Goal: Task Accomplishment & Management: Manage account settings

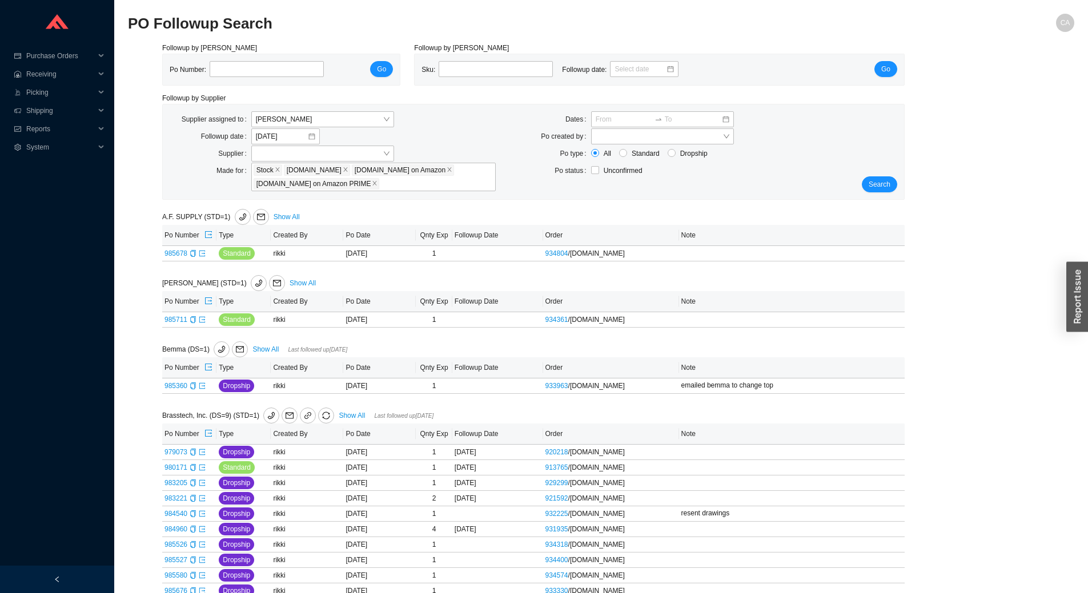
click at [261, 79] on div "Po Number: Go" at bounding box center [281, 69] width 237 height 31
click at [268, 67] on input "tel" at bounding box center [267, 69] width 114 height 16
paste input "985698"
type input "985698"
click at [384, 70] on span "Go" at bounding box center [381, 68] width 9 height 11
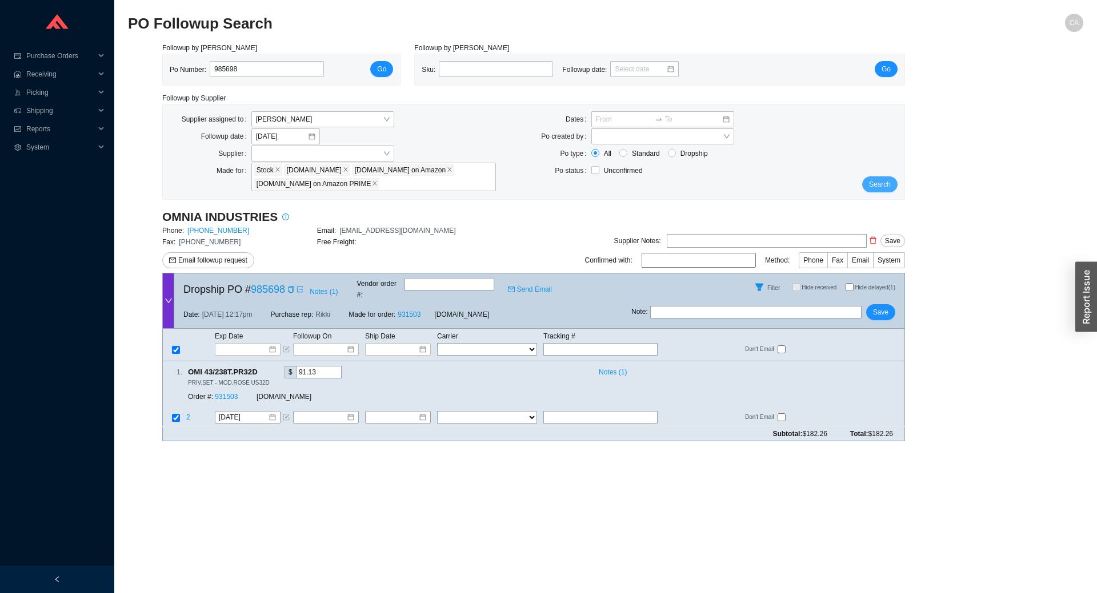
click at [888, 178] on button "Search" at bounding box center [879, 184] width 35 height 16
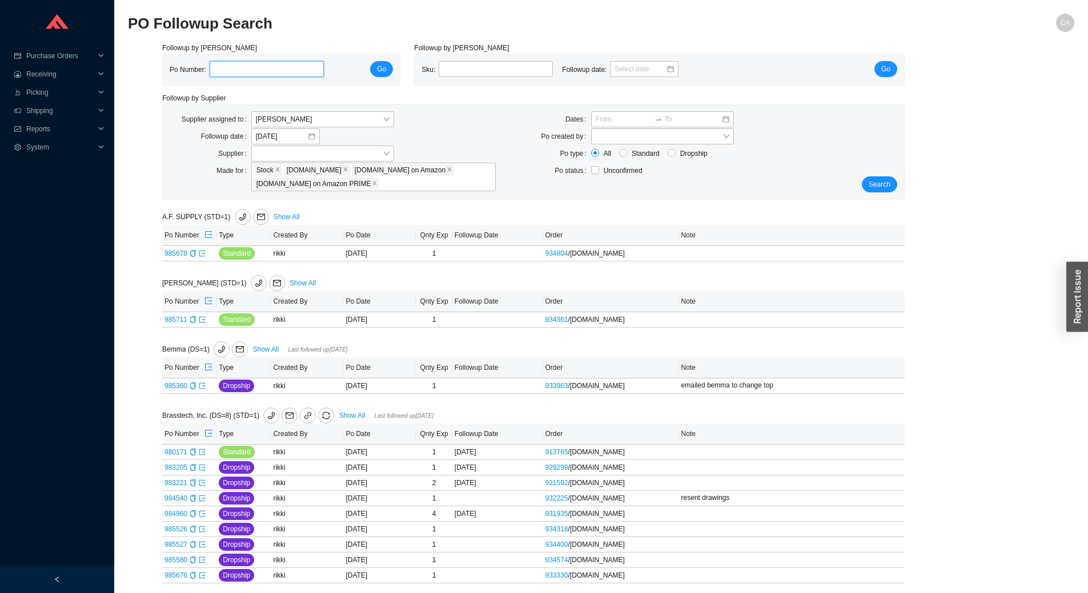
paste input "981655"
type input "981655"
click at [383, 68] on span "Go" at bounding box center [381, 68] width 9 height 11
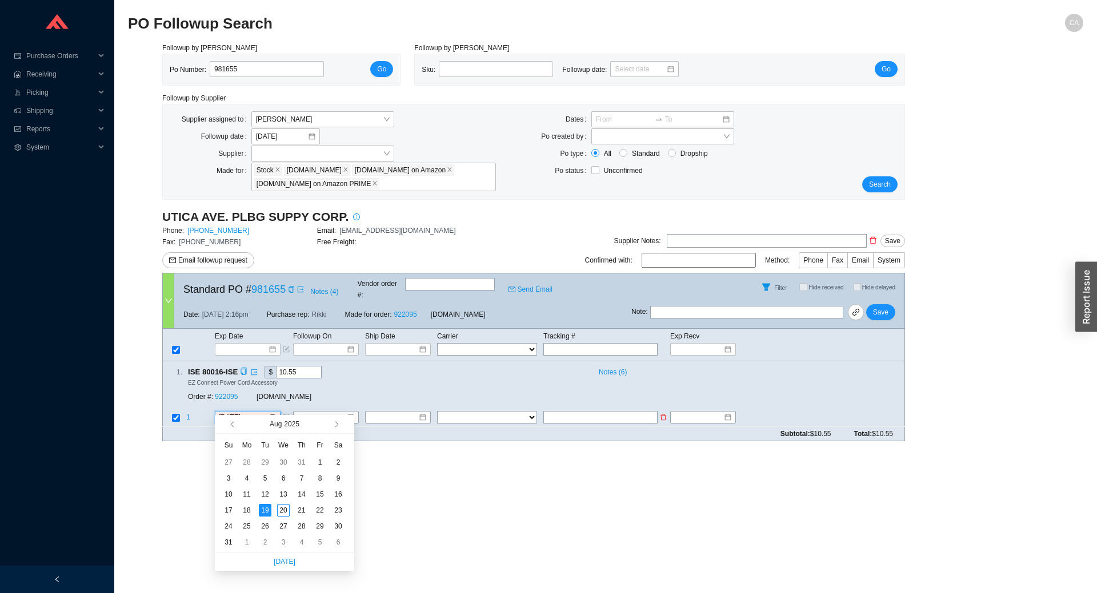
click at [255, 412] on input "[DATE]" at bounding box center [243, 417] width 49 height 11
type input "8/22/2025"
click at [320, 509] on div "22" at bounding box center [320, 510] width 13 height 13
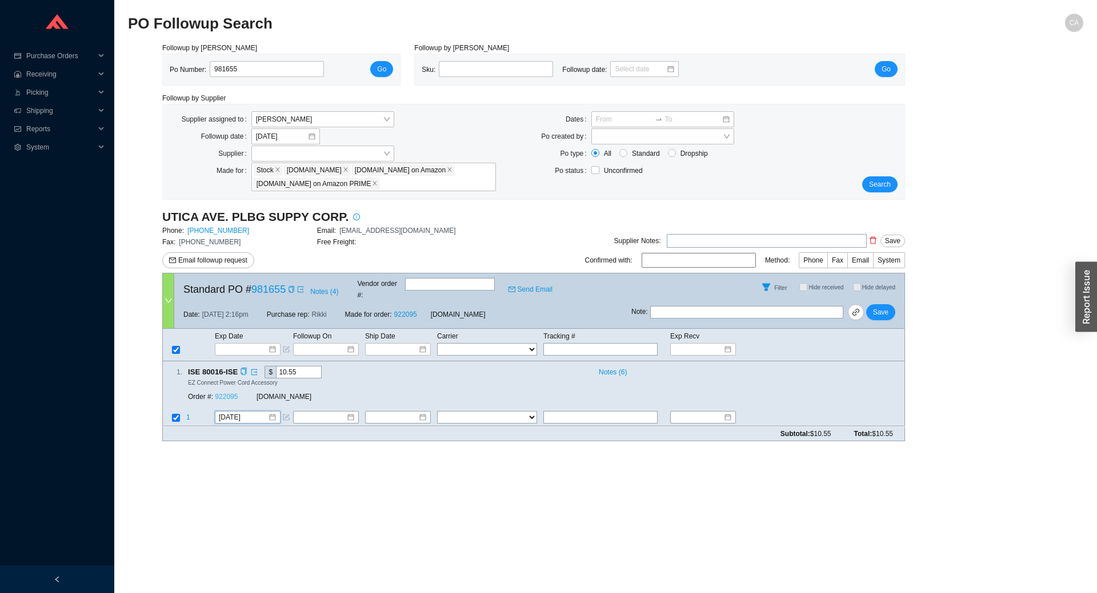
click at [219, 394] on link "922095" at bounding box center [226, 398] width 23 height 8
click at [892, 304] on button "Save" at bounding box center [880, 312] width 29 height 16
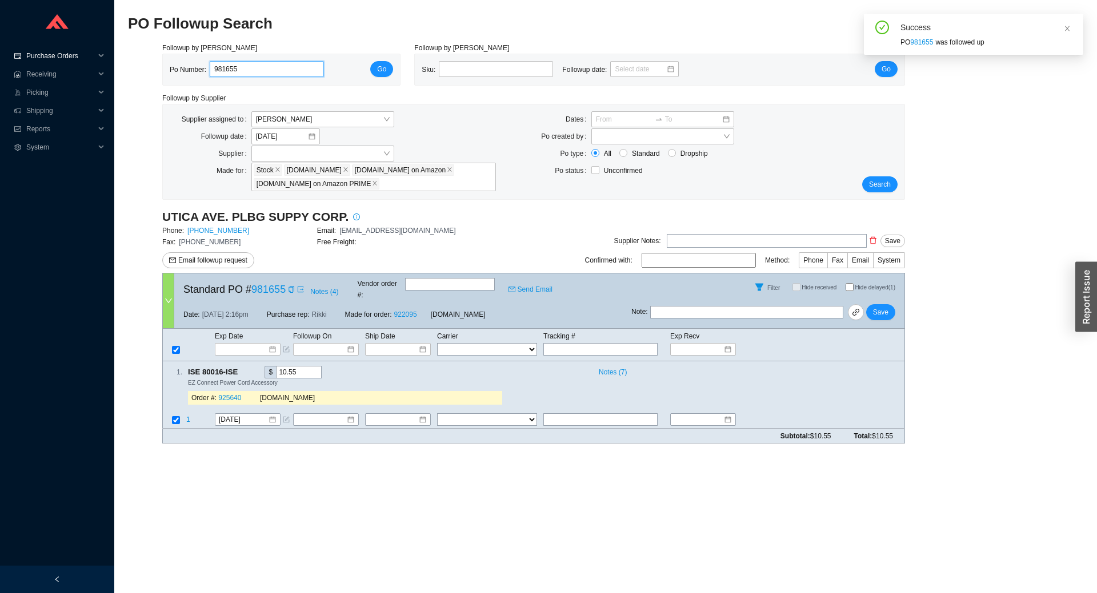
drag, startPoint x: 272, startPoint y: 70, endPoint x: 0, endPoint y: 61, distance: 272.6
click at [0, 62] on section "Purchase Orders .warehouse_svg__a{fill:none;stroke:currentColor;stroke-linecap:…" at bounding box center [548, 296] width 1097 height 593
paste input "2361"
type input "982361"
click at [380, 70] on span "Go" at bounding box center [381, 68] width 9 height 11
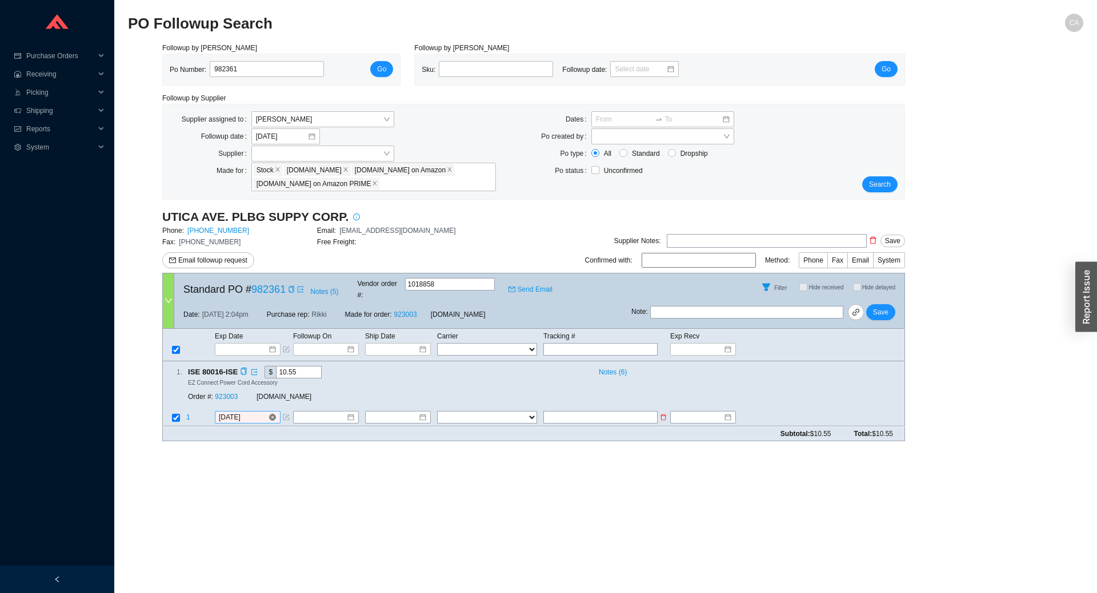
click at [258, 412] on input "8/18/2025" at bounding box center [243, 417] width 49 height 11
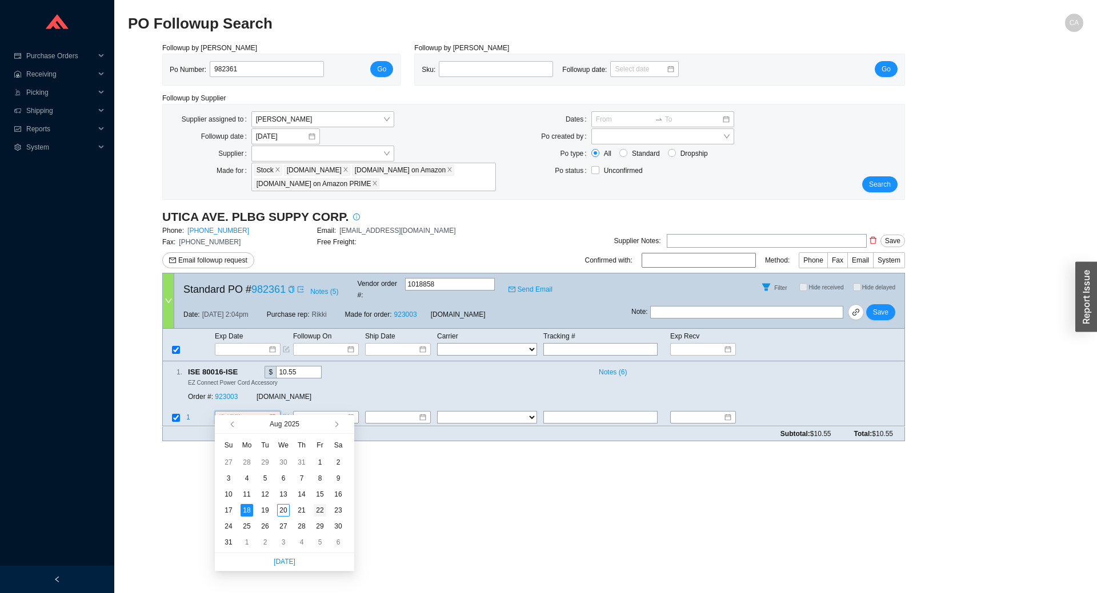
type input "8/22/2025"
click at [322, 509] on div "22" at bounding box center [320, 510] width 13 height 13
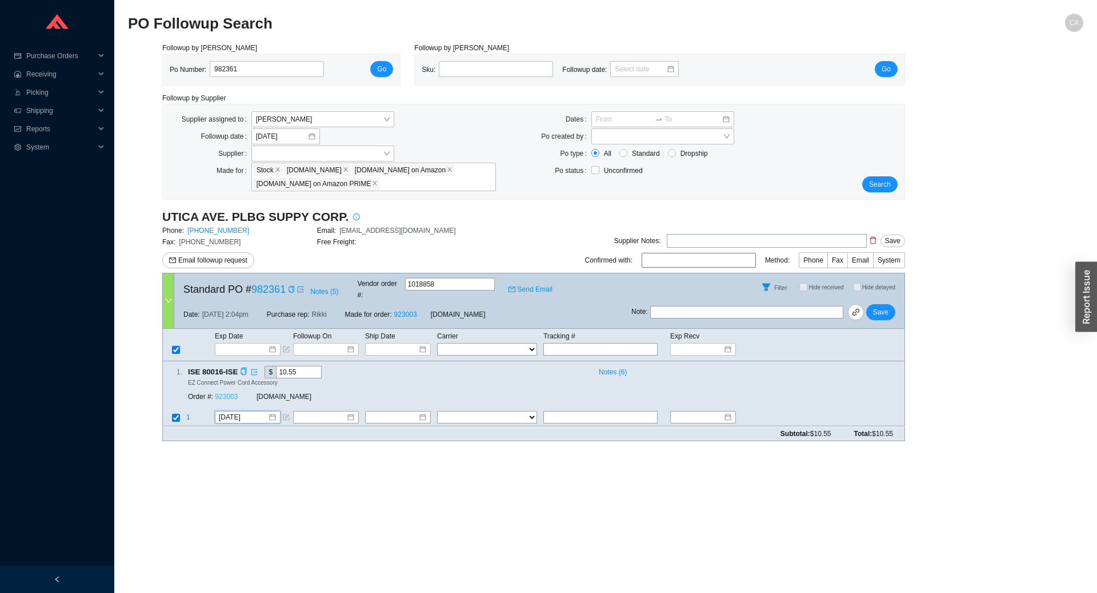
click at [224, 394] on link "923003" at bounding box center [226, 398] width 23 height 8
click at [888, 306] on button "Save" at bounding box center [880, 312] width 29 height 16
drag, startPoint x: 256, startPoint y: 69, endPoint x: 85, endPoint y: 69, distance: 171.4
click at [85, 69] on section "Purchase Orders .warehouse_svg__a{fill:none;stroke:currentColor;stroke-linecap:…" at bounding box center [548, 296] width 1097 height 593
paste input "3564"
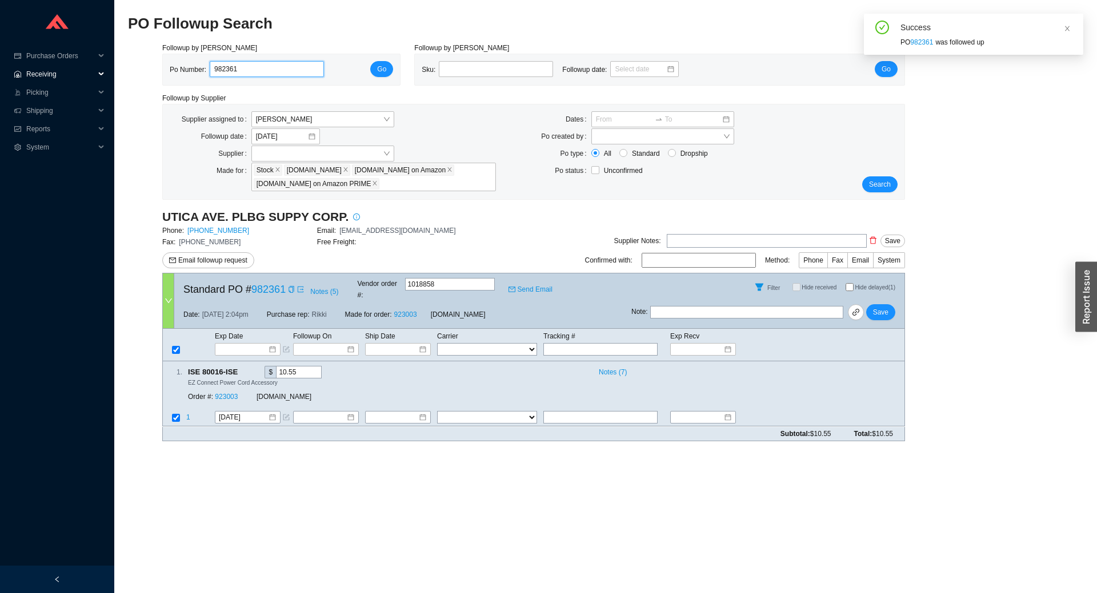
type input "983564"
click button "Go" at bounding box center [381, 69] width 23 height 16
click at [252, 412] on input "[DATE]" at bounding box center [243, 417] width 49 height 11
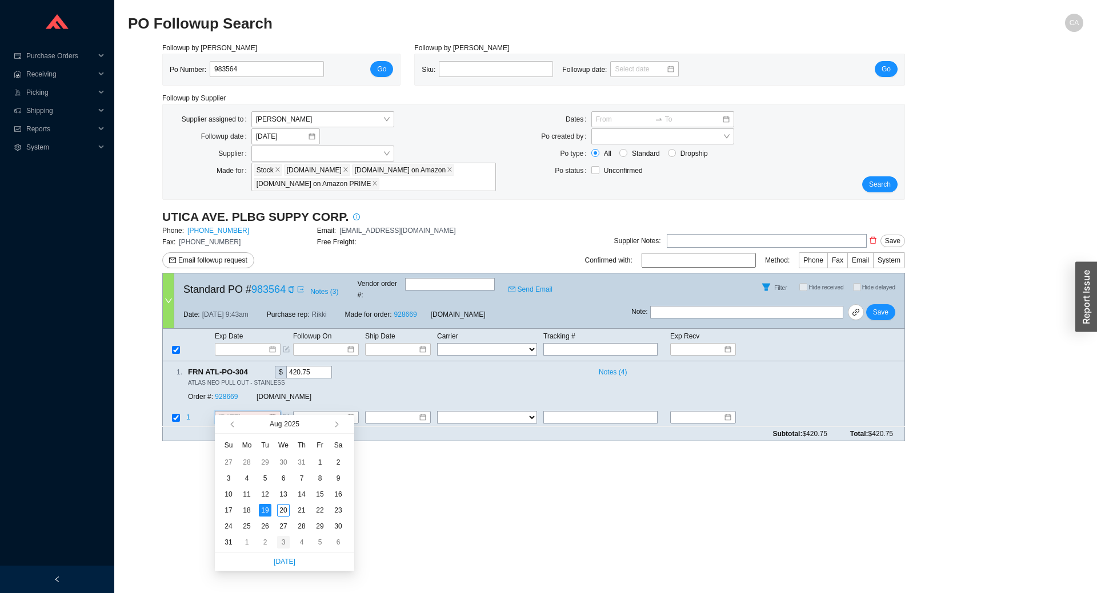
type input "9/3/2025"
click at [288, 540] on div "3" at bounding box center [283, 542] width 13 height 13
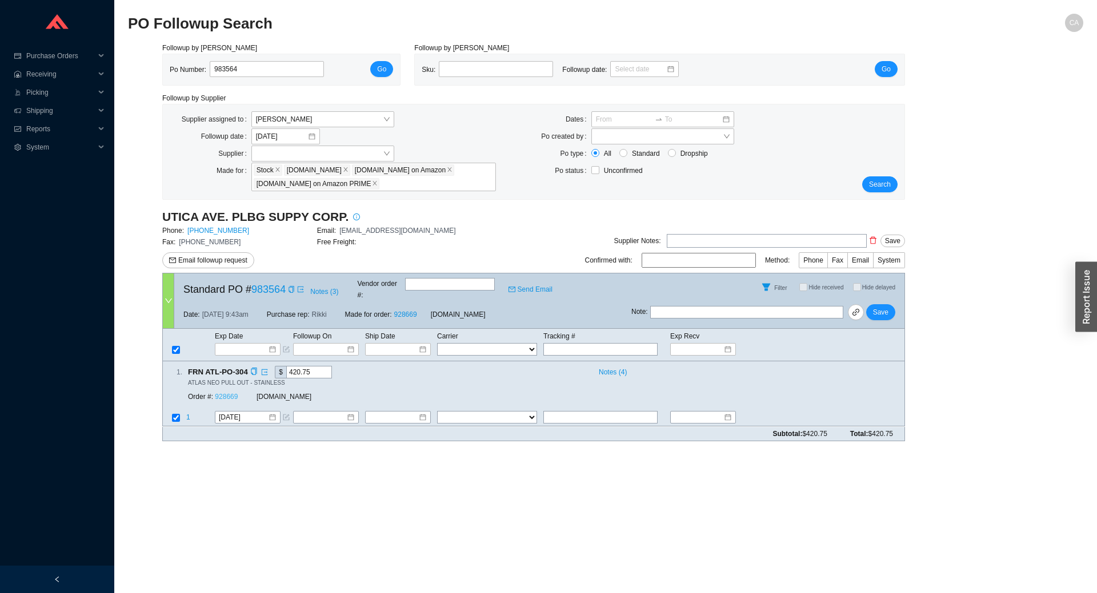
click at [228, 394] on link "928669" at bounding box center [226, 398] width 23 height 8
click at [227, 394] on link "928669" at bounding box center [226, 398] width 23 height 8
click at [879, 307] on span "Save" at bounding box center [880, 312] width 15 height 11
click at [890, 313] on div "Note : Save" at bounding box center [767, 314] width 273 height 27
click at [889, 305] on button "Save" at bounding box center [880, 312] width 29 height 16
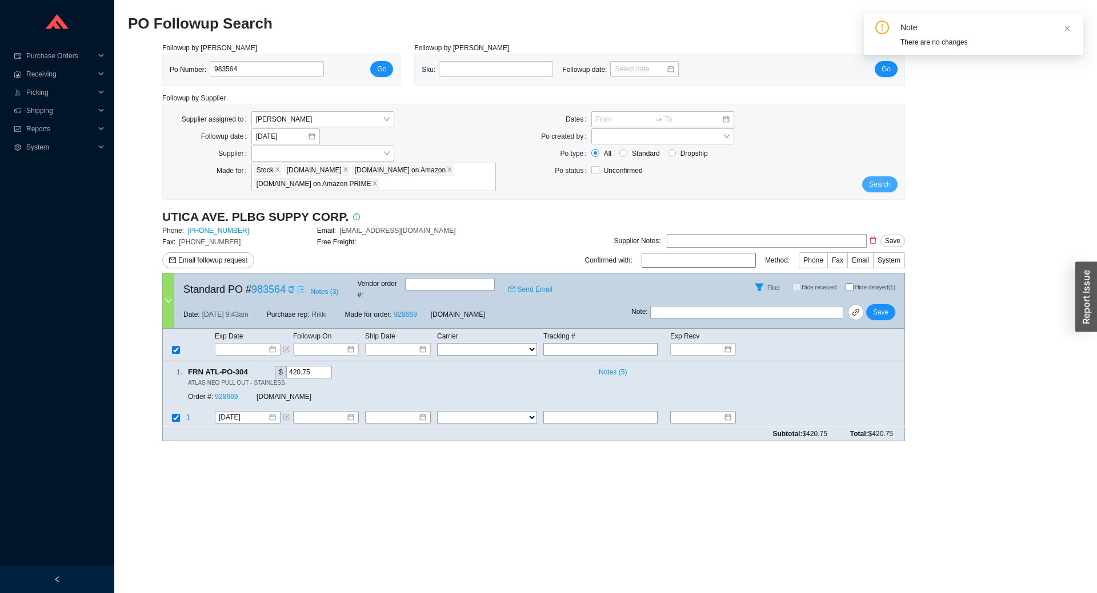
click at [883, 190] on span "Search" at bounding box center [880, 184] width 22 height 11
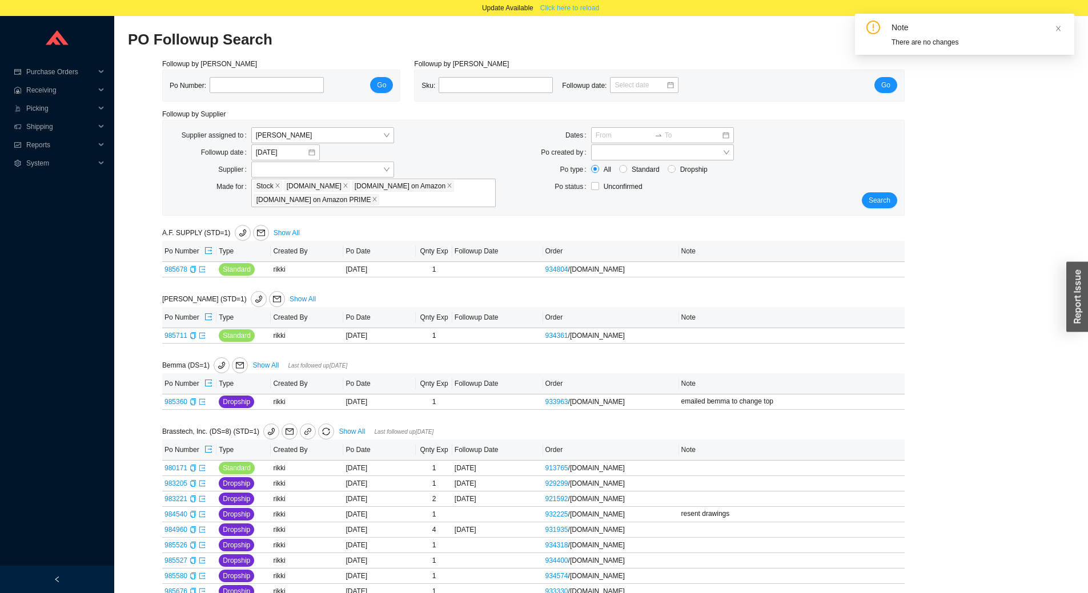
click at [577, 5] on span "Click here to reload" at bounding box center [569, 7] width 59 height 11
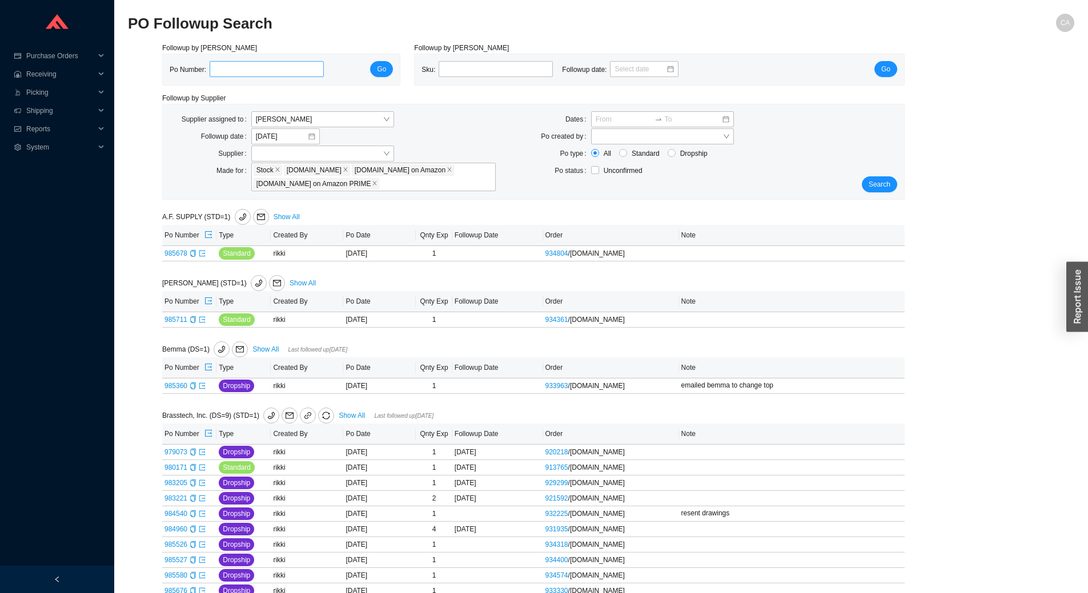
click at [244, 68] on input "tel" at bounding box center [267, 69] width 114 height 16
type input "979073"
click at [390, 68] on button "Go" at bounding box center [381, 69] width 23 height 16
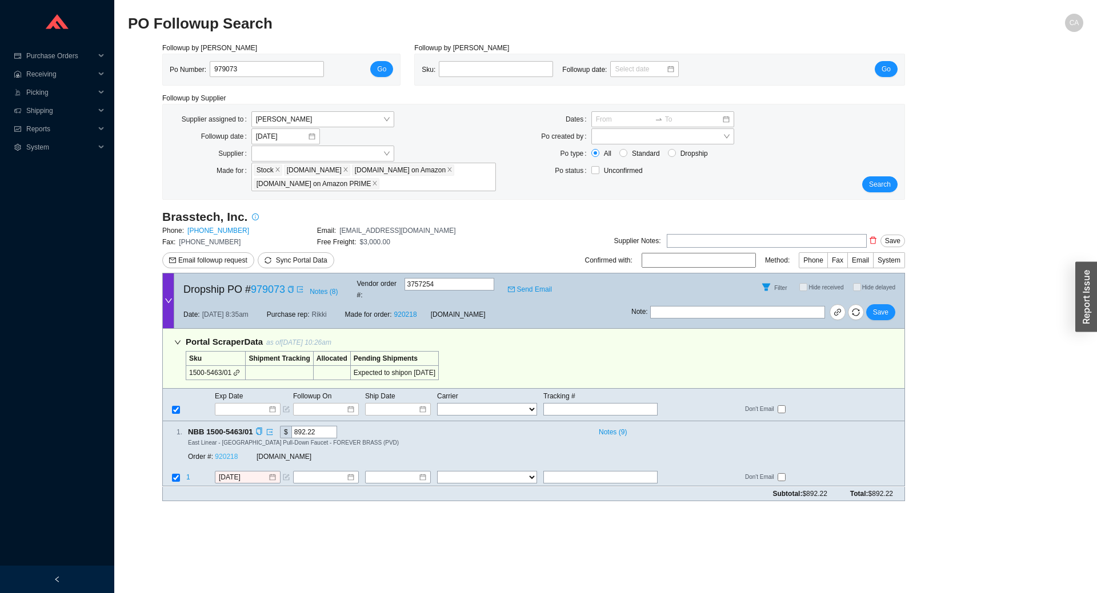
click at [227, 454] on link "920218" at bounding box center [226, 458] width 23 height 8
click at [258, 472] on input "[DATE]" at bounding box center [243, 477] width 49 height 11
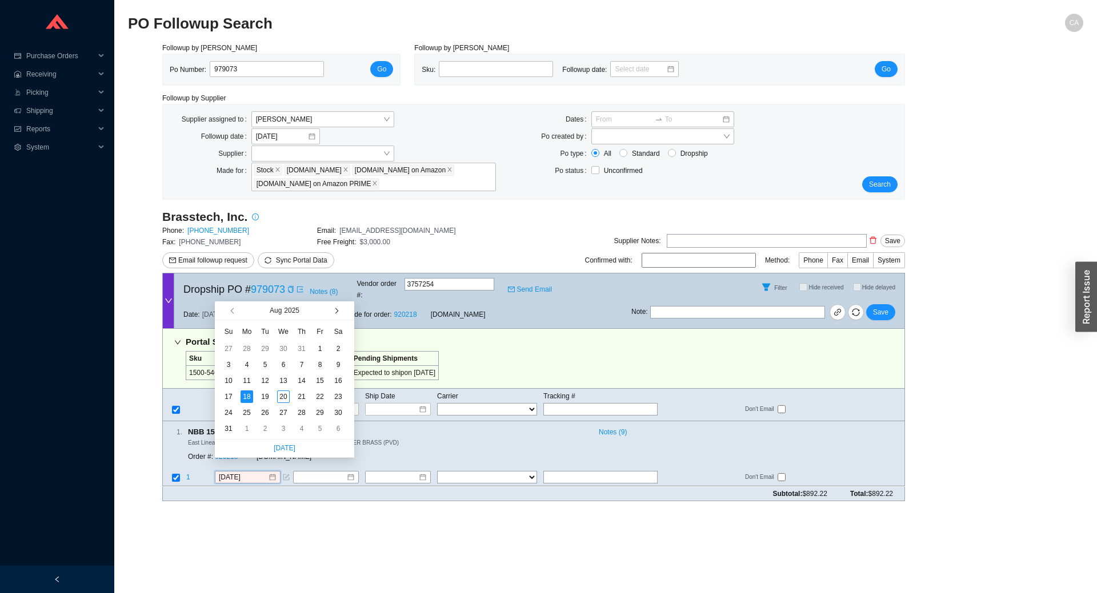
click at [335, 308] on button "button" at bounding box center [335, 311] width 11 height 18
type input "9/26/2025"
click at [320, 395] on div "26" at bounding box center [320, 397] width 13 height 13
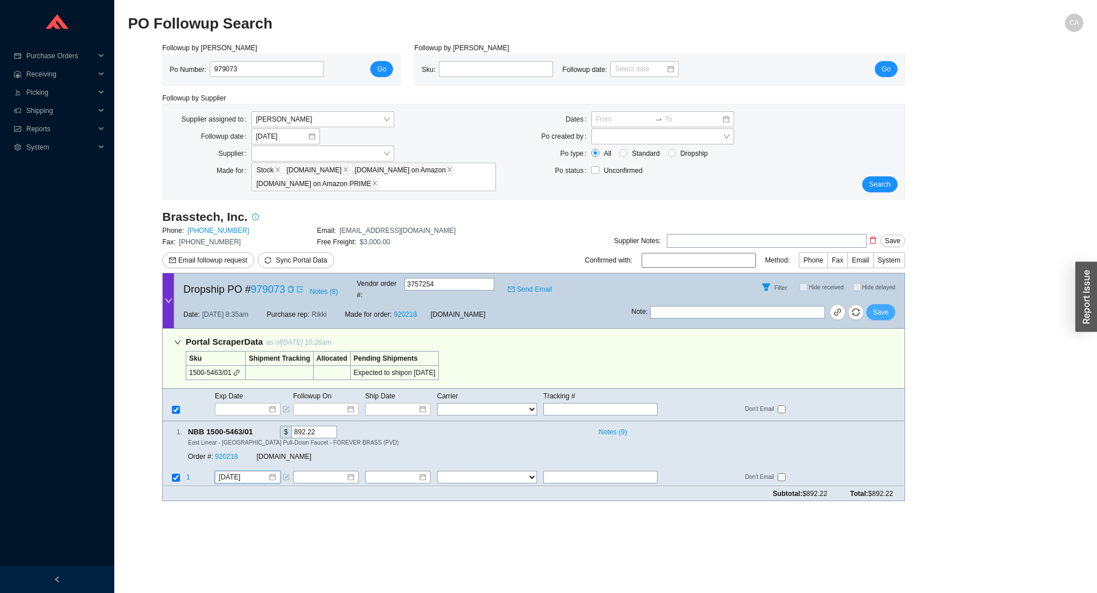
click at [882, 307] on span "Save" at bounding box center [880, 312] width 15 height 11
drag, startPoint x: 253, startPoint y: 70, endPoint x: 124, endPoint y: 78, distance: 129.3
click at [117, 78] on section "PO Followup Search CA Followup by PO Po Number: 979073 Go Followup by Sku Sku: …" at bounding box center [605, 296] width 982 height 593
paste input "85721"
type input "985721"
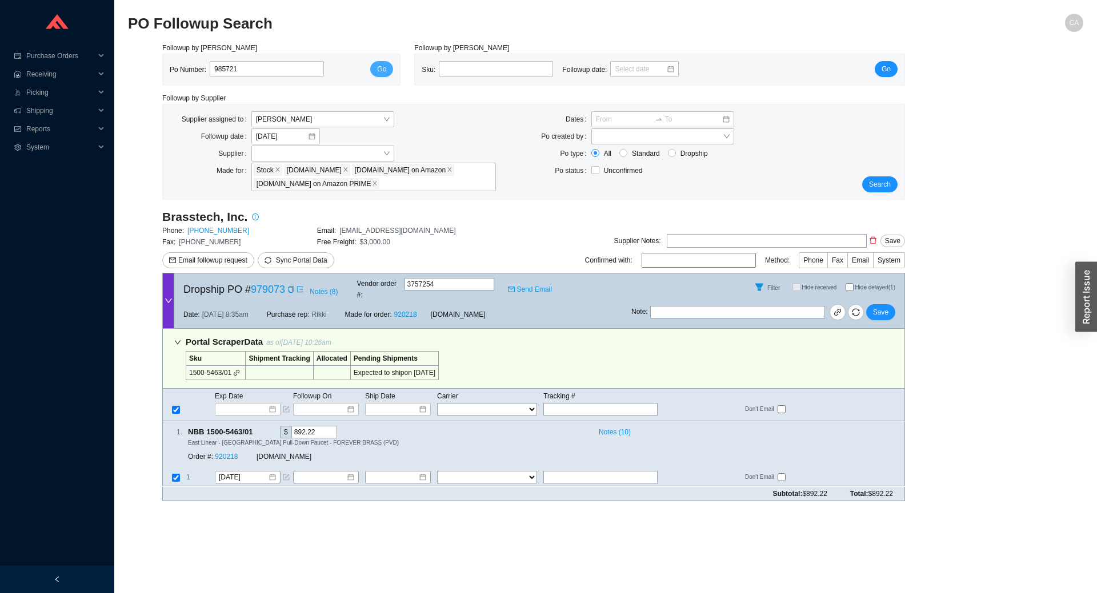
click at [384, 68] on span "Go" at bounding box center [381, 68] width 9 height 11
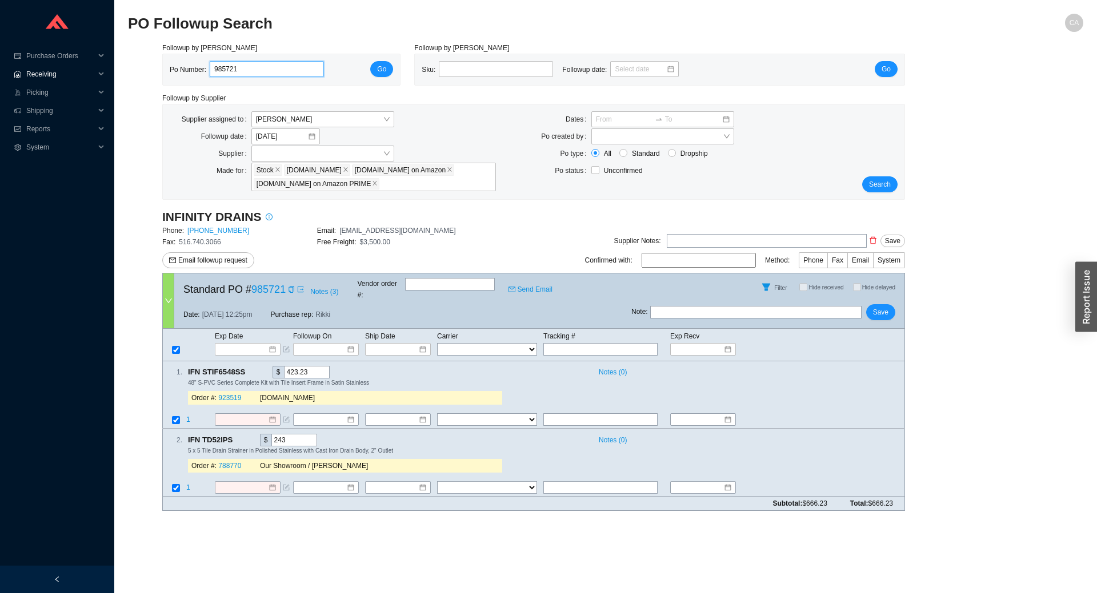
drag, startPoint x: 270, startPoint y: 67, endPoint x: 3, endPoint y: 81, distance: 267.1
click at [0, 82] on section "Purchase Orders .warehouse_svg__a{fill:none;stroke:currentColor;stroke-linecap:…" at bounding box center [548, 296] width 1097 height 593
paste input "7706"
type input "977061"
click at [382, 66] on span "Go" at bounding box center [381, 68] width 9 height 11
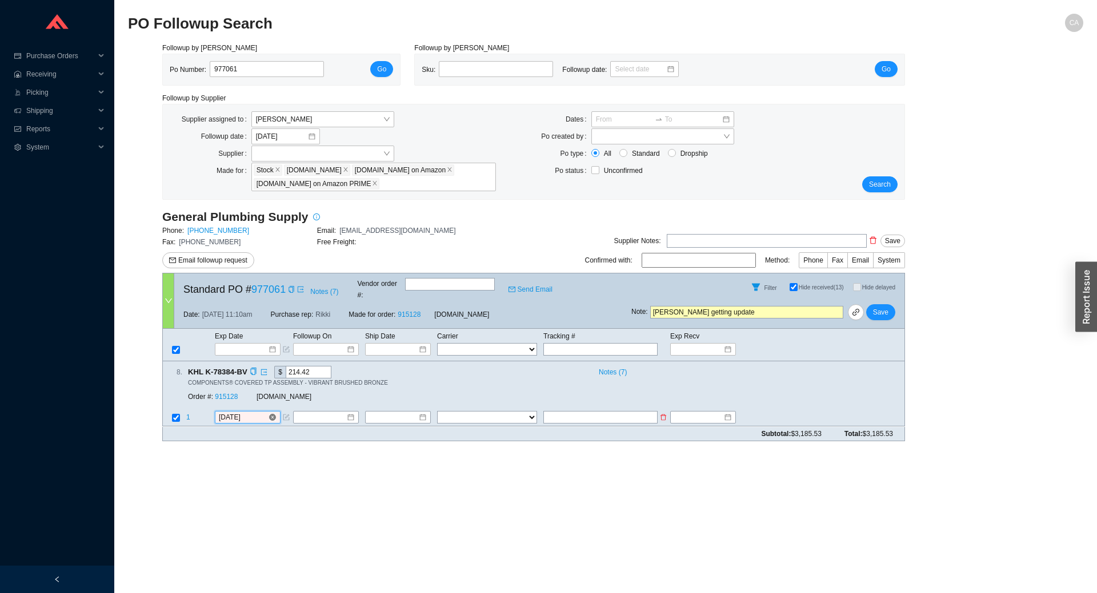
click at [262, 412] on input "[DATE]" at bounding box center [243, 417] width 49 height 11
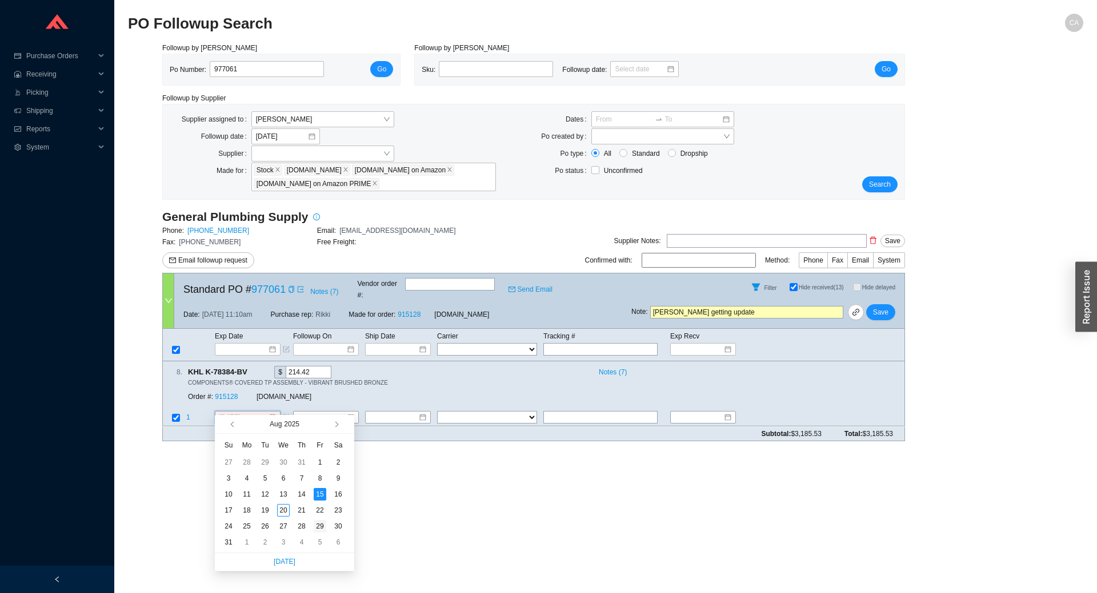
type input "8/29/2025"
click at [321, 524] on div "29" at bounding box center [320, 526] width 13 height 13
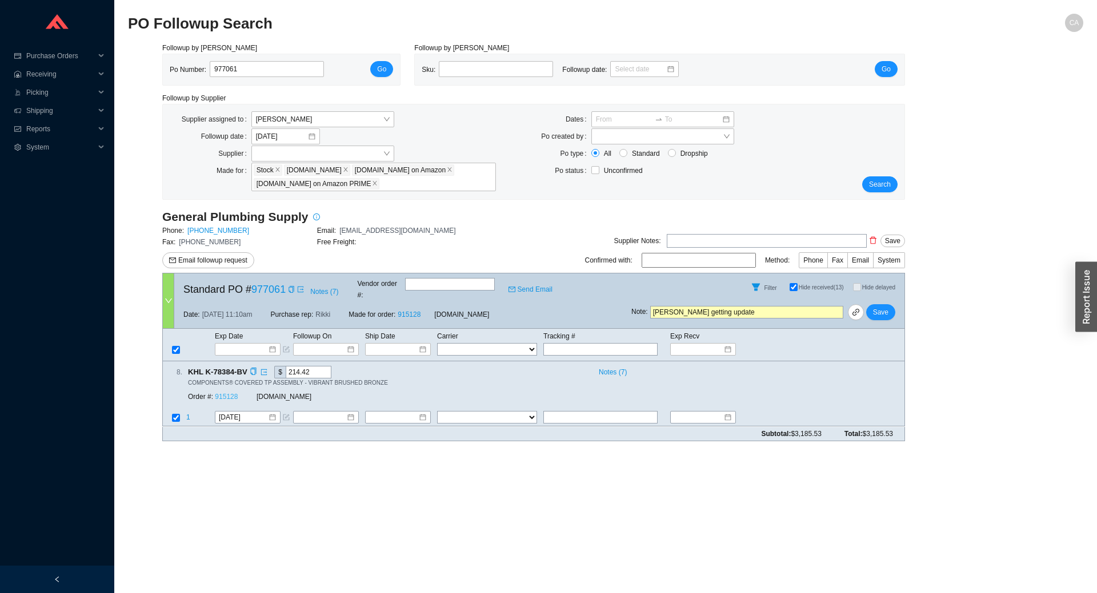
click at [231, 394] on link "915128" at bounding box center [226, 398] width 23 height 8
click at [227, 394] on link "915128" at bounding box center [226, 398] width 23 height 8
click at [874, 307] on span "Save" at bounding box center [880, 312] width 15 height 11
click at [900, 271] on span "No" at bounding box center [898, 271] width 9 height 11
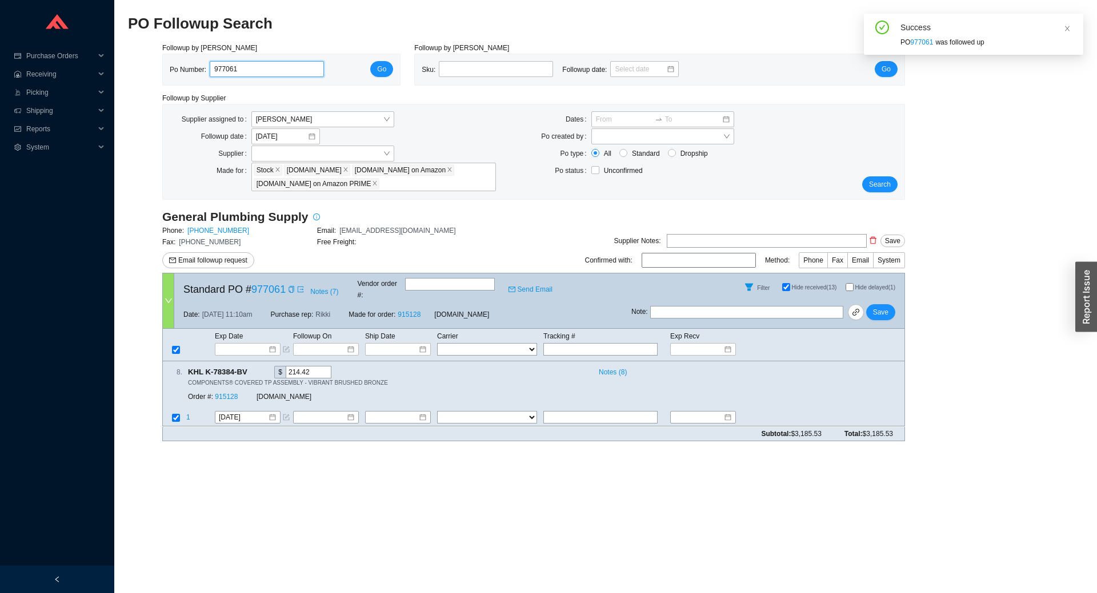
click at [173, 67] on div "Po Number: 977061" at bounding box center [251, 69] width 163 height 17
paste input "83280"
type input "983280"
click at [383, 69] on span "Go" at bounding box center [381, 68] width 9 height 11
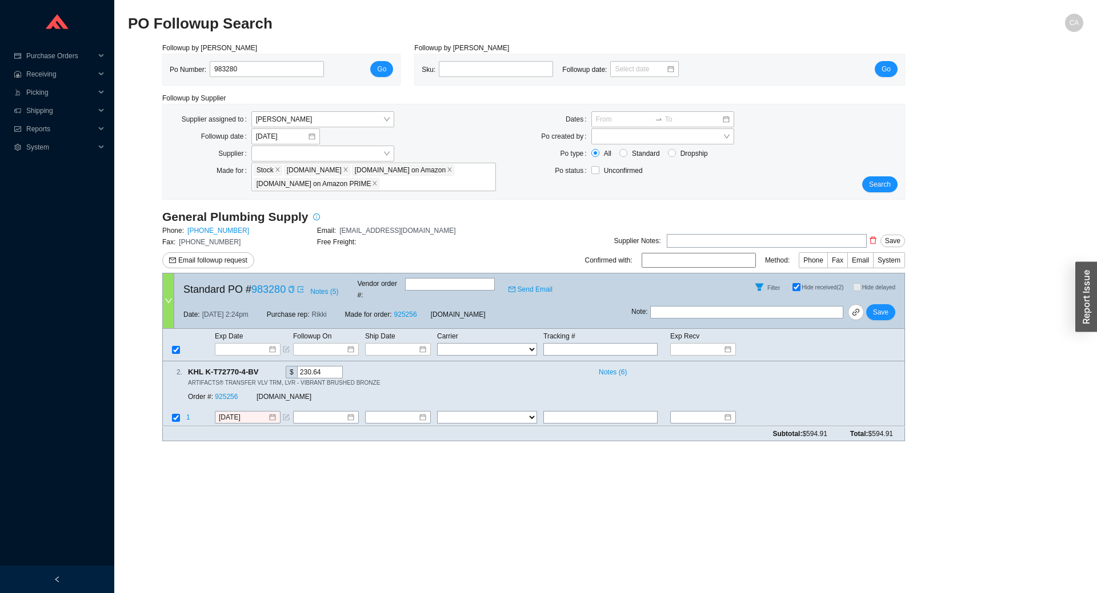
click at [747, 306] on input "text" at bounding box center [746, 312] width 193 height 13
type input "[PERSON_NAME] getting update"
click at [886, 307] on span "Save" at bounding box center [880, 312] width 15 height 11
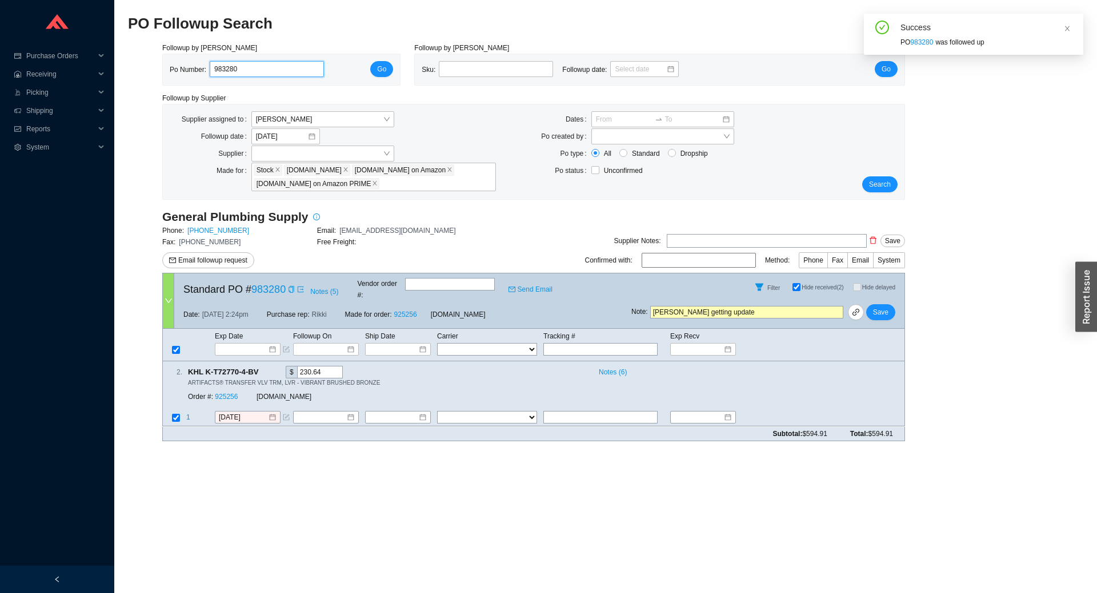
click at [250, 69] on input "983280" at bounding box center [267, 69] width 114 height 16
paste input "907"
type input "983907"
click at [379, 67] on span "Go" at bounding box center [381, 68] width 9 height 11
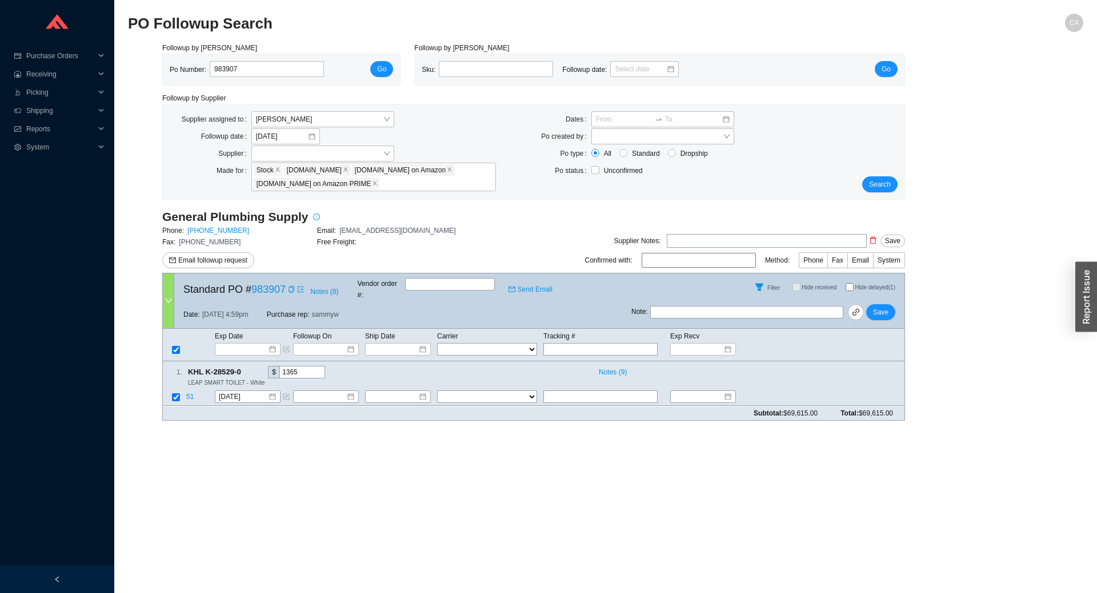
click at [718, 306] on input "text" at bounding box center [746, 312] width 193 height 13
type input "d"
type input "dropped off today"
click at [881, 307] on span "Save" at bounding box center [880, 312] width 15 height 11
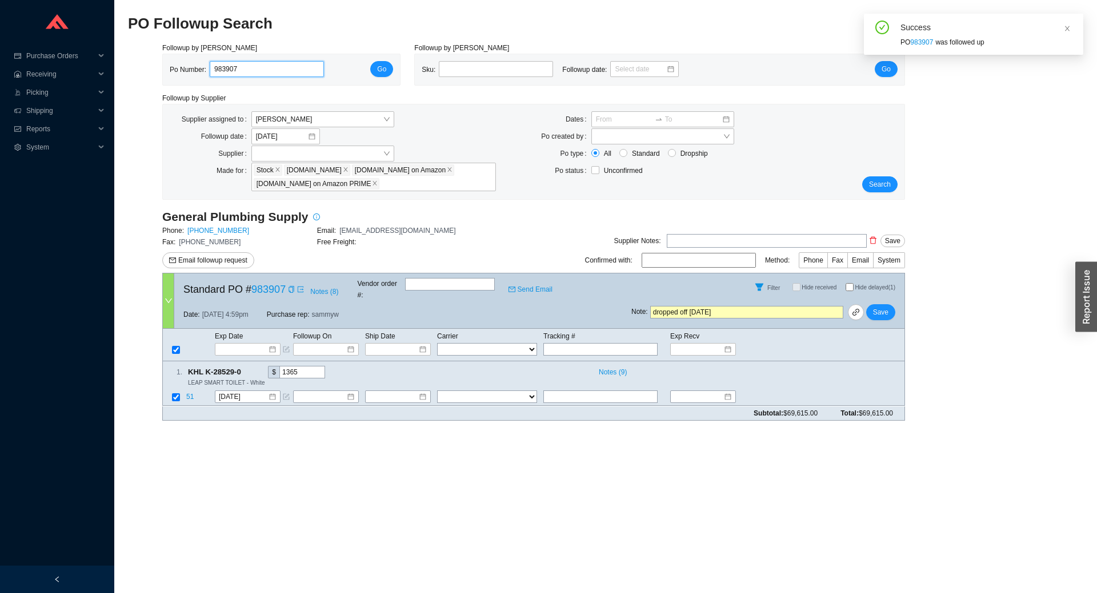
click at [277, 63] on input "983907" at bounding box center [267, 69] width 114 height 16
paste input "280"
type input "983280"
click at [382, 70] on span "Go" at bounding box center [381, 68] width 9 height 11
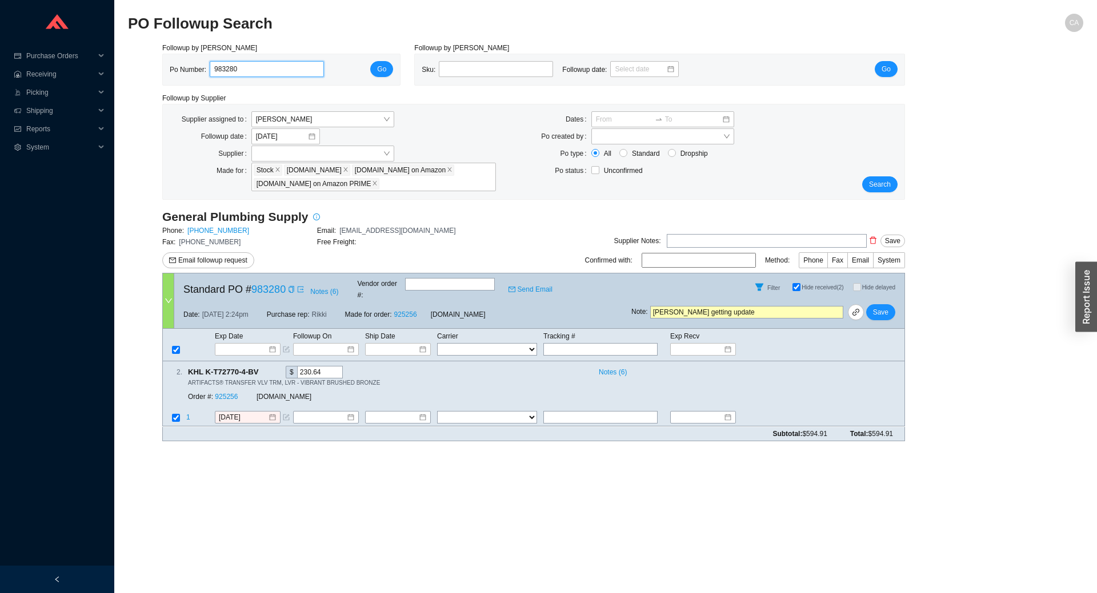
click at [297, 61] on input "983280" at bounding box center [267, 69] width 114 height 16
paste input "5625"
type input "985625"
click at [377, 66] on button "Go" at bounding box center [381, 69] width 23 height 16
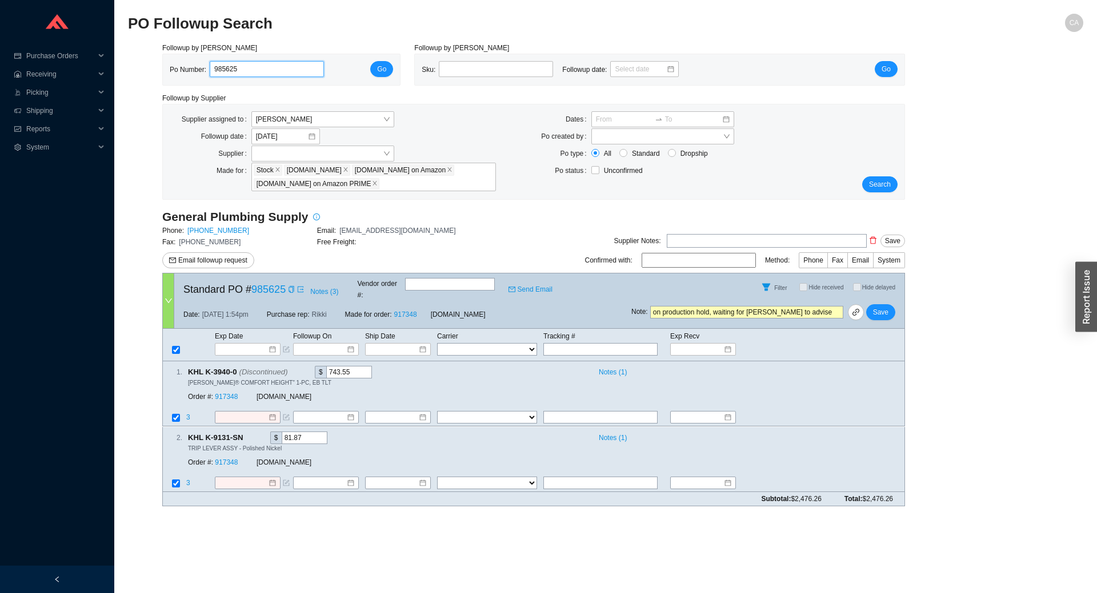
click at [252, 66] on input "985625" at bounding box center [267, 69] width 114 height 16
click at [252, 67] on input "985625" at bounding box center [267, 69] width 114 height 16
paste input "6"
type input "985626"
click at [241, 344] on input at bounding box center [243, 349] width 49 height 11
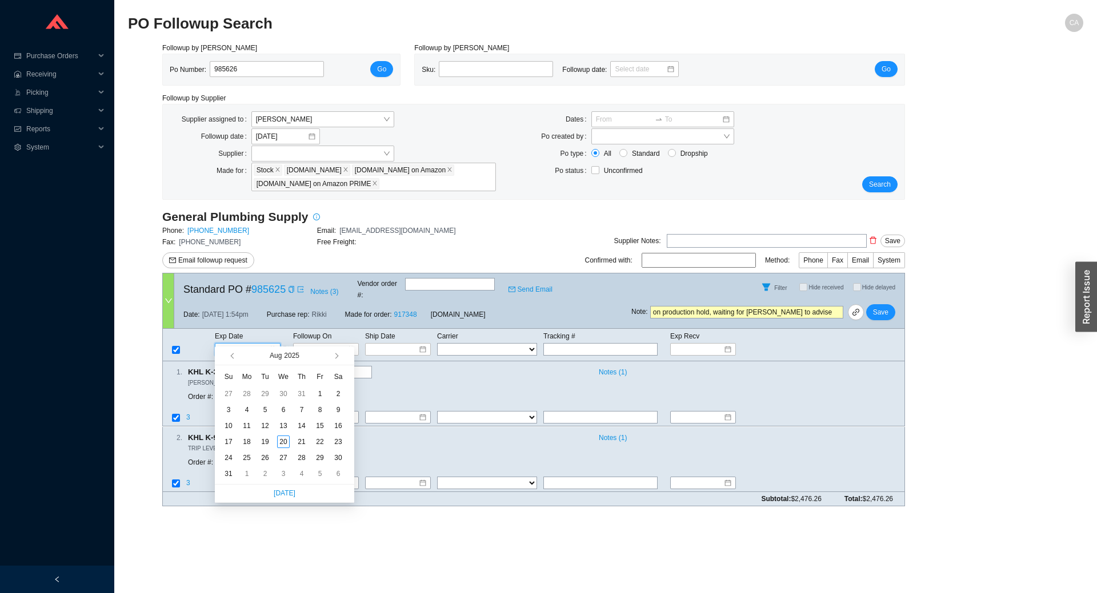
click at [346, 355] on span "button" at bounding box center [346, 356] width 11 height 18
click at [335, 356] on span "button" at bounding box center [335, 357] width 6 height 6
type input "10/22/2025"
click at [289, 443] on div "22" at bounding box center [283, 442] width 13 height 13
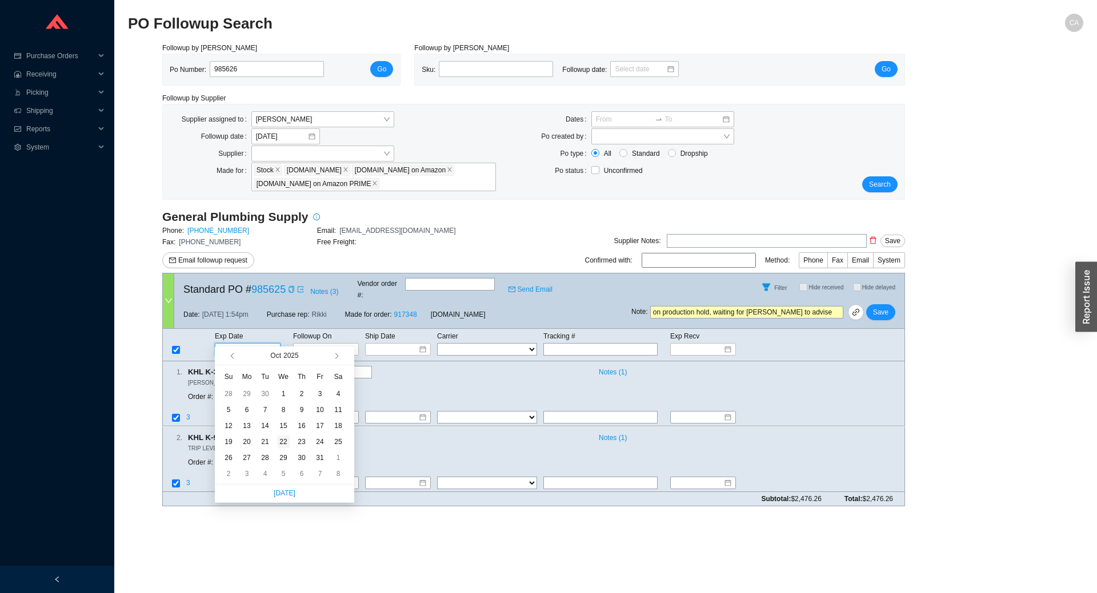
type input "10/22/2025"
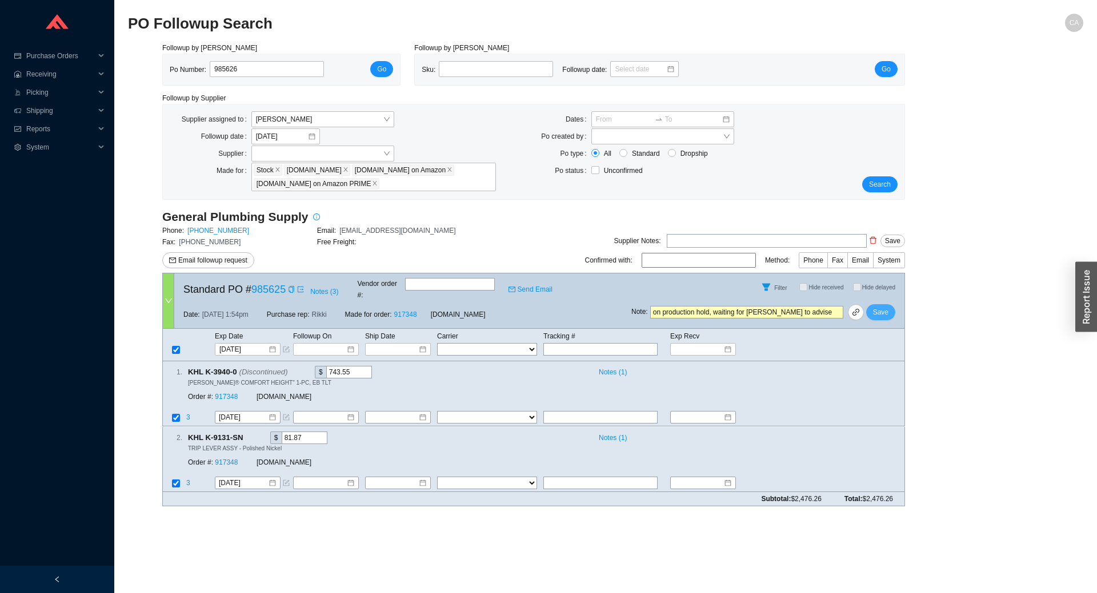
click at [886, 307] on span "Save" at bounding box center [880, 312] width 15 height 11
click at [919, 273] on span "Yes" at bounding box center [922, 271] width 11 height 11
click at [238, 70] on input "985626" at bounding box center [267, 69] width 114 height 16
click at [391, 69] on button "Go" at bounding box center [381, 69] width 23 height 16
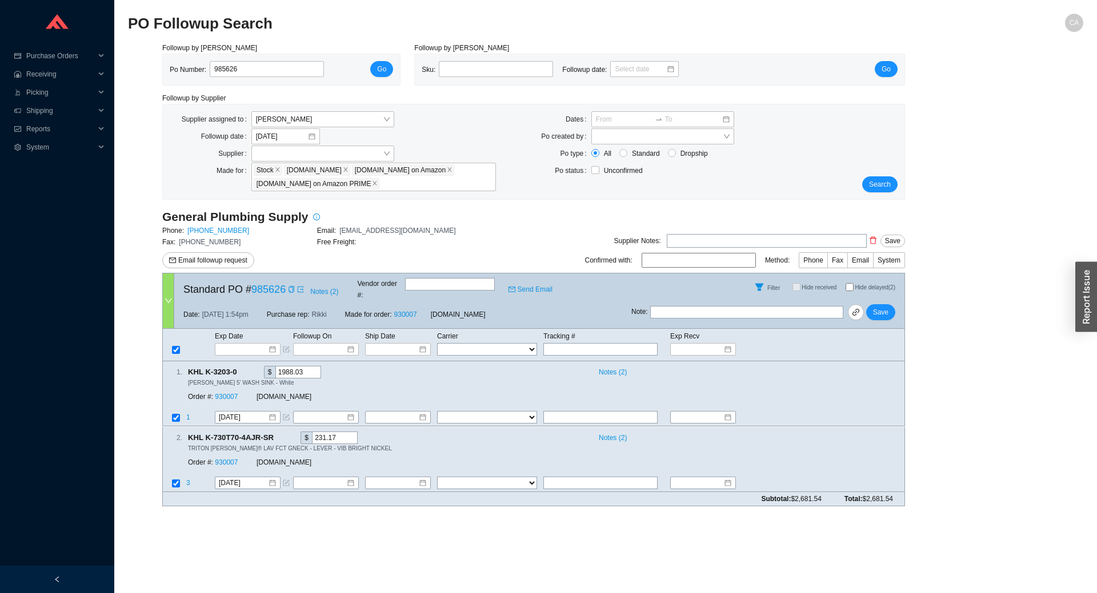
click at [667, 310] on input "text" at bounding box center [746, 312] width 193 height 13
type input "delivered today"
click at [882, 307] on span "Save" at bounding box center [880, 312] width 15 height 11
drag, startPoint x: 300, startPoint y: 66, endPoint x: 166, endPoint y: 66, distance: 134.2
click at [166, 66] on div "Po Number: 985626 Go" at bounding box center [281, 69] width 237 height 31
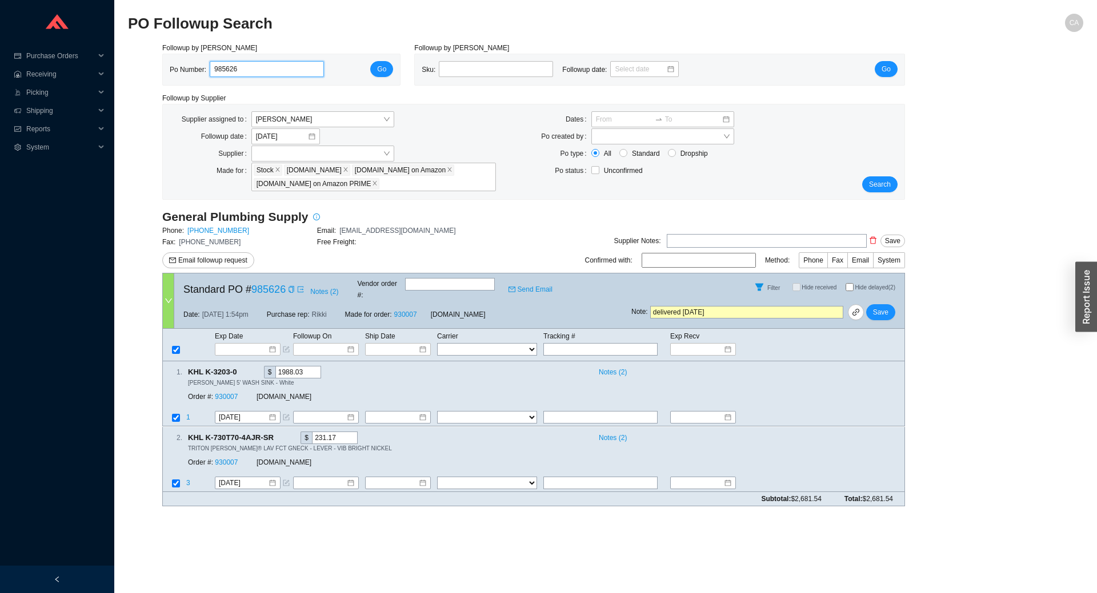
paste input "814"
type input "985814"
click at [384, 71] on span "Go" at bounding box center [381, 68] width 9 height 11
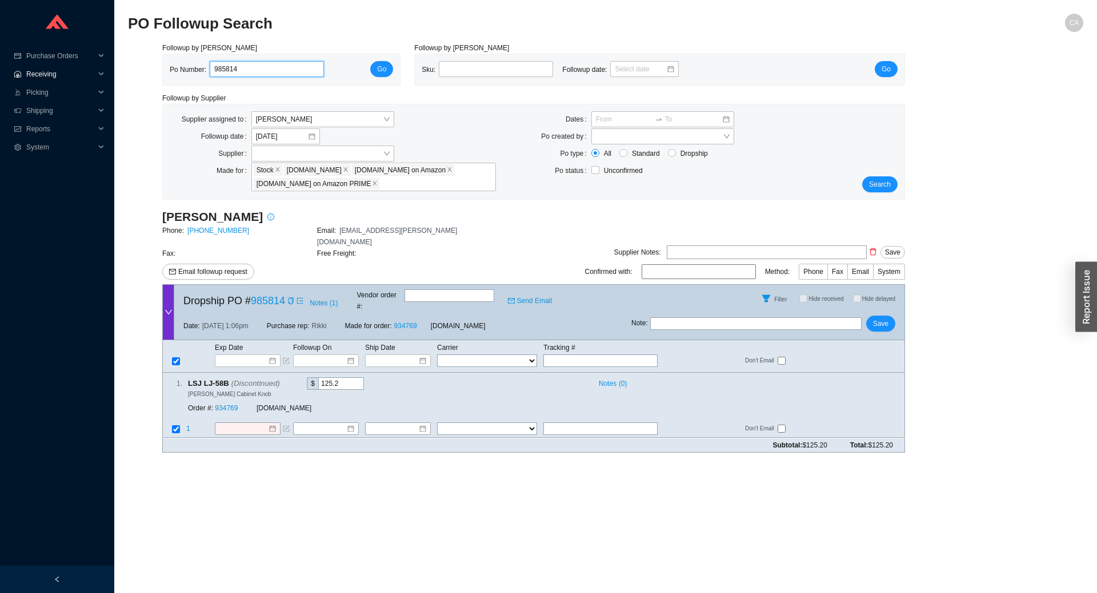
drag, startPoint x: 248, startPoint y: 73, endPoint x: 60, endPoint y: 72, distance: 188.5
click at [60, 73] on section "Purchase Orders .warehouse_svg__a{fill:none;stroke:currentColor;stroke-linecap:…" at bounding box center [548, 296] width 1097 height 593
paste input "098"
type input "985098"
click at [387, 72] on button "Go" at bounding box center [381, 69] width 23 height 16
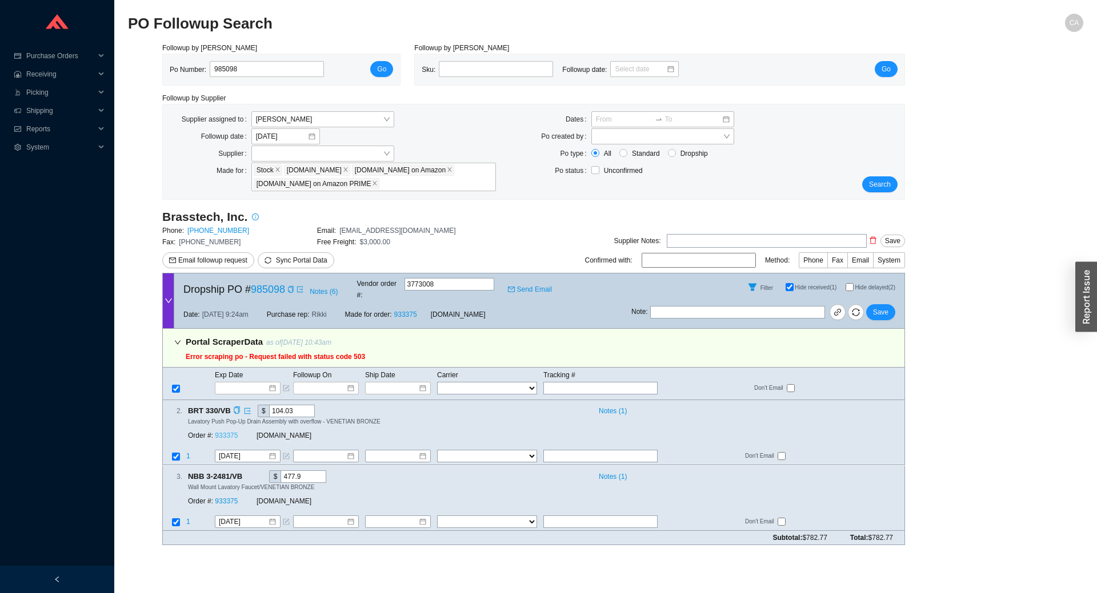
click at [231, 432] on link "933375" at bounding box center [226, 436] width 23 height 8
drag, startPoint x: 244, startPoint y: 65, endPoint x: 16, endPoint y: 68, distance: 227.9
click at [16, 68] on section "Purchase Orders .warehouse_svg__a{fill:none;stroke:currentColor;stroke-linecap:…" at bounding box center [548, 296] width 1097 height 593
paste input "7904"
type input "979048"
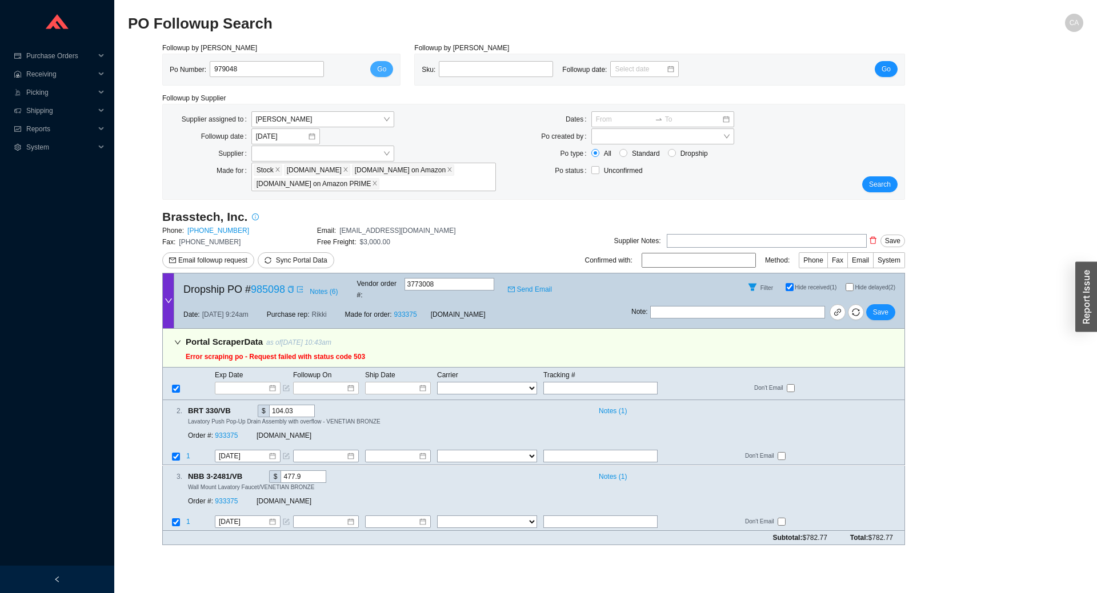
click at [383, 66] on span "Go" at bounding box center [381, 68] width 9 height 11
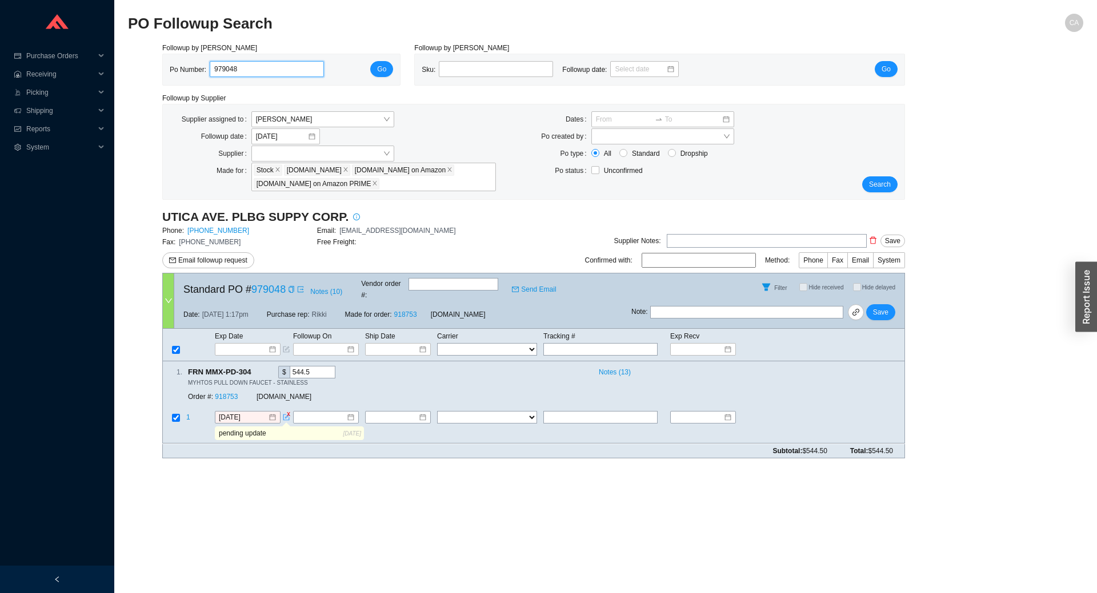
drag, startPoint x: 258, startPoint y: 66, endPoint x: 161, endPoint y: 78, distance: 97.8
click at [161, 78] on div "Followup by PO Po Number: 979048 Go" at bounding box center [281, 63] width 252 height 43
paste input "81205"
type input "981205"
click at [391, 69] on button "Go" at bounding box center [381, 69] width 23 height 16
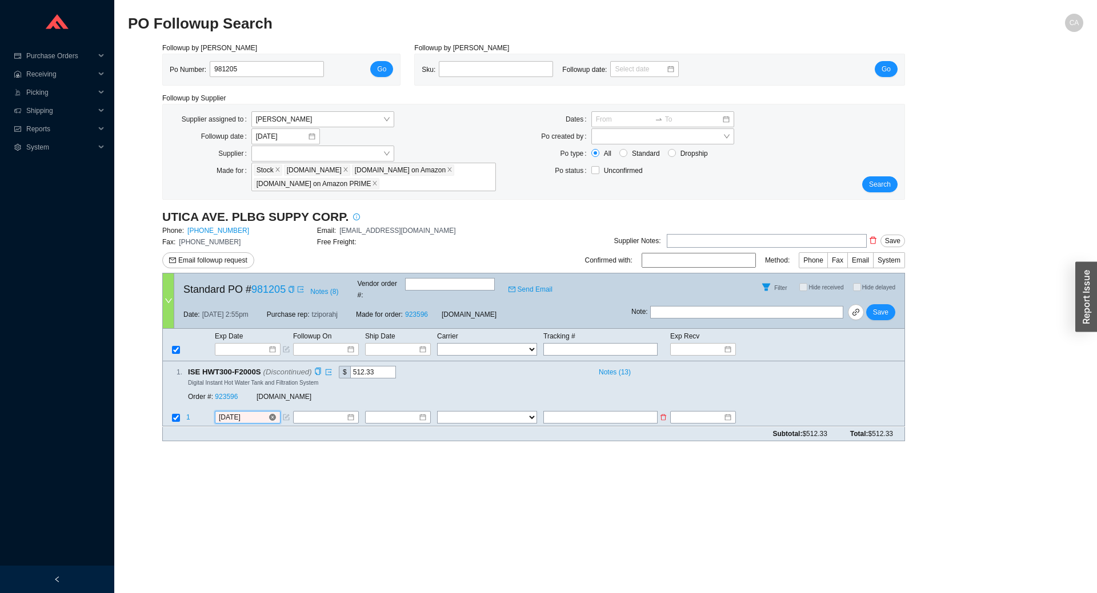
click at [260, 412] on input "[DATE]" at bounding box center [243, 417] width 49 height 11
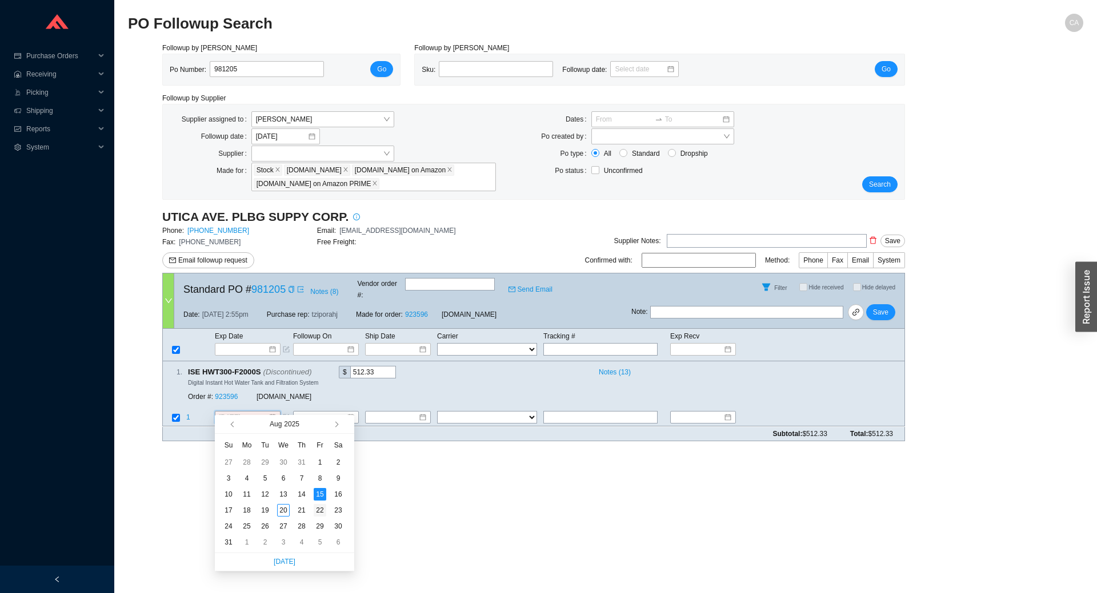
type input "[DATE]"
click at [319, 516] on div "22" at bounding box center [320, 510] width 13 height 13
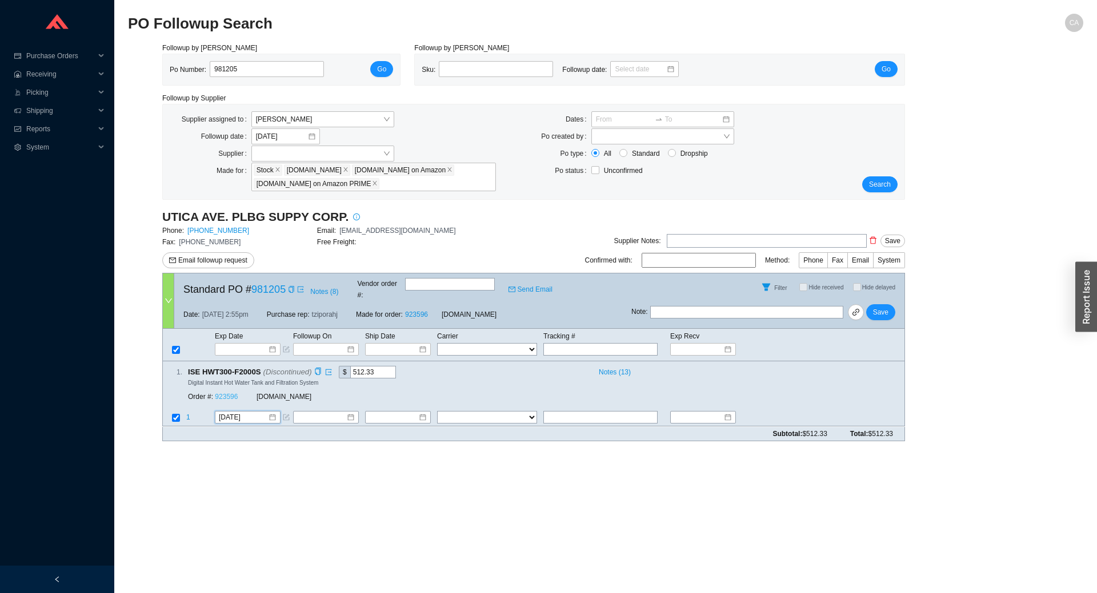
click at [222, 394] on link "923596" at bounding box center [226, 398] width 23 height 8
click at [884, 308] on span "Save" at bounding box center [880, 312] width 15 height 11
click at [276, 64] on input "981205" at bounding box center [267, 69] width 114 height 16
paste input "90"
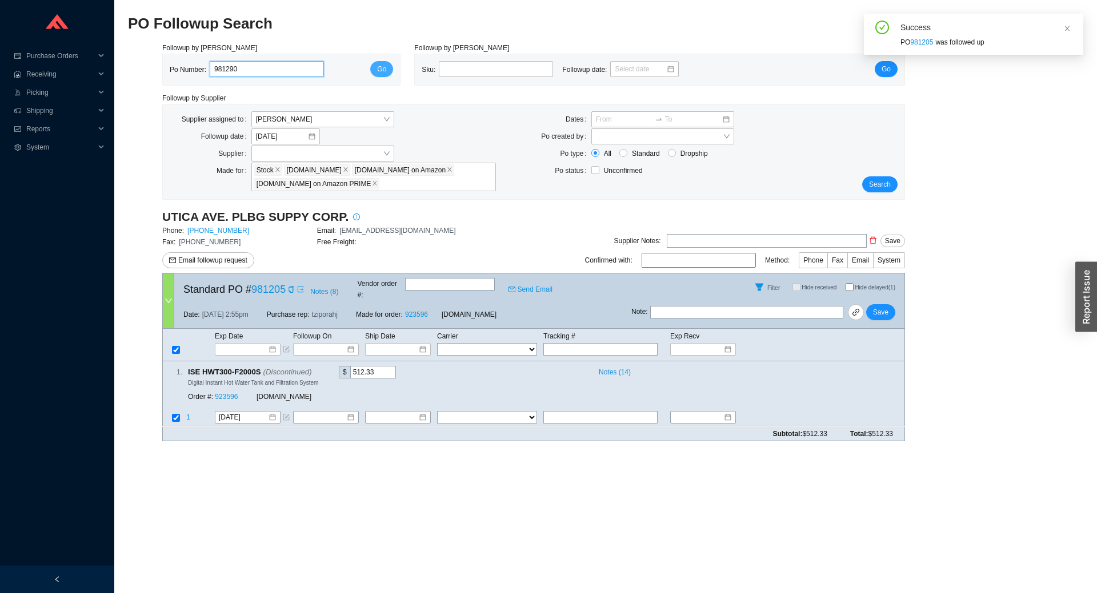
type input "981290"
click at [388, 69] on button "Go" at bounding box center [381, 69] width 23 height 16
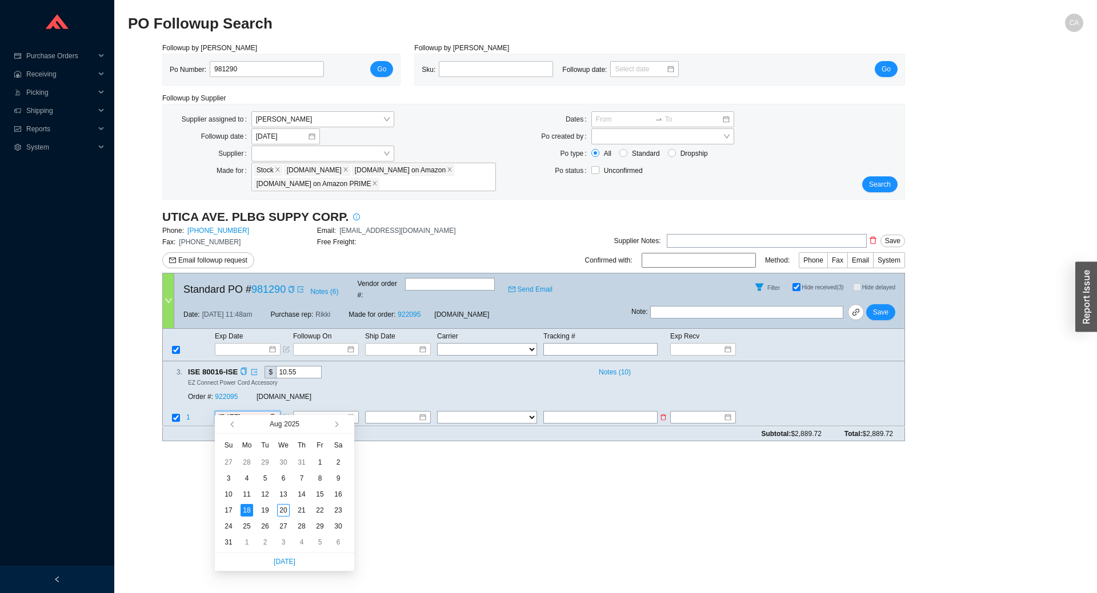
click at [255, 412] on input "[DATE]" at bounding box center [243, 417] width 49 height 11
type input "[DATE]"
click at [322, 507] on div "22" at bounding box center [320, 510] width 13 height 13
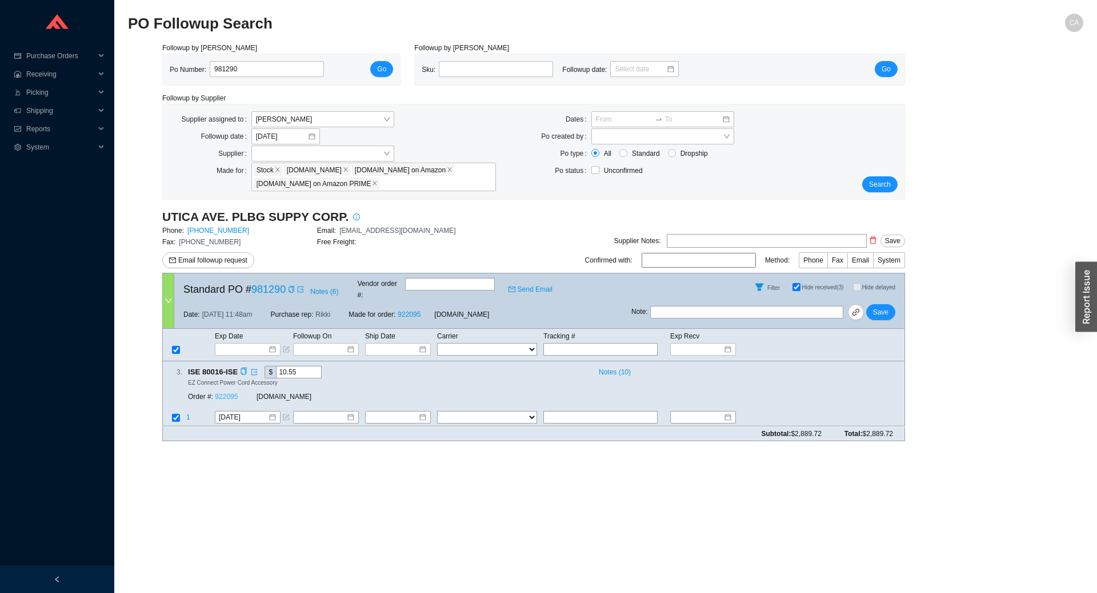
click at [222, 394] on link "922095" at bounding box center [226, 398] width 23 height 8
click at [884, 307] on span "Save" at bounding box center [880, 312] width 15 height 11
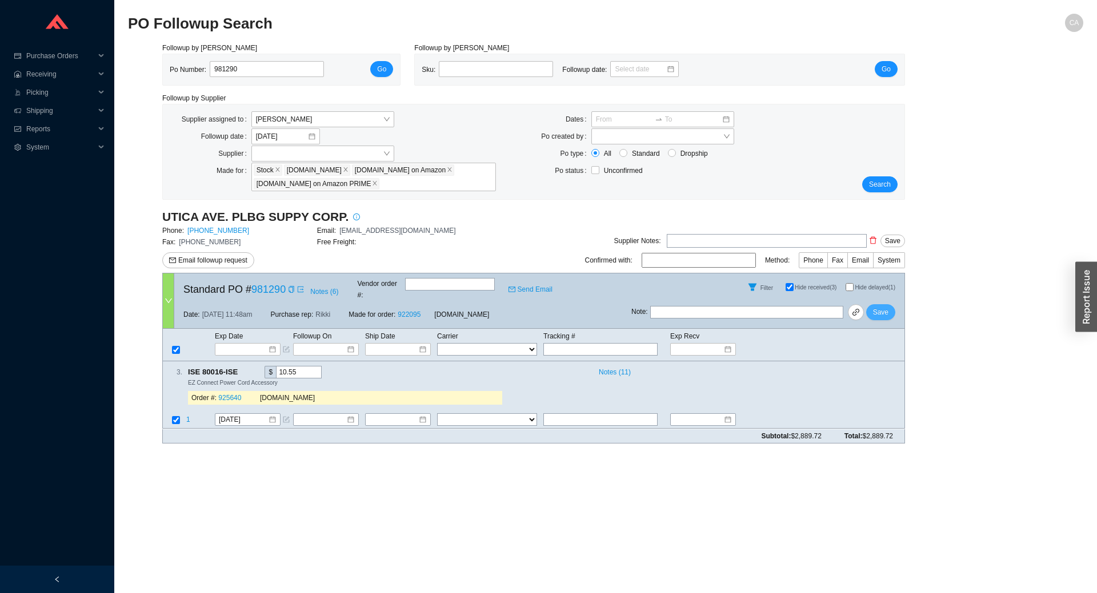
click at [882, 308] on span "Save" at bounding box center [880, 312] width 15 height 11
click at [875, 175] on div "Search" at bounding box center [874, 151] width 62 height 81
click at [876, 182] on span "Search" at bounding box center [880, 184] width 22 height 11
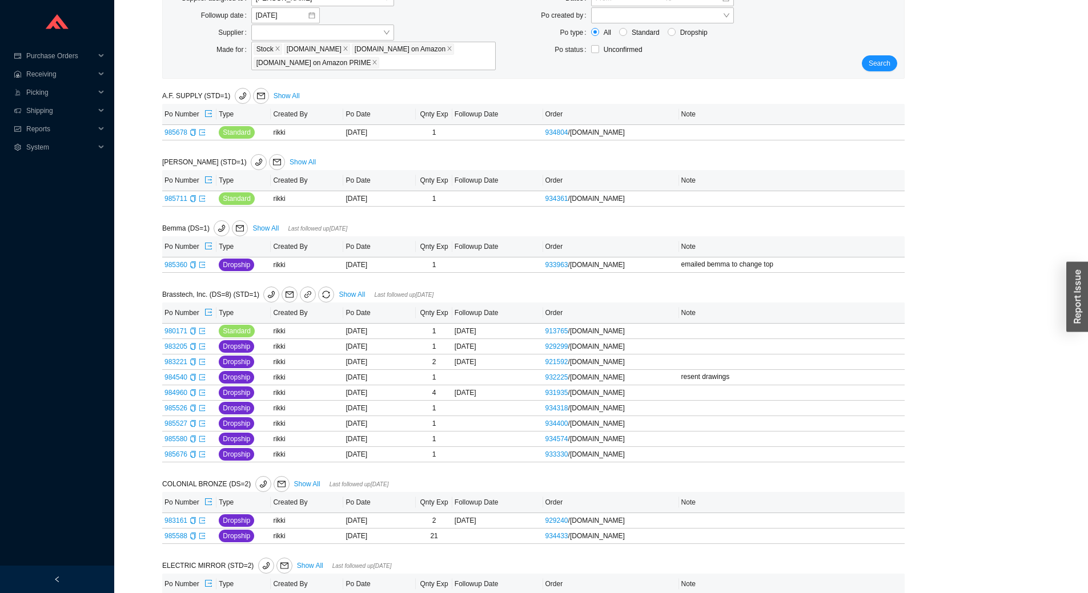
scroll to position [120, 0]
click at [286, 99] on link "Show All" at bounding box center [287, 97] width 26 height 8
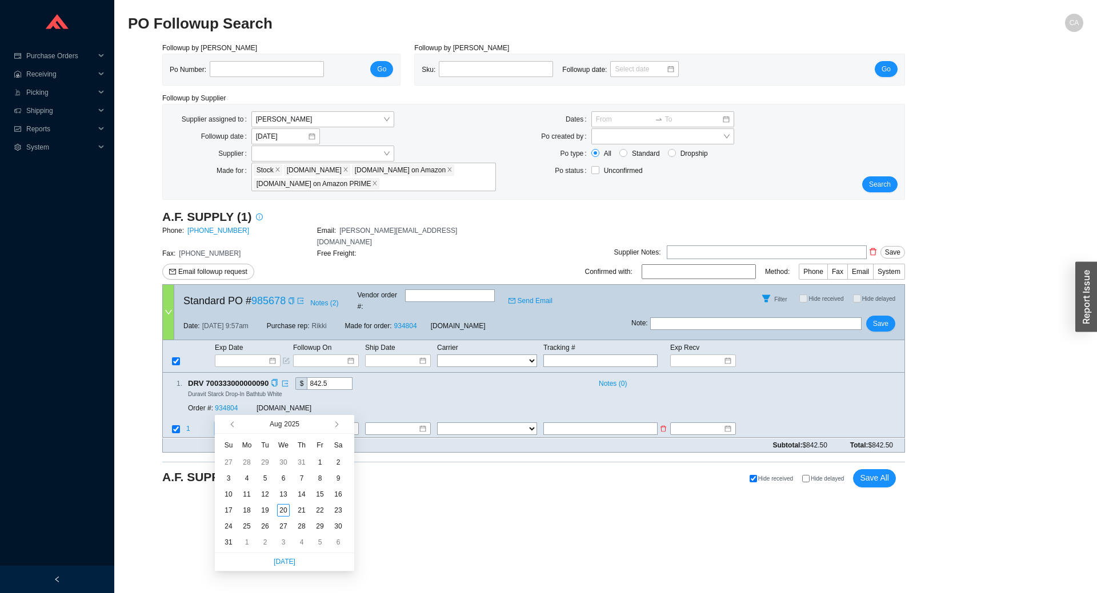
click at [247, 424] on input at bounding box center [243, 429] width 49 height 11
click at [300, 514] on div "21" at bounding box center [301, 510] width 13 height 13
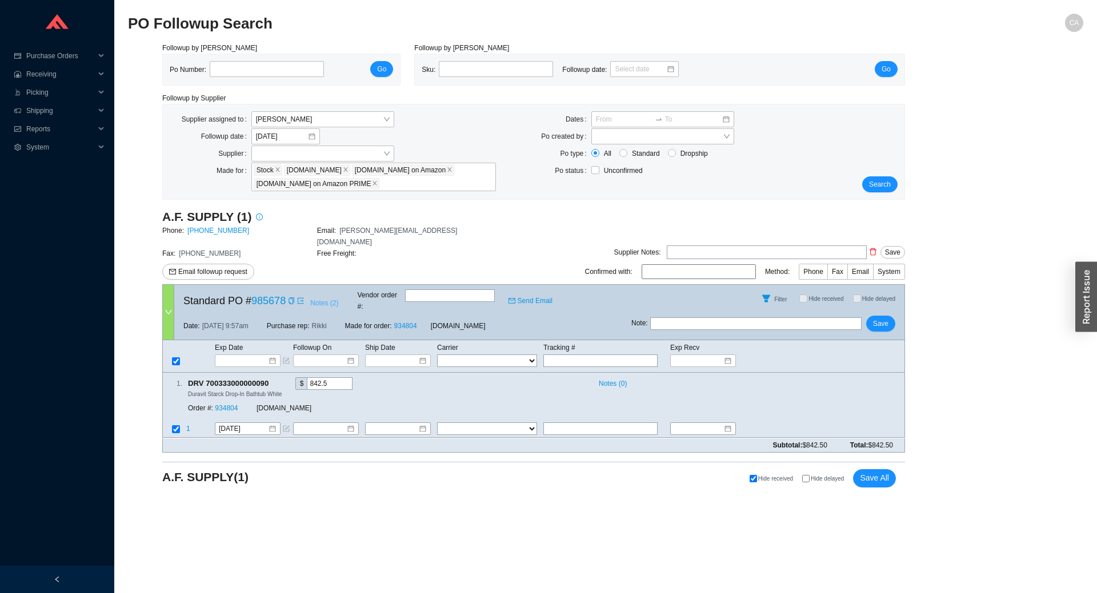
click at [316, 298] on span "Notes ( 2 )" at bounding box center [324, 303] width 28 height 11
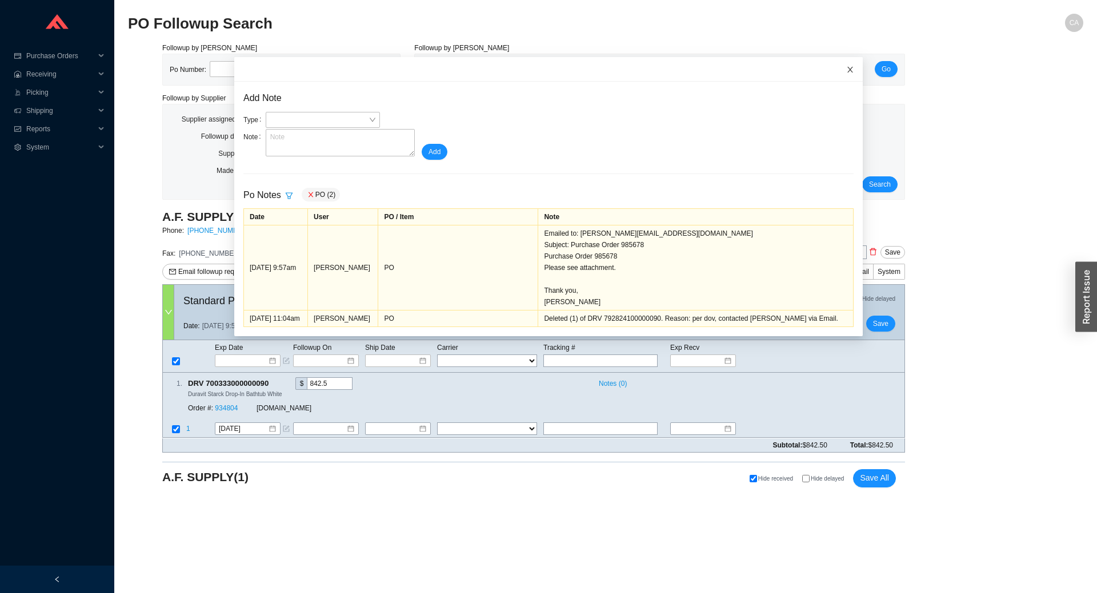
click at [847, 70] on icon "close" at bounding box center [850, 70] width 6 height 6
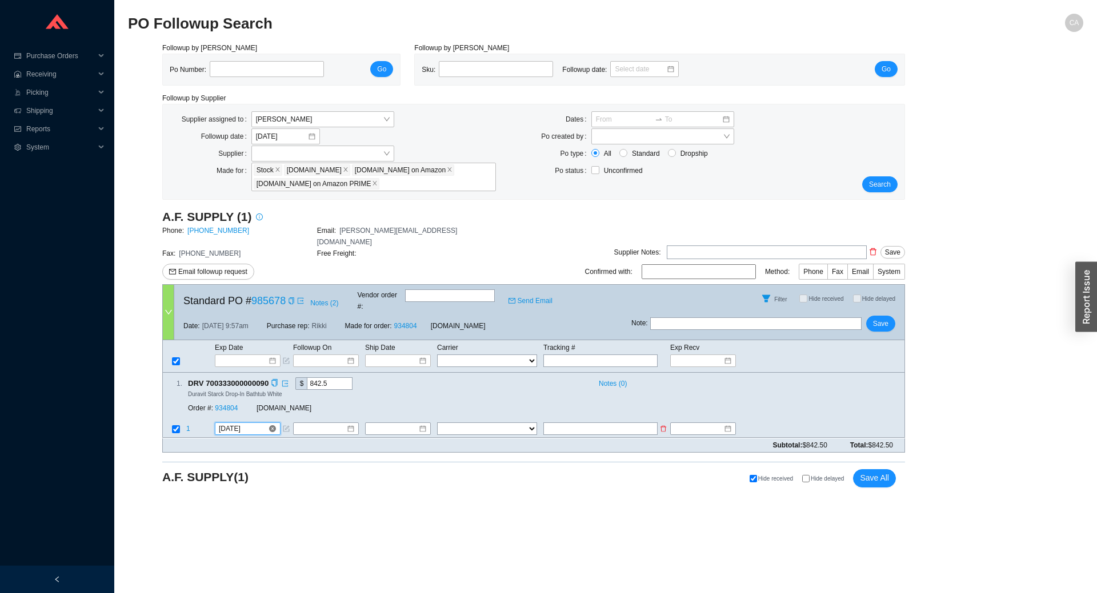
click at [257, 424] on input "[DATE]" at bounding box center [243, 429] width 49 height 11
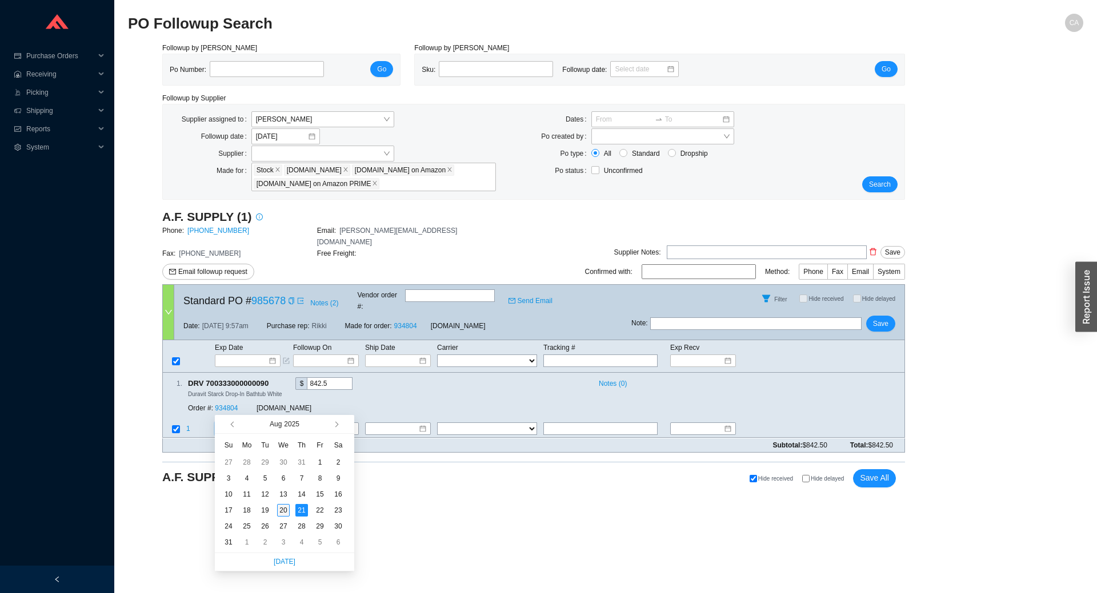
type input "[DATE]"
click at [285, 515] on div "20" at bounding box center [283, 510] width 13 height 13
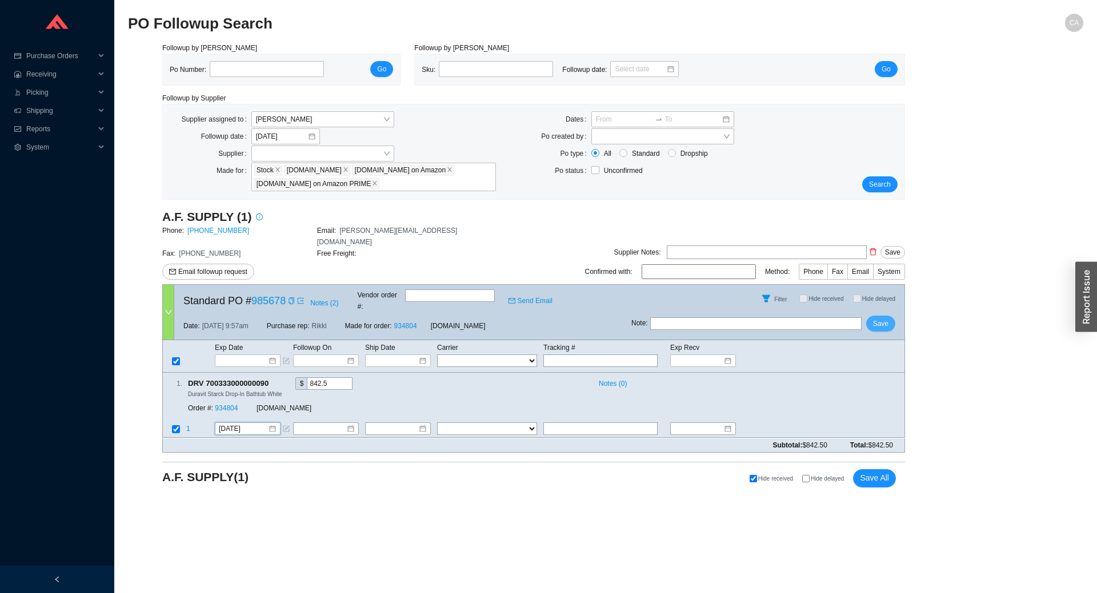
click at [888, 318] on span "Save" at bounding box center [880, 323] width 15 height 11
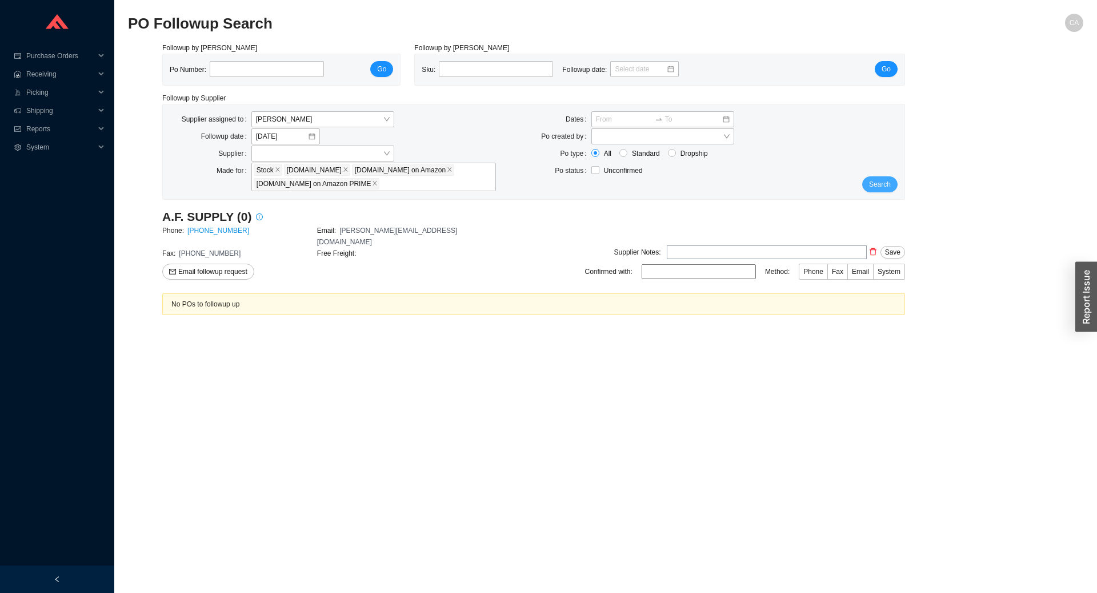
click at [881, 188] on span "Search" at bounding box center [880, 184] width 22 height 11
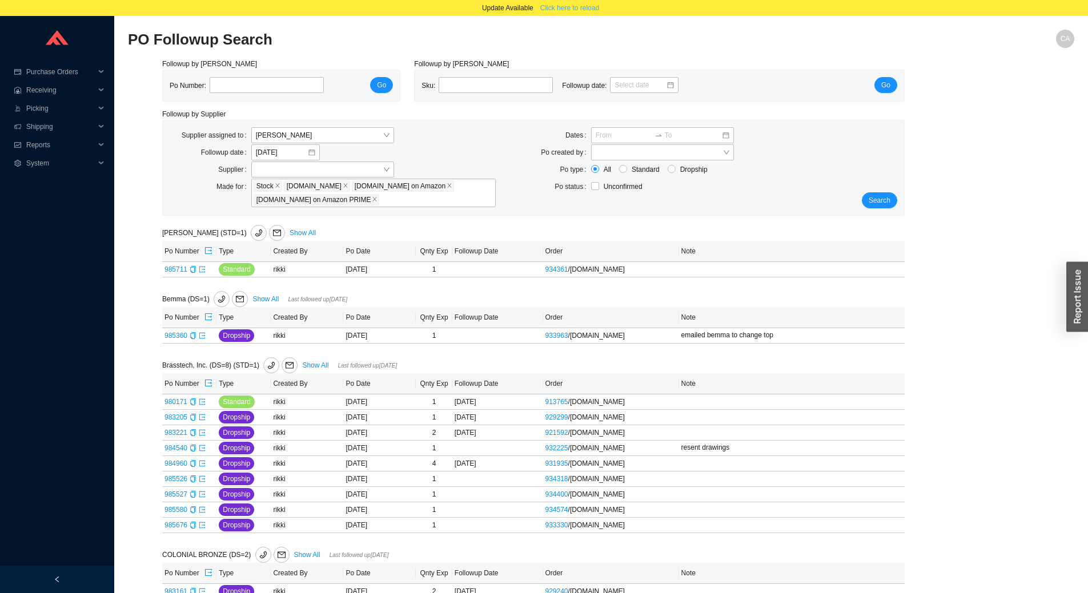
click at [593, 11] on span "Click here to reload" at bounding box center [569, 7] width 59 height 11
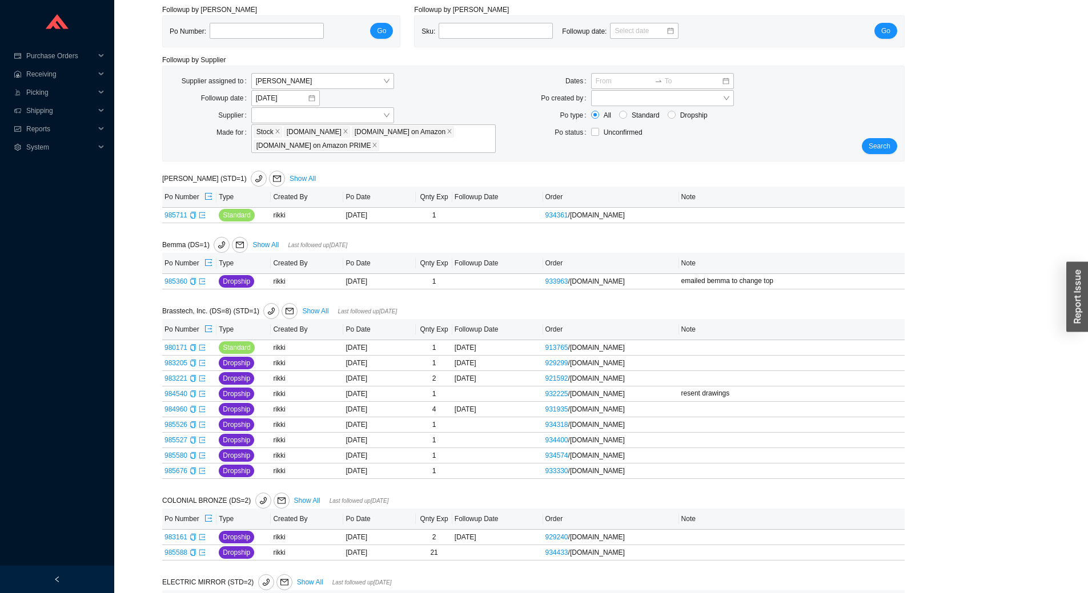
scroll to position [114, 0]
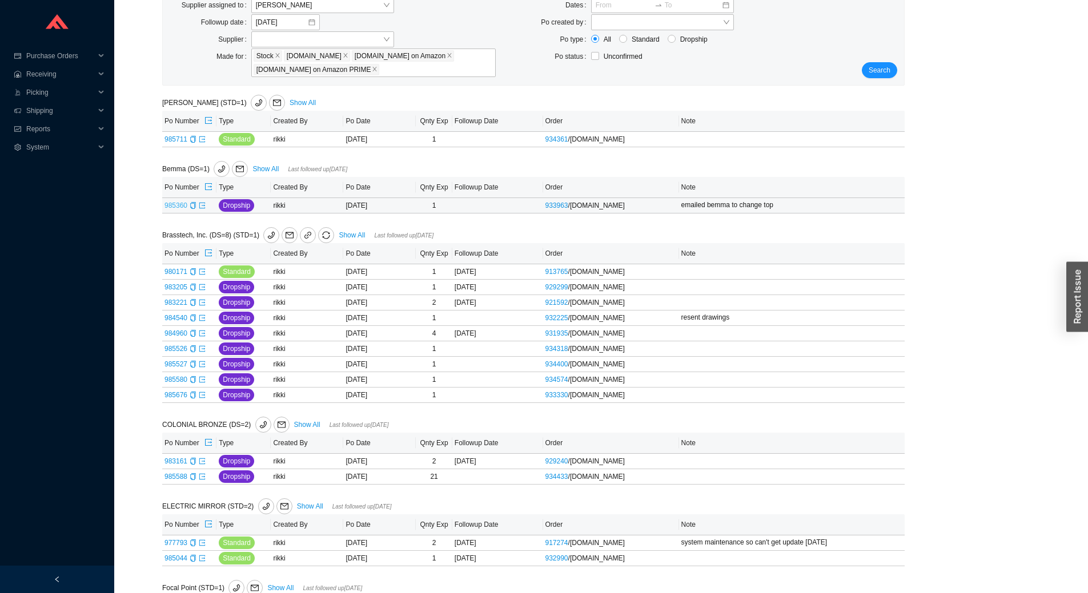
click at [177, 204] on link "985360" at bounding box center [176, 206] width 23 height 8
type input "985360"
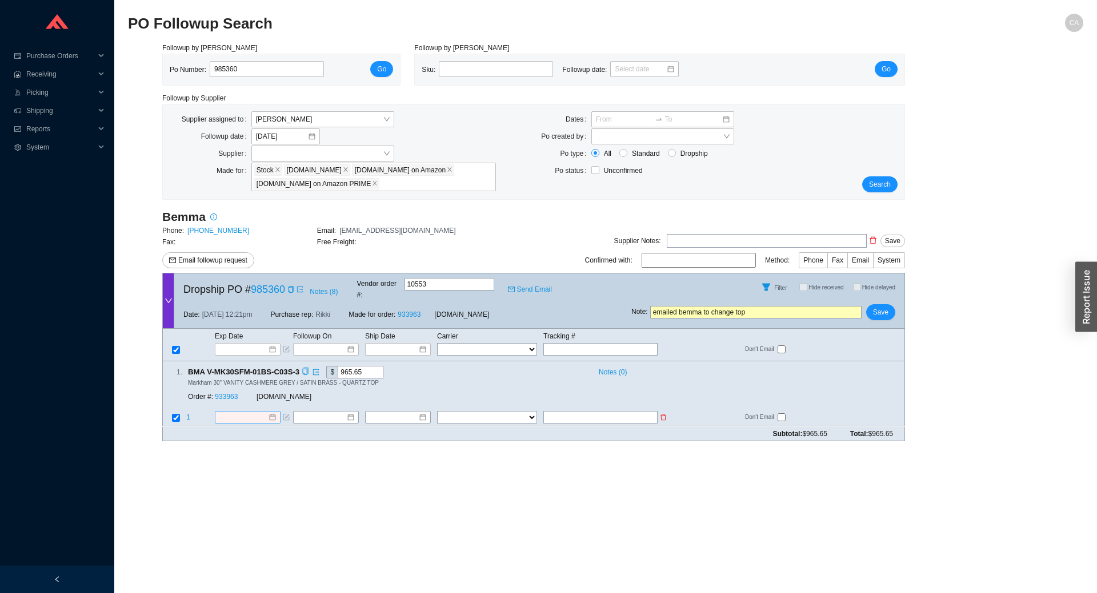
click at [255, 412] on input at bounding box center [243, 417] width 49 height 11
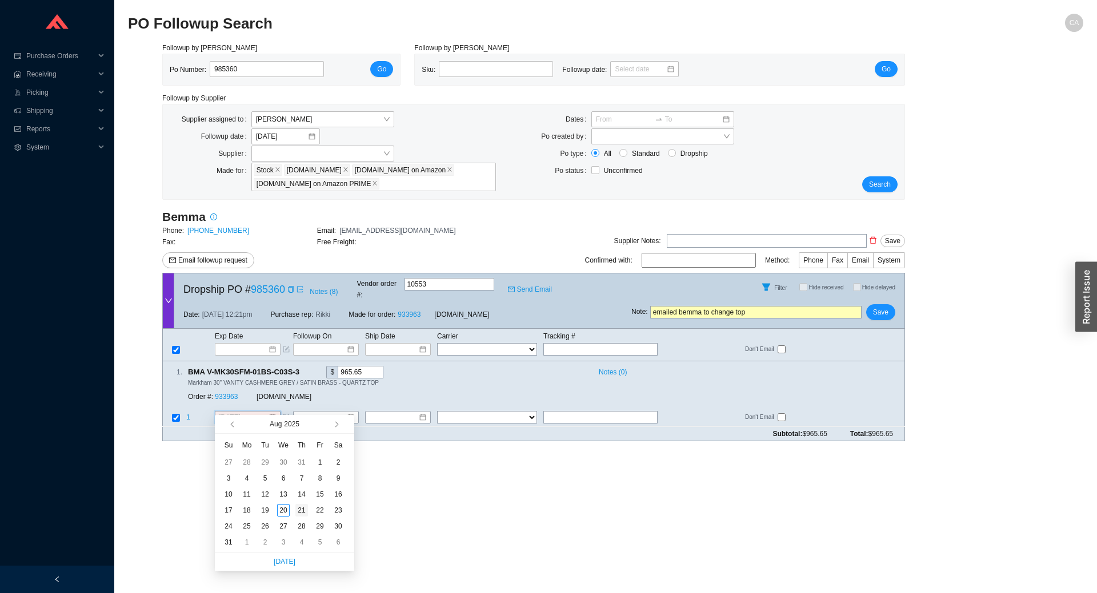
type input "[DATE]"
click at [302, 511] on div "21" at bounding box center [301, 510] width 13 height 13
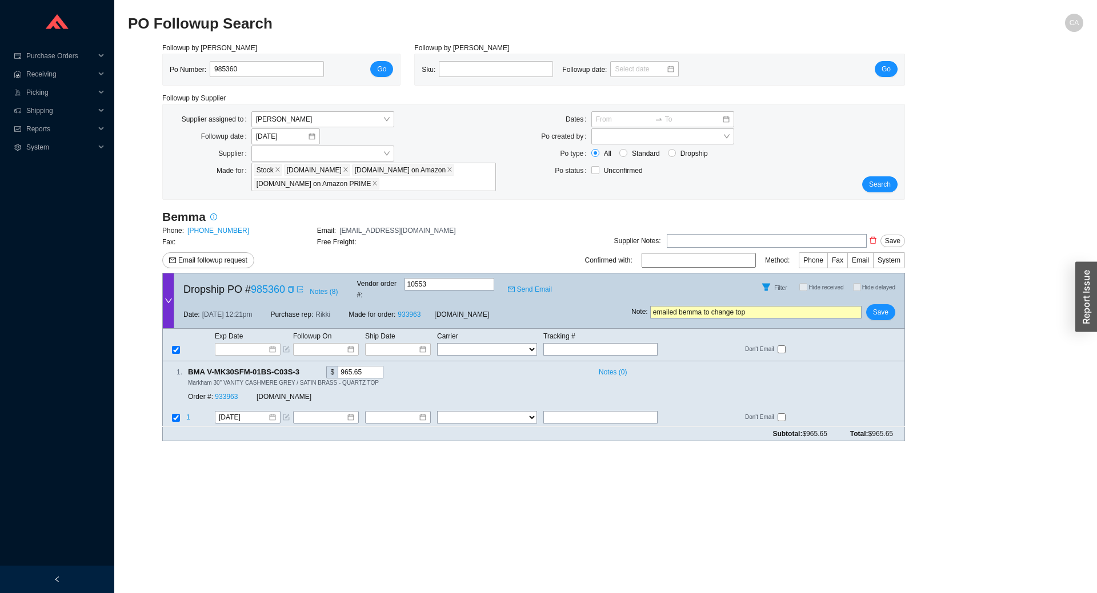
drag, startPoint x: 697, startPoint y: 315, endPoint x: 511, endPoint y: 302, distance: 186.7
click at [511, 302] on div "Dropship PO # 985360 Notes ( 8 ) Vendor order # : 10553 Send Email Filter Hide …" at bounding box center [533, 301] width 743 height 56
click at [883, 307] on span "Save" at bounding box center [880, 312] width 15 height 11
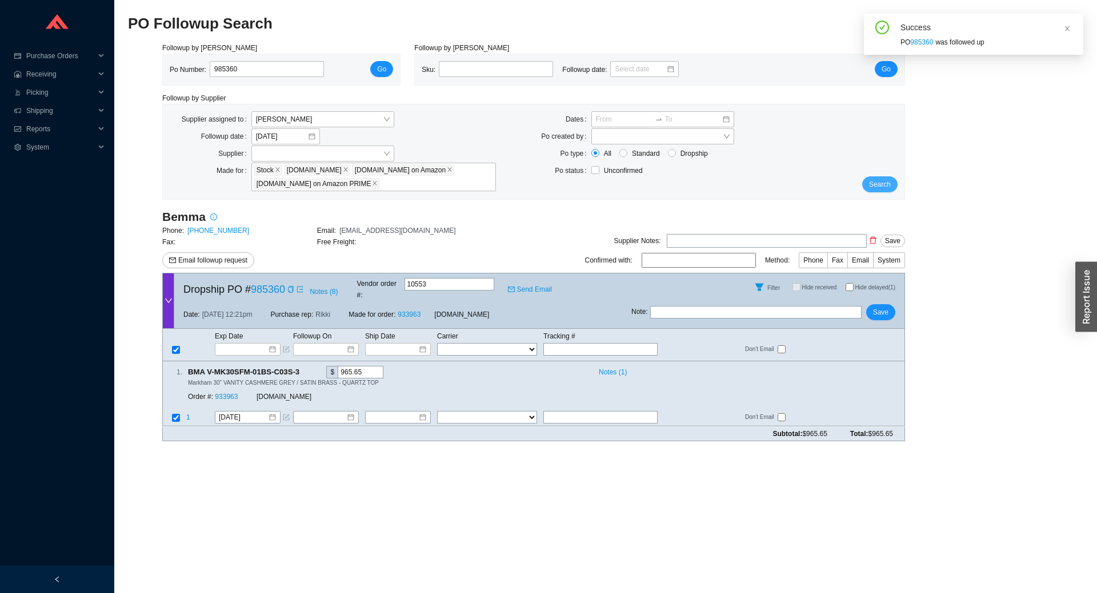
click at [886, 188] on span "Search" at bounding box center [880, 184] width 22 height 11
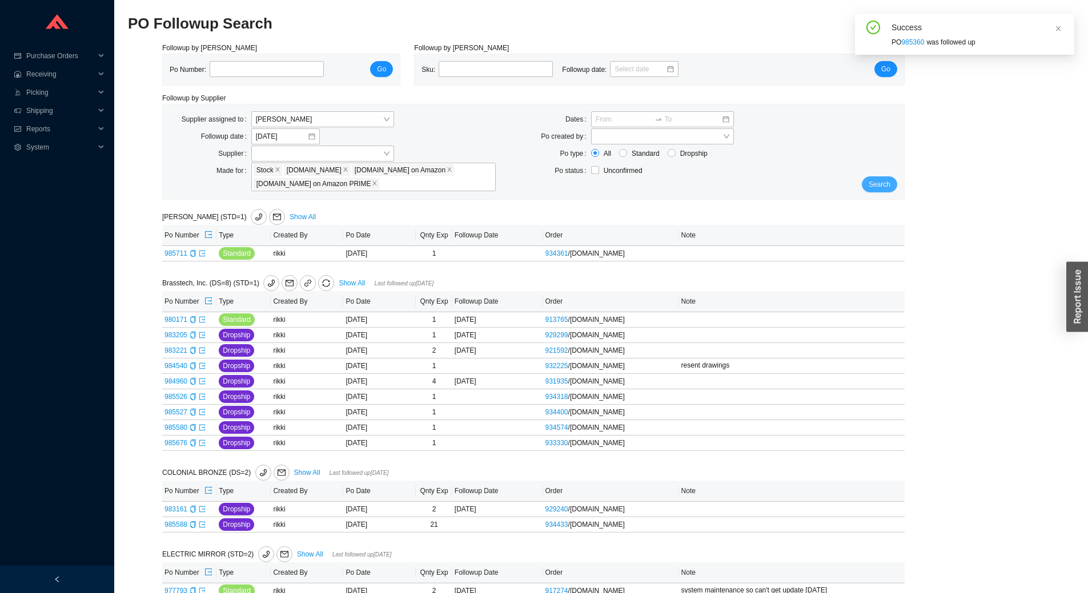
click at [880, 182] on span "Search" at bounding box center [880, 184] width 22 height 11
click at [883, 186] on span "Search" at bounding box center [880, 184] width 22 height 11
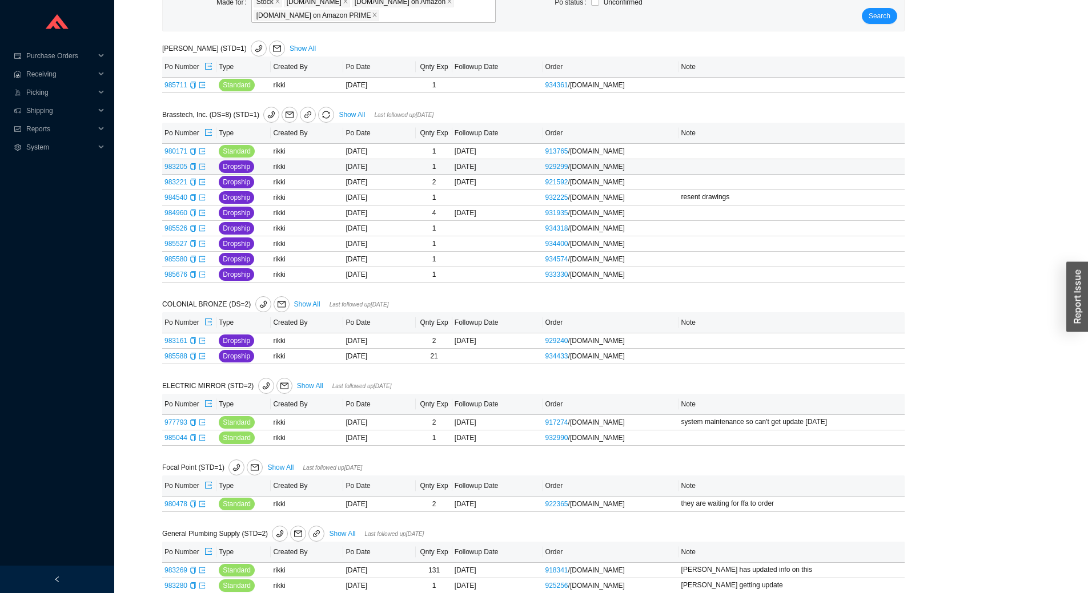
scroll to position [171, 0]
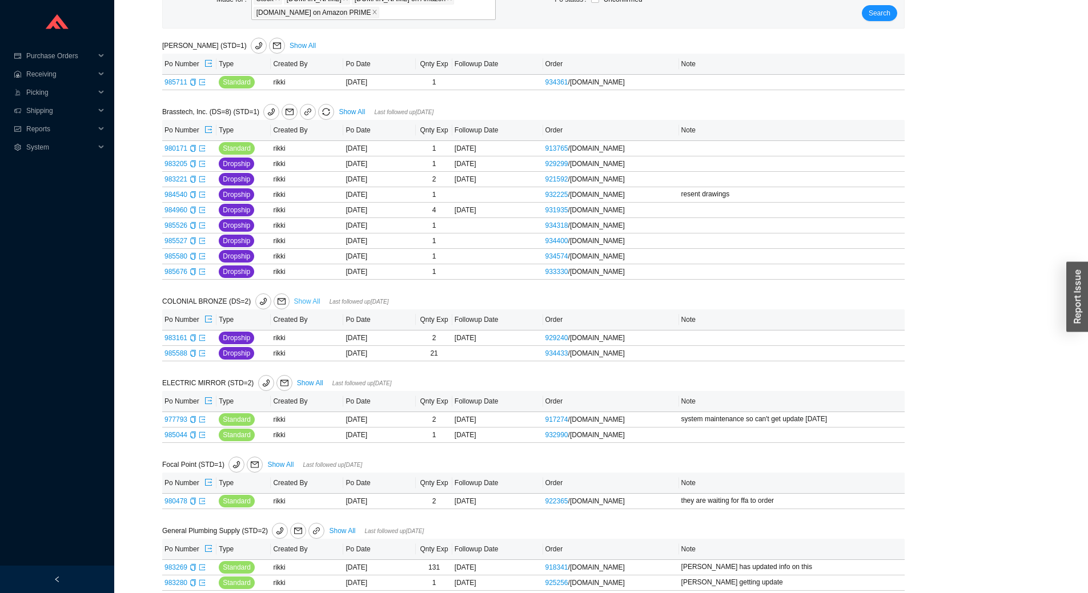
click at [309, 303] on link "Show All" at bounding box center [307, 302] width 26 height 8
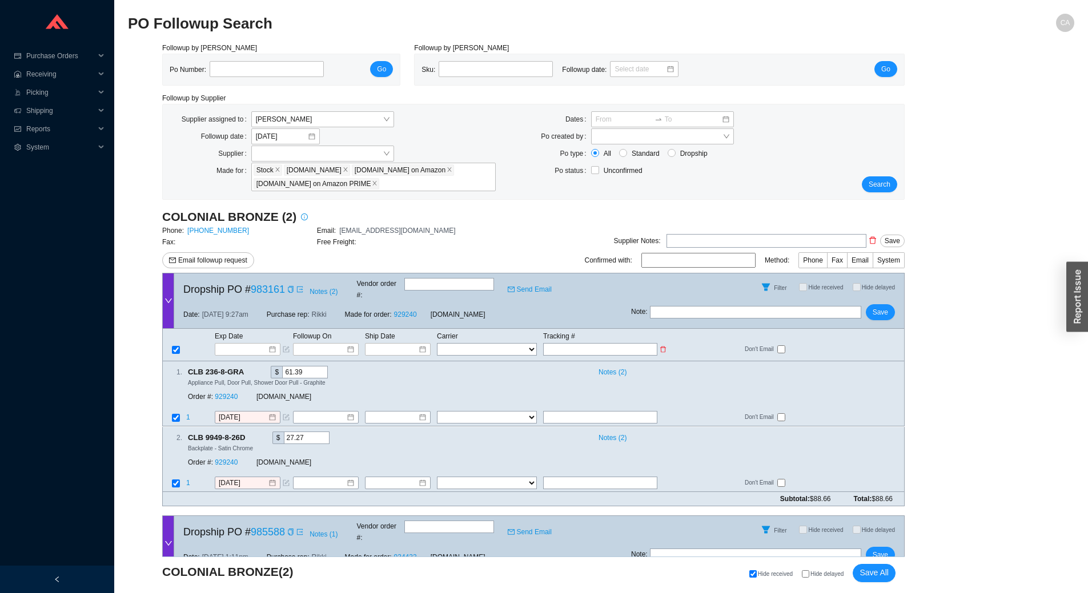
click at [560, 343] on input "text" at bounding box center [600, 349] width 114 height 13
click at [391, 344] on input at bounding box center [394, 349] width 49 height 11
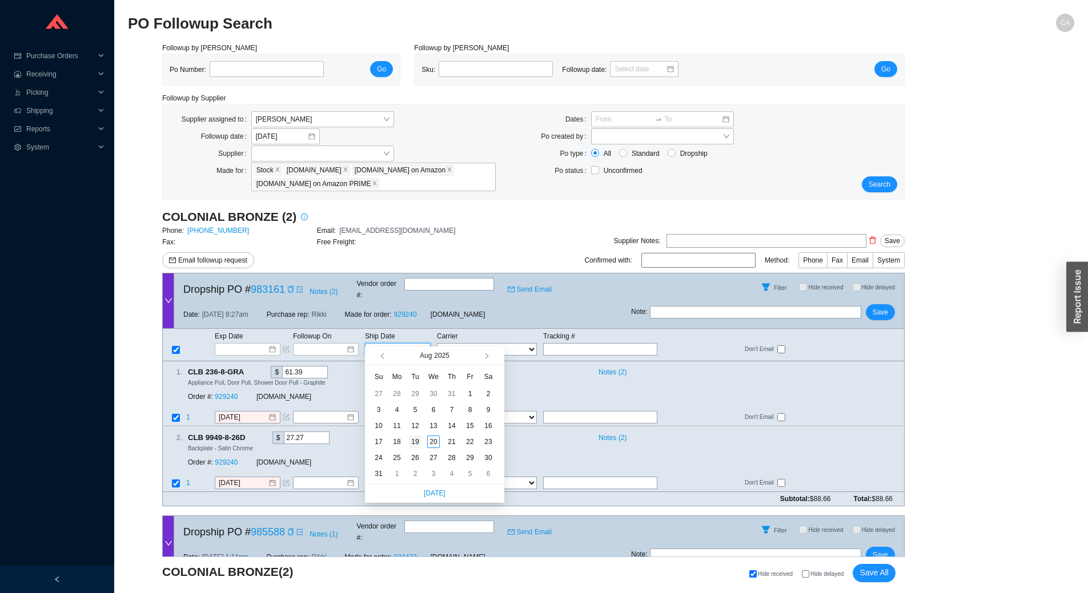
type input "[DATE]"
click at [412, 439] on div "19" at bounding box center [415, 442] width 13 height 13
type input "[DATE]"
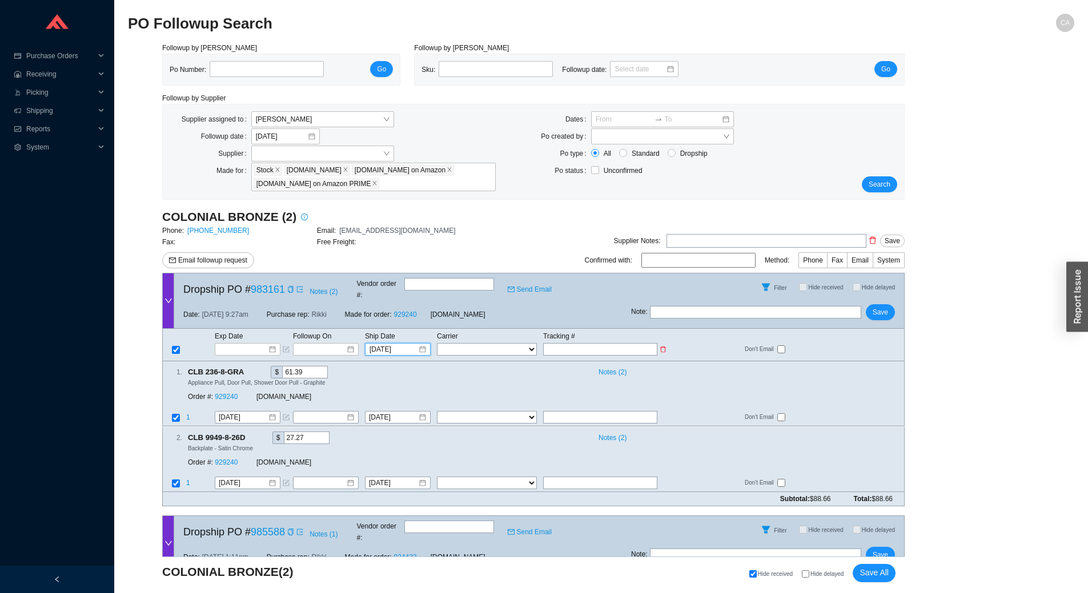
click at [583, 343] on input "text" at bounding box center [600, 349] width 114 height 13
type input "3"
type input "39"
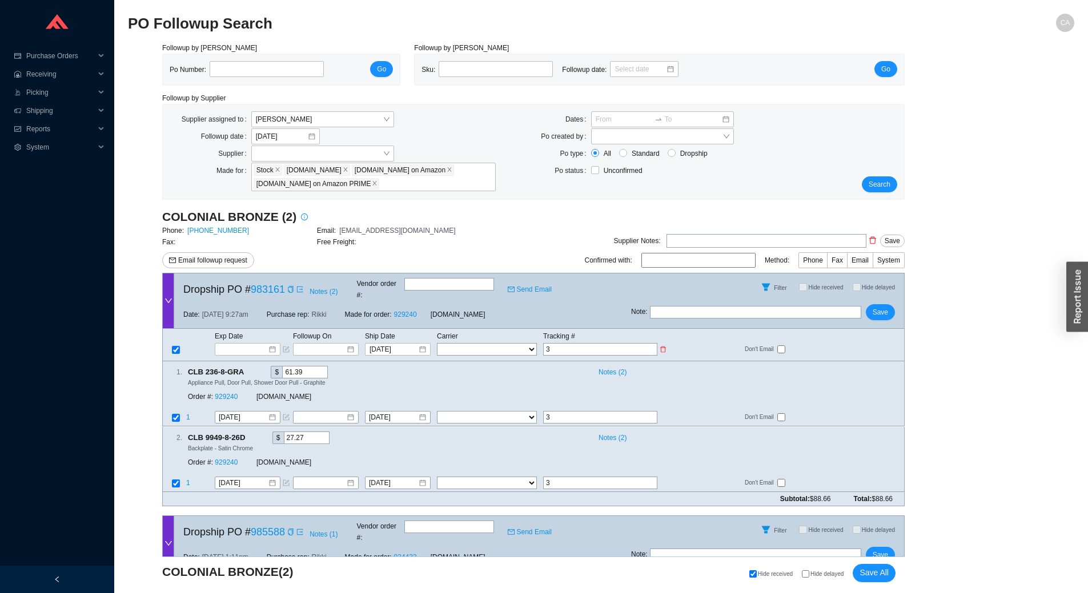
type input "39"
type input "391"
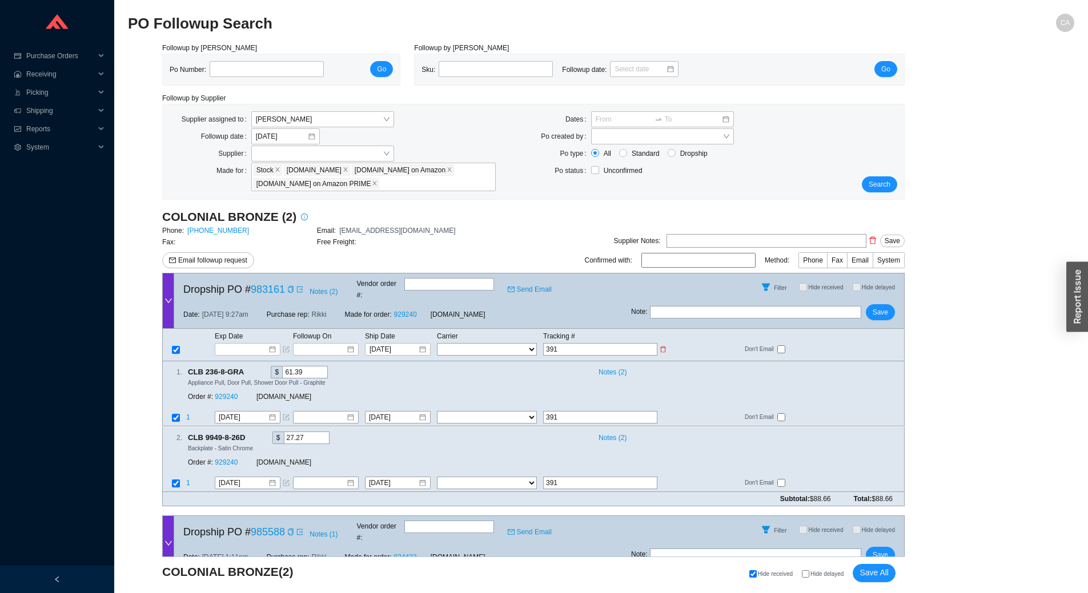
type input "3919"
type input "39198"
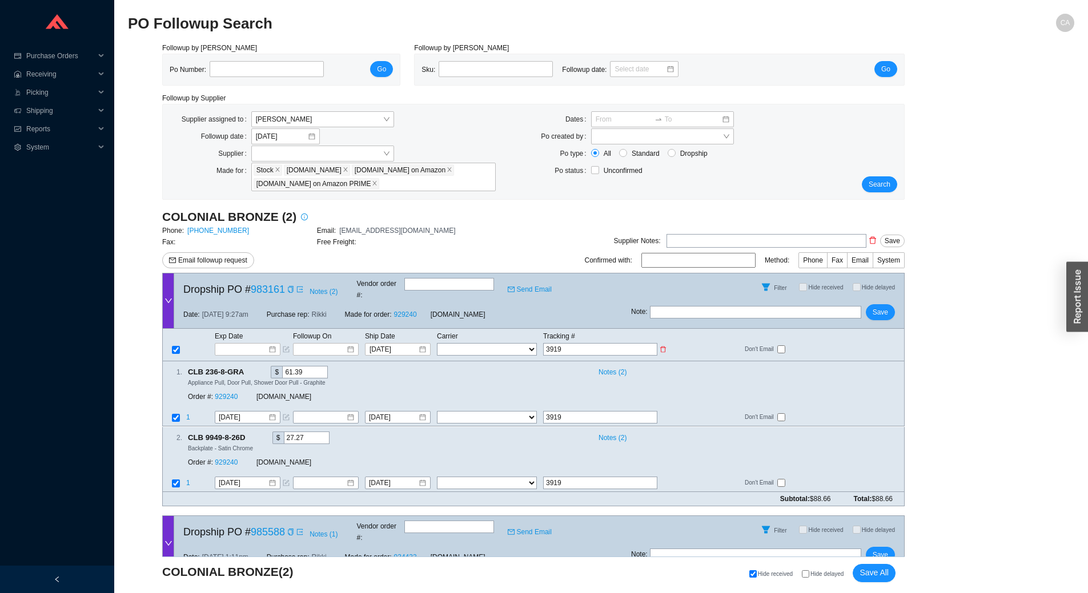
type input "39198"
type input "391982"
type input "3919821"
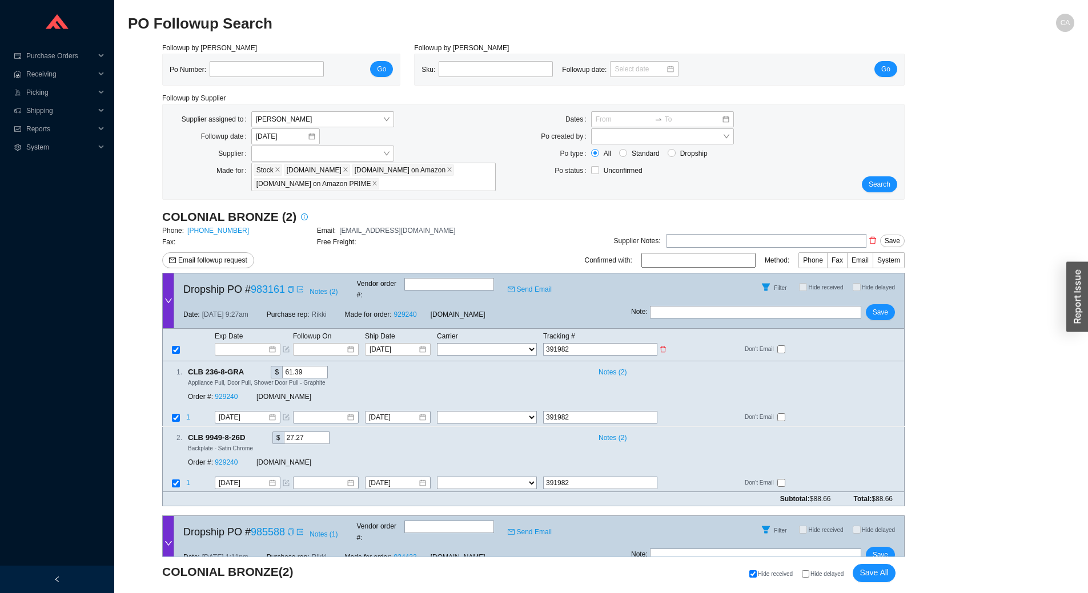
type input "3919821"
type input "39198213"
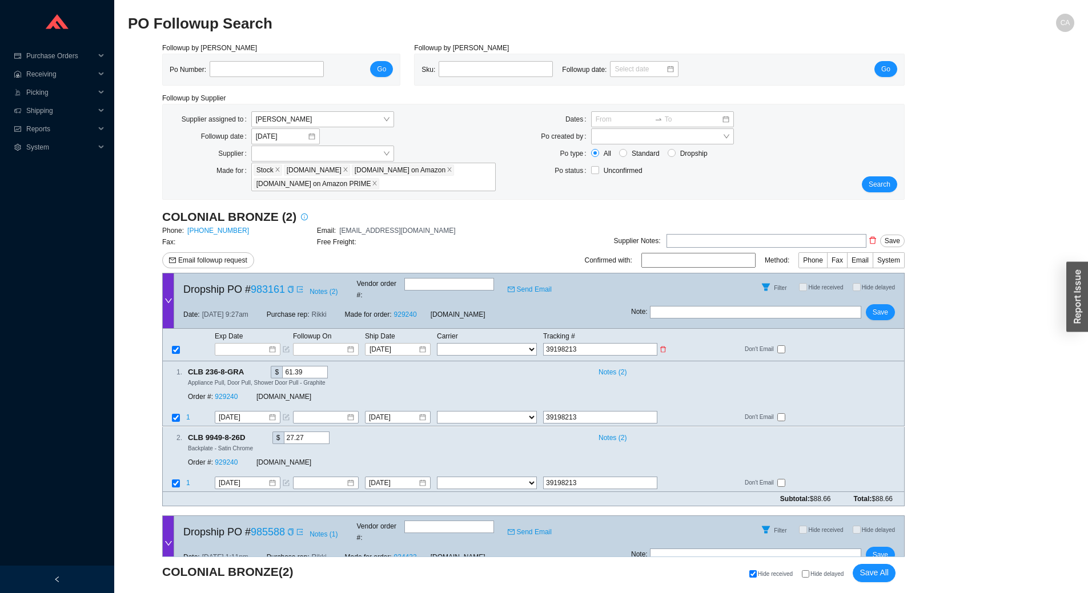
type input "391982130"
type input "3919821304"
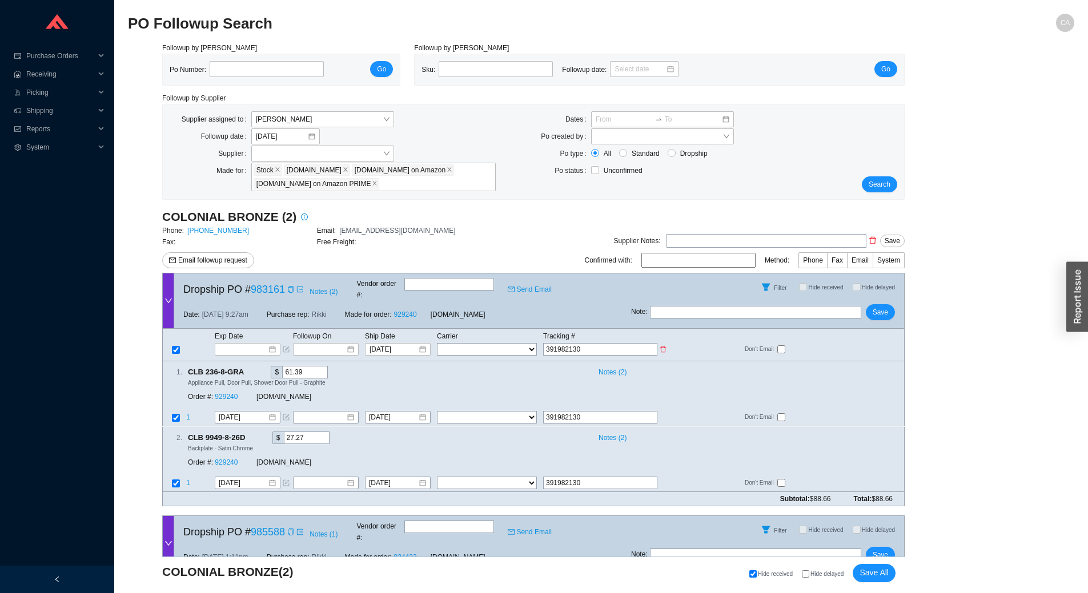
type input "3919821304"
type input "39198213041"
type input "391982130415"
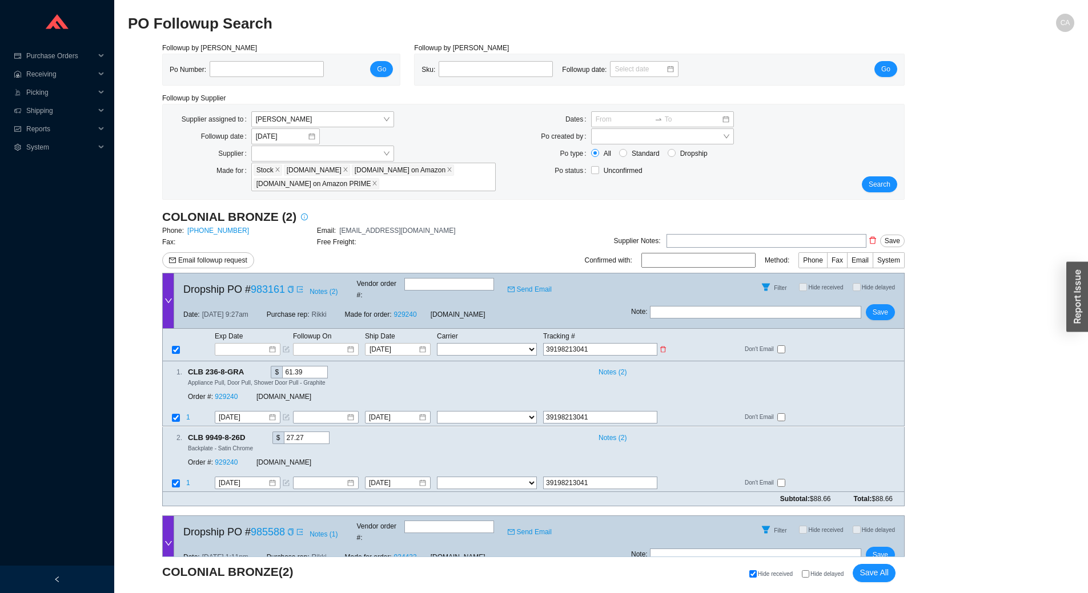
type input "391982130415"
click at [494, 343] on select "FedEx UPS ---------------- 2 Day Transportation INC A&B Freight A. Duie Pyle AA…" at bounding box center [487, 349] width 100 height 13
select select "1"
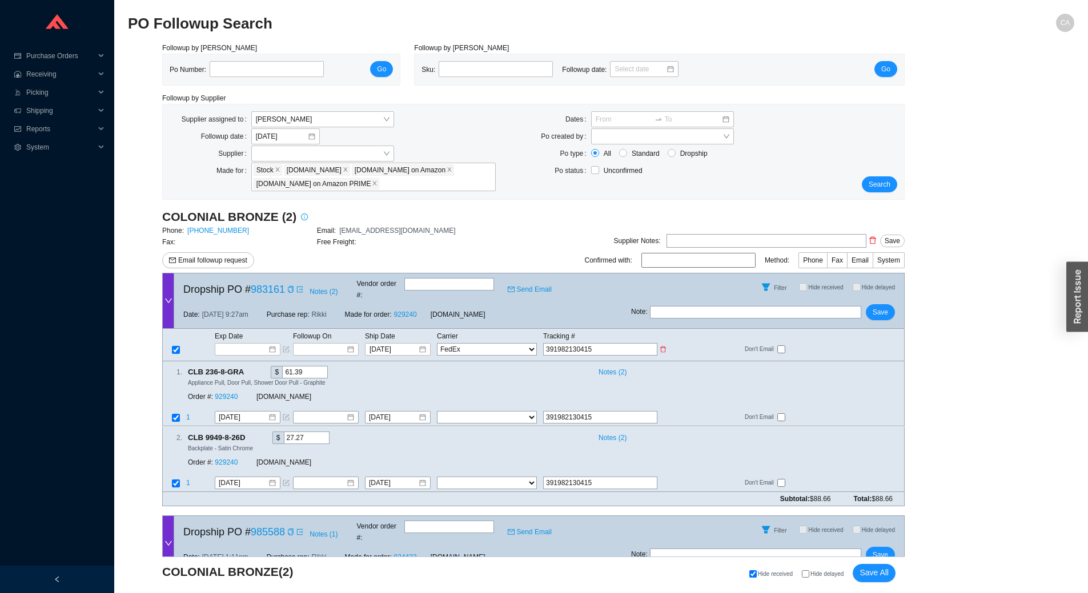
click at [437, 343] on select "FedEx UPS ---------------- 2 Day Transportation INC A&B Freight A. Duie Pyle AA…" at bounding box center [487, 349] width 100 height 13
select select "1"
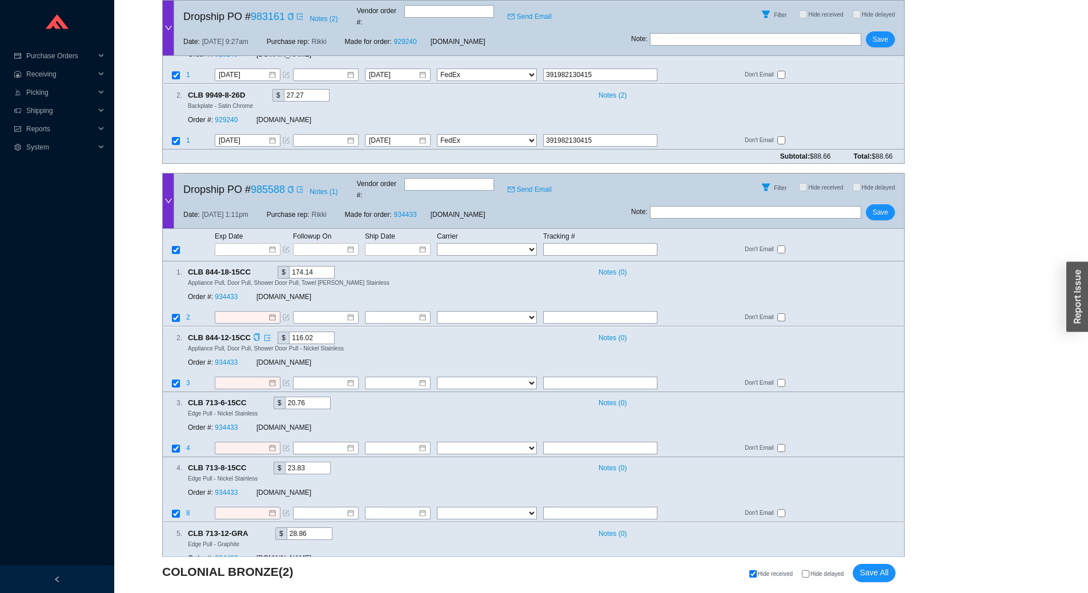
scroll to position [228, 0]
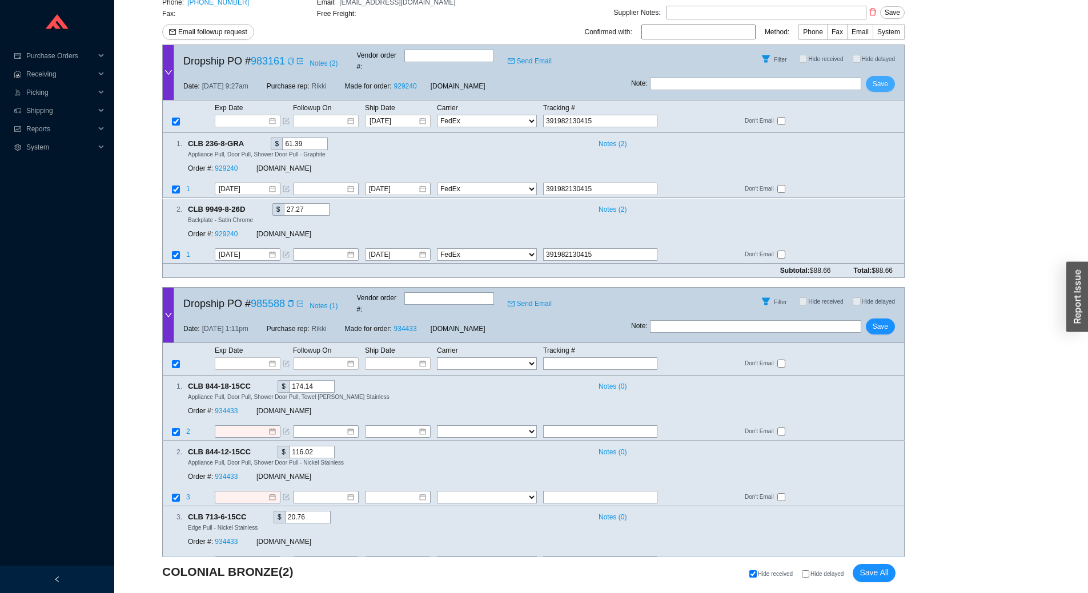
click at [872, 76] on button "Save" at bounding box center [880, 84] width 29 height 16
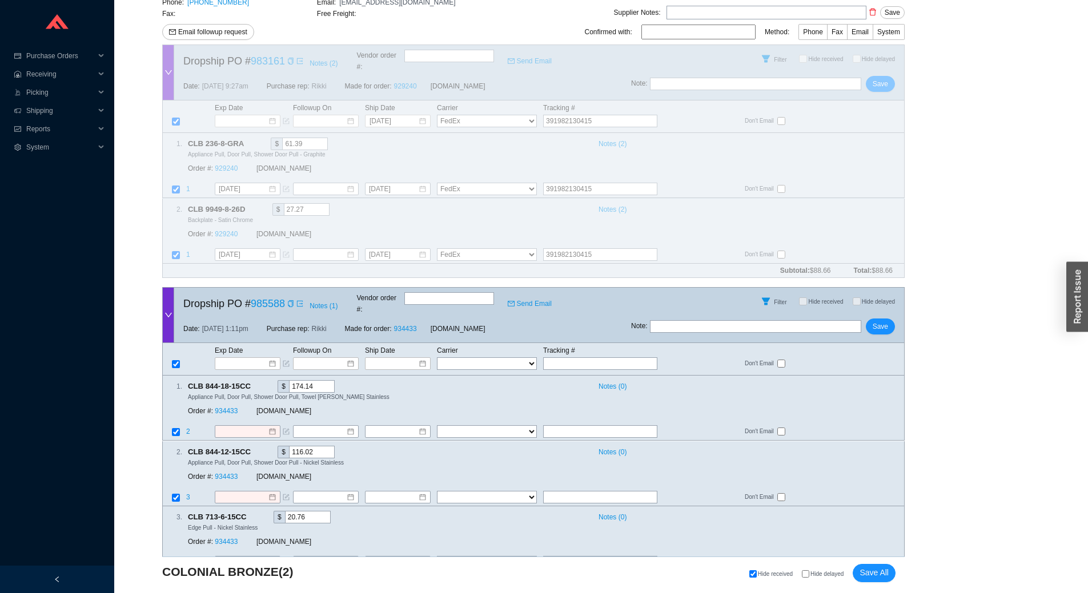
scroll to position [143, 0]
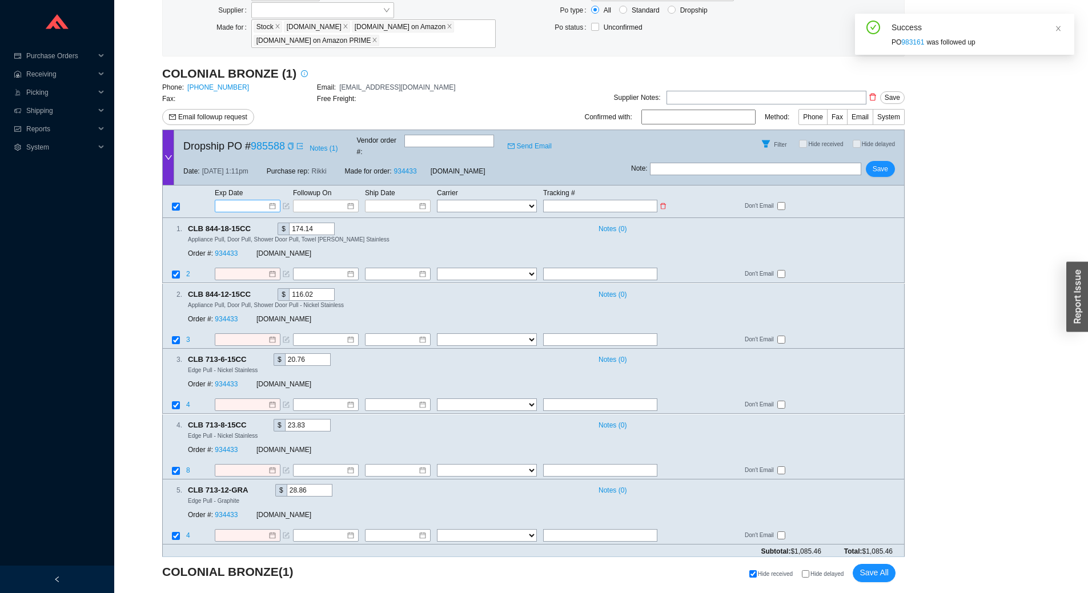
click at [255, 200] on input at bounding box center [243, 205] width 49 height 11
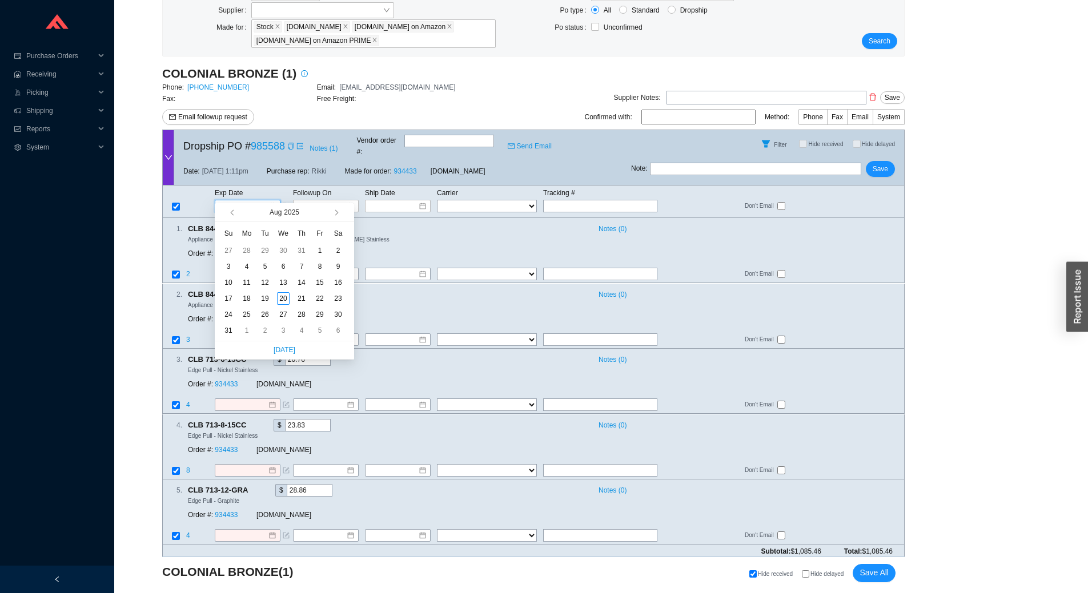
type input "[DATE]"
click at [338, 215] on button "button" at bounding box center [335, 212] width 11 height 18
type input "9/17/2025"
click at [284, 283] on div "17" at bounding box center [283, 282] width 13 height 13
type input "9/17/2025"
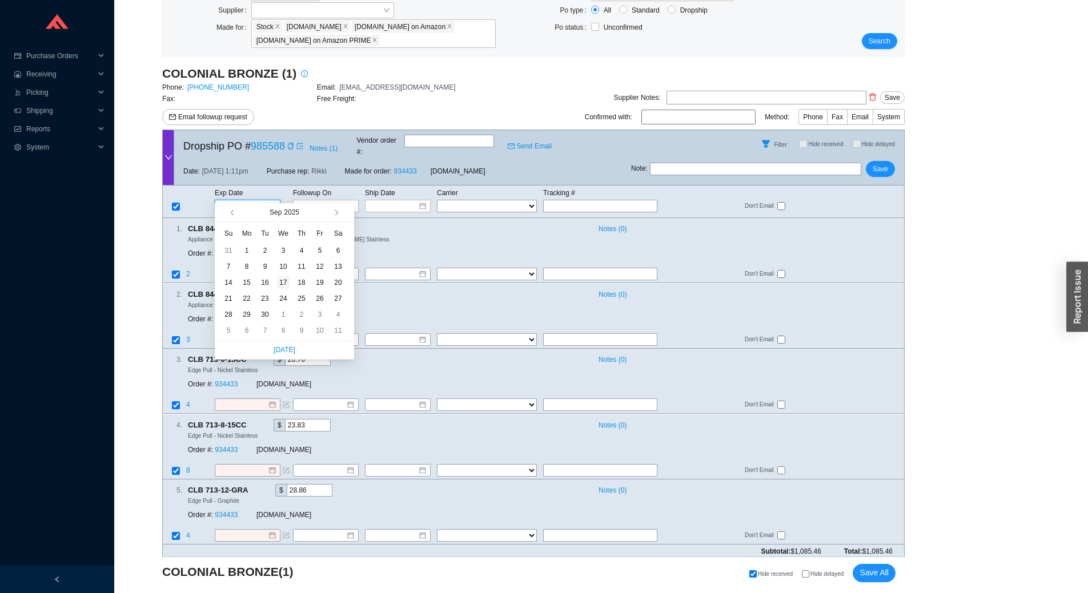
type input "9/17/2025"
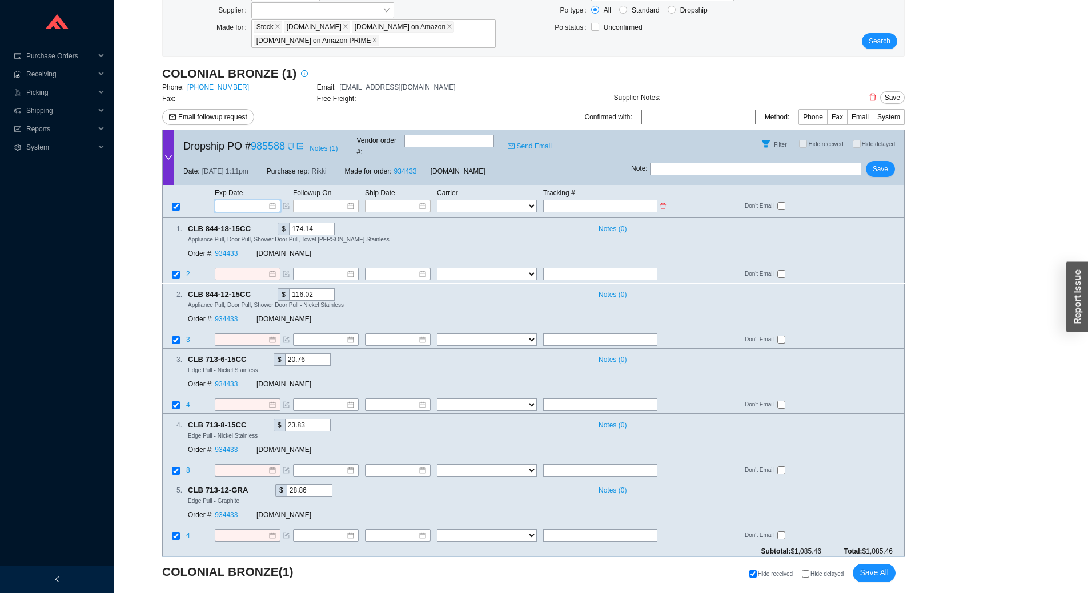
click at [238, 200] on input at bounding box center [243, 205] width 49 height 11
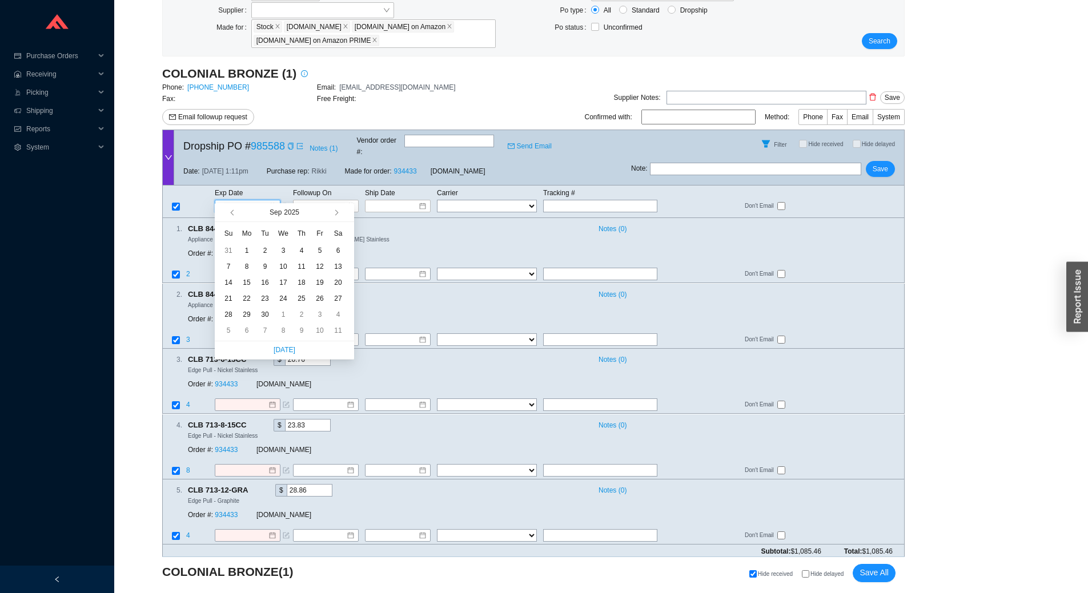
type input "9/4/2025"
type input "9/5/2025"
click at [234, 211] on span "button" at bounding box center [234, 213] width 6 height 6
type input "[DATE]"
click at [339, 214] on button "button" at bounding box center [335, 212] width 11 height 18
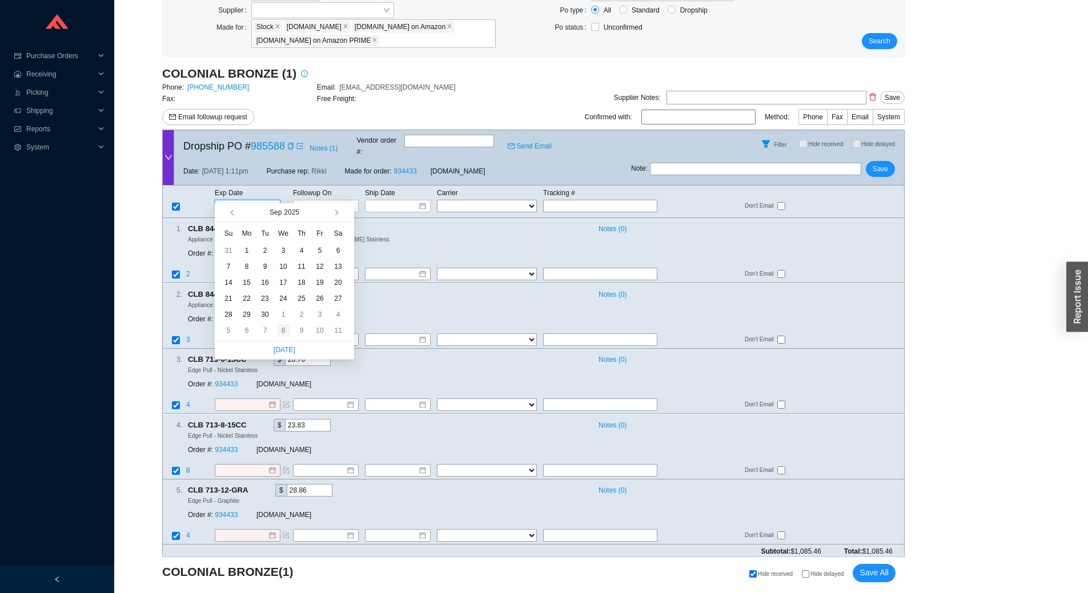
type input "10/8/2025"
type input "9/6/2025"
click at [341, 214] on span "button" at bounding box center [346, 212] width 11 height 18
click at [339, 217] on button "button" at bounding box center [335, 212] width 11 height 18
type input "10/15/2025"
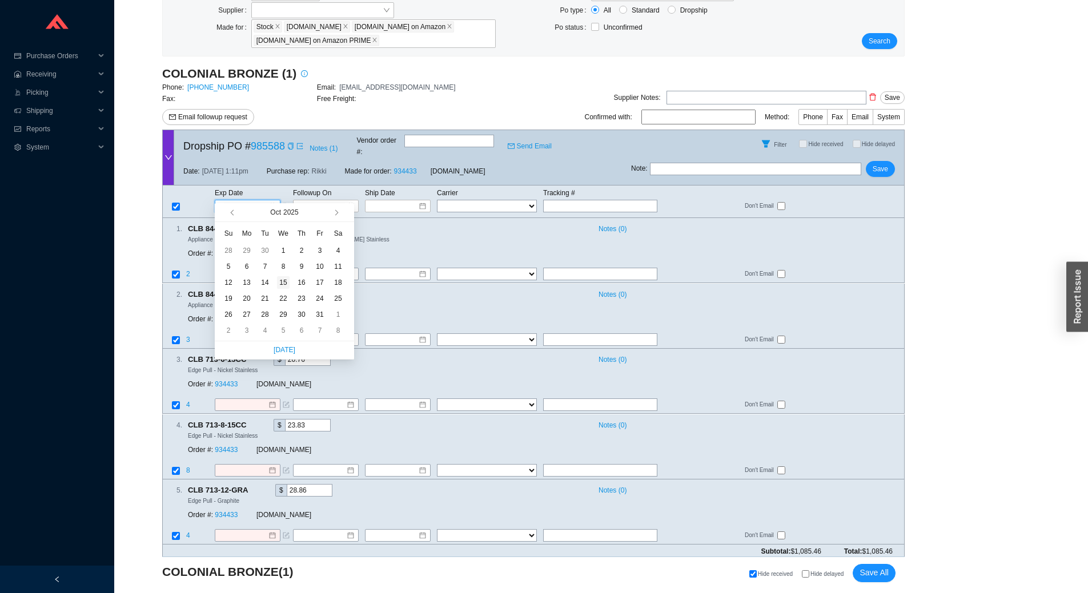
click at [281, 280] on div "15" at bounding box center [283, 282] width 13 height 13
type input "10/15/2025"
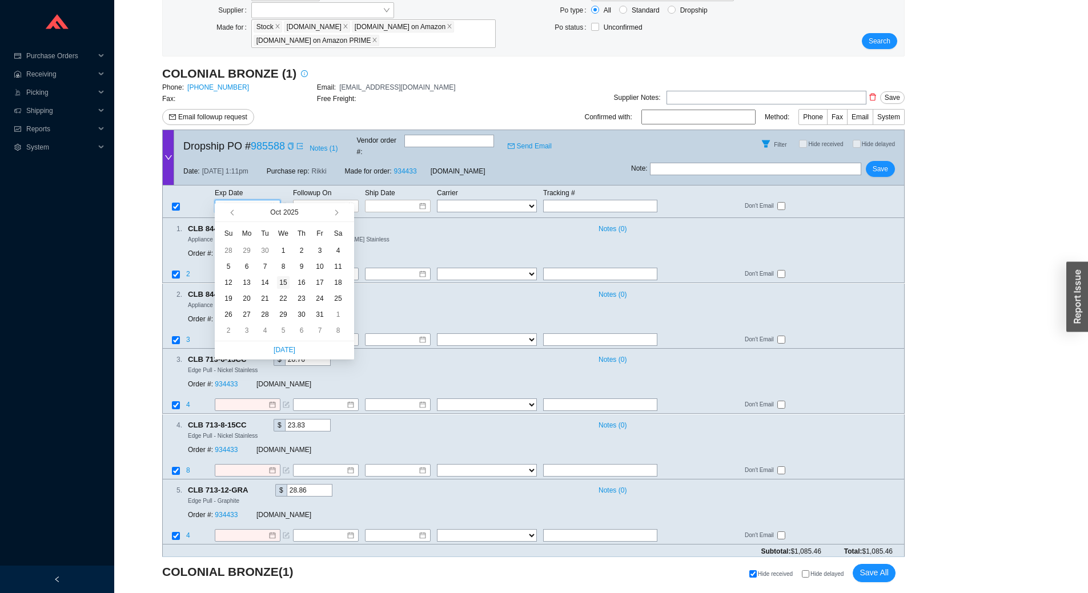
type input "10/15/2025"
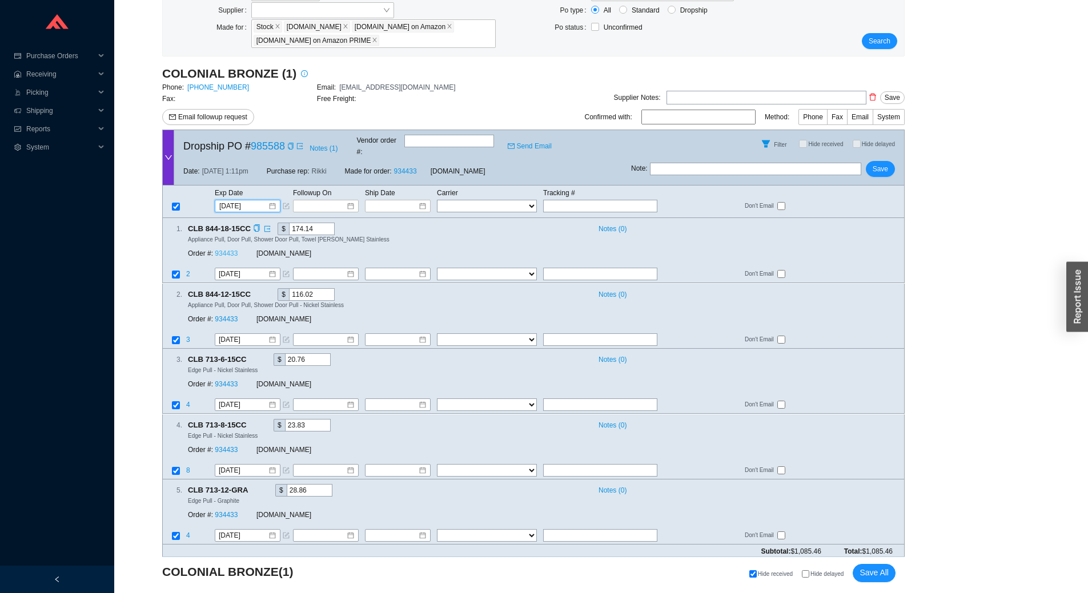
click at [225, 250] on link "934433" at bounding box center [226, 254] width 23 height 8
click at [886, 163] on span "Save" at bounding box center [880, 168] width 15 height 11
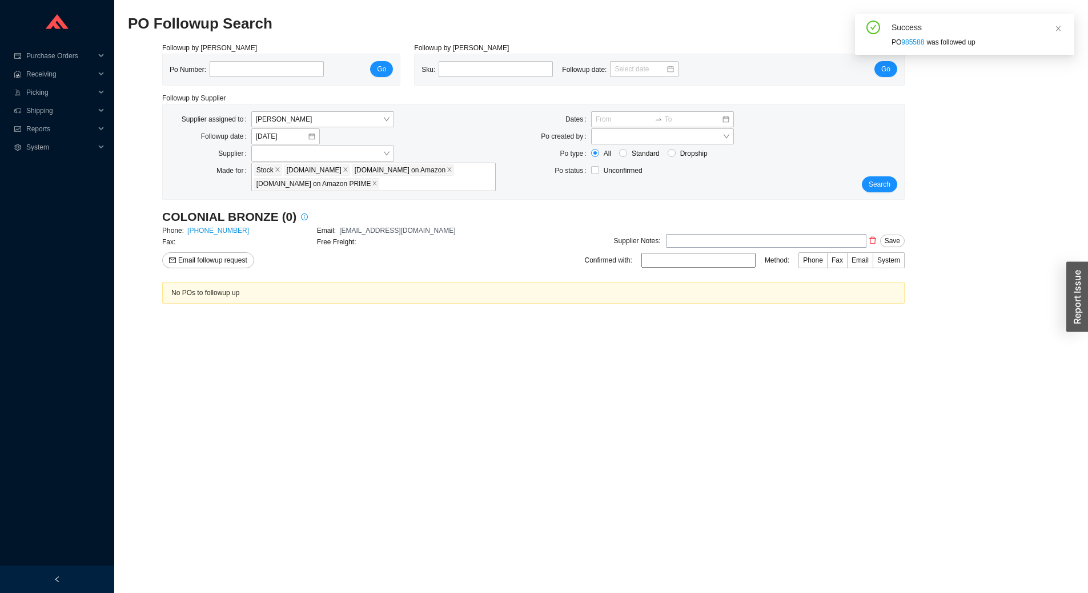
scroll to position [0, 0]
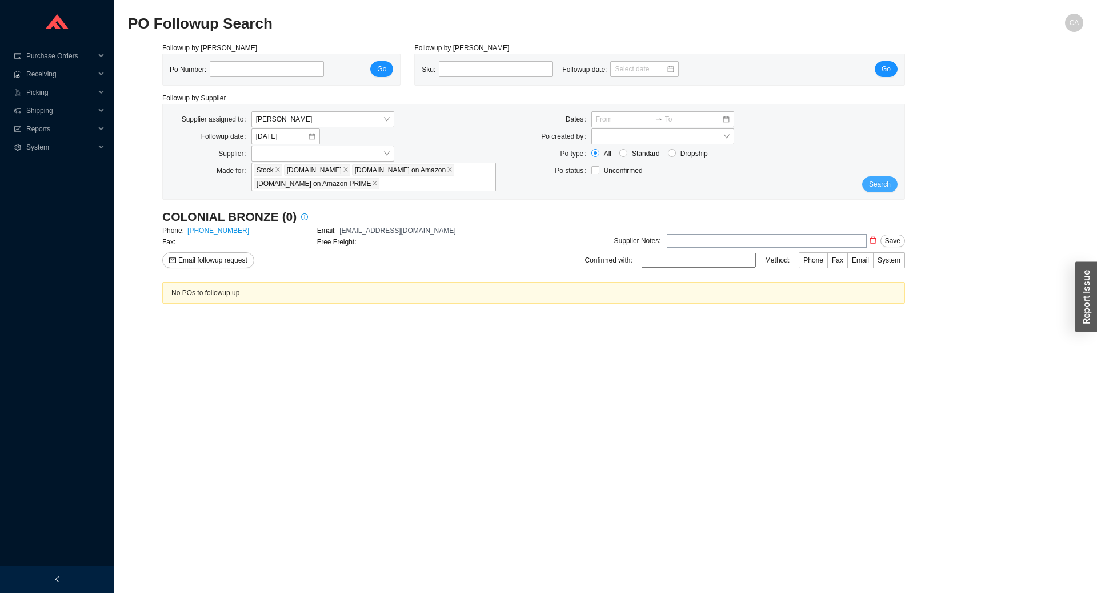
click at [891, 185] on button "Search" at bounding box center [879, 184] width 35 height 16
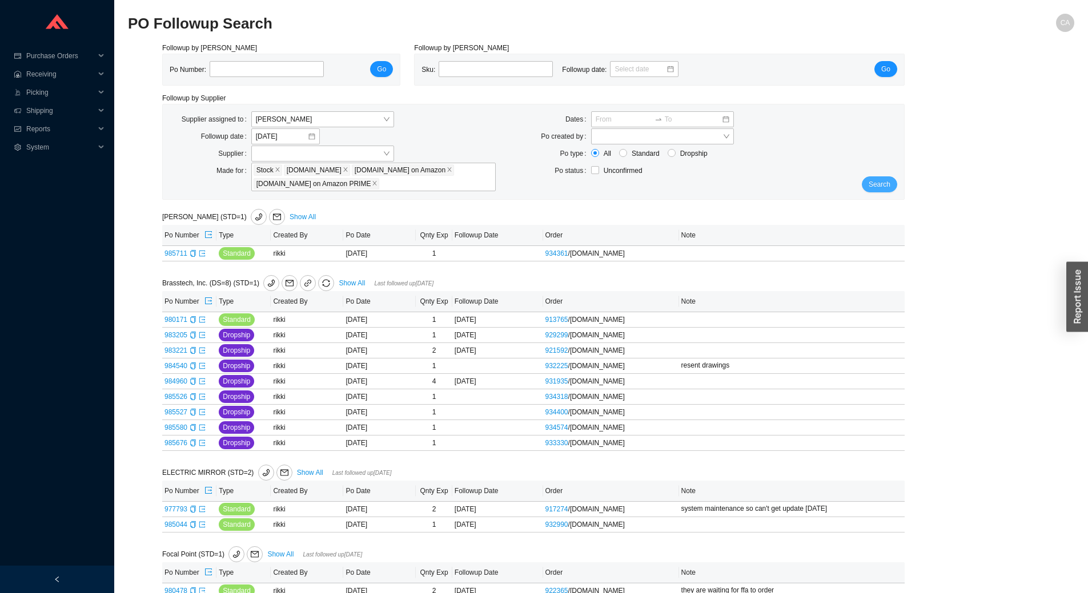
click at [890, 182] on span "Search" at bounding box center [880, 184] width 22 height 11
click at [224, 71] on input "tel" at bounding box center [267, 69] width 114 height 16
paste input "984960"
type input "984960"
click at [381, 65] on span "Go" at bounding box center [381, 68] width 9 height 11
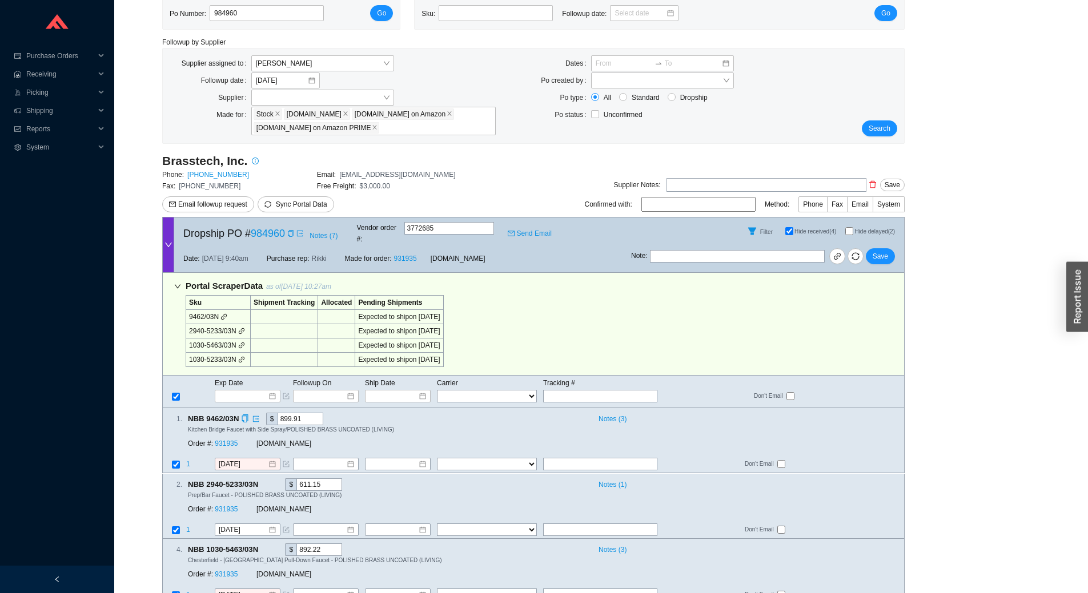
scroll to position [145, 0]
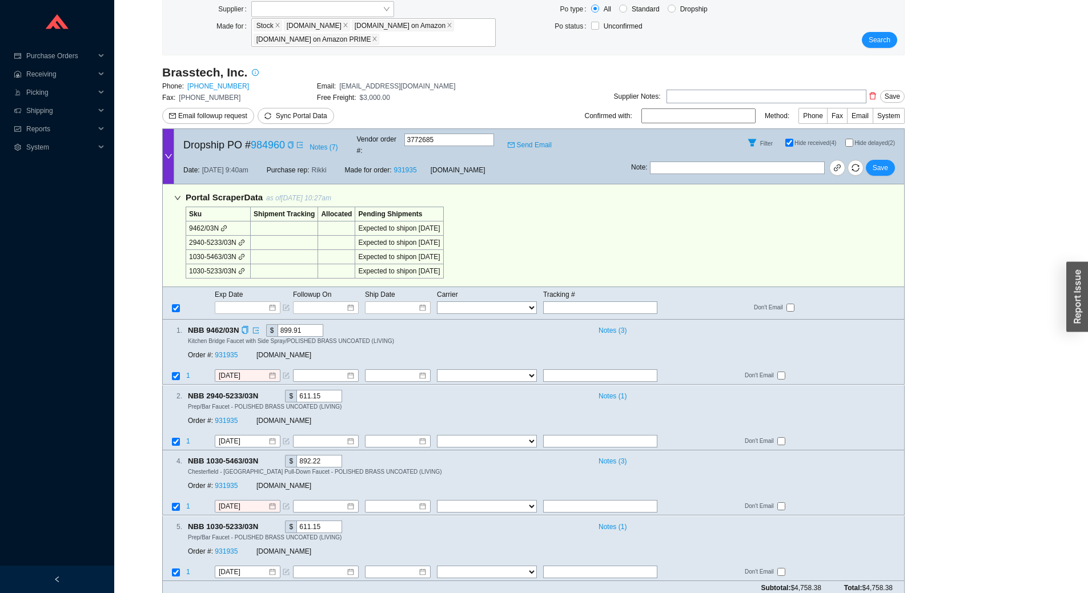
click at [880, 335] on div "1 . NBB 9462/03N $ 899.91 Notes ( 3 ) Kitchen Bridge Faucet with Side Spray/POL…" at bounding box center [529, 344] width 732 height 41
click at [258, 502] on input "[DATE]" at bounding box center [243, 507] width 49 height 11
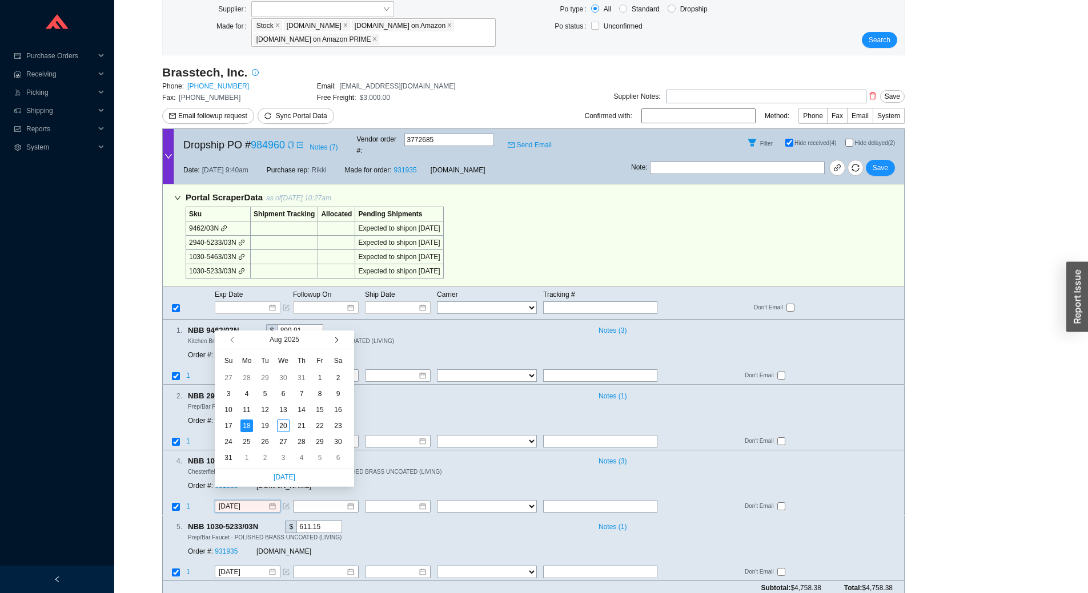
click at [336, 340] on span "button" at bounding box center [335, 340] width 6 height 6
type input "9/11/2025"
click at [300, 395] on div "11" at bounding box center [301, 394] width 13 height 13
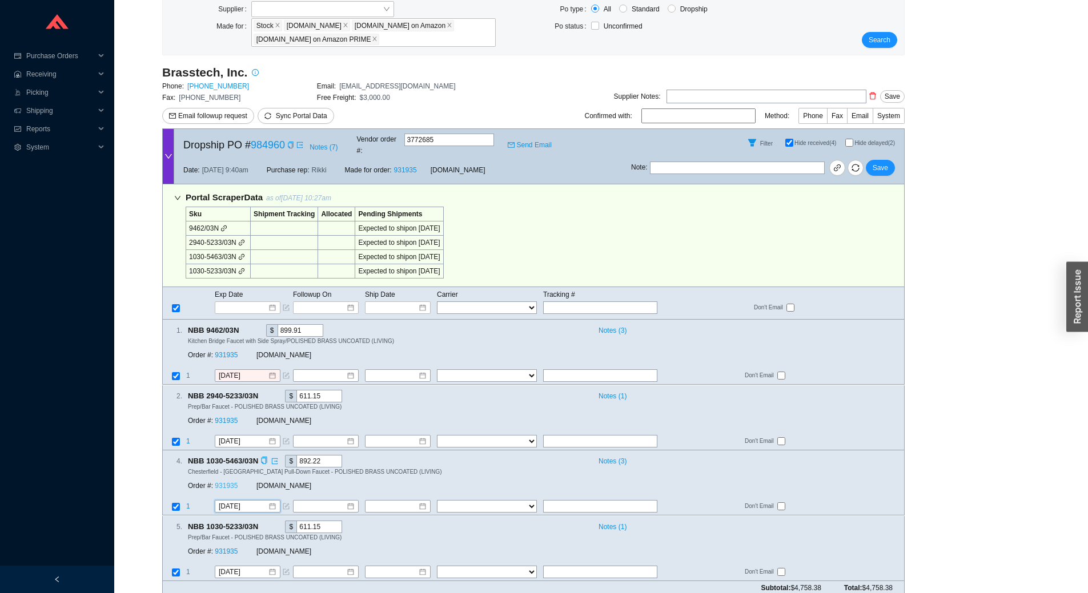
click at [230, 483] on link "931935" at bounding box center [226, 487] width 23 height 8
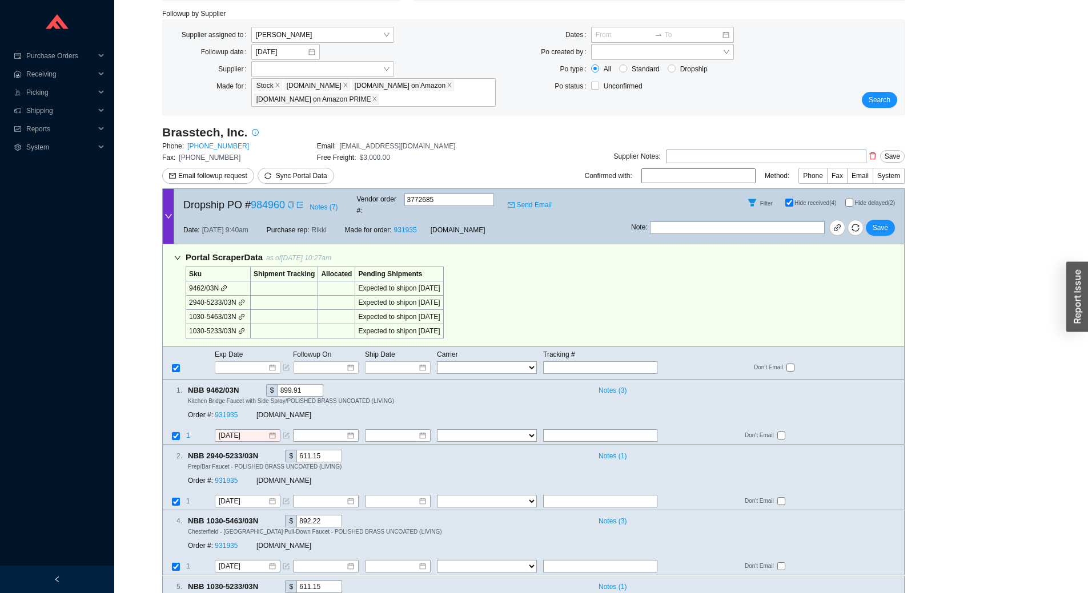
scroll to position [0, 0]
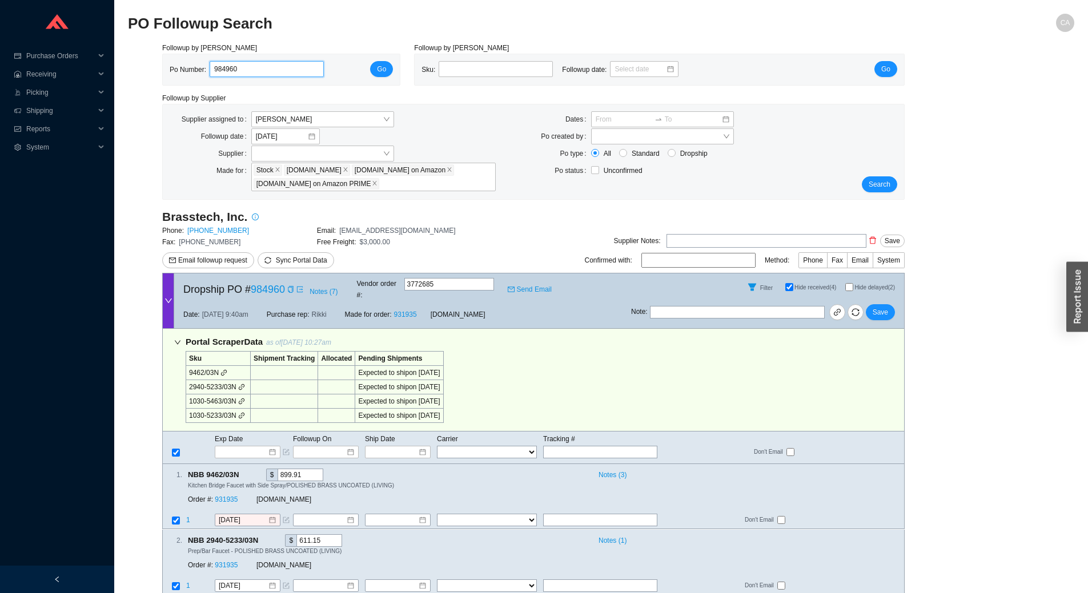
click at [260, 69] on input "984960" at bounding box center [267, 69] width 114 height 16
paste input "3221"
type input "983221"
click at [389, 69] on button "Go" at bounding box center [381, 69] width 23 height 16
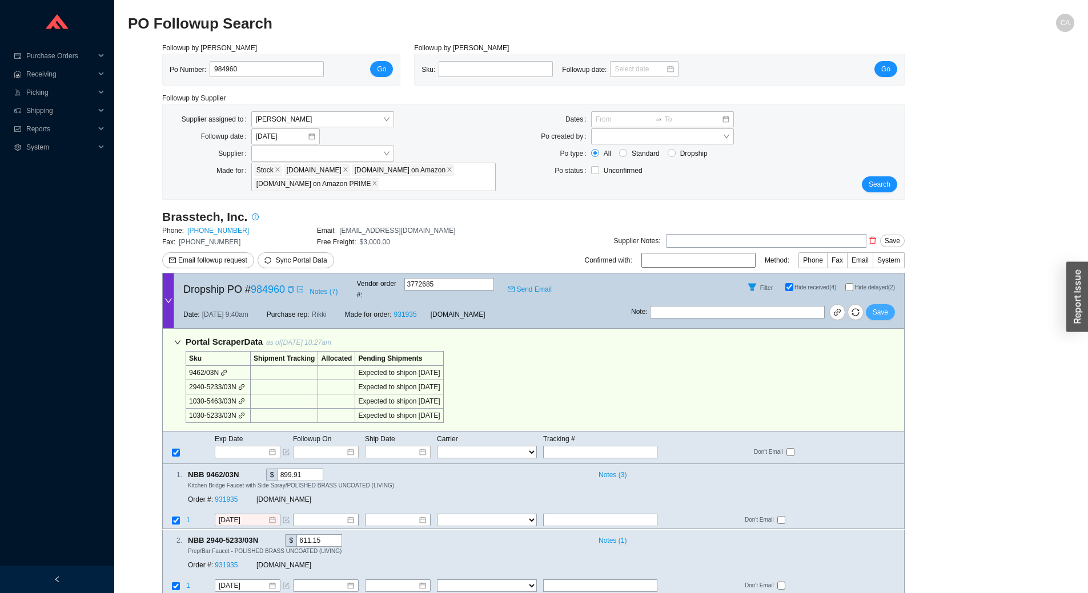
click at [882, 307] on span "Save" at bounding box center [880, 312] width 15 height 11
drag, startPoint x: 264, startPoint y: 70, endPoint x: 74, endPoint y: 86, distance: 190.9
click at [74, 86] on section "Purchase Orders .warehouse_svg__a{fill:none;stroke:currentColor;stroke-linecap:…" at bounding box center [544, 374] width 1088 height 749
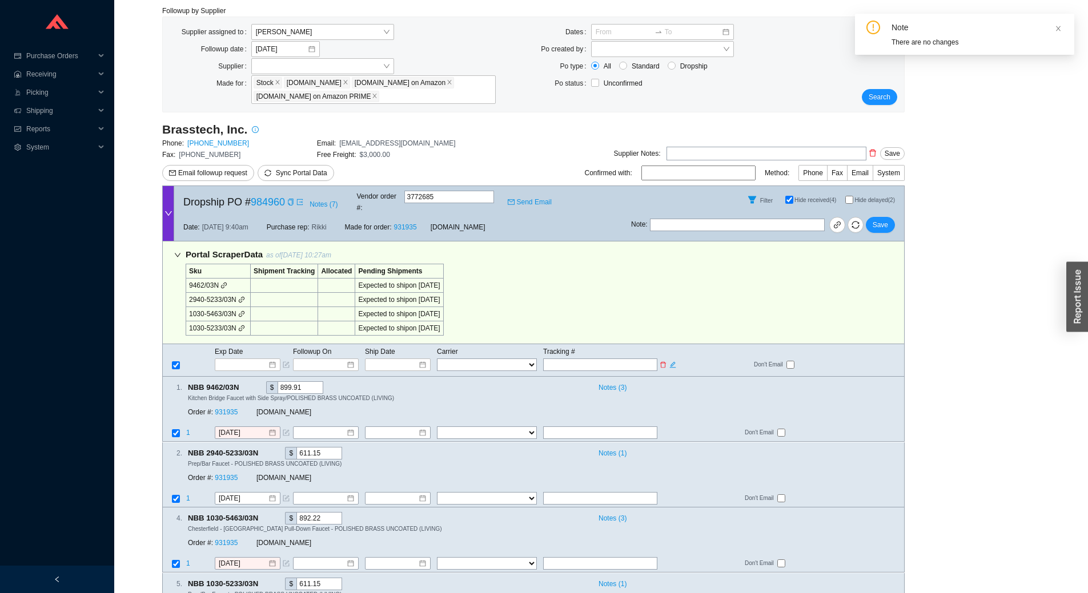
scroll to position [145, 0]
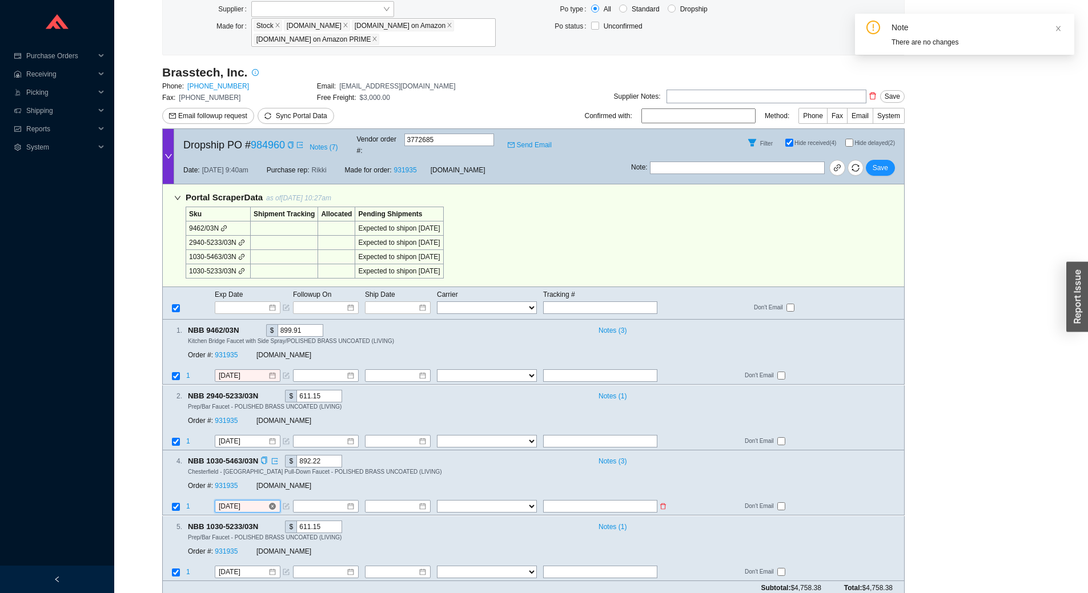
click at [262, 502] on input "[DATE]" at bounding box center [243, 507] width 49 height 11
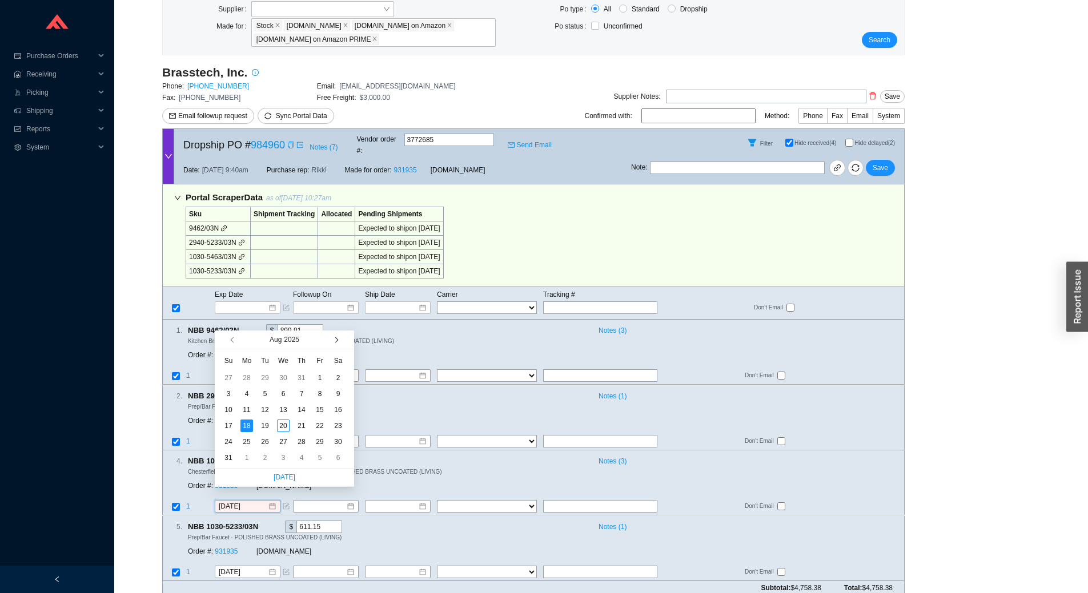
click at [338, 341] on span "button" at bounding box center [335, 340] width 6 height 6
type input "9/11/2025"
click at [303, 396] on div "11" at bounding box center [301, 394] width 13 height 13
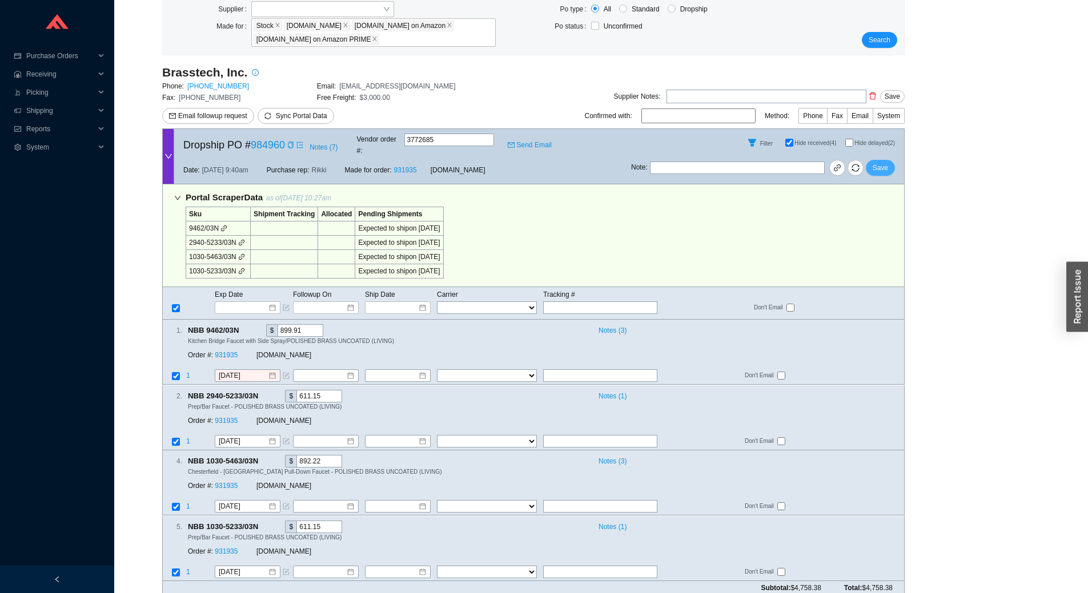
click at [878, 167] on button "Save" at bounding box center [880, 168] width 29 height 16
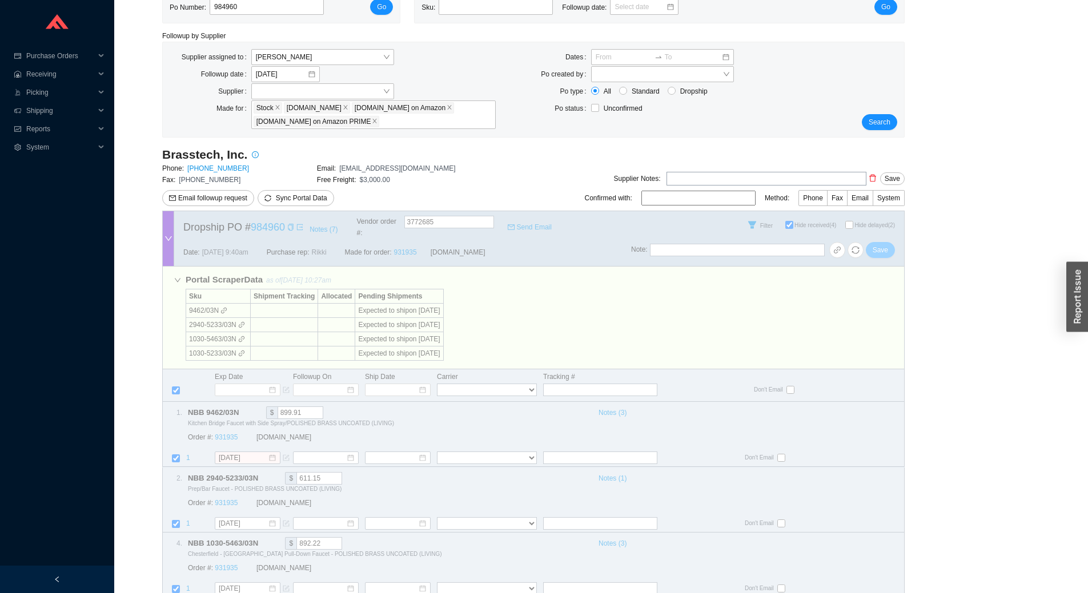
scroll to position [0, 0]
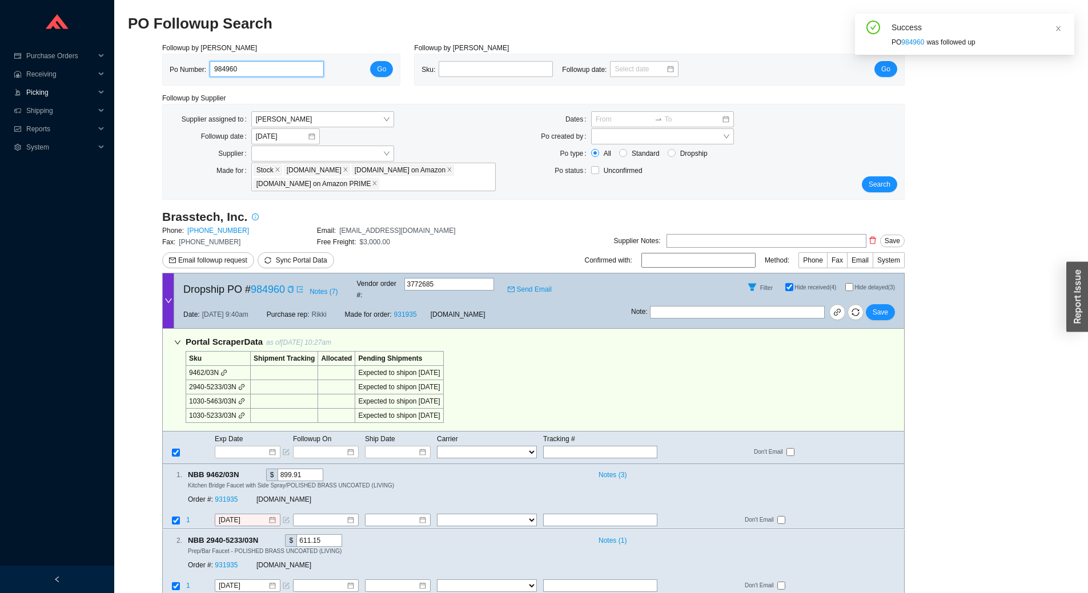
drag, startPoint x: 286, startPoint y: 76, endPoint x: 41, endPoint y: 91, distance: 245.5
click at [41, 91] on section "Purchase Orders .warehouse_svg__a{fill:none;stroke:currentColor;stroke-linecap:…" at bounding box center [544, 374] width 1088 height 749
paste input "3221"
type input "983221"
click at [386, 74] on span "Go" at bounding box center [381, 68] width 9 height 11
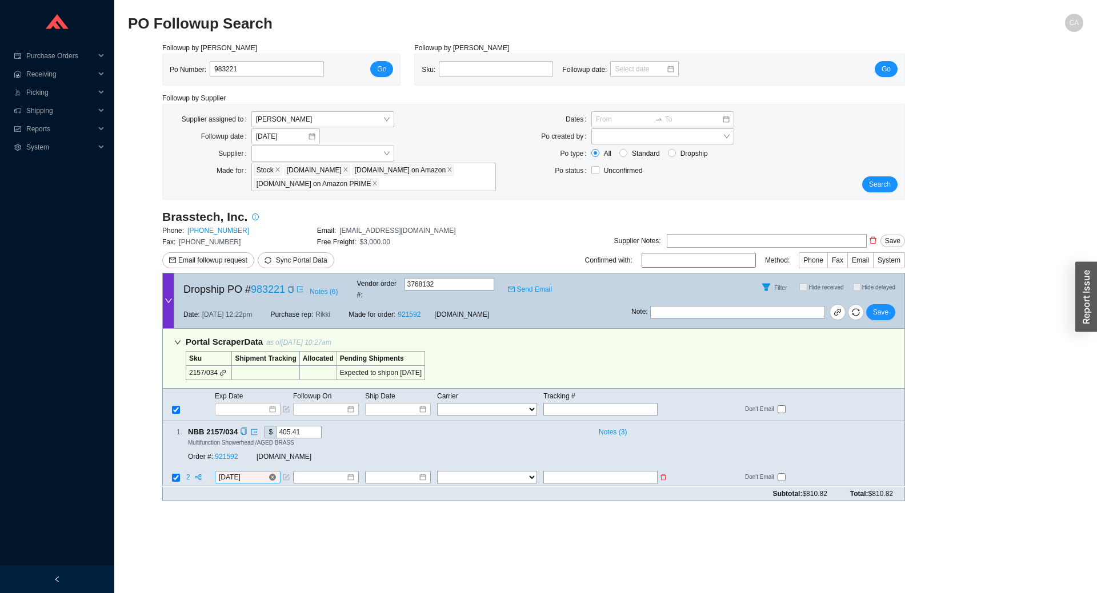
click at [256, 472] on input "[DATE]" at bounding box center [243, 477] width 49 height 11
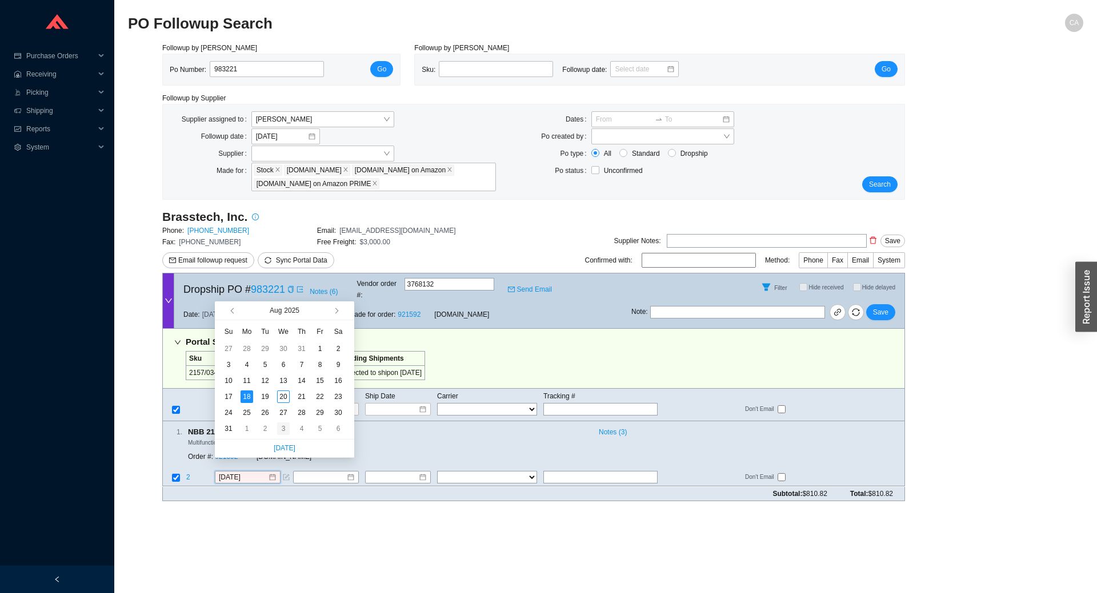
type input "[DATE]"
click at [284, 434] on div "3" at bounding box center [283, 429] width 13 height 13
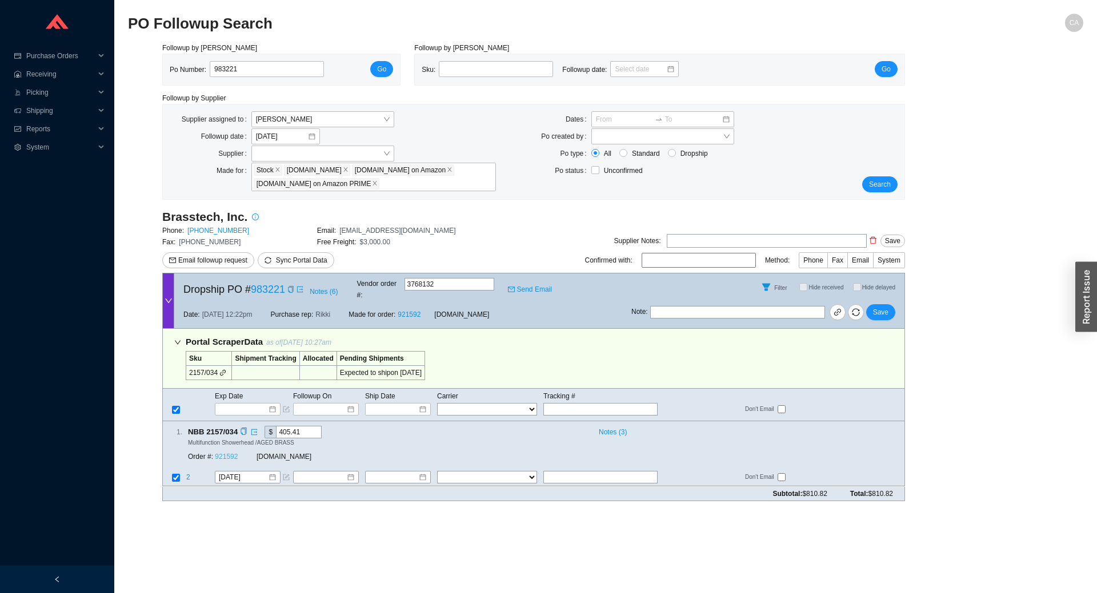
click at [232, 454] on link "921592" at bounding box center [226, 458] width 23 height 8
click at [877, 307] on span "Save" at bounding box center [880, 312] width 15 height 11
drag, startPoint x: 291, startPoint y: 69, endPoint x: 186, endPoint y: 66, distance: 104.6
click at [186, 66] on div "Po Number: 983221" at bounding box center [251, 69] width 163 height 17
paste input "05"
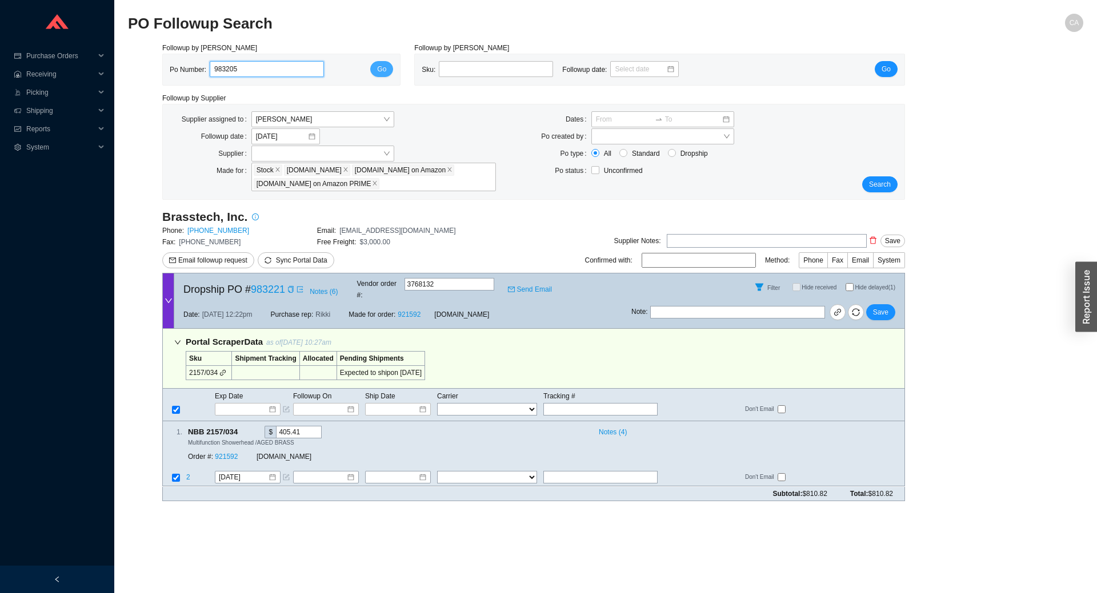
type input "983205"
click at [382, 69] on span "Go" at bounding box center [381, 68] width 9 height 11
click at [251, 472] on input "[DATE]" at bounding box center [243, 477] width 49 height 11
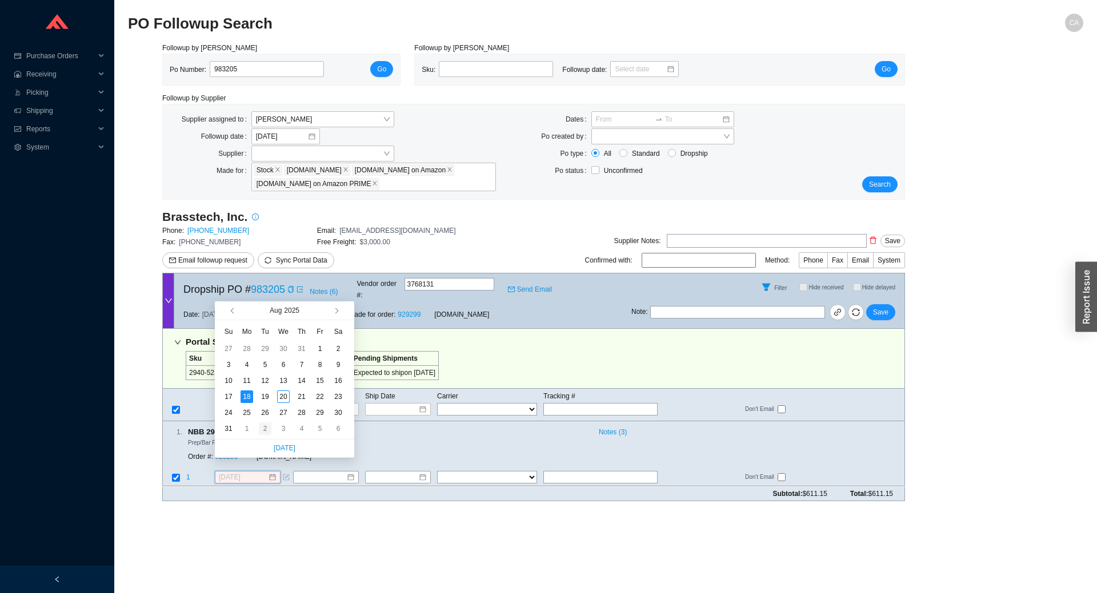
type input "9/2/2025"
click at [266, 428] on div "2" at bounding box center [265, 429] width 13 height 13
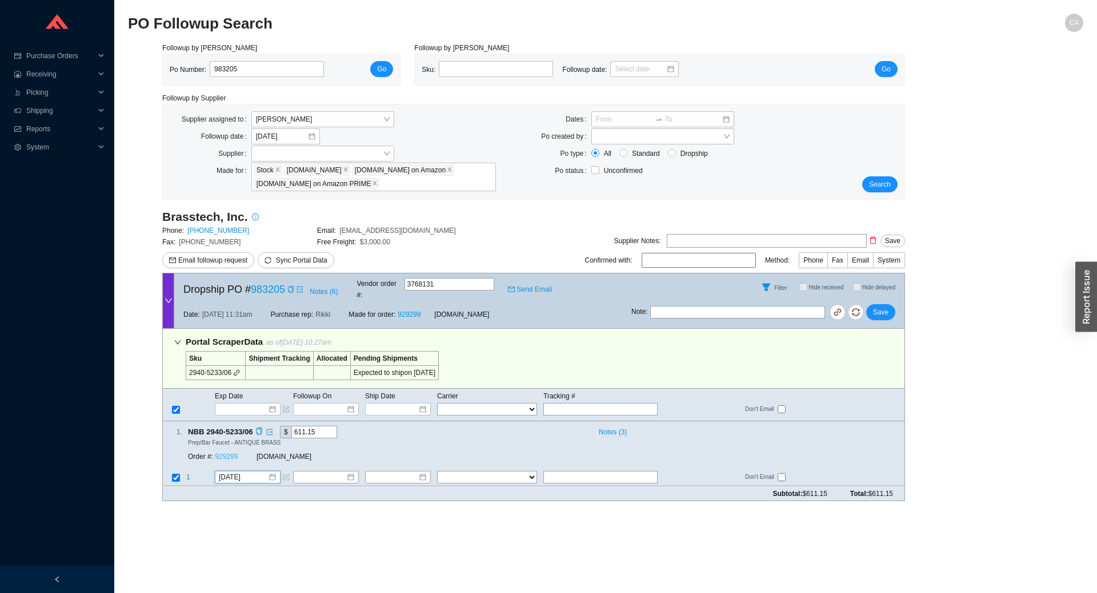
click at [229, 454] on link "929299" at bounding box center [226, 458] width 23 height 8
click at [887, 307] on span "Save" at bounding box center [880, 312] width 15 height 11
drag, startPoint x: 206, startPoint y: 69, endPoint x: 198, endPoint y: 71, distance: 8.7
click at [198, 71] on div "Po Number: 983205" at bounding box center [251, 69] width 163 height 17
paste input "5492"
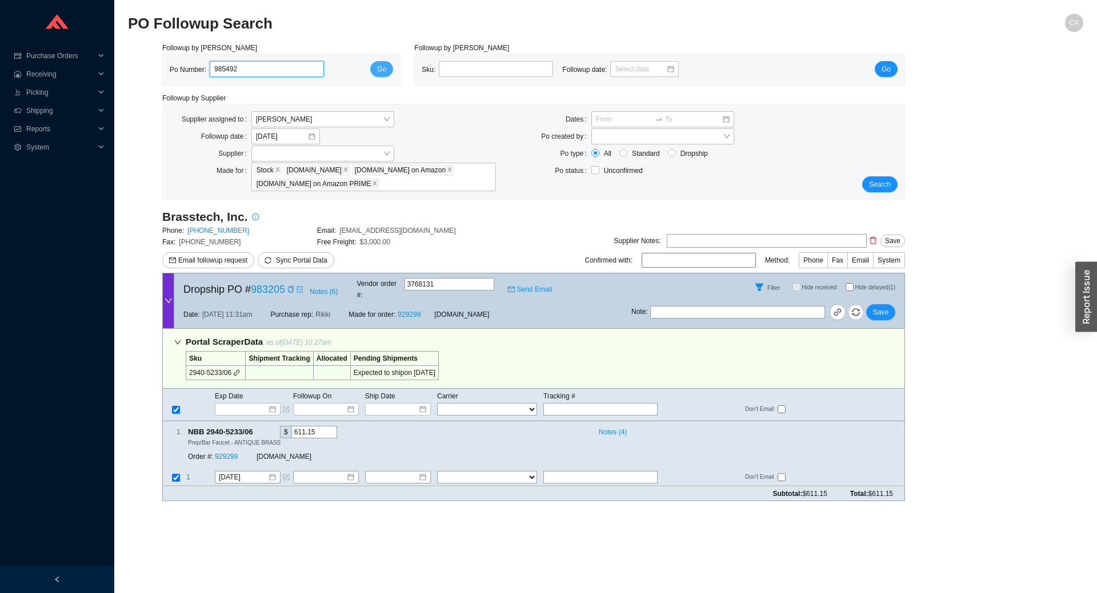
type input "985492"
click at [378, 65] on span "Go" at bounding box center [381, 68] width 9 height 11
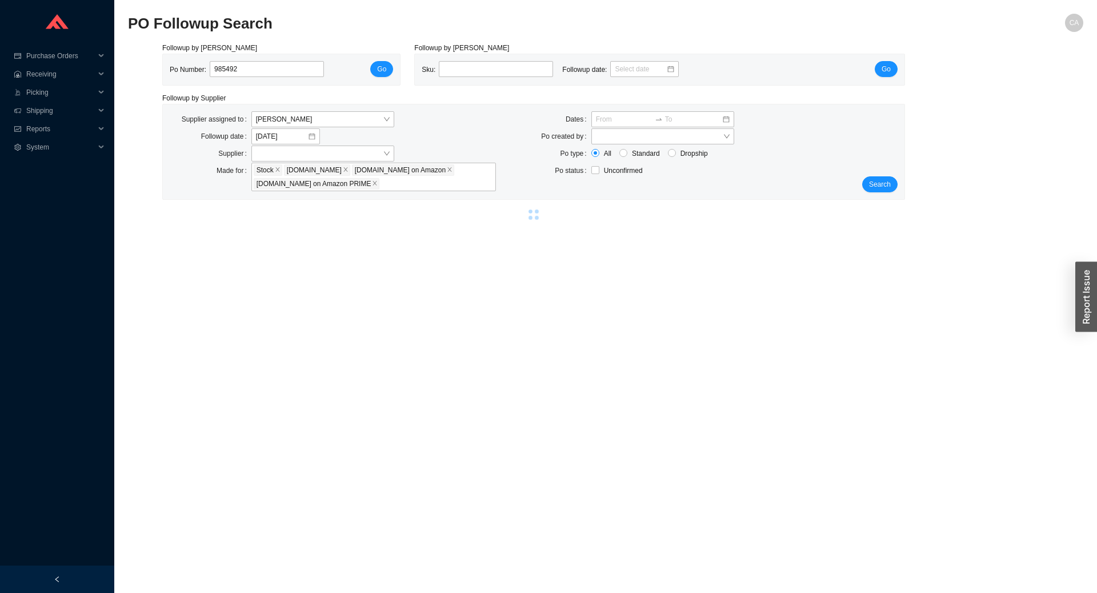
select select "2"
select select "10"
select select "2"
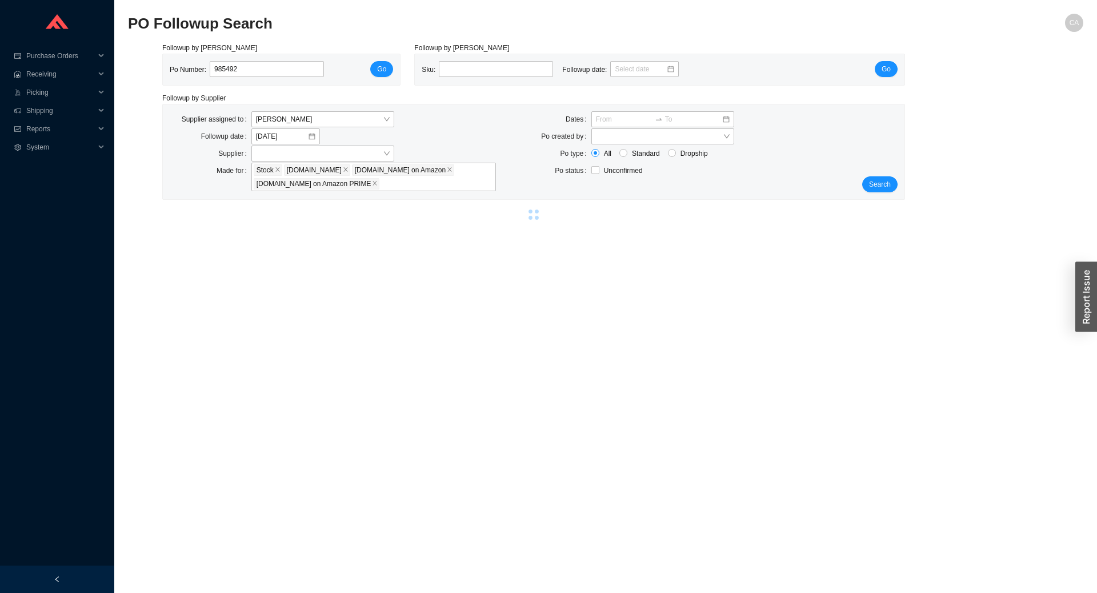
select select "2"
select select "10"
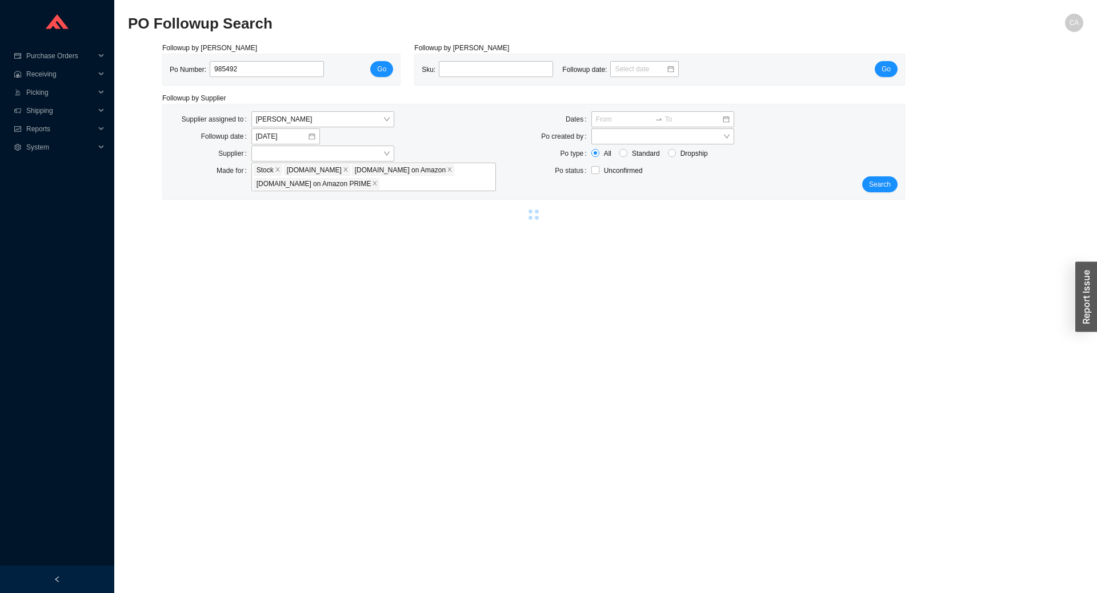
select select "10"
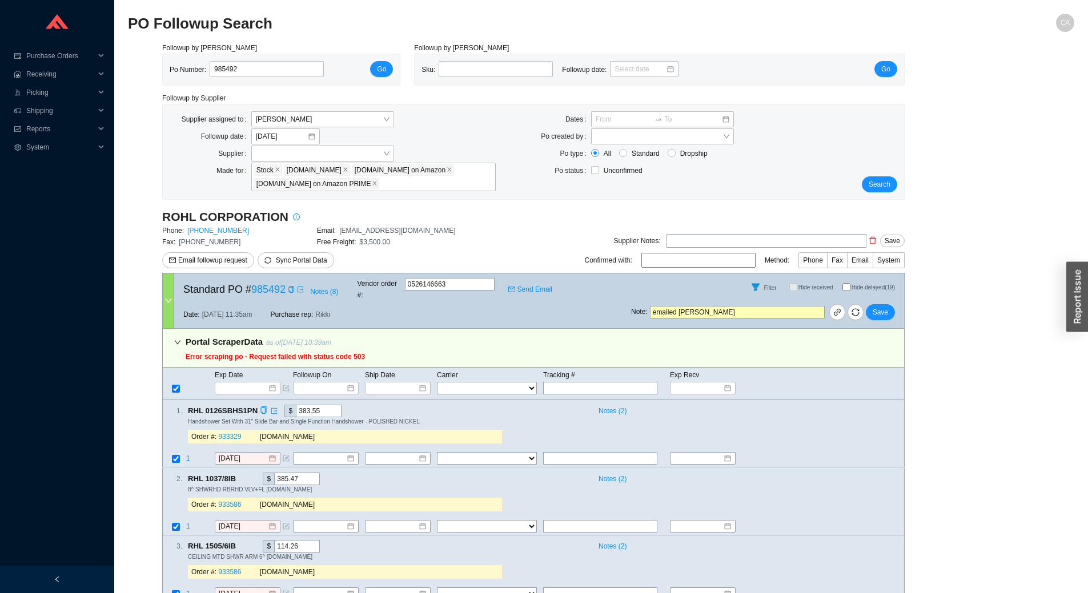
scroll to position [57, 0]
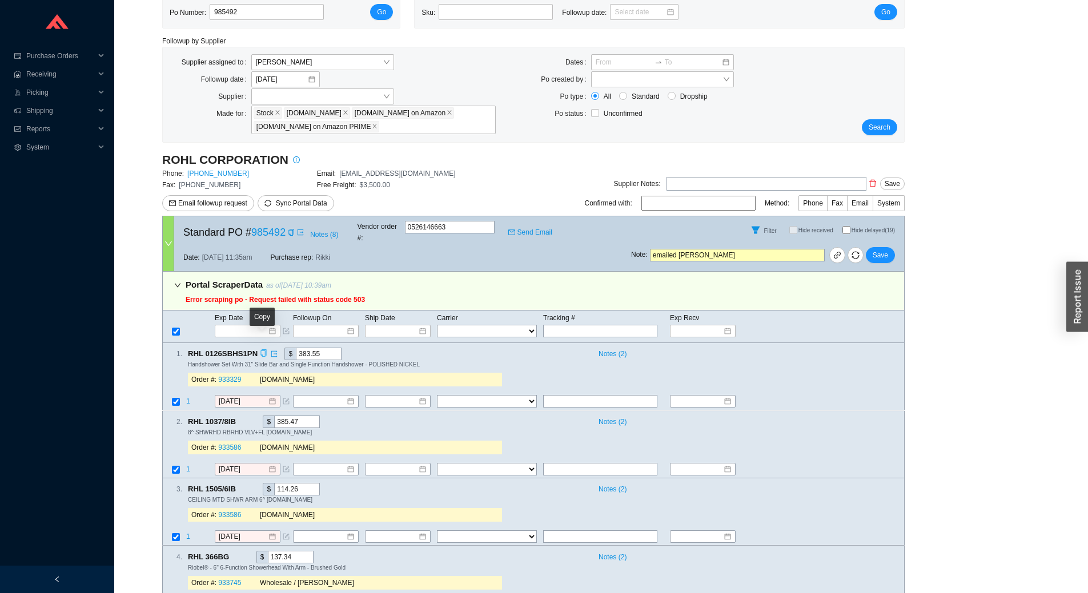
click at [262, 350] on icon "copy" at bounding box center [263, 353] width 7 height 7
click at [248, 396] on input "[DATE]" at bounding box center [243, 401] width 49 height 11
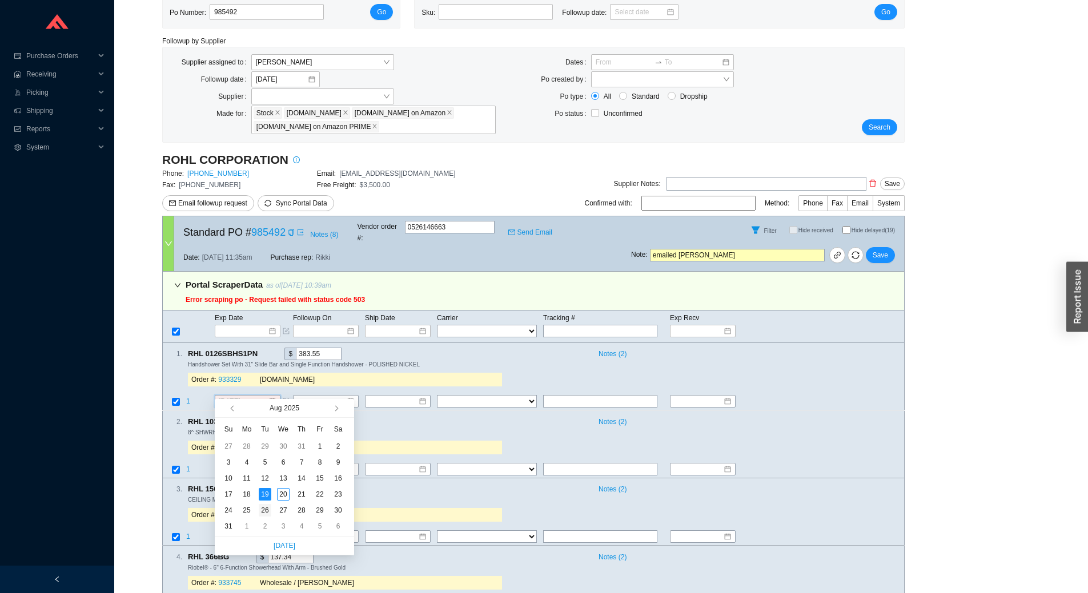
type input "8/26/2025"
click at [266, 509] on div "26" at bounding box center [265, 510] width 13 height 13
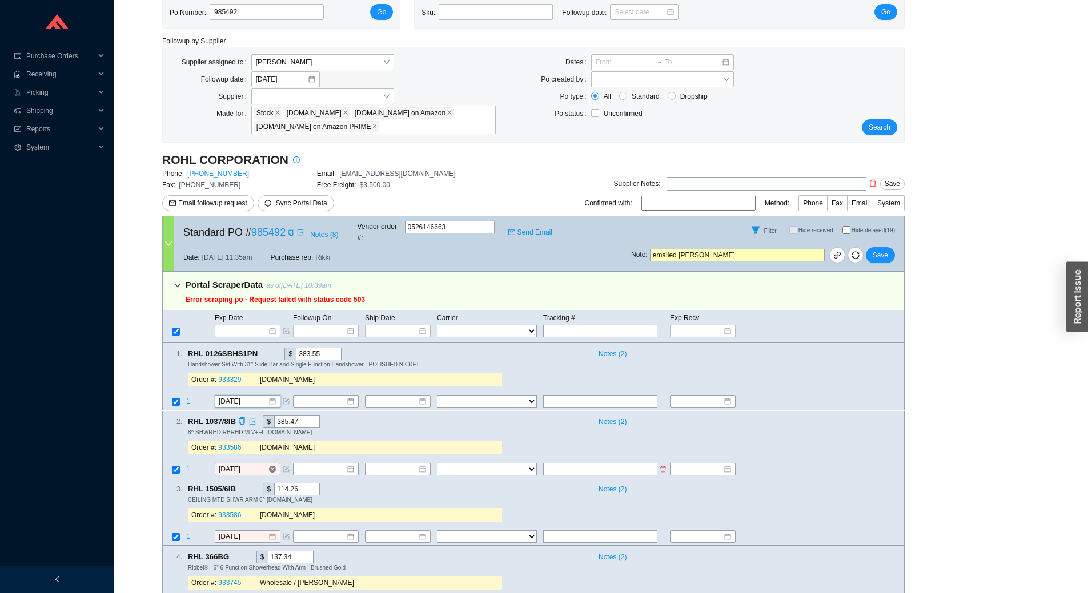
click at [255, 464] on input "[DATE]" at bounding box center [243, 469] width 49 height 11
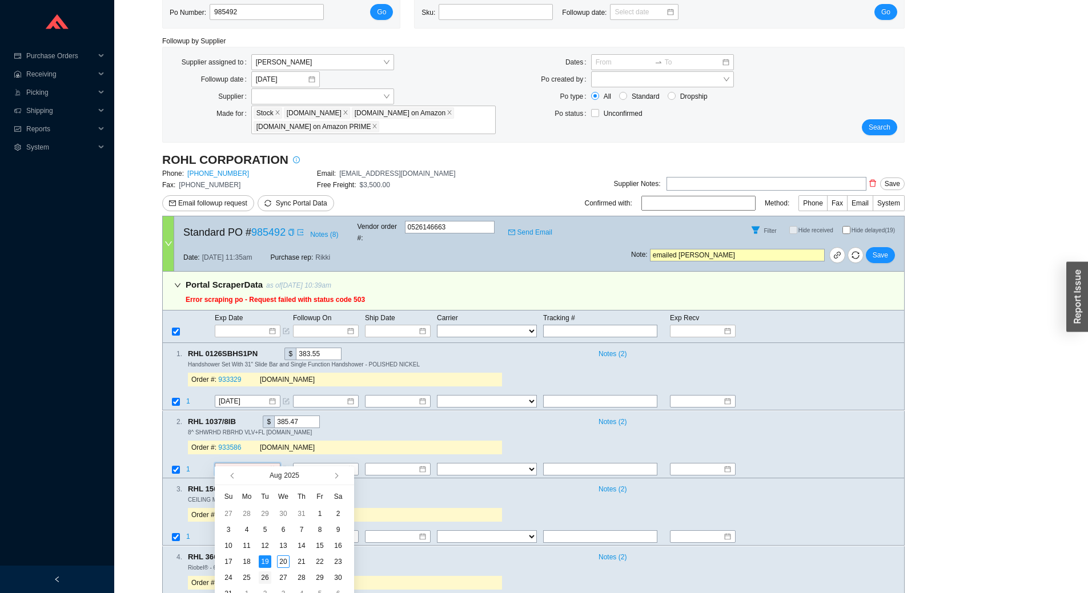
type input "8/26/2025"
click at [268, 575] on div "26" at bounding box center [265, 578] width 13 height 13
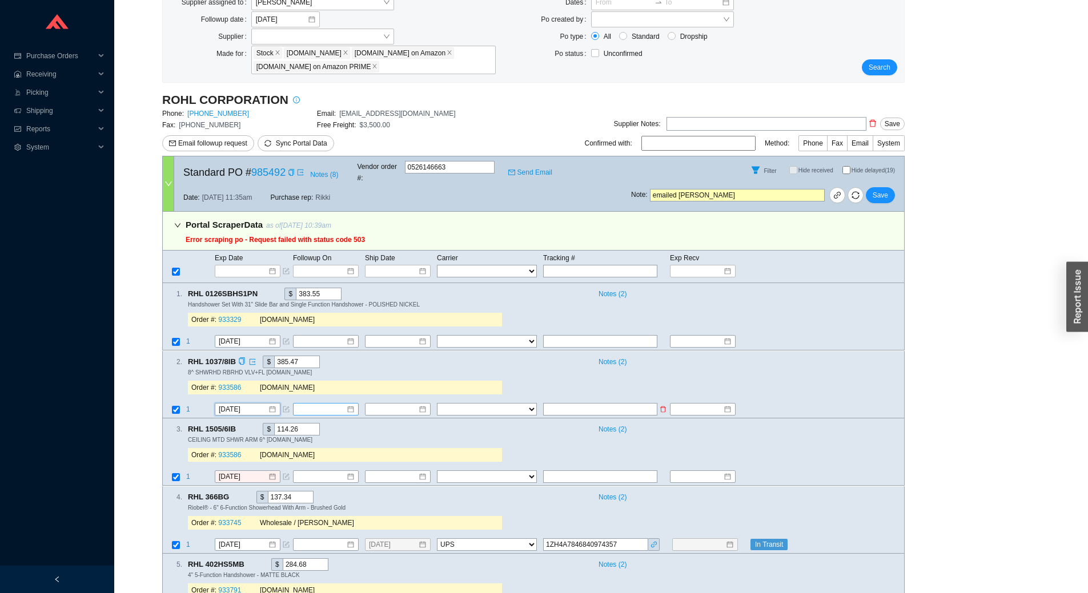
scroll to position [114, 0]
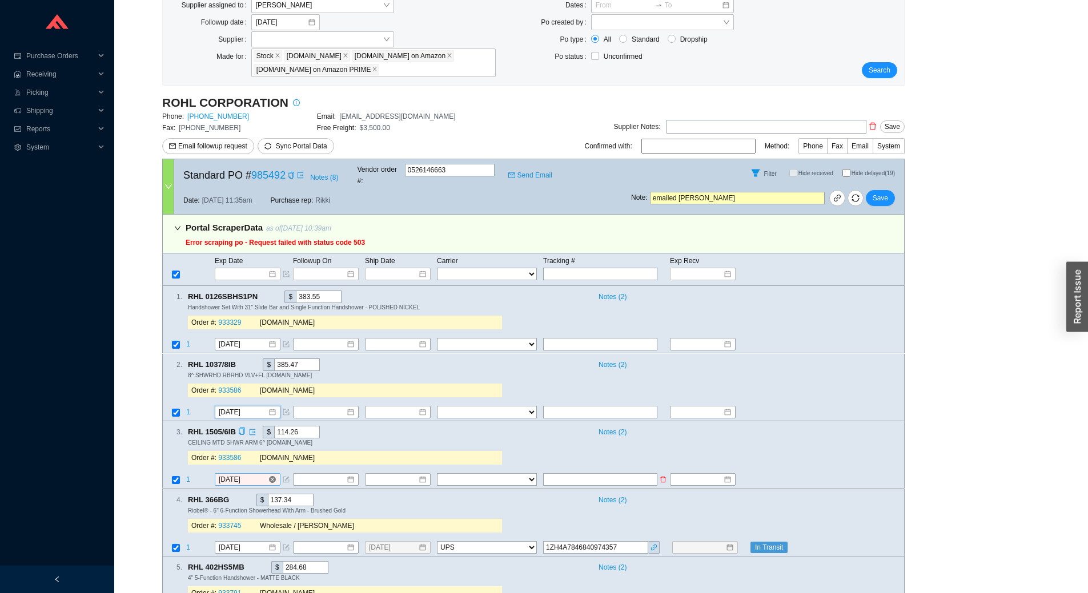
click at [250, 475] on input "[DATE]" at bounding box center [243, 480] width 49 height 11
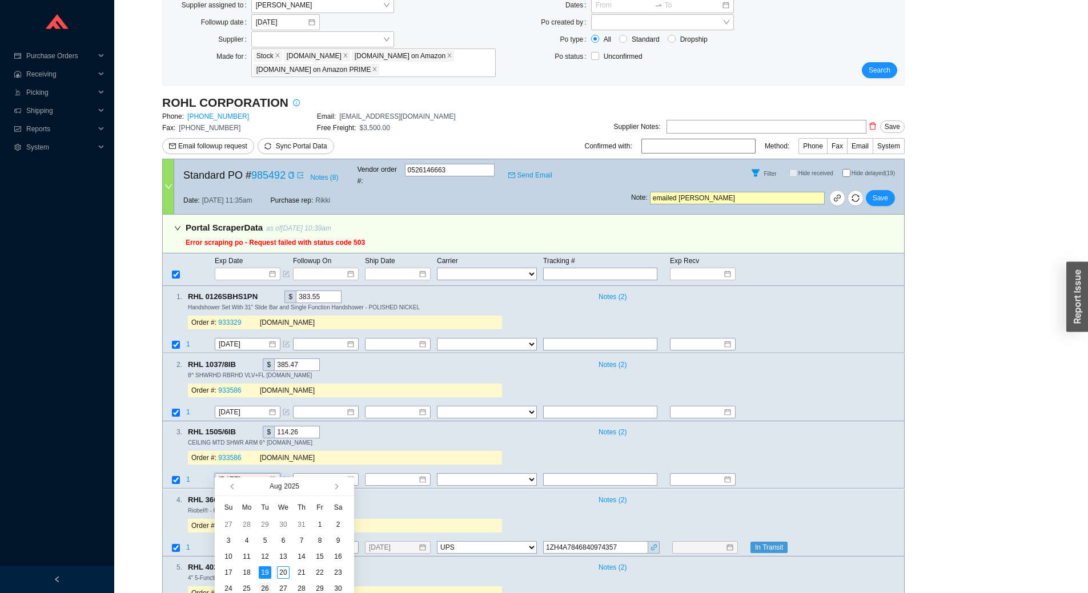
type input "8/26/2025"
click at [267, 587] on div "26" at bounding box center [265, 589] width 13 height 13
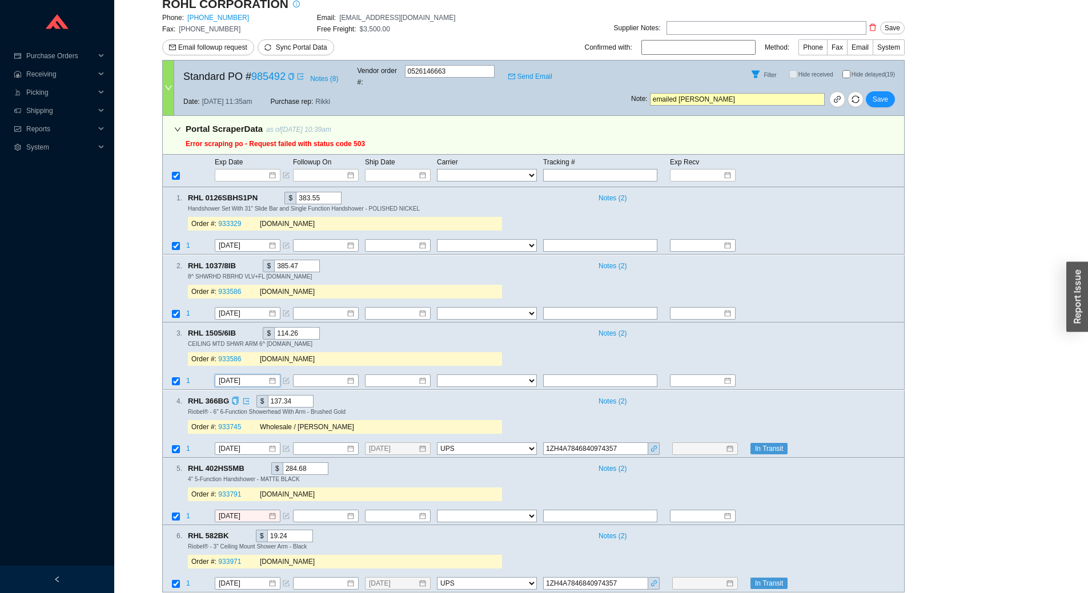
scroll to position [228, 0]
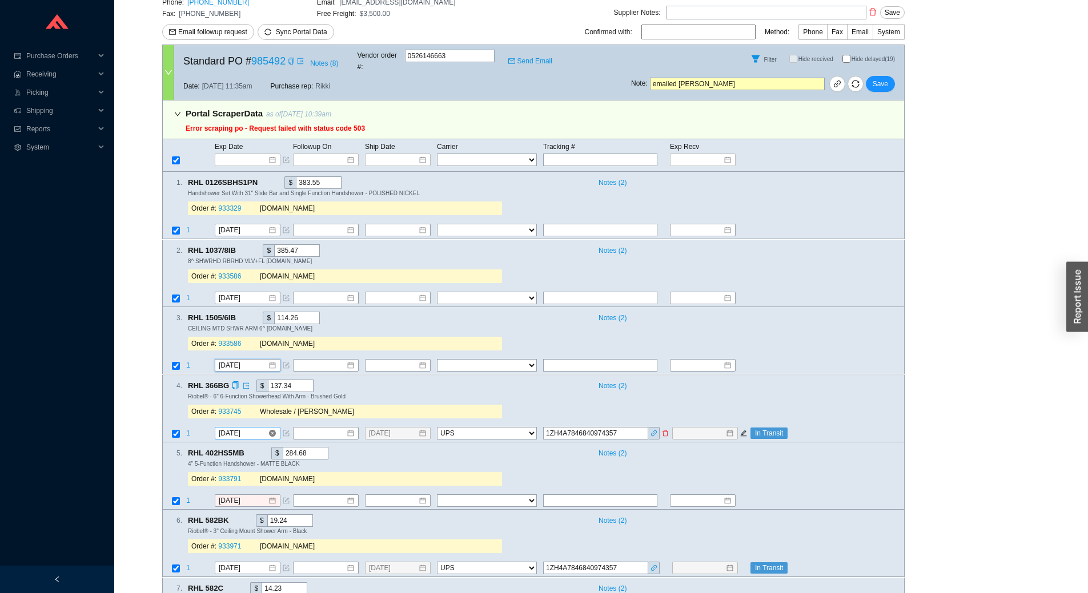
click at [255, 428] on input "[DATE]" at bounding box center [243, 433] width 49 height 11
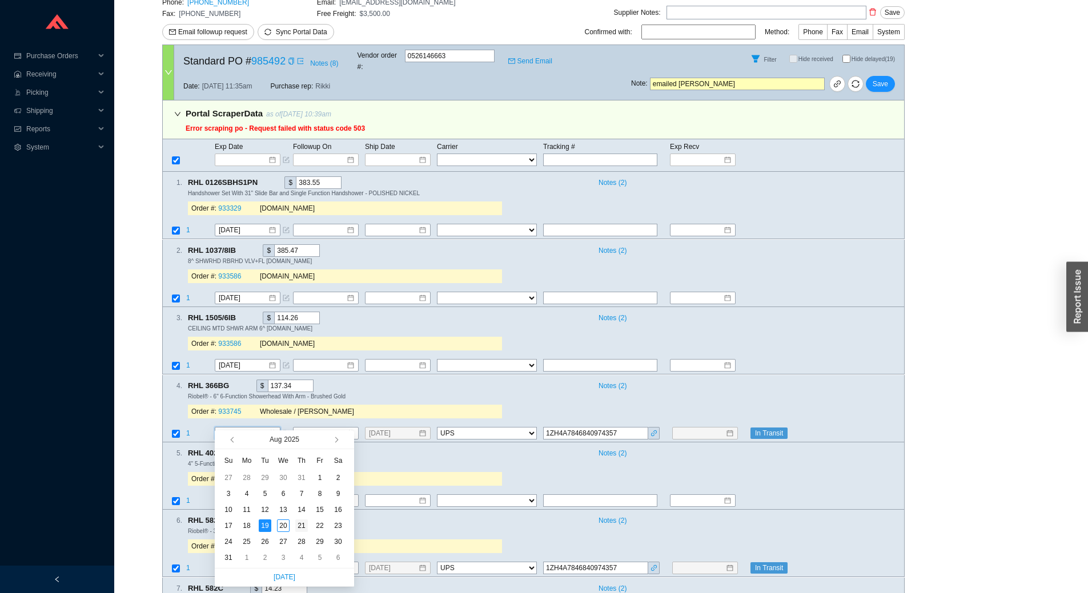
type input "8/21/2025"
click at [302, 525] on div "21" at bounding box center [301, 526] width 13 height 13
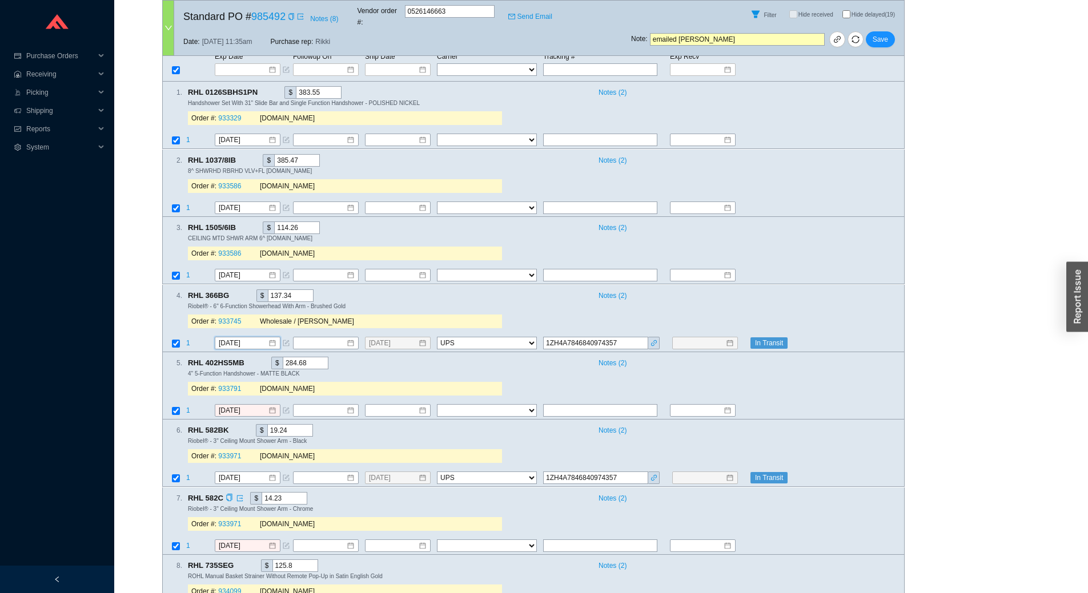
scroll to position [343, 0]
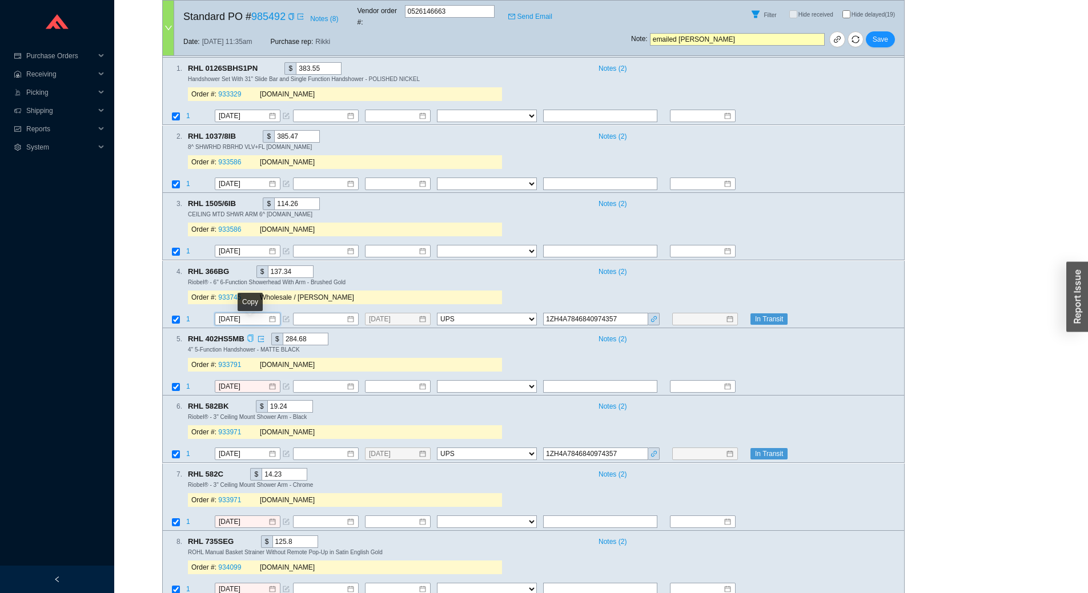
click at [248, 333] on div "Copy" at bounding box center [250, 339] width 7 height 13
click at [256, 381] on input "[DATE]" at bounding box center [243, 386] width 49 height 11
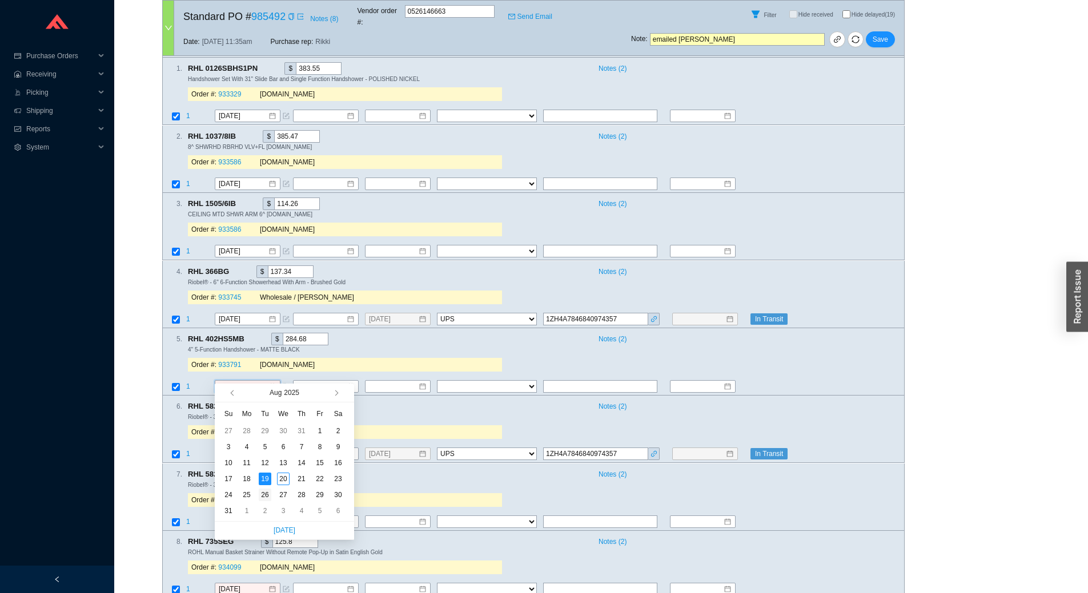
type input "8/26/2025"
click at [266, 495] on div "26" at bounding box center [265, 495] width 13 height 13
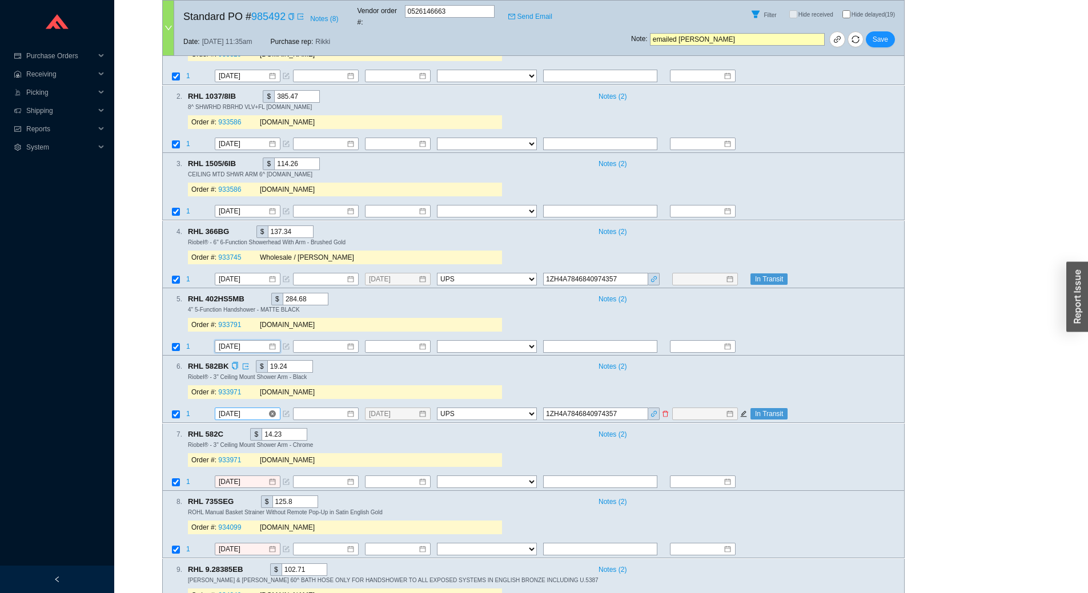
scroll to position [400, 0]
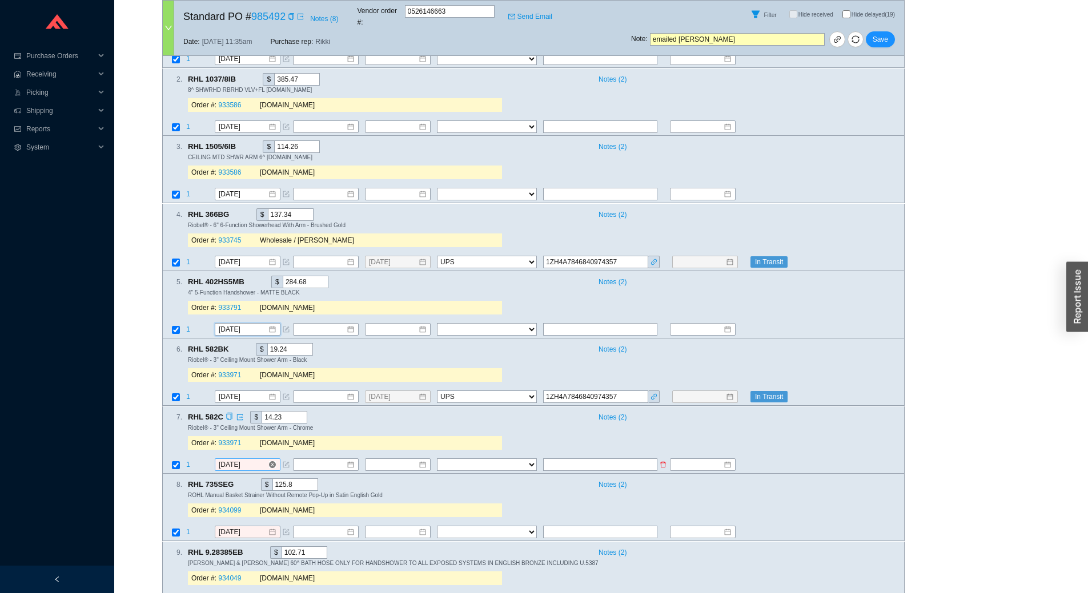
click at [257, 459] on input "[DATE]" at bounding box center [243, 464] width 49 height 11
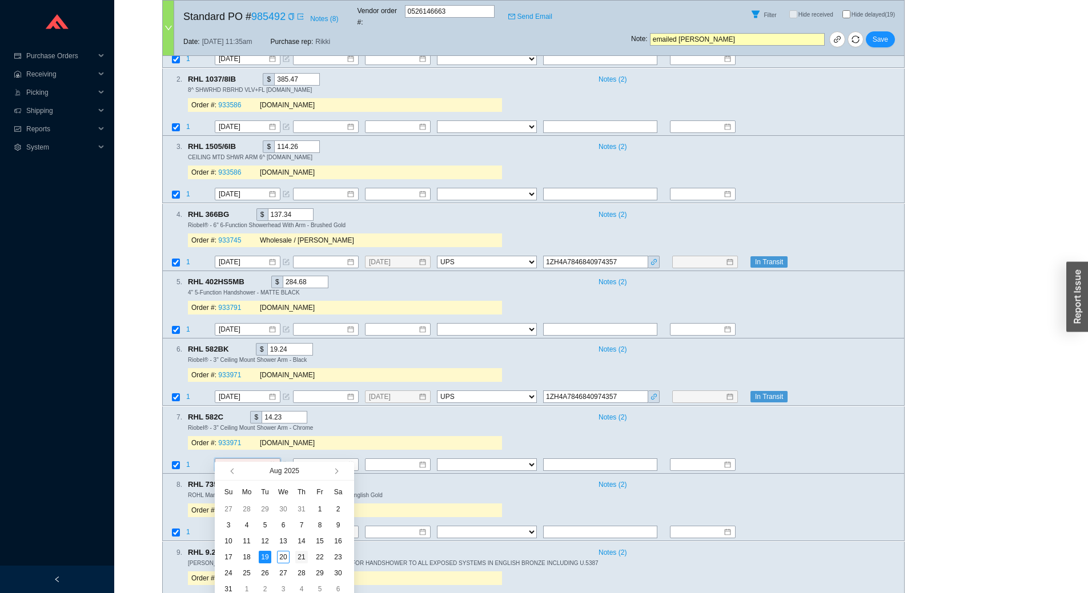
type input "8/21/2025"
click at [305, 552] on div "21" at bounding box center [301, 557] width 13 height 13
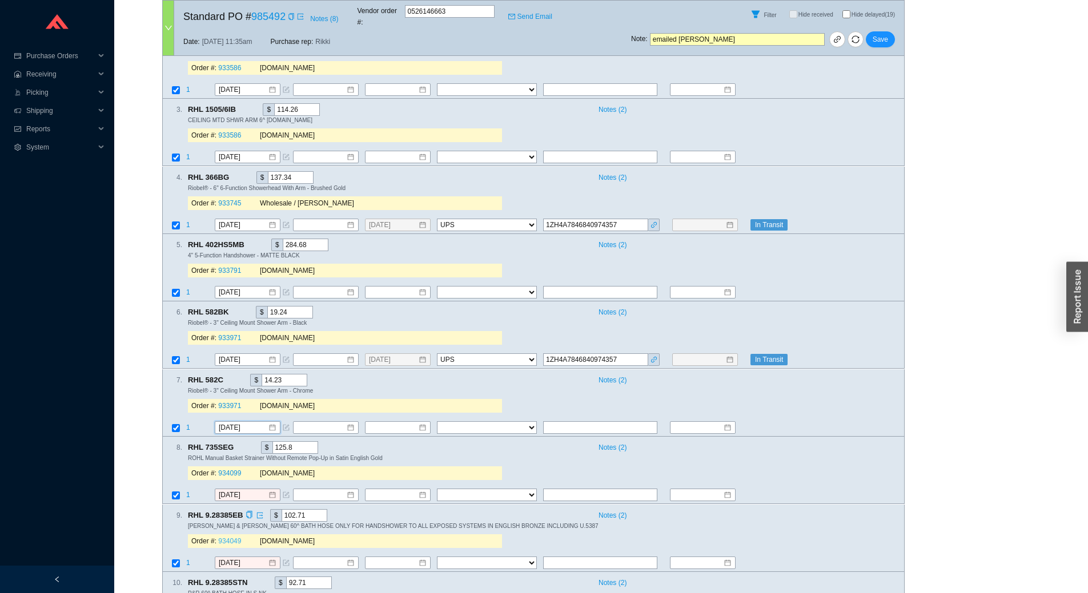
scroll to position [457, 0]
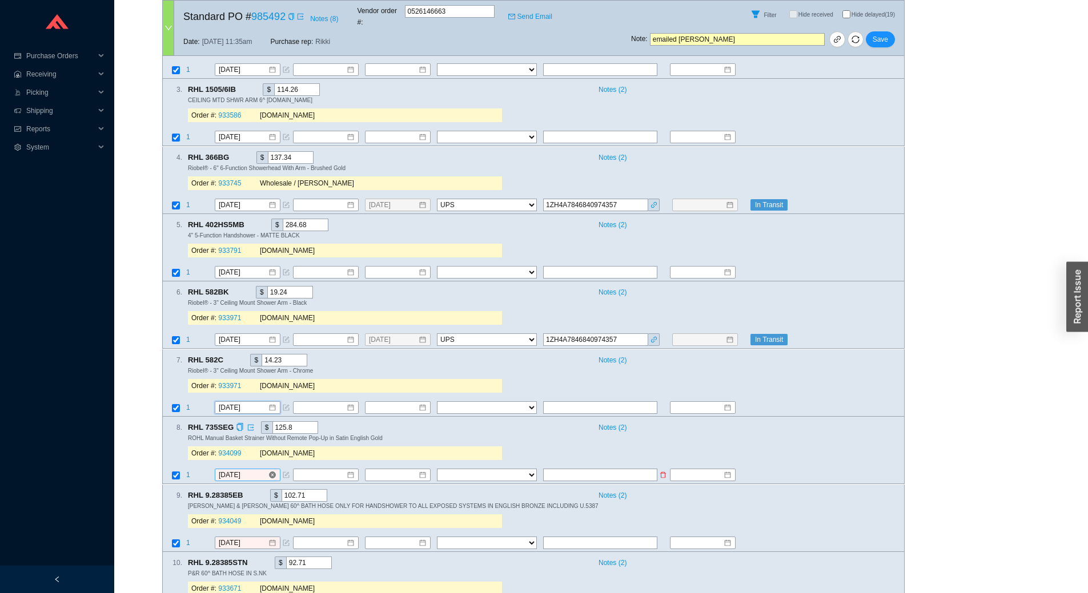
click at [255, 470] on input "[DATE]" at bounding box center [243, 475] width 49 height 11
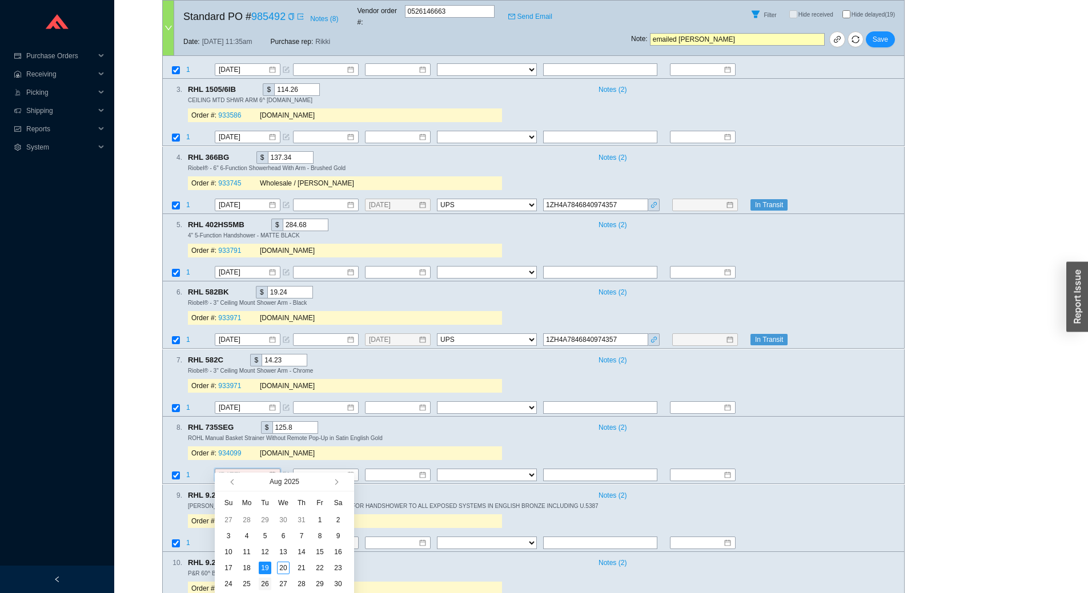
type input "8/26/2025"
click at [265, 583] on div "26" at bounding box center [265, 584] width 13 height 13
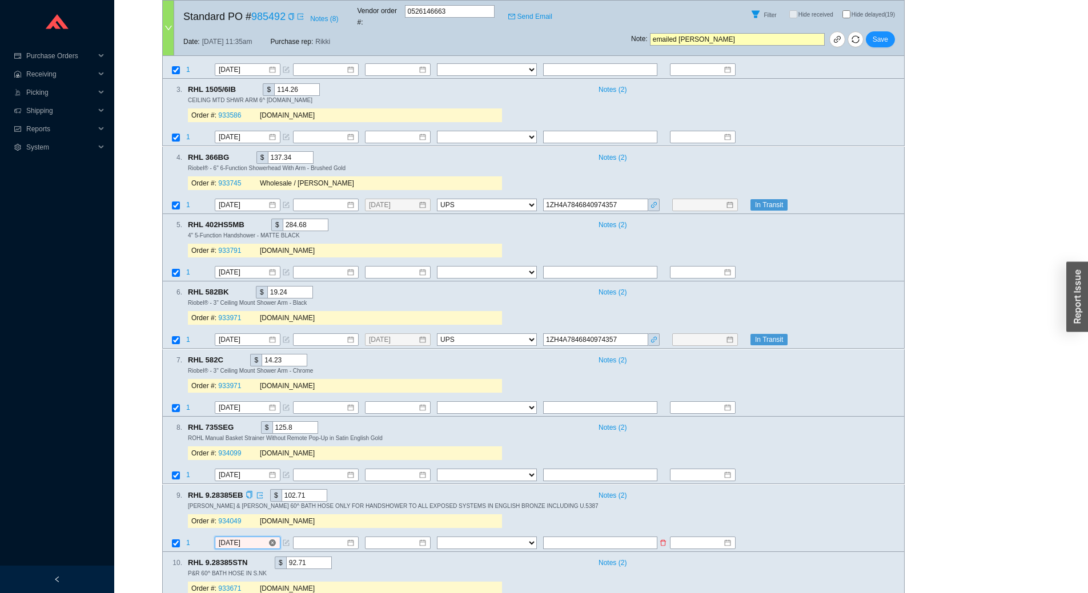
click at [254, 537] on input "[DATE]" at bounding box center [243, 542] width 49 height 11
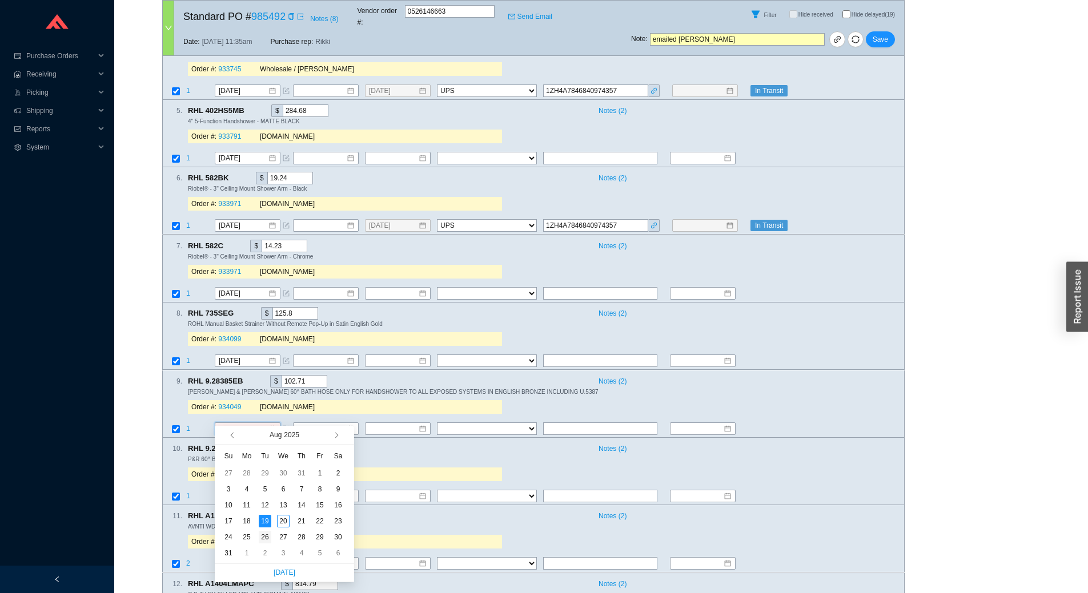
type input "8/26/2025"
click at [262, 537] on div "26" at bounding box center [265, 537] width 13 height 13
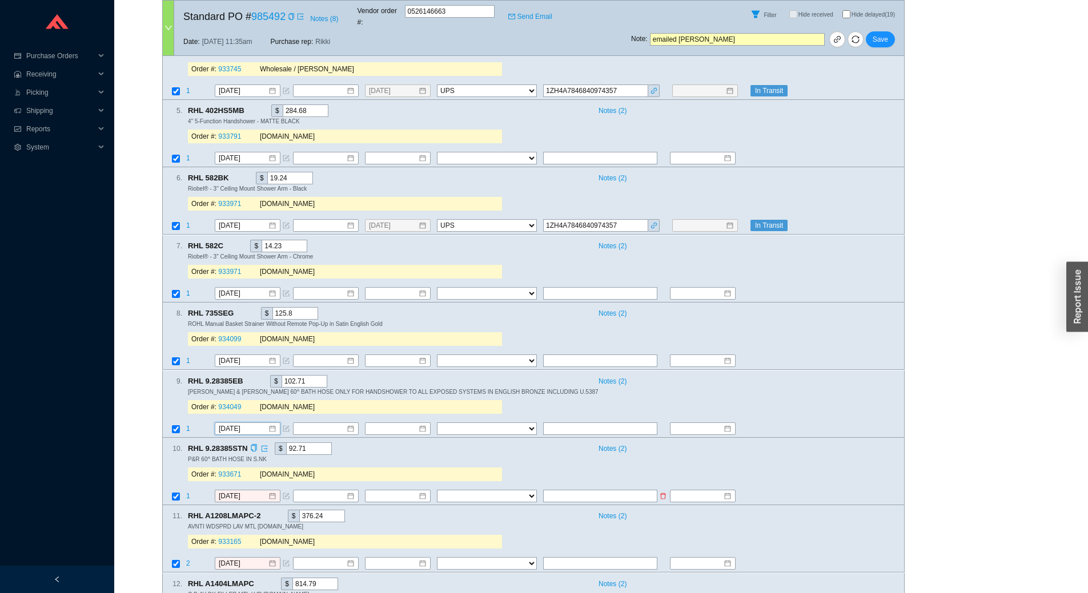
click at [259, 492] on td "[DATE]" at bounding box center [253, 497] width 78 height 15
click at [259, 491] on input "[DATE]" at bounding box center [243, 496] width 49 height 11
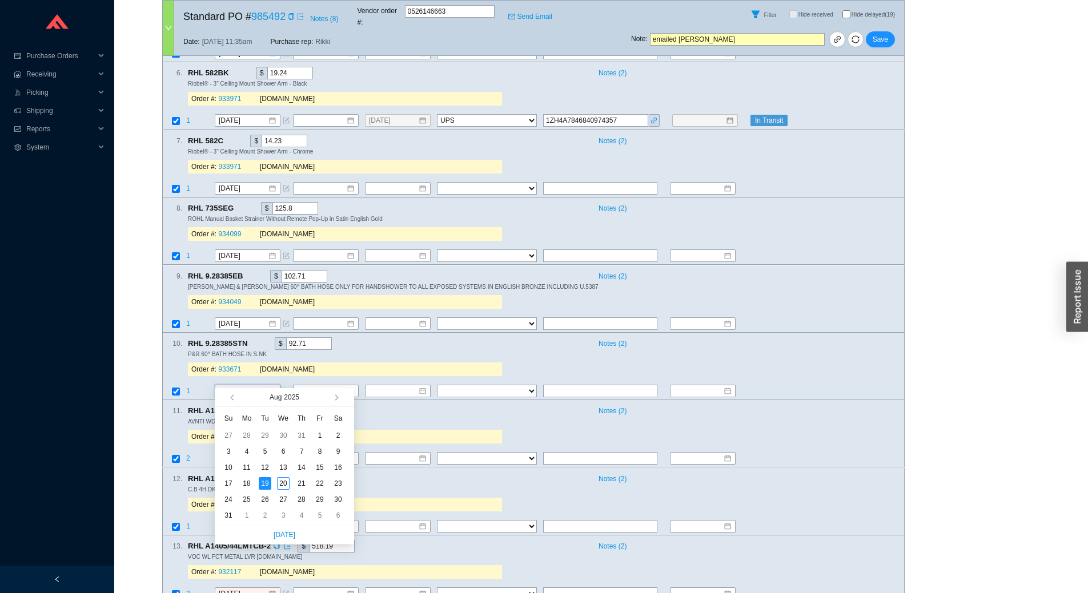
scroll to position [685, 0]
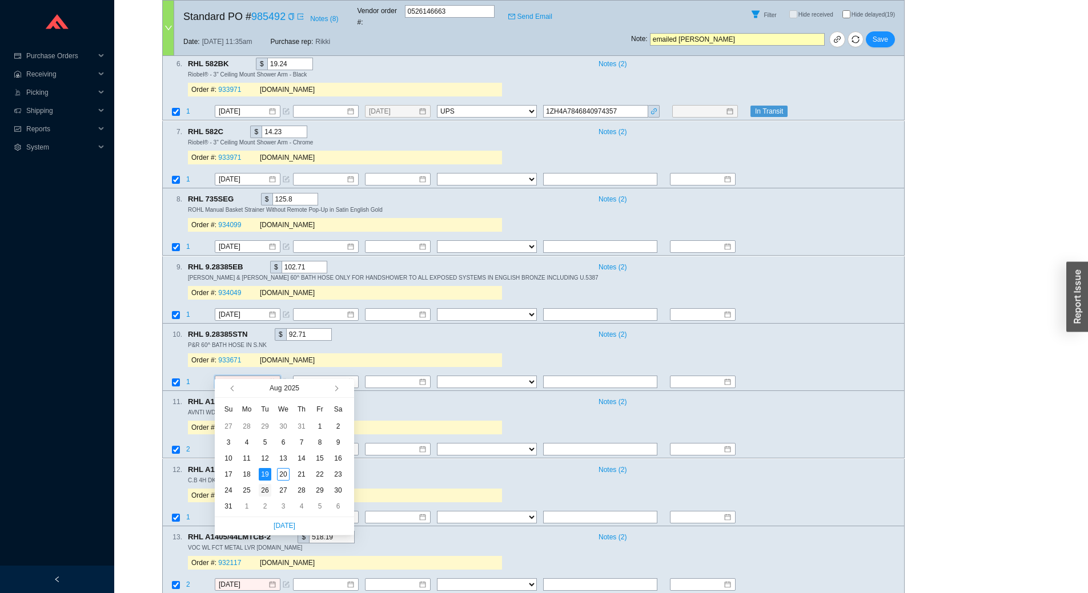
type input "8/26/2025"
click at [266, 492] on div "26" at bounding box center [265, 490] width 13 height 13
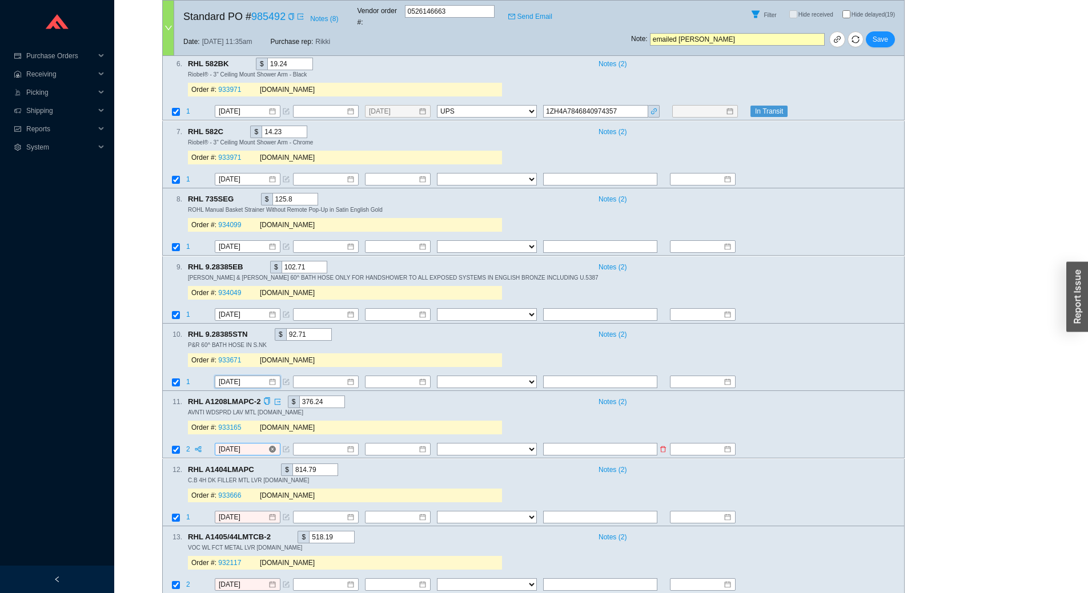
click at [259, 444] on input "[DATE]" at bounding box center [243, 449] width 49 height 11
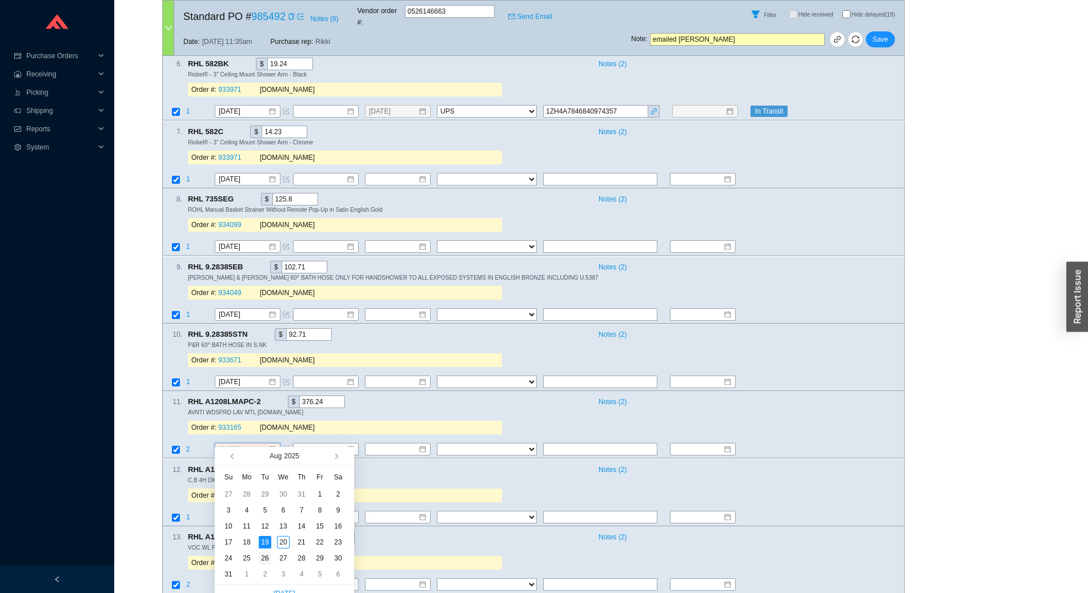
type input "8/26/2025"
click at [267, 552] on div "26" at bounding box center [265, 558] width 13 height 13
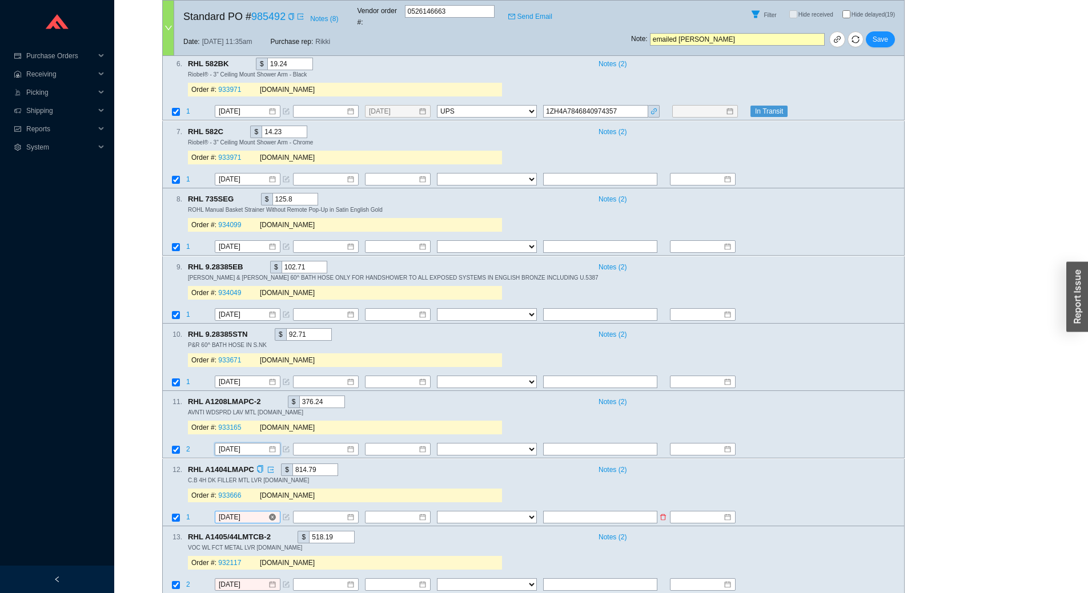
click at [262, 512] on input "[DATE]" at bounding box center [243, 517] width 49 height 11
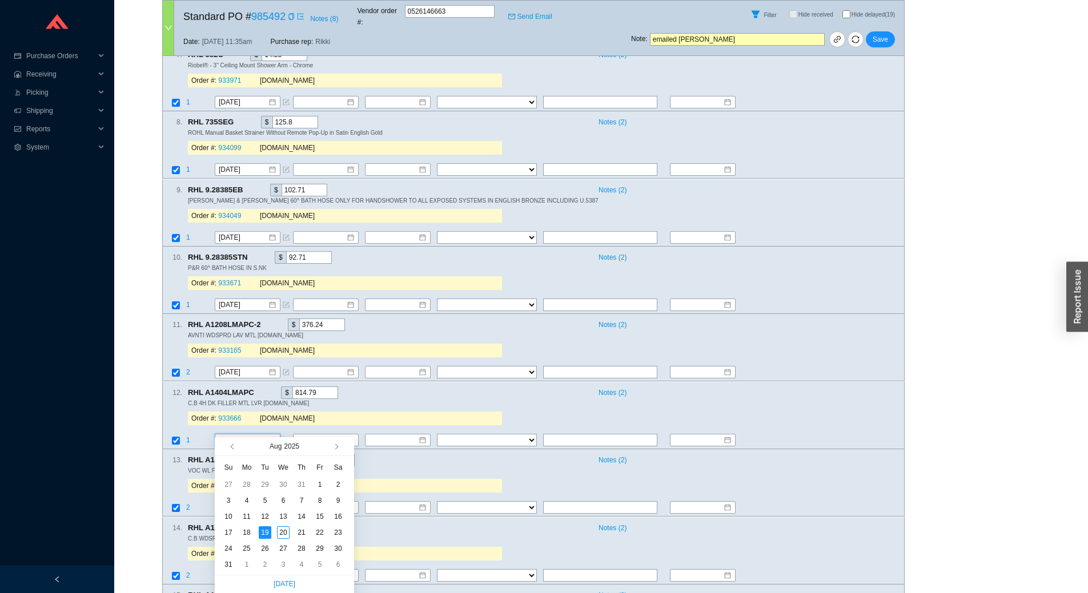
scroll to position [800, 0]
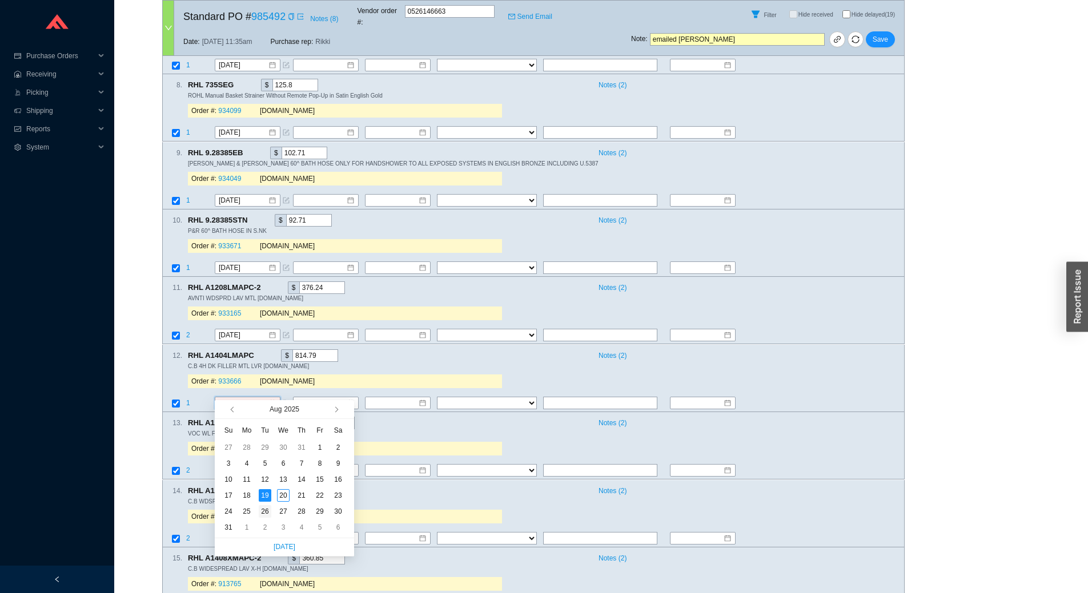
type input "8/26/2025"
click at [266, 513] on div "26" at bounding box center [265, 512] width 13 height 13
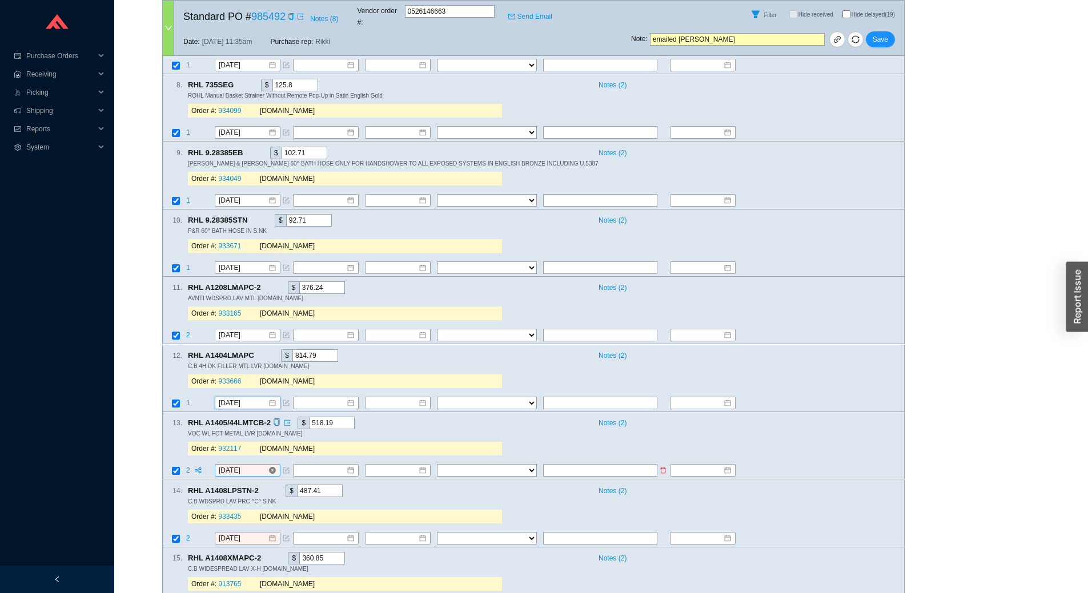
click at [259, 466] on input "[DATE]" at bounding box center [243, 471] width 49 height 11
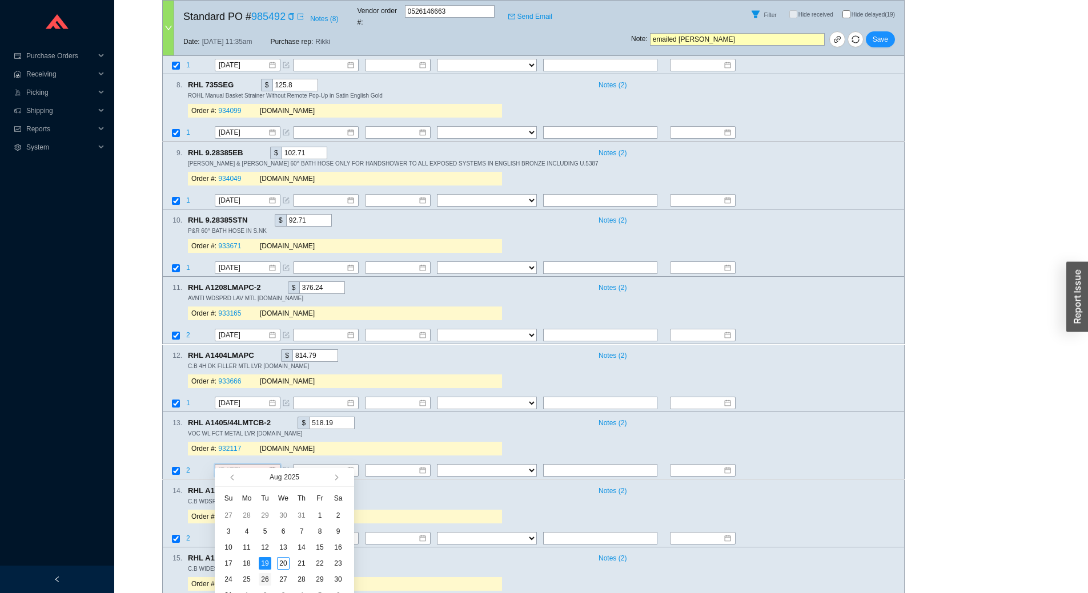
type input "8/26/2025"
click at [262, 578] on div "26" at bounding box center [265, 579] width 13 height 13
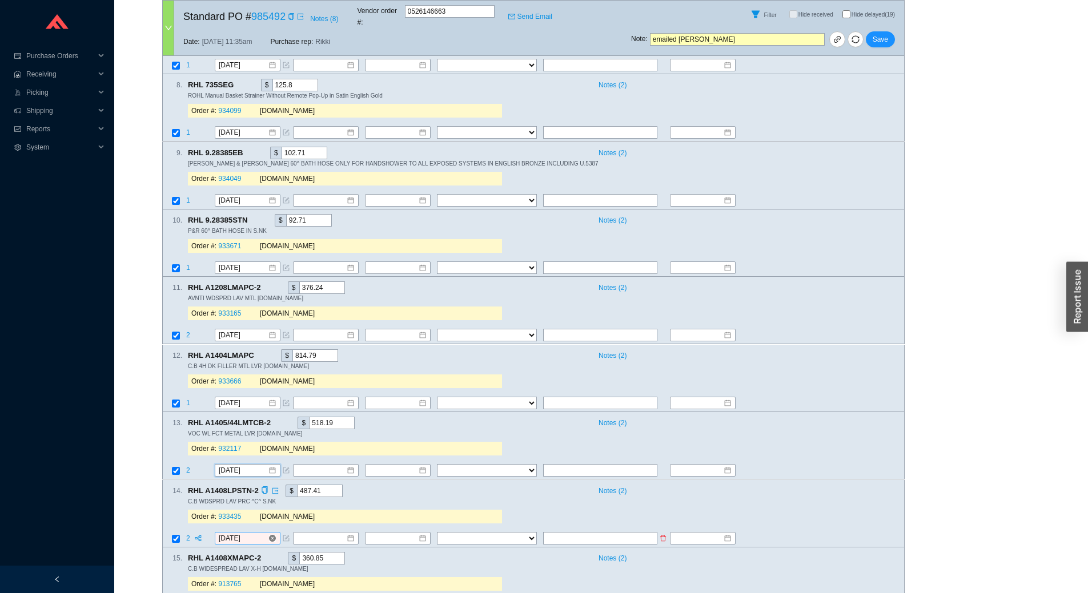
click at [260, 533] on input "[DATE]" at bounding box center [243, 538] width 49 height 11
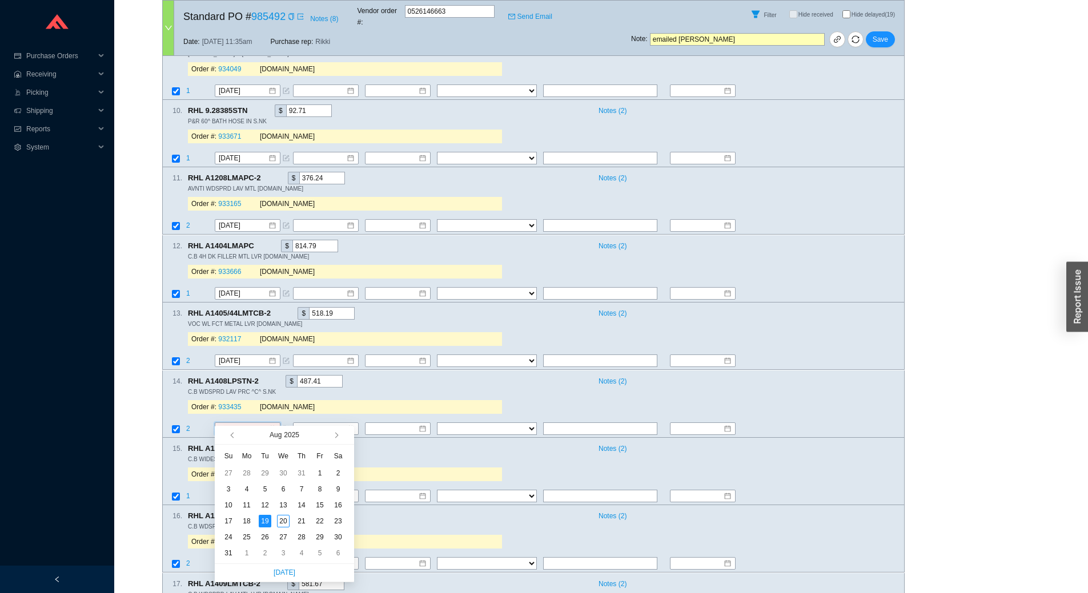
scroll to position [971, 0]
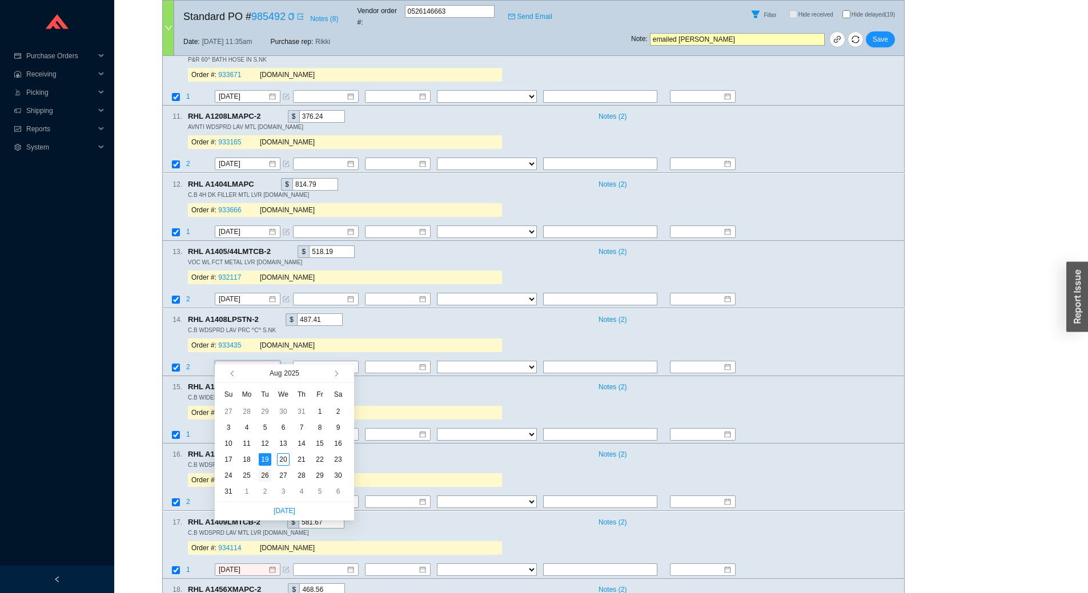
type input "8/26/2025"
click at [270, 473] on div "26" at bounding box center [265, 476] width 13 height 13
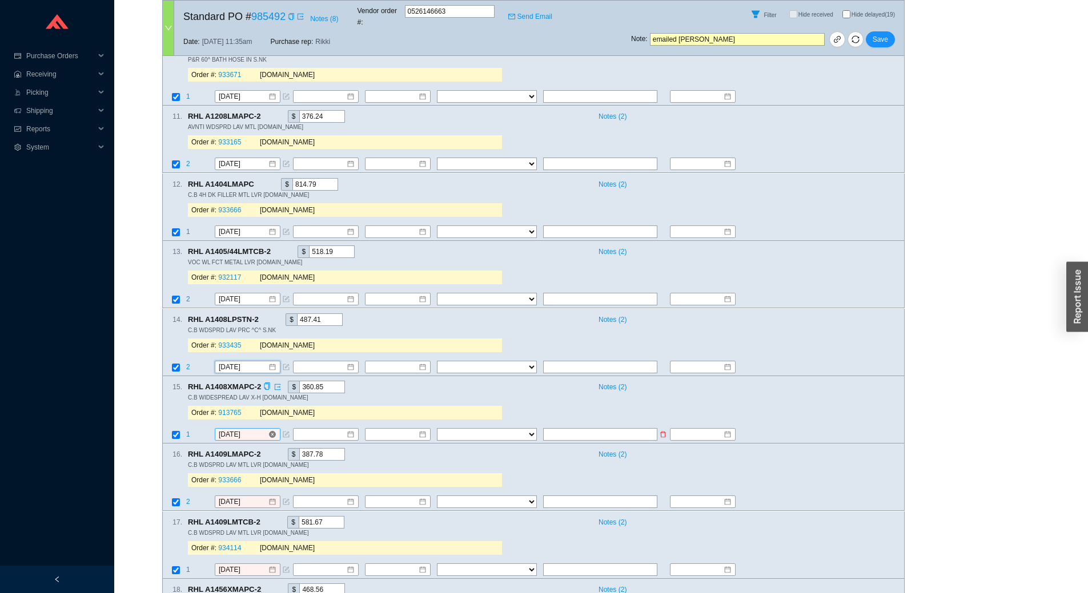
click at [260, 429] on input "[DATE]" at bounding box center [243, 434] width 49 height 11
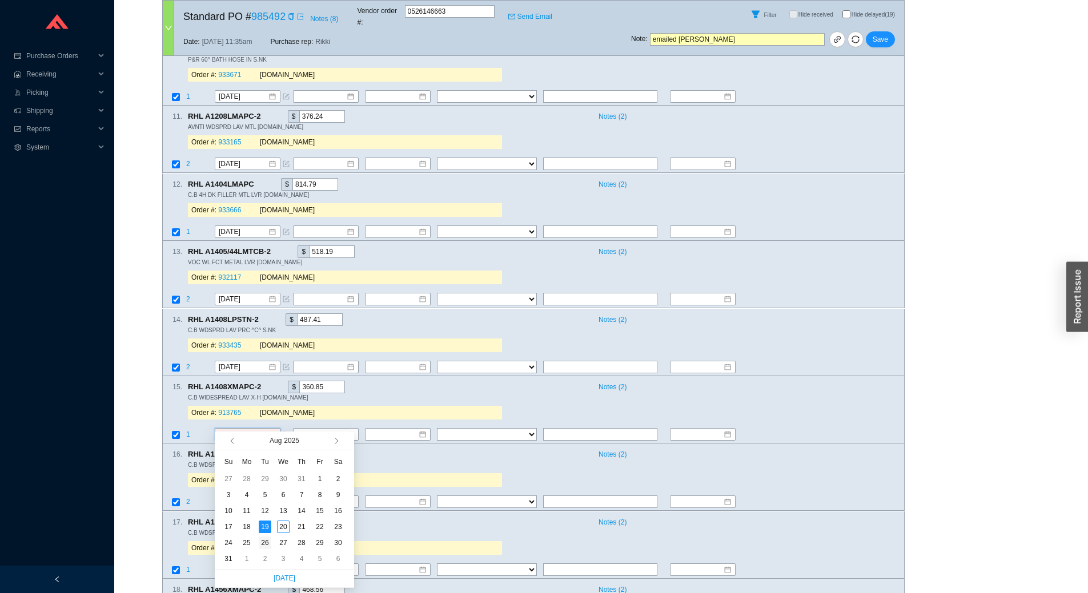
type input "8/26/2025"
click at [267, 539] on div "26" at bounding box center [265, 543] width 13 height 13
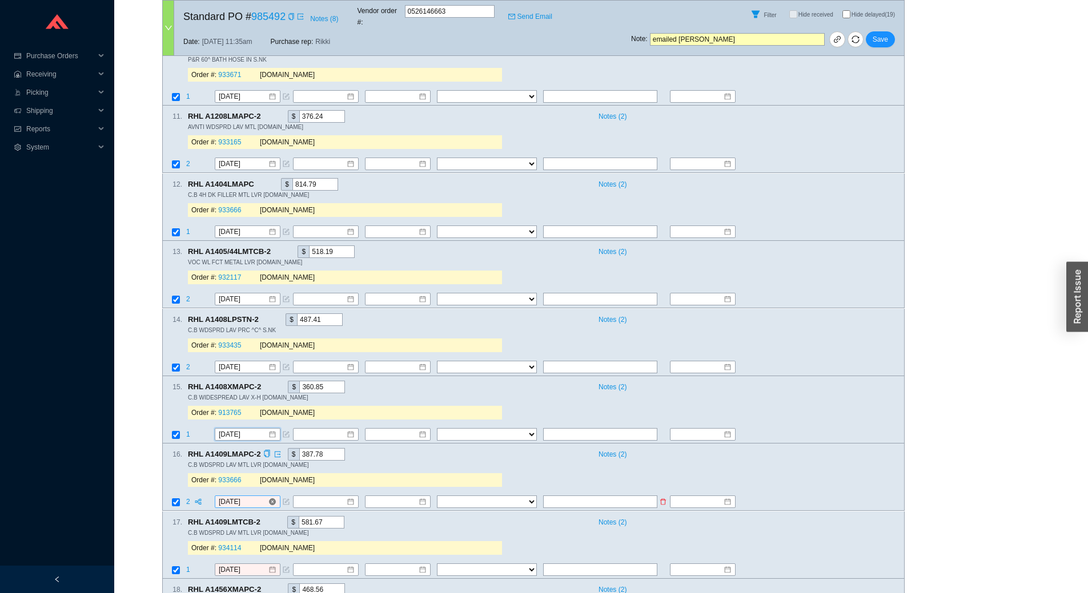
click at [254, 497] on input "[DATE]" at bounding box center [243, 502] width 49 height 11
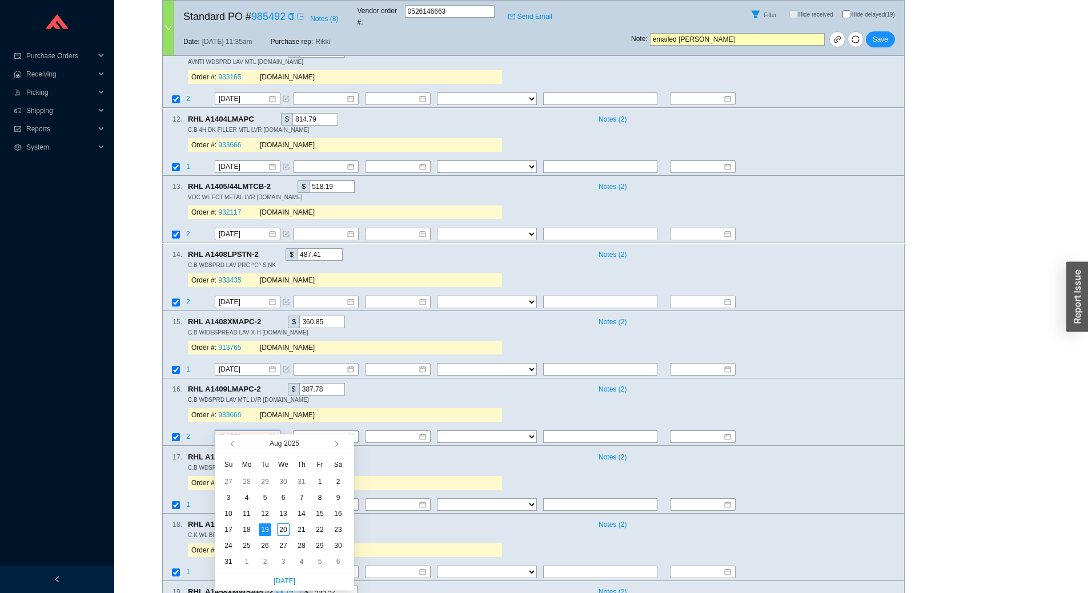
scroll to position [1085, 0]
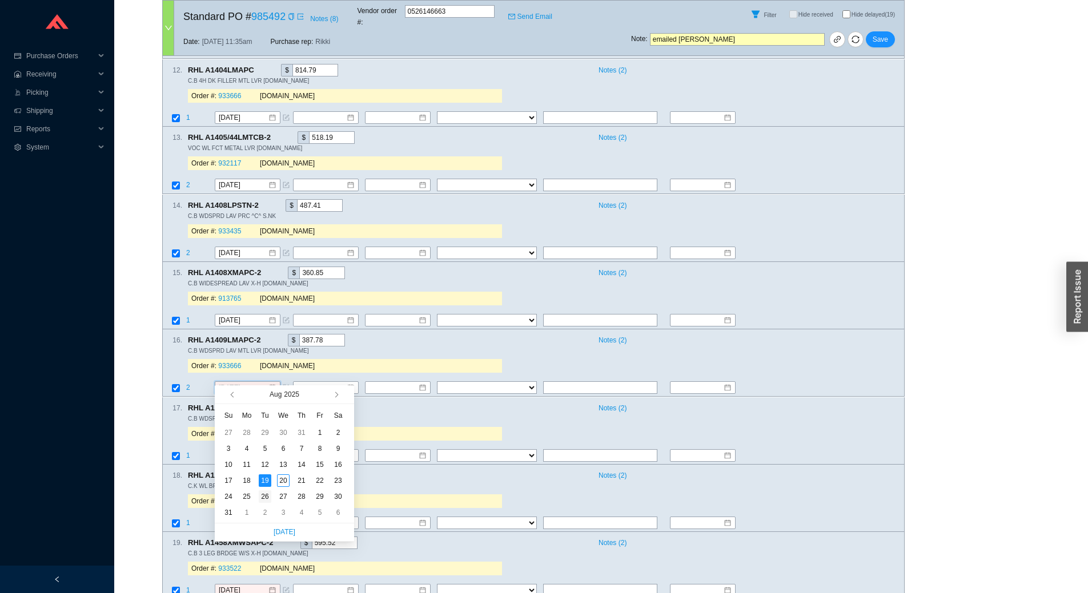
type input "8/26/2025"
click at [261, 495] on div "26" at bounding box center [265, 497] width 13 height 13
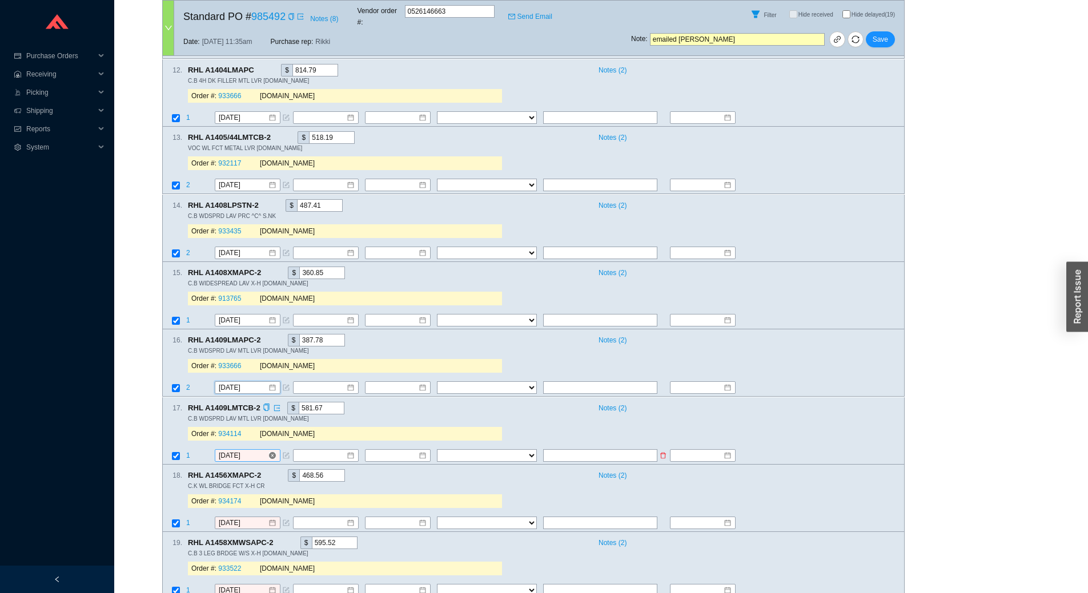
click at [254, 450] on input "[DATE]" at bounding box center [243, 455] width 49 height 11
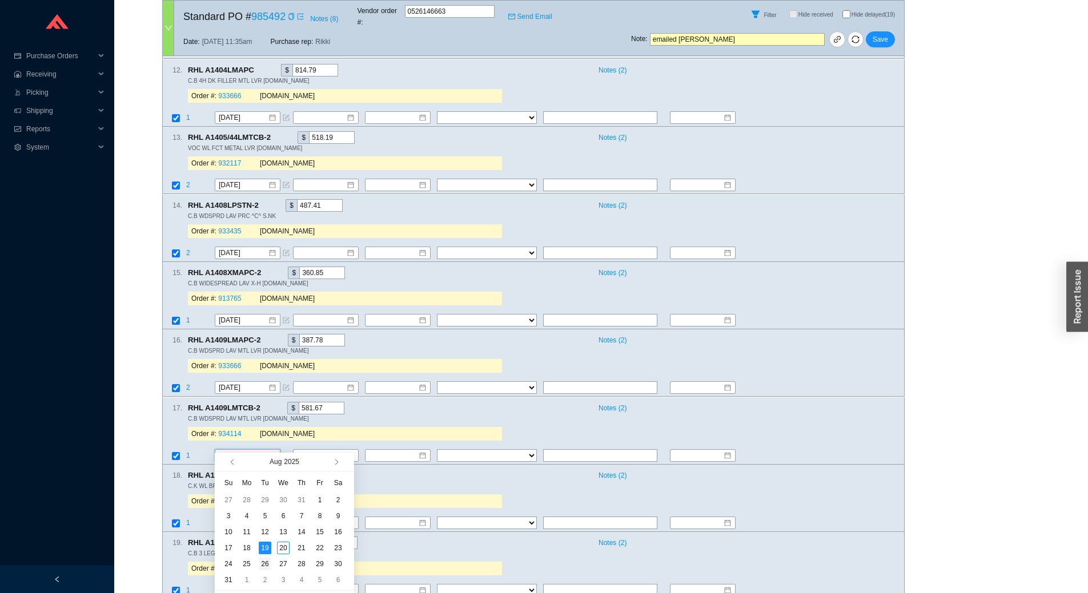
type input "8/26/2025"
click at [264, 562] on div "26" at bounding box center [265, 564] width 13 height 13
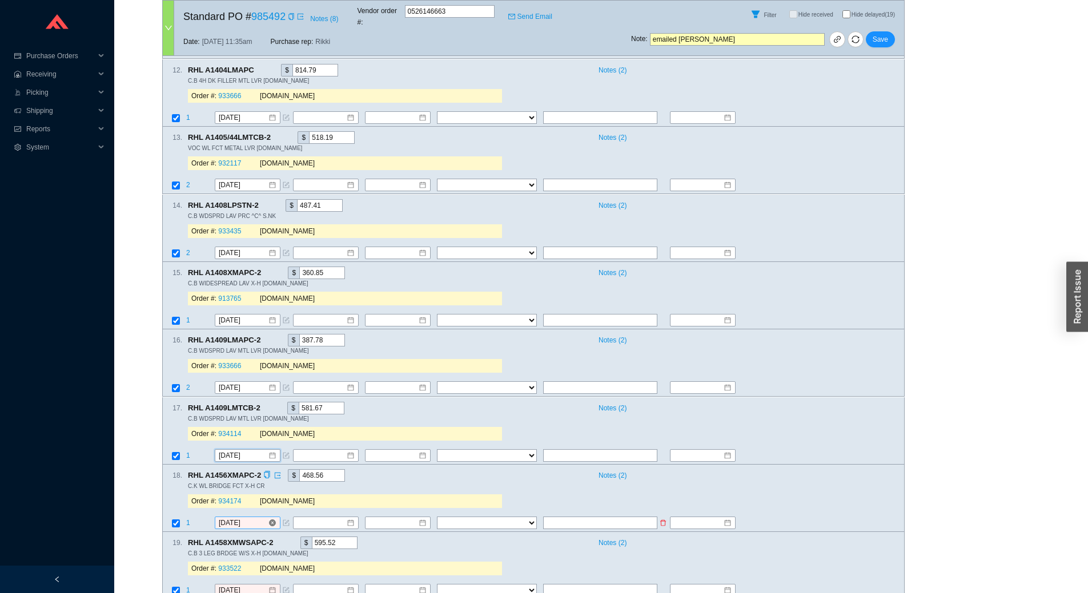
click at [255, 517] on input "[DATE]" at bounding box center [243, 522] width 49 height 11
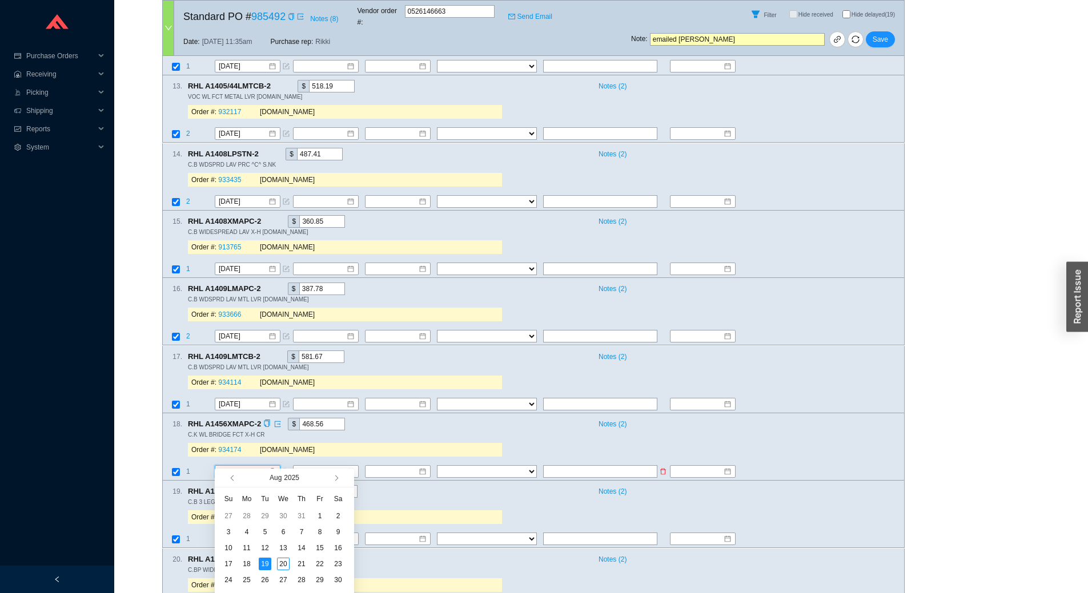
scroll to position [1199, 0]
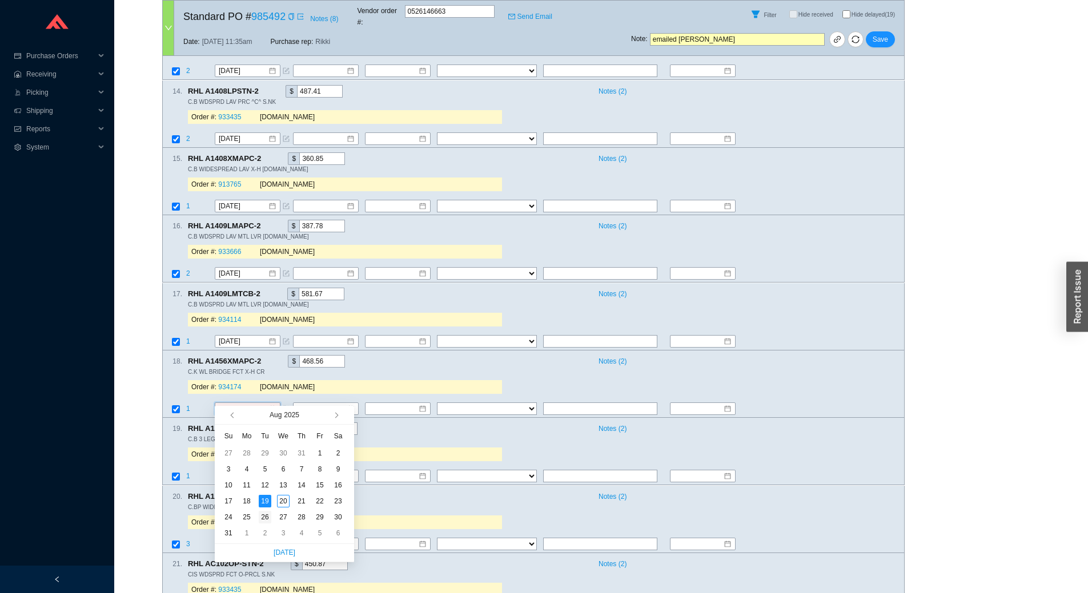
type input "8/26/2025"
click at [270, 515] on div "26" at bounding box center [265, 517] width 13 height 13
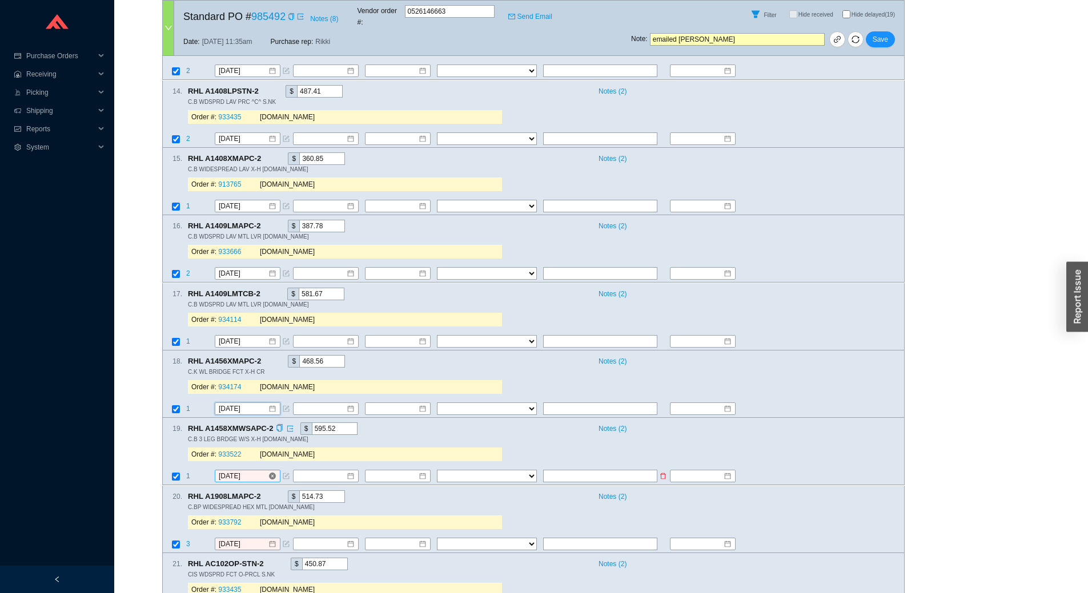
click at [251, 471] on input "[DATE]" at bounding box center [243, 476] width 49 height 11
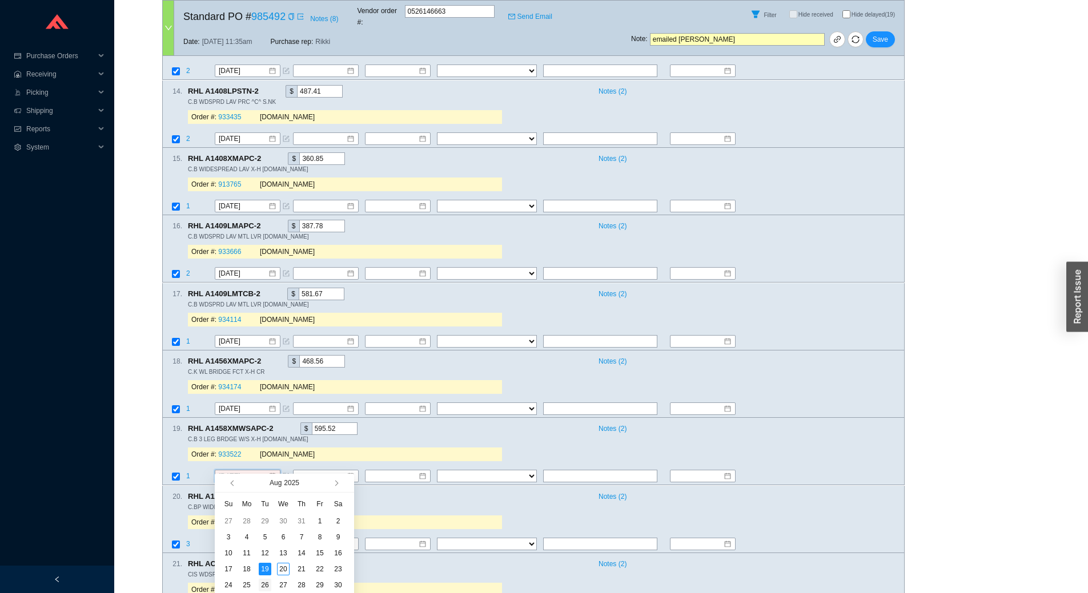
type input "8/26/2025"
click at [267, 581] on div "26" at bounding box center [265, 585] width 13 height 13
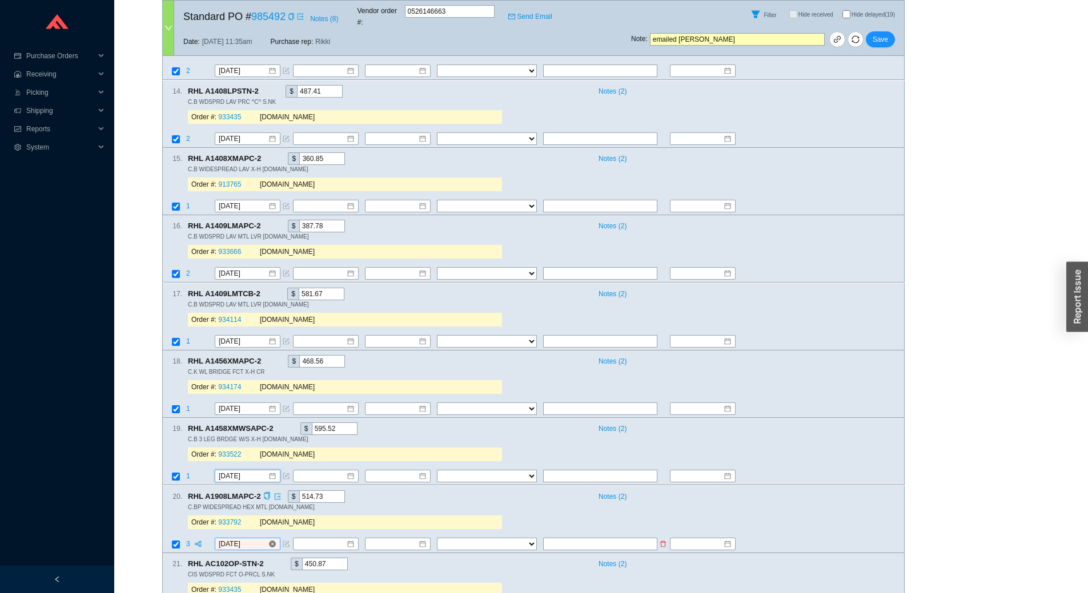
scroll to position [1314, 0]
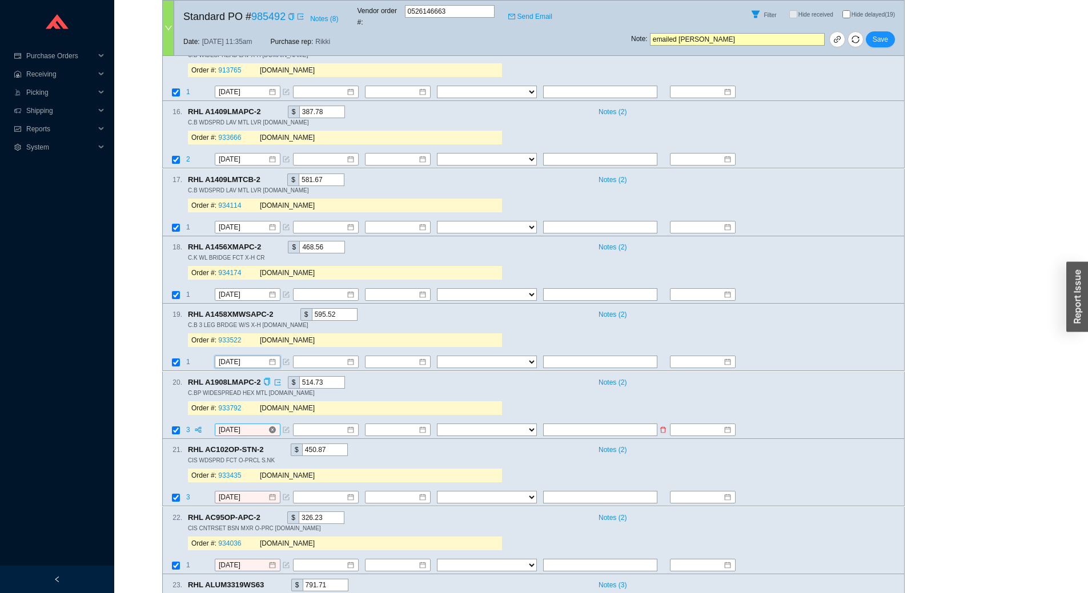
click at [251, 424] on input "[DATE]" at bounding box center [243, 429] width 49 height 11
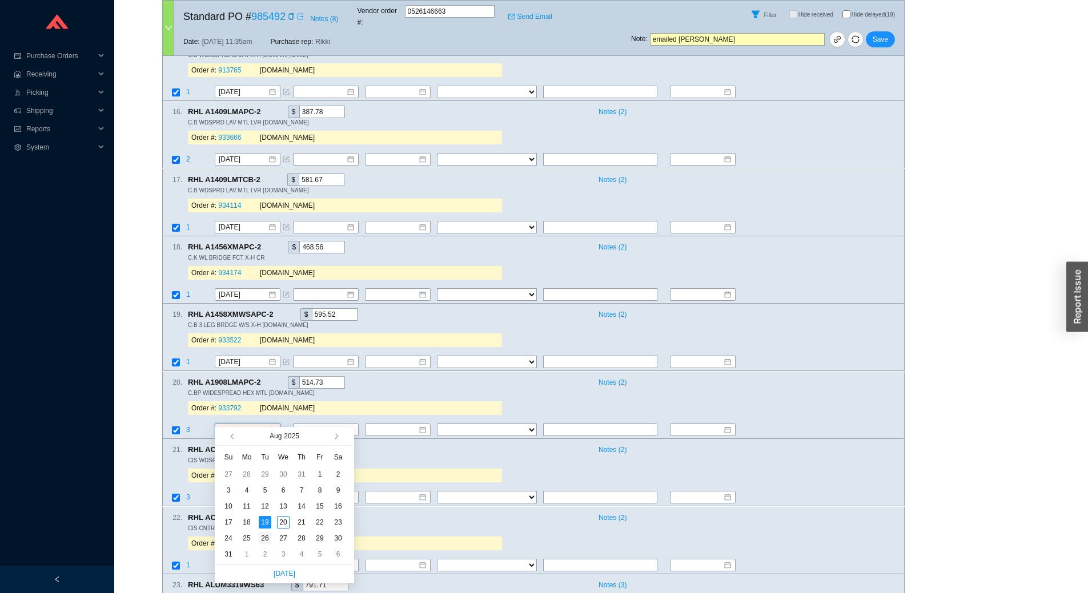
type input "8/26/2025"
click at [267, 536] on div "26" at bounding box center [265, 538] width 13 height 13
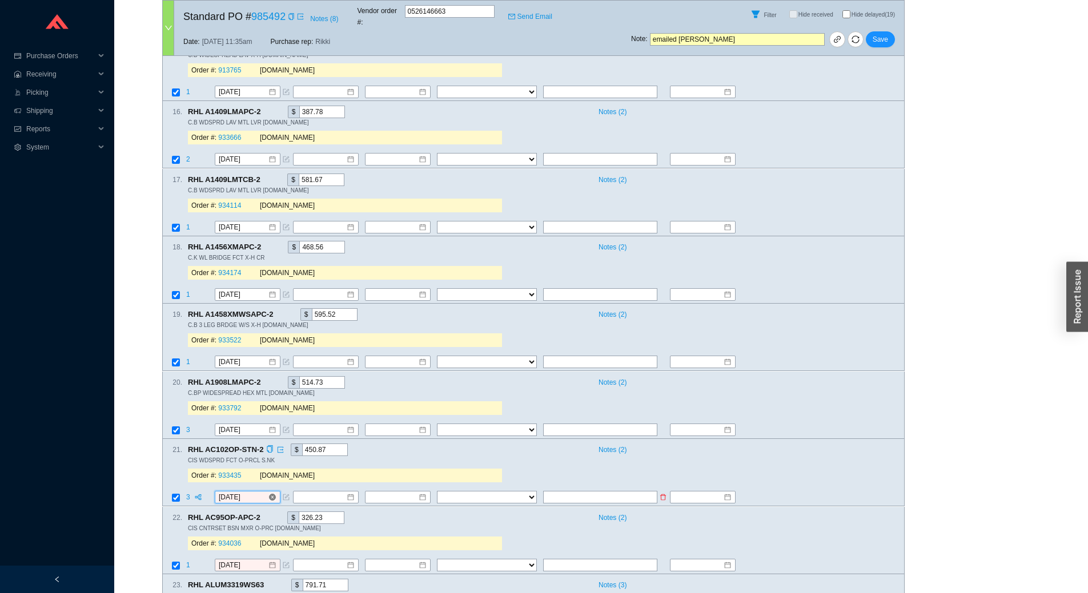
click at [255, 492] on input "[DATE]" at bounding box center [243, 497] width 49 height 11
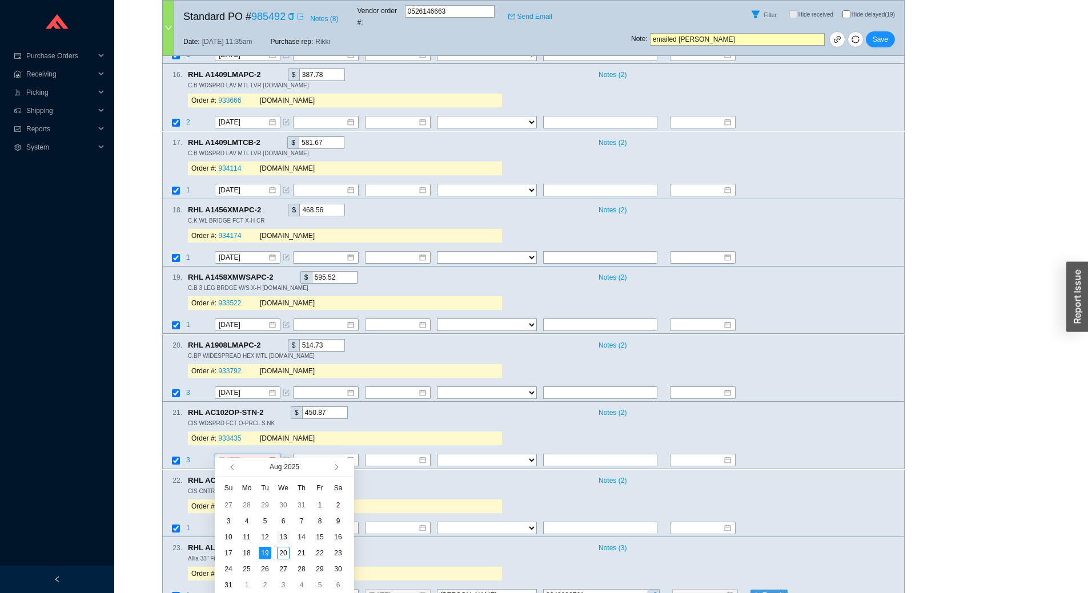
scroll to position [1371, 0]
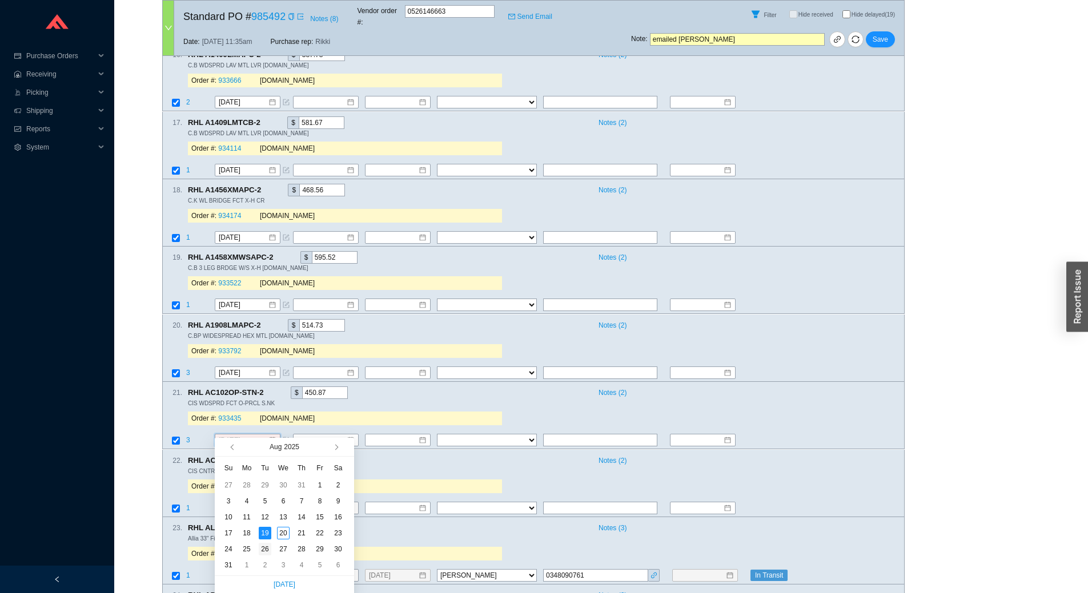
type input "8/26/2025"
click at [264, 547] on div "26" at bounding box center [265, 549] width 13 height 13
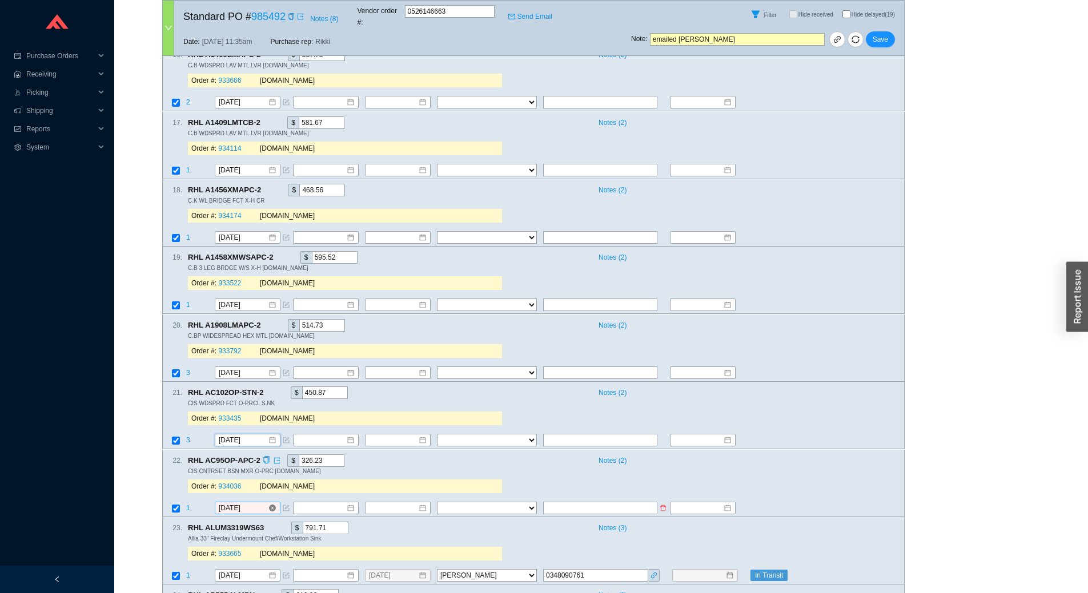
click at [255, 503] on input "[DATE]" at bounding box center [243, 508] width 49 height 11
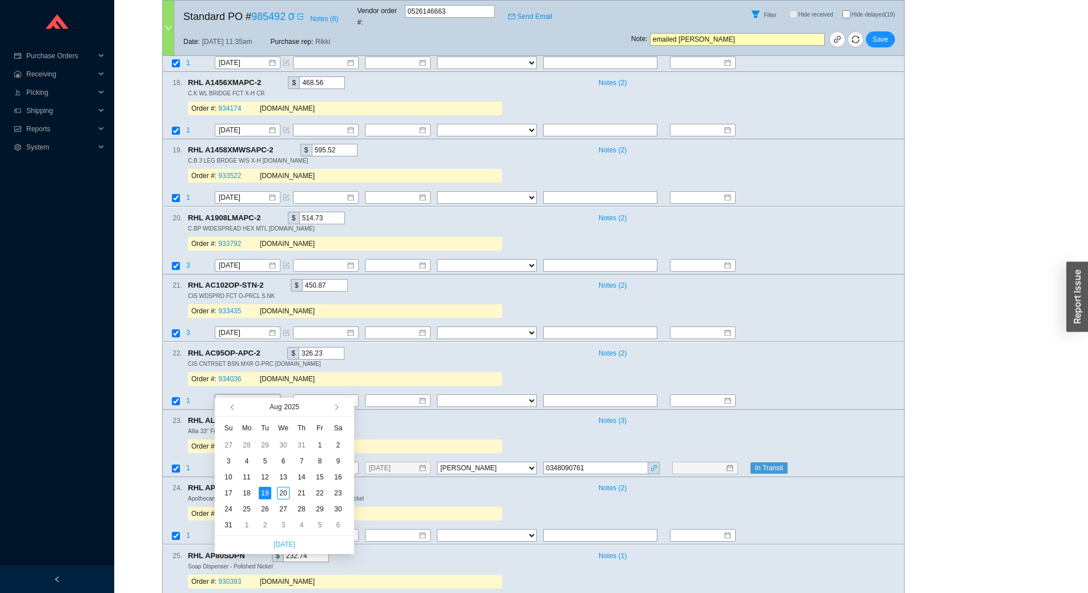
scroll to position [1485, 0]
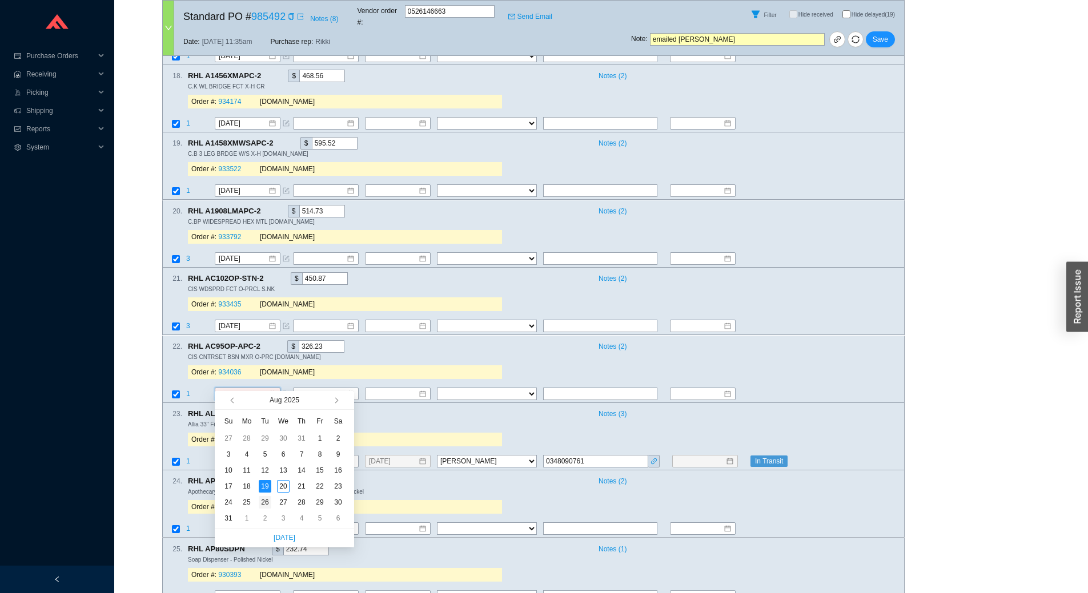
type input "8/26/2025"
click at [259, 506] on div "26" at bounding box center [265, 502] width 13 height 13
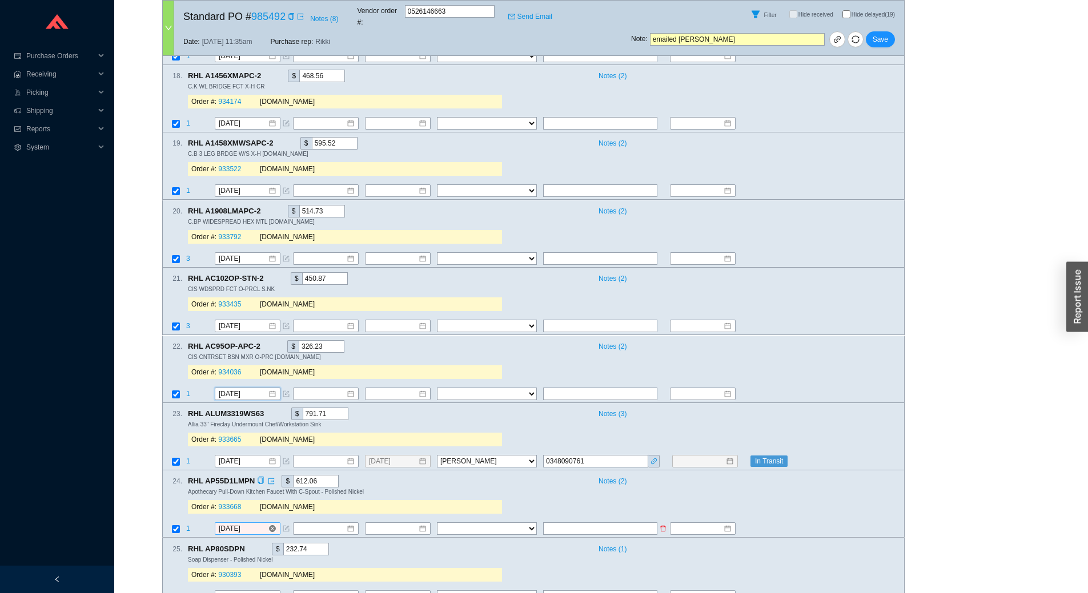
click at [255, 524] on input "[DATE]" at bounding box center [243, 529] width 49 height 11
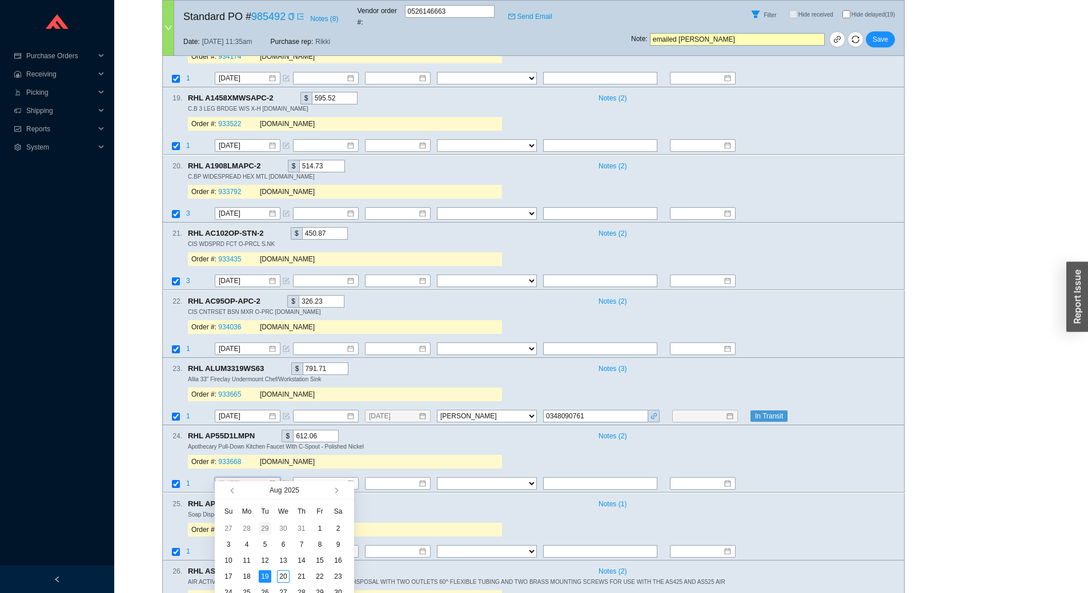
scroll to position [1599, 0]
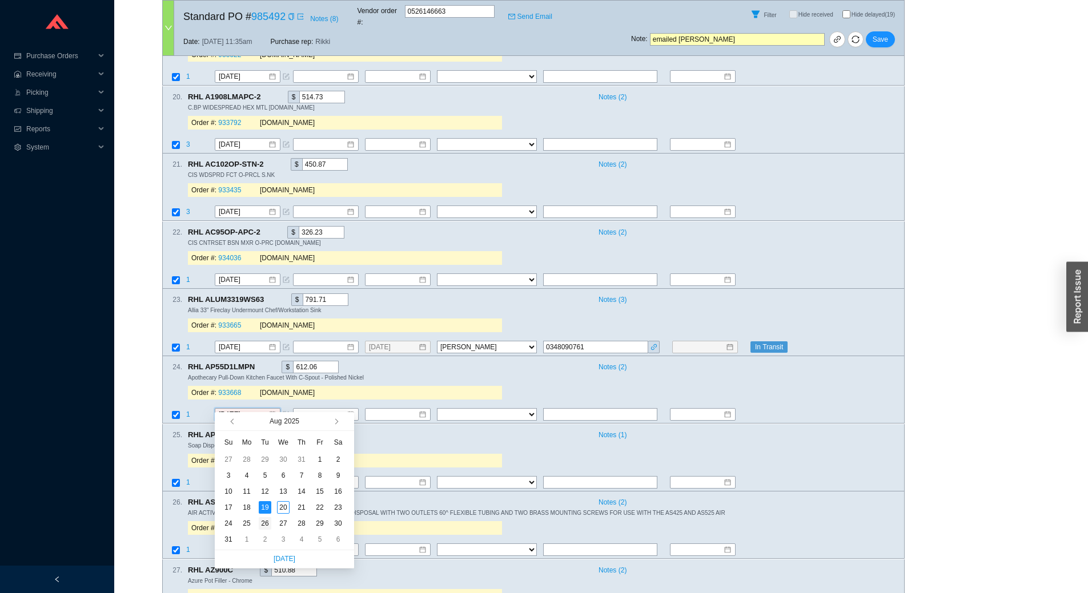
type input "8/26/2025"
click at [265, 528] on div "26" at bounding box center [265, 523] width 13 height 13
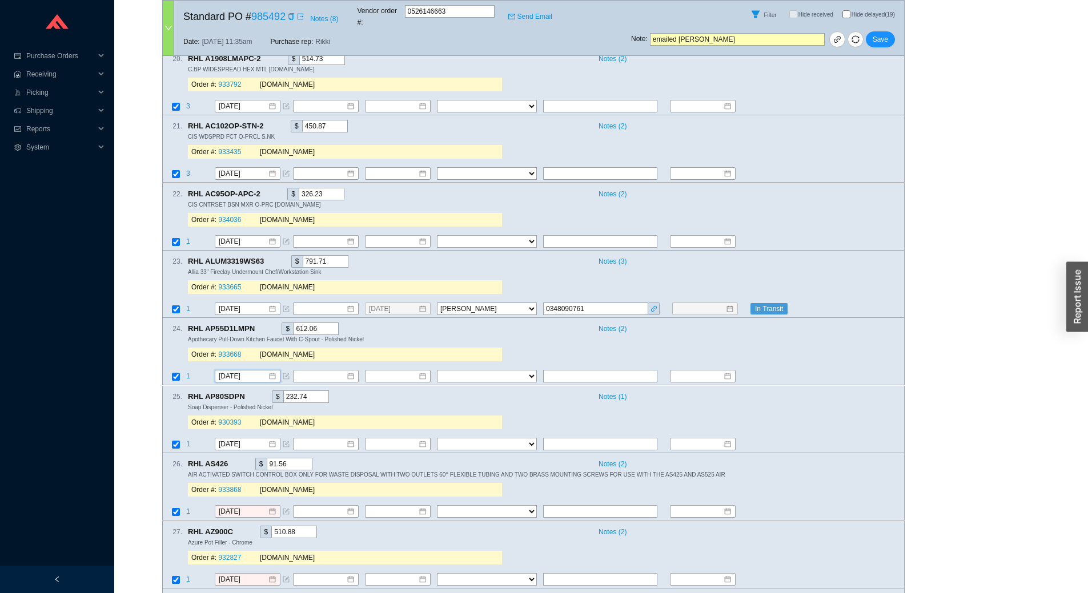
scroll to position [1656, 0]
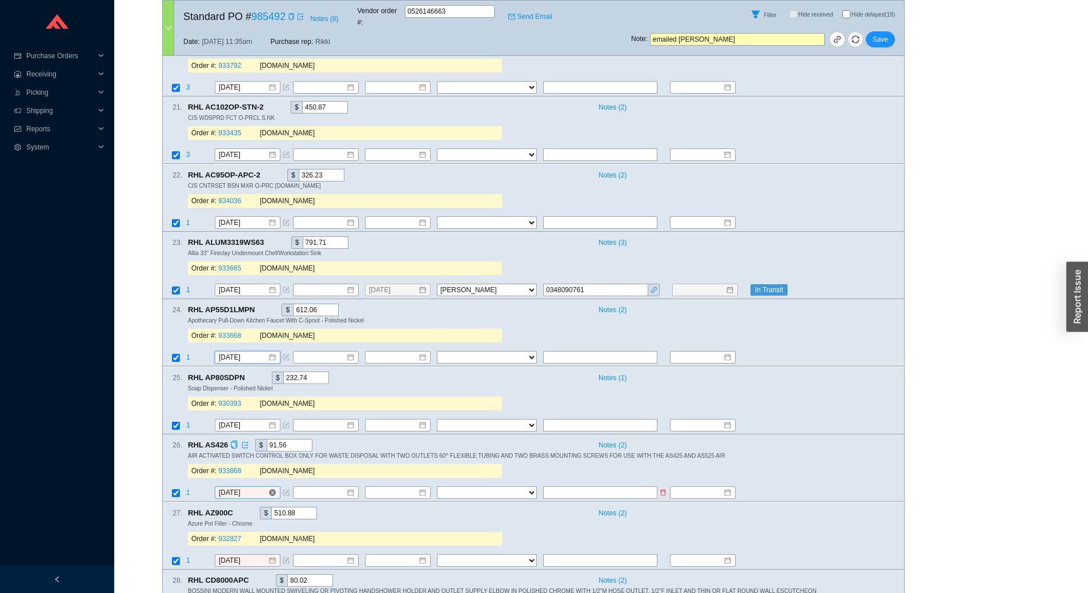
click at [250, 488] on input "[DATE]" at bounding box center [243, 493] width 49 height 11
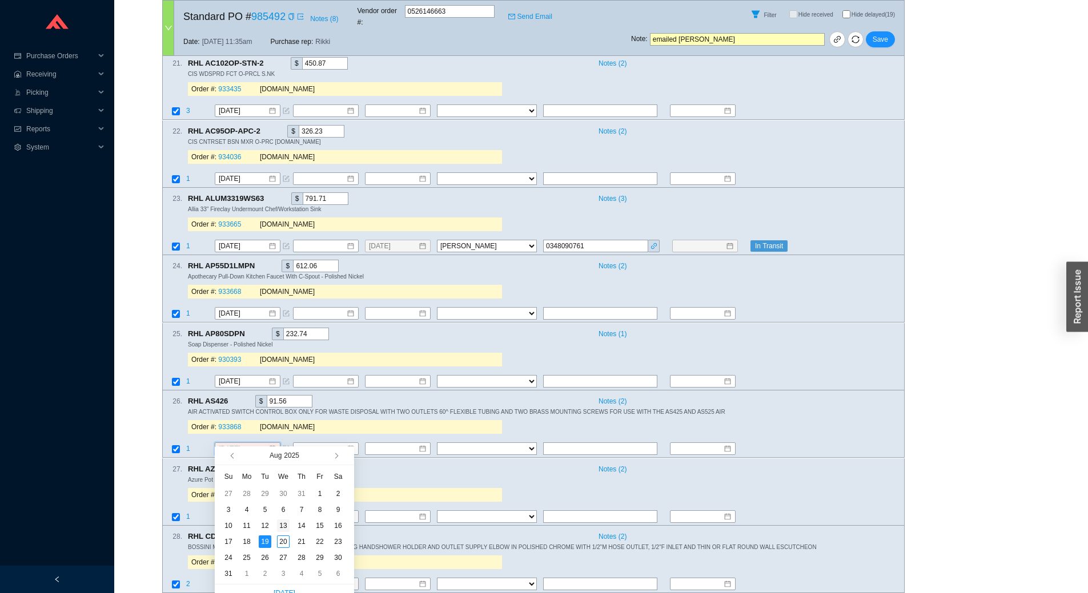
scroll to position [1714, 0]
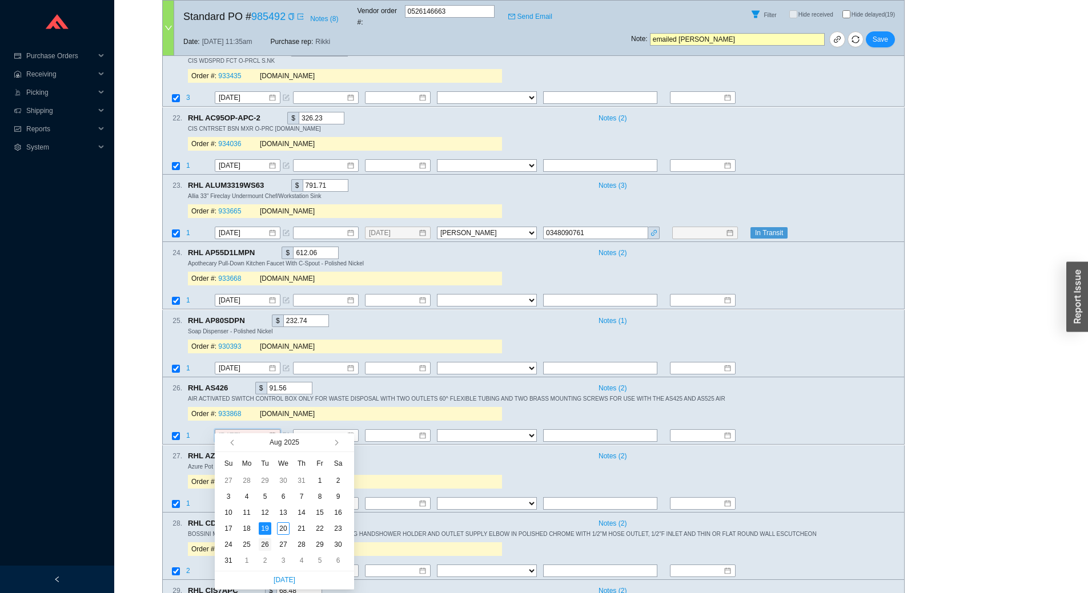
type input "8/26/2025"
click at [263, 543] on div "26" at bounding box center [265, 545] width 13 height 13
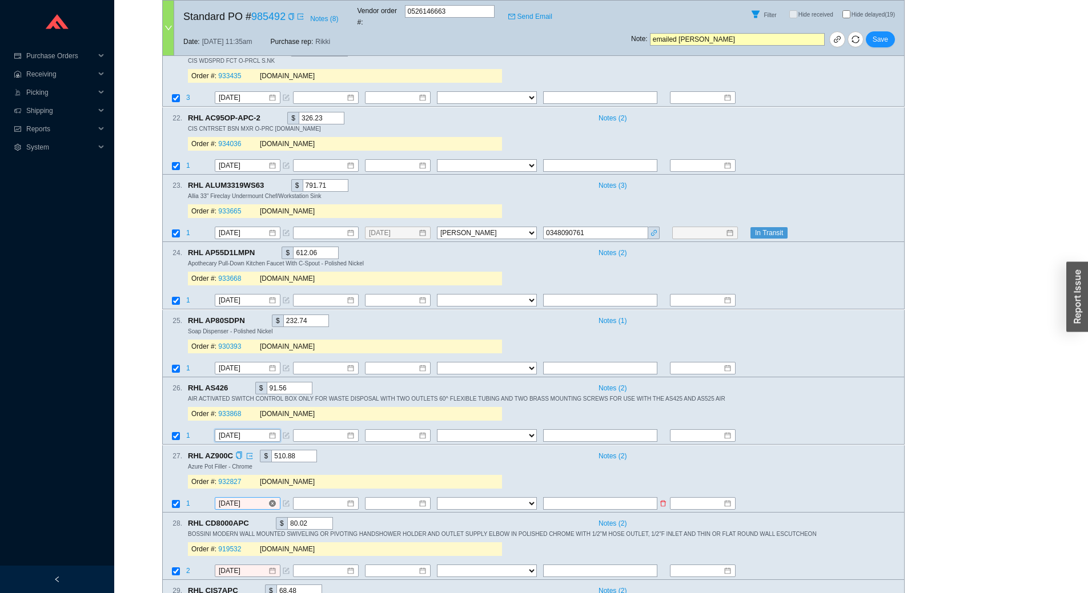
click at [253, 498] on input "[DATE]" at bounding box center [243, 503] width 49 height 11
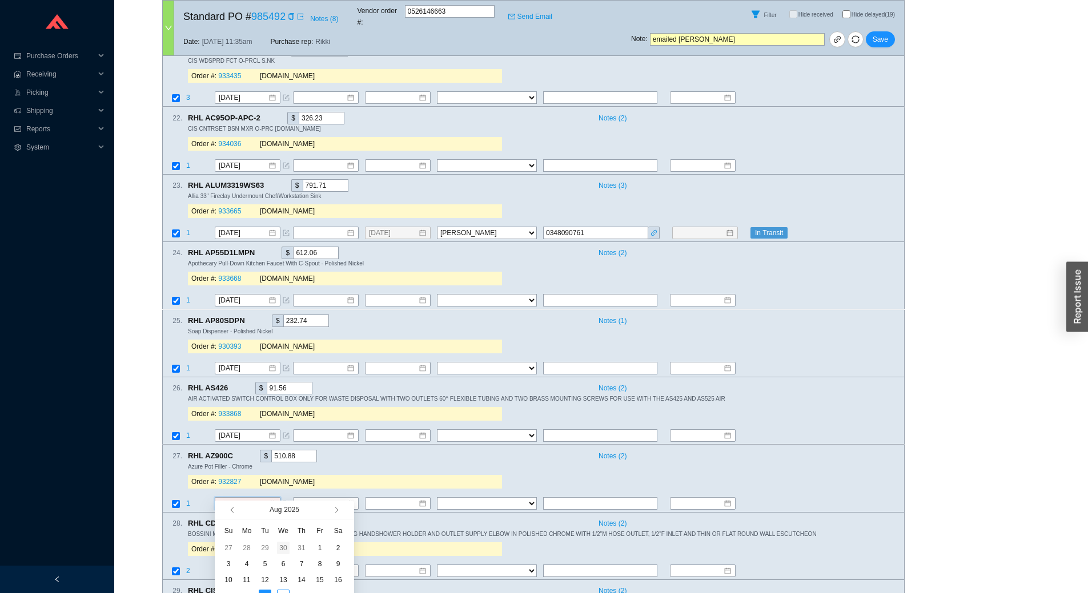
scroll to position [1771, 0]
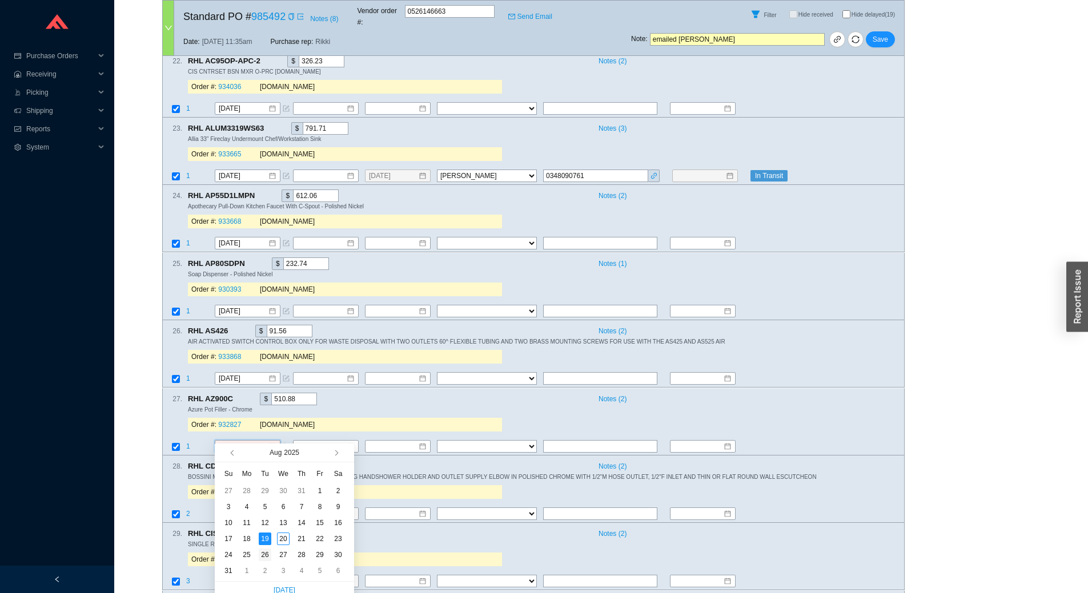
type input "8/26/2025"
click at [265, 551] on div "26" at bounding box center [265, 555] width 13 height 13
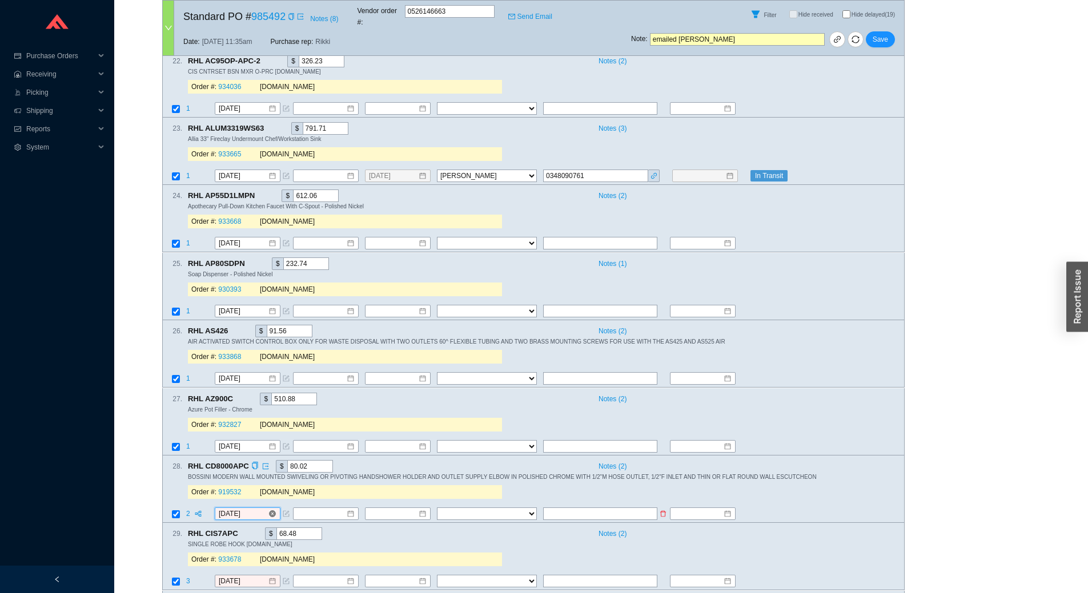
click at [253, 508] on input "[DATE]" at bounding box center [243, 513] width 49 height 11
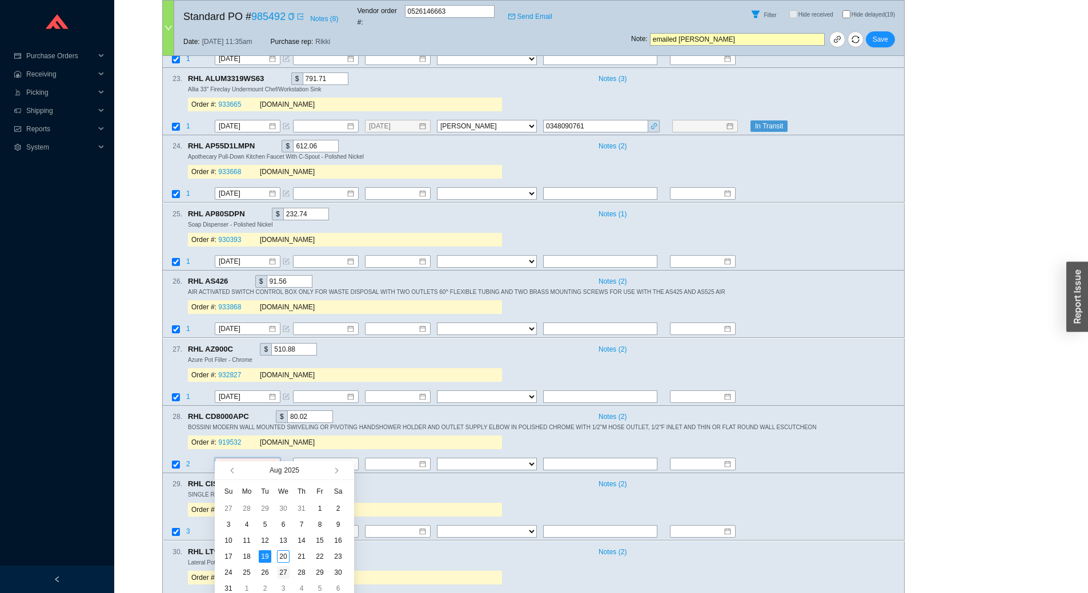
scroll to position [1885, 0]
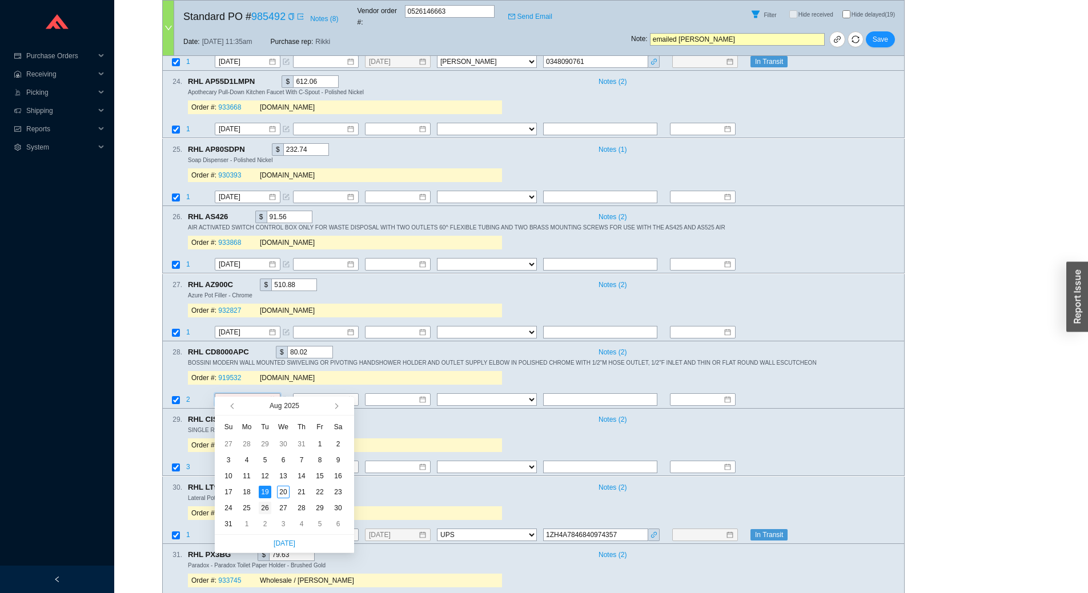
type input "8/26/2025"
click at [263, 510] on div "26" at bounding box center [265, 508] width 13 height 13
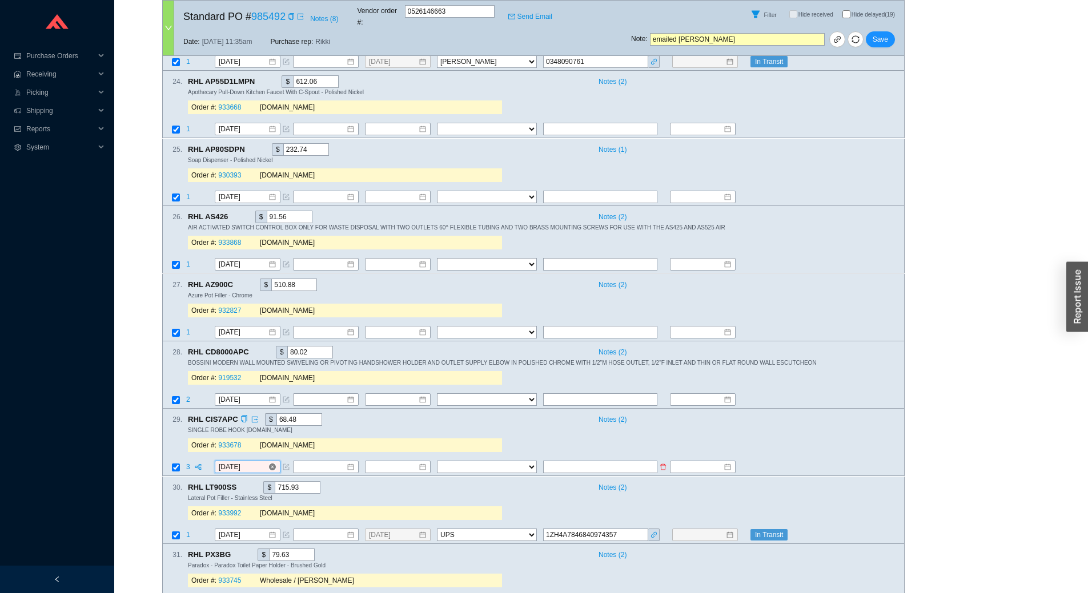
click at [258, 462] on input "[DATE]" at bounding box center [243, 467] width 49 height 11
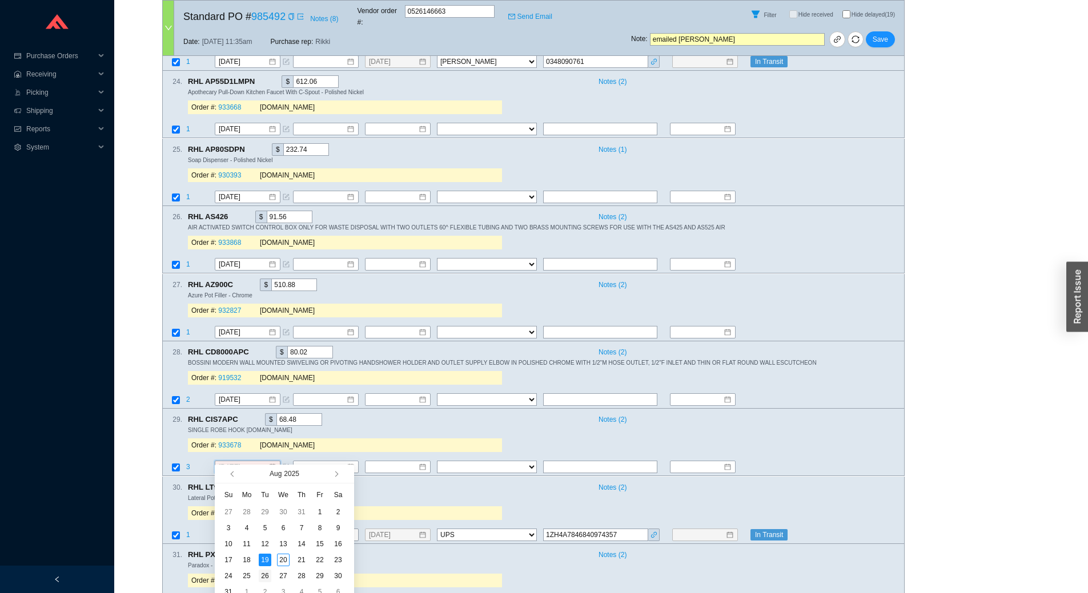
type input "8/26/2025"
click at [267, 573] on div "26" at bounding box center [265, 576] width 13 height 13
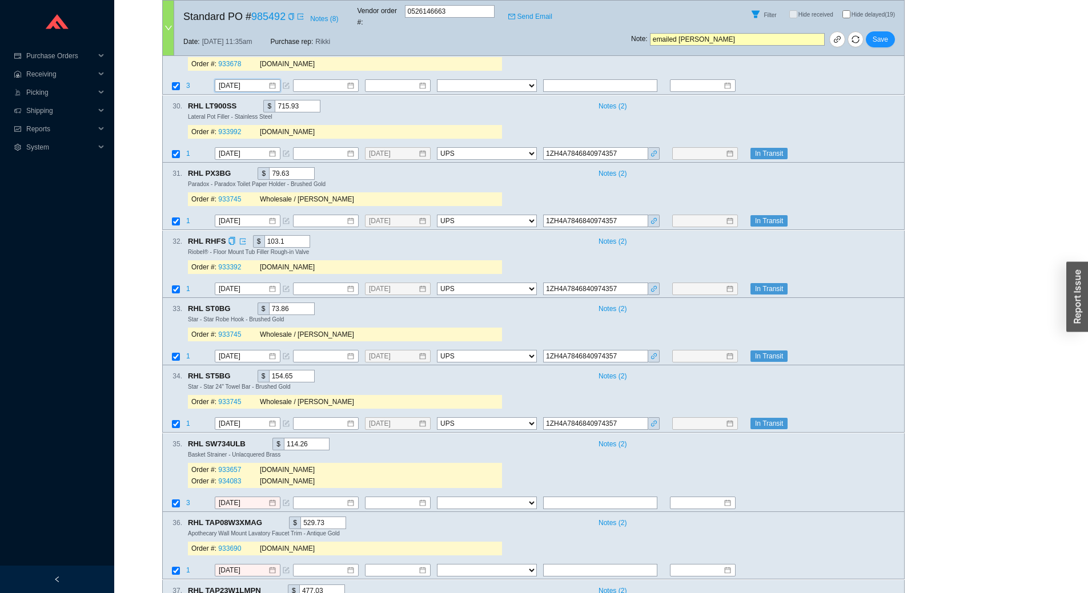
scroll to position [2285, 0]
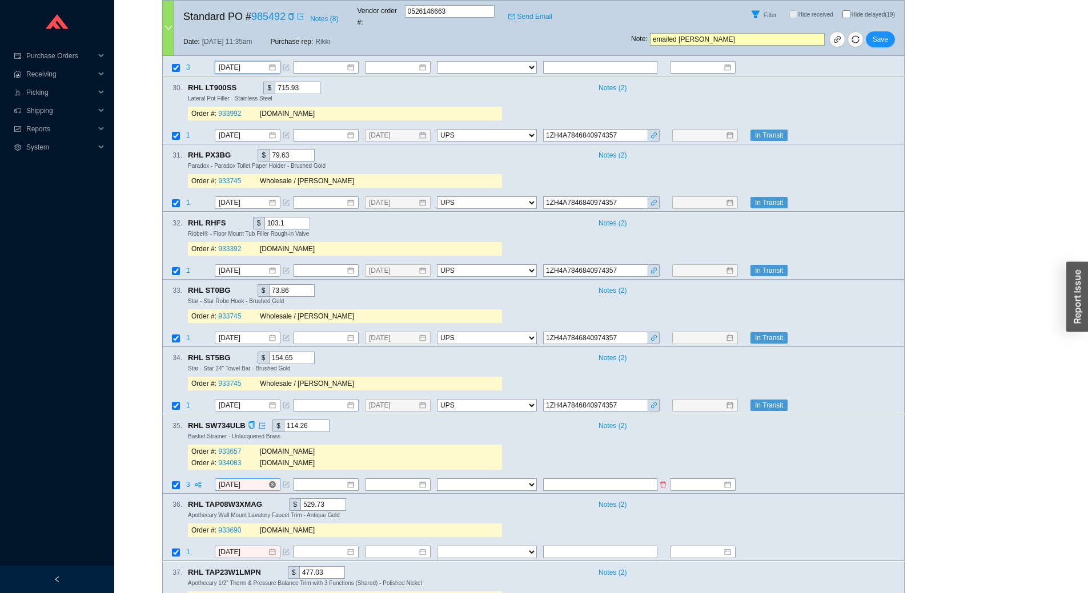
click at [251, 479] on input "[DATE]" at bounding box center [243, 484] width 49 height 11
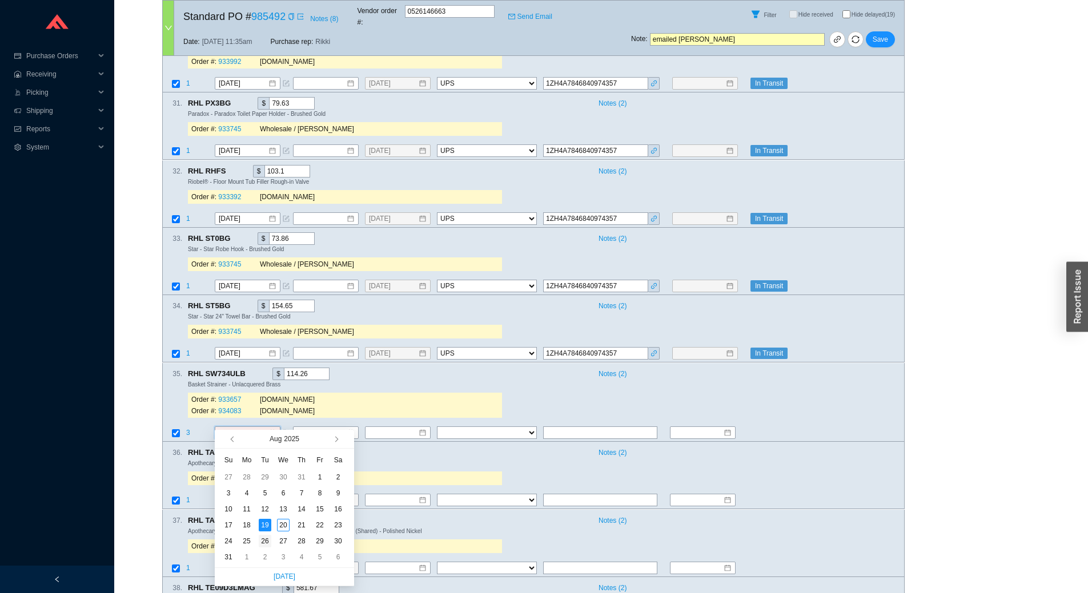
scroll to position [2342, 0]
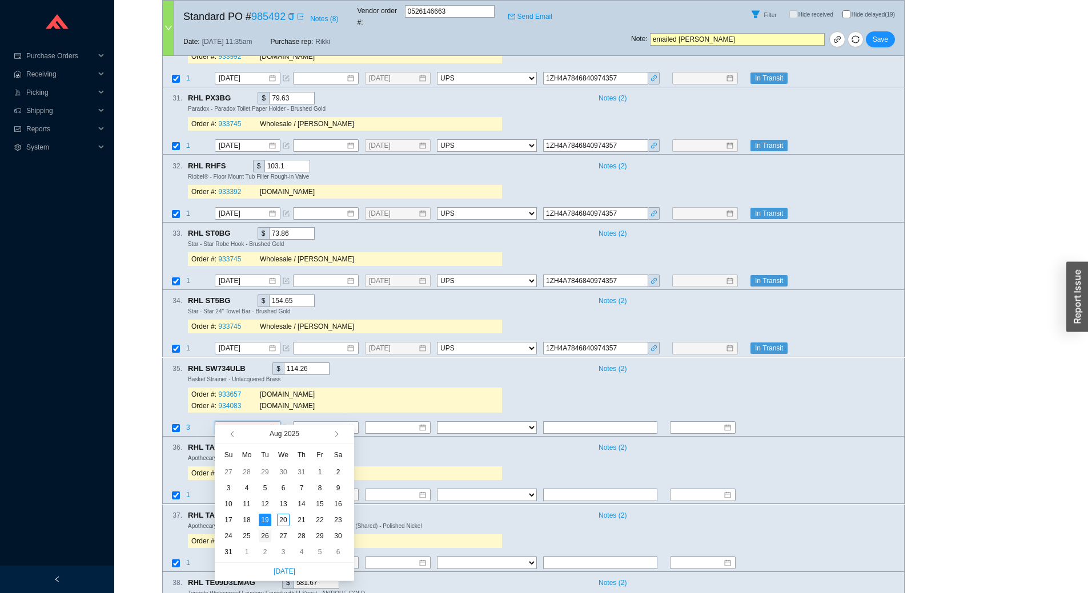
type input "8/26/2025"
click at [263, 534] on div "26" at bounding box center [265, 536] width 13 height 13
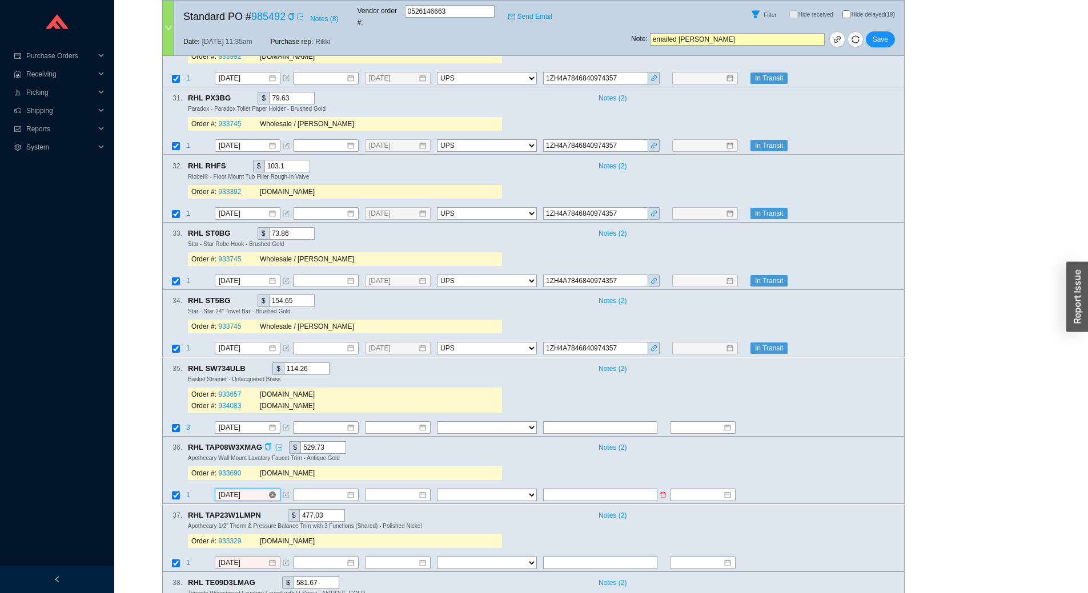
click at [258, 490] on input "[DATE]" at bounding box center [243, 495] width 49 height 11
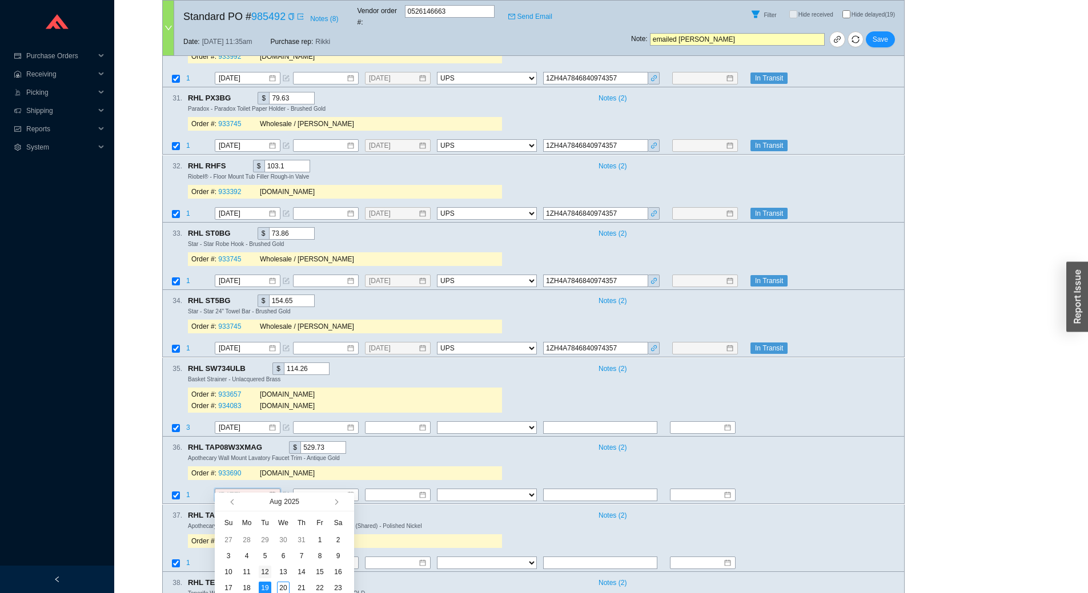
scroll to position [2399, 0]
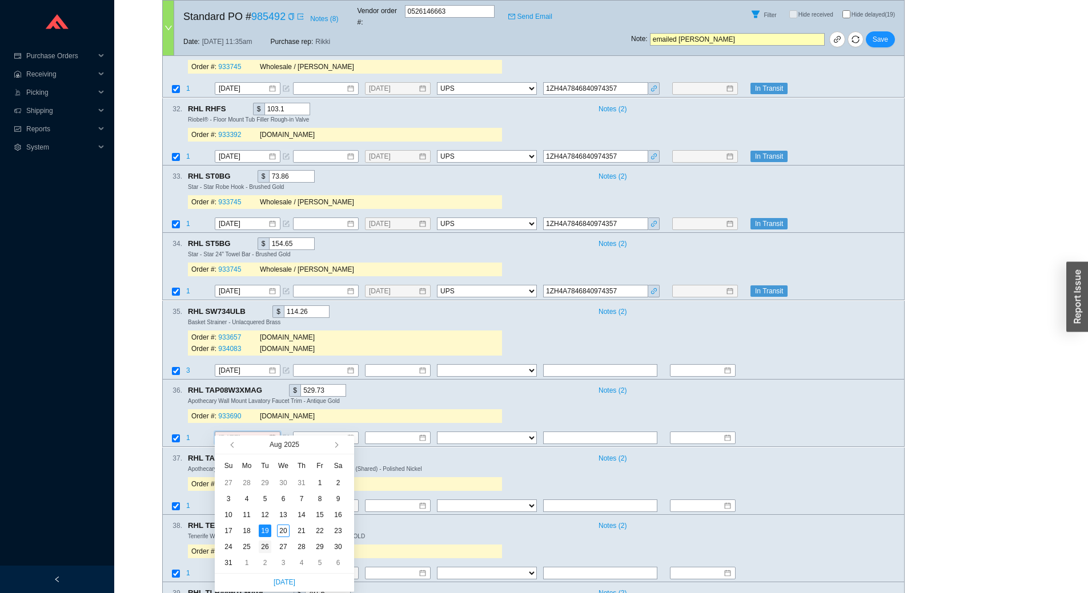
type input "8/26/2025"
click at [266, 551] on div "26" at bounding box center [265, 547] width 13 height 13
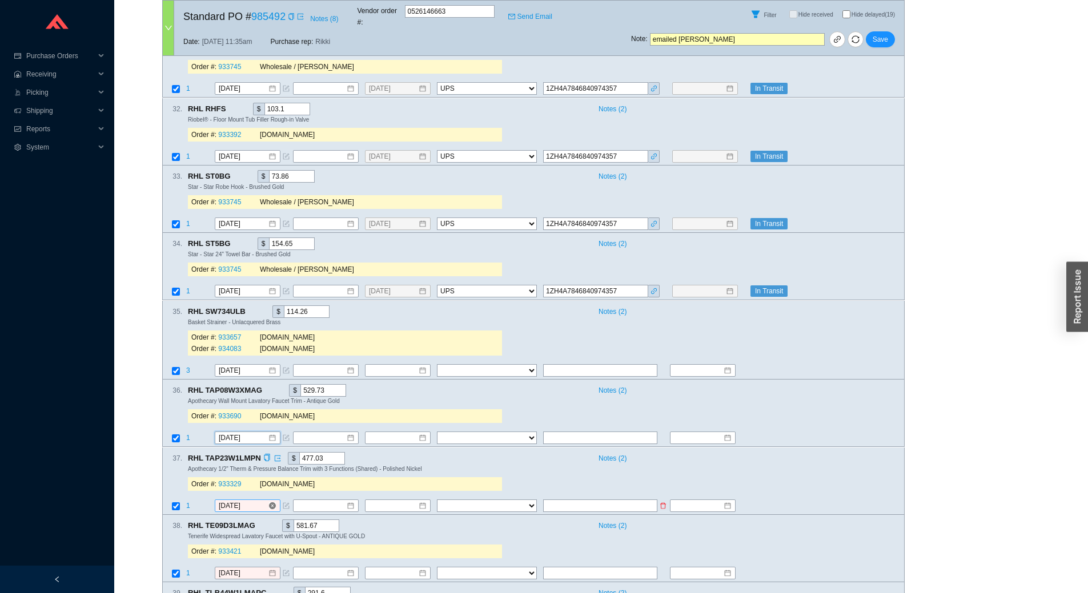
click at [258, 500] on input "[DATE]" at bounding box center [243, 505] width 49 height 11
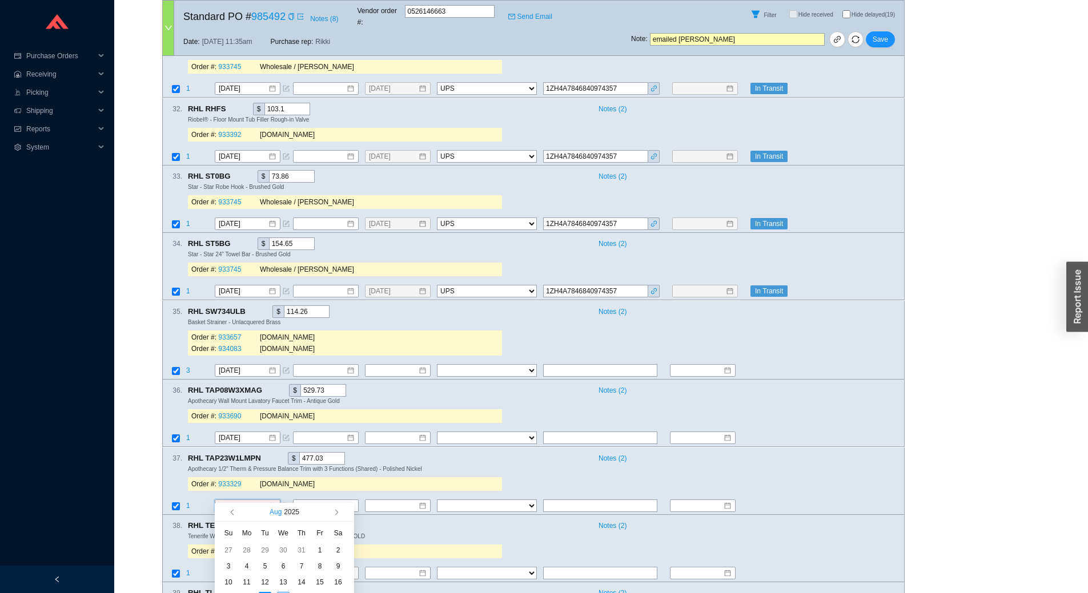
scroll to position [2513, 0]
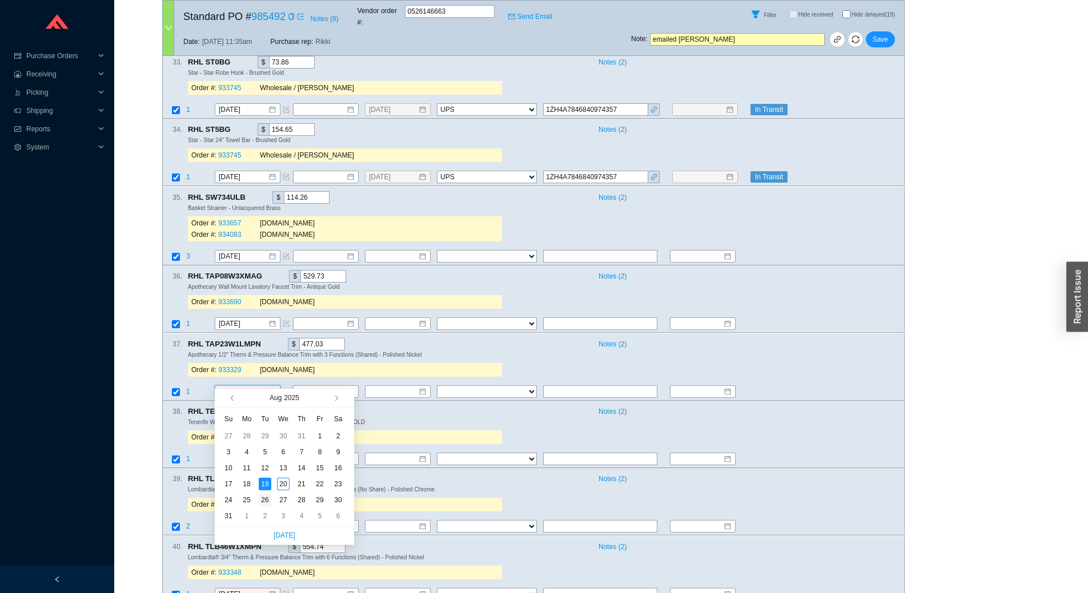
type input "8/26/2025"
click at [263, 497] on div "26" at bounding box center [265, 500] width 13 height 13
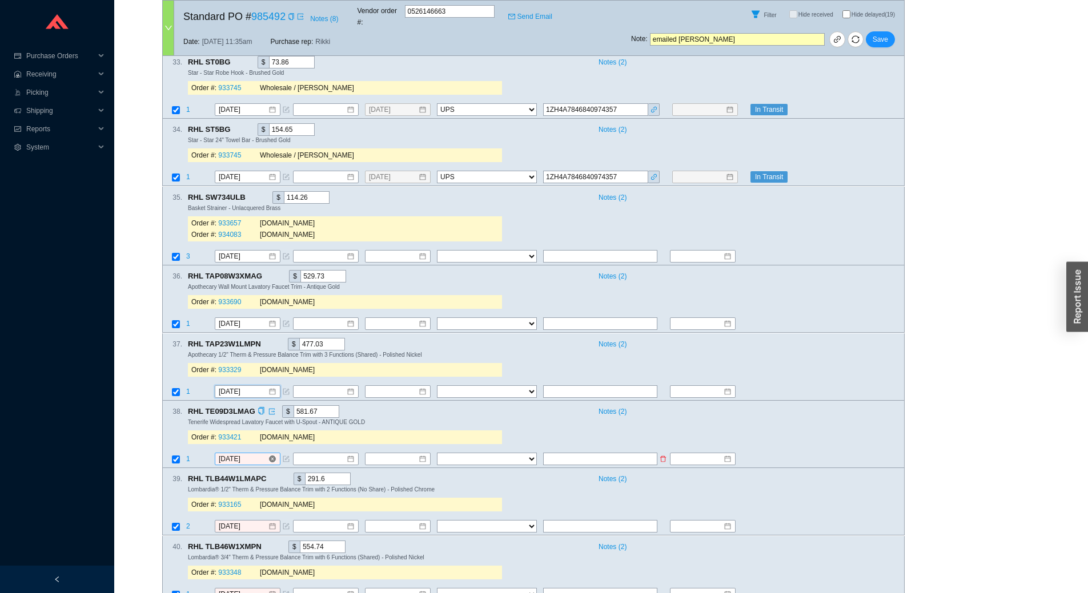
click at [253, 454] on input "[DATE]" at bounding box center [243, 459] width 49 height 11
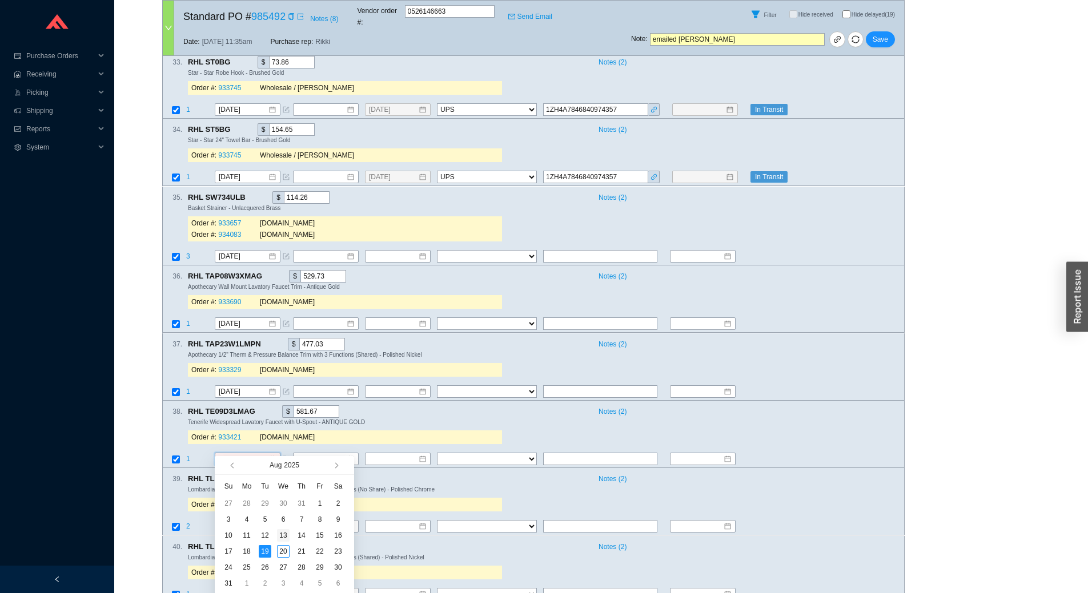
scroll to position [2570, 0]
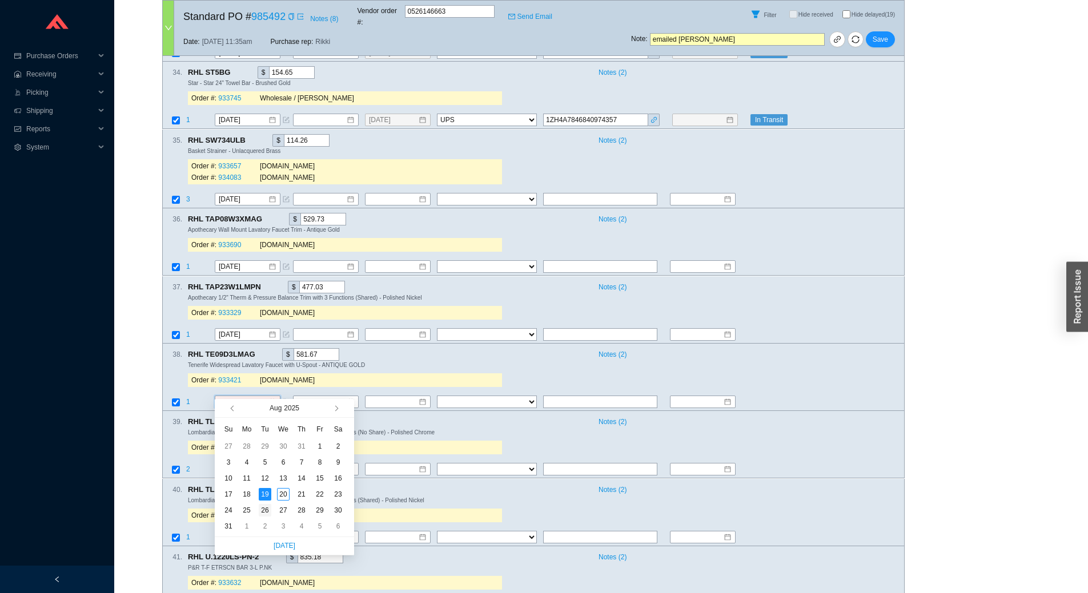
type input "8/26/2025"
click at [266, 507] on div "26" at bounding box center [265, 510] width 13 height 13
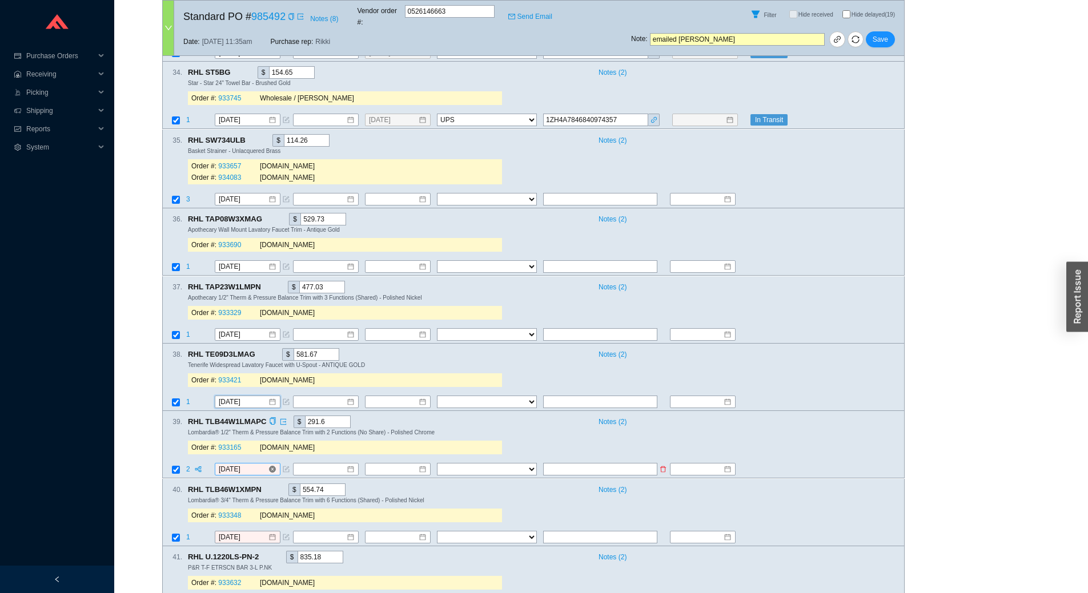
click at [252, 464] on input "[DATE]" at bounding box center [243, 469] width 49 height 11
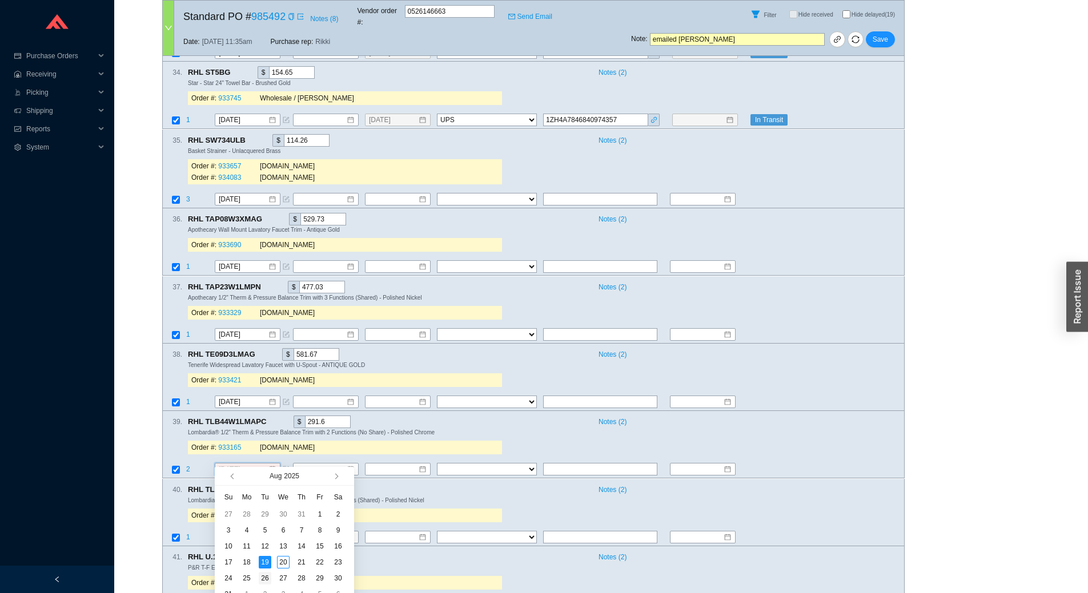
scroll to position [2627, 0]
type input "8/26/2025"
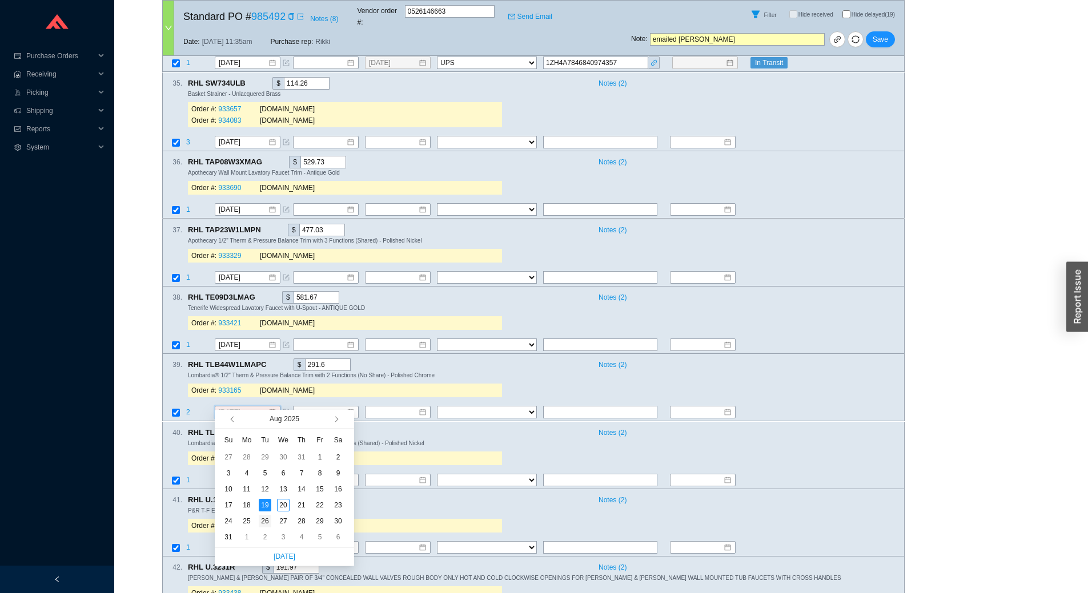
click at [263, 518] on div "26" at bounding box center [265, 521] width 13 height 13
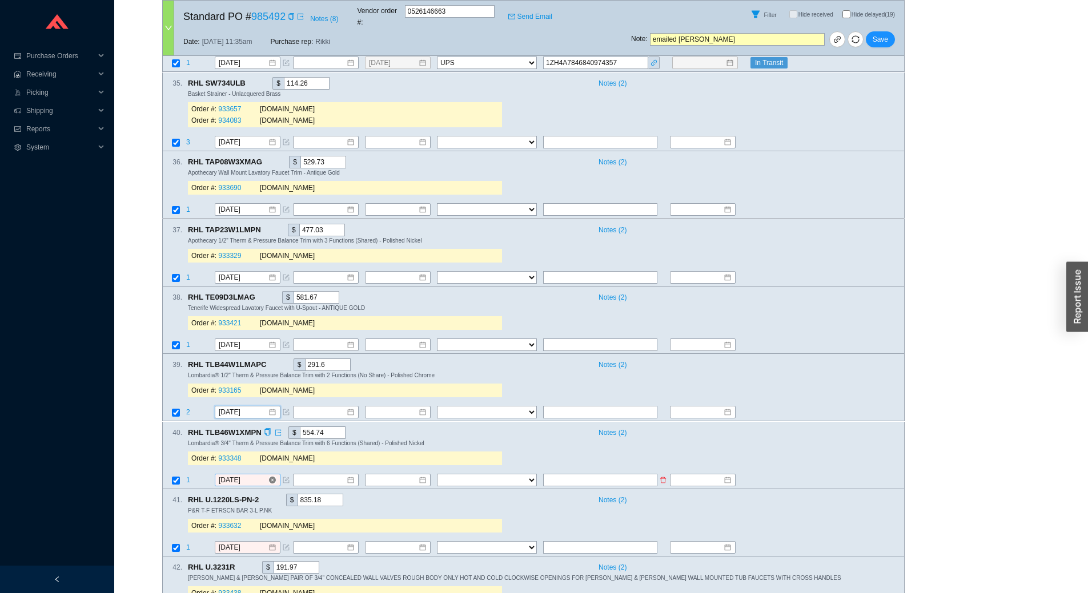
click at [252, 475] on input "[DATE]" at bounding box center [243, 480] width 49 height 11
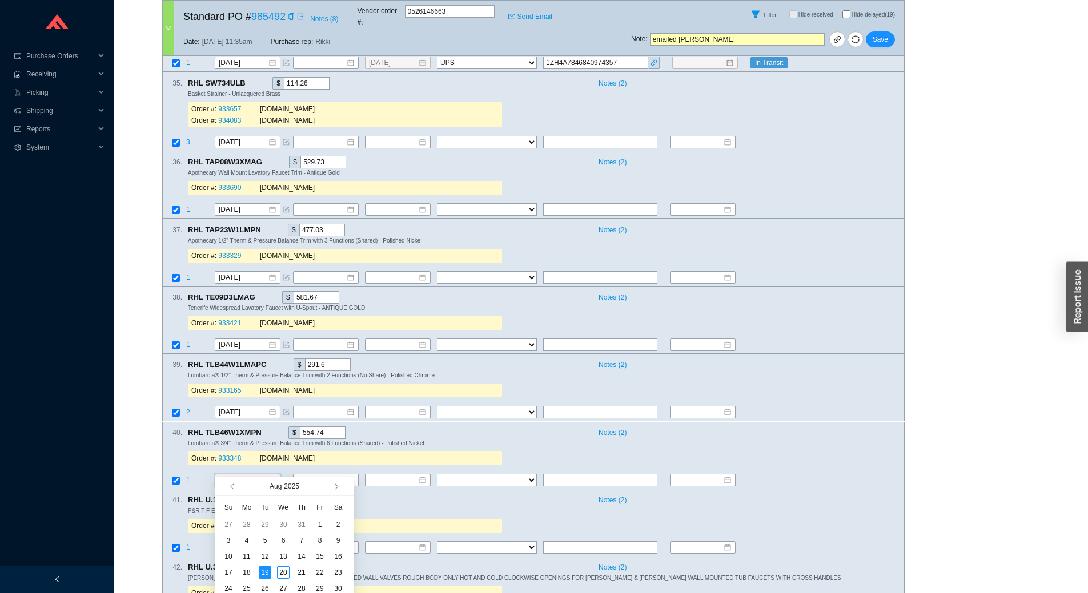
scroll to position [2685, 0]
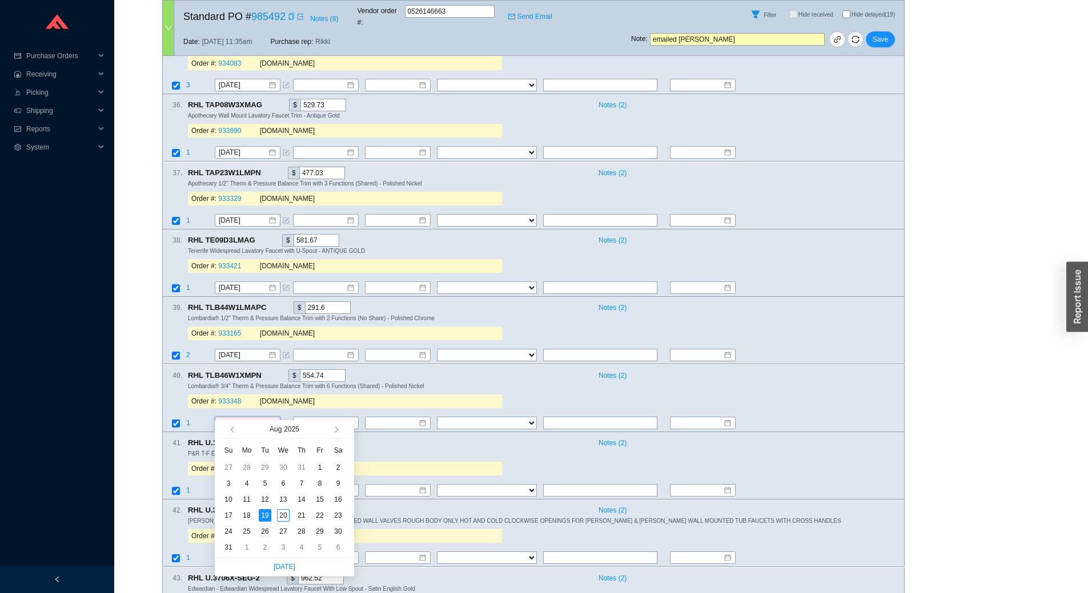
type input "8/26/2025"
click at [263, 527] on div "26" at bounding box center [265, 531] width 13 height 13
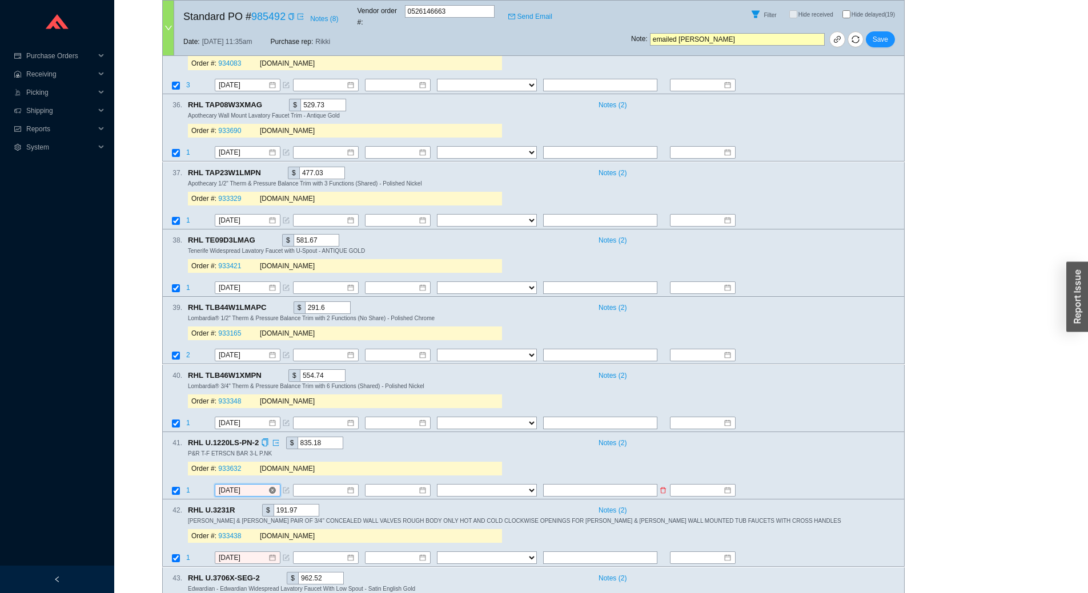
click at [257, 485] on input "[DATE]" at bounding box center [243, 490] width 49 height 11
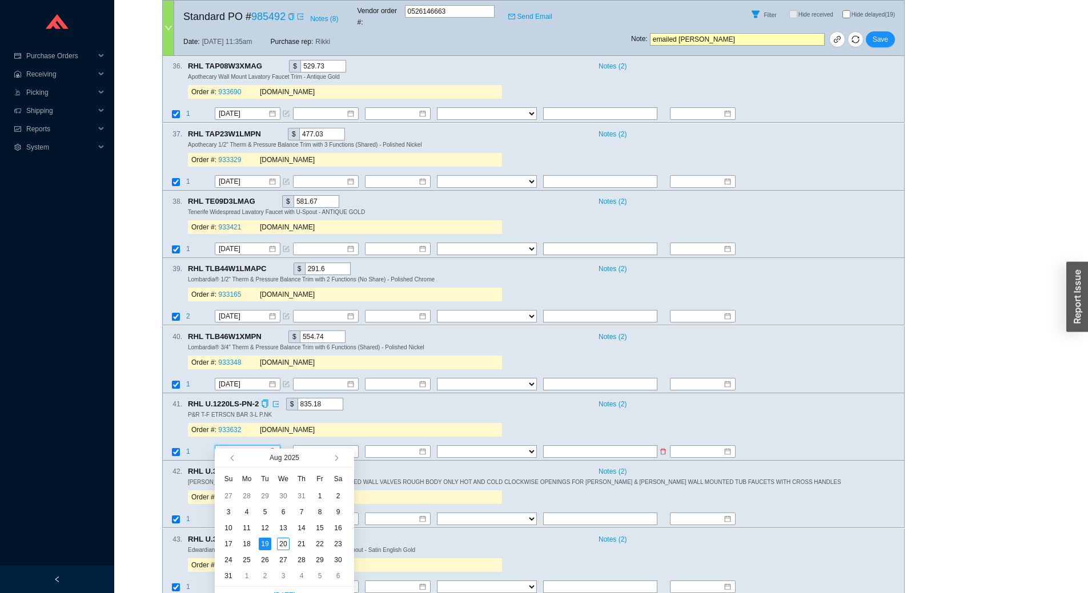
scroll to position [2742, 0]
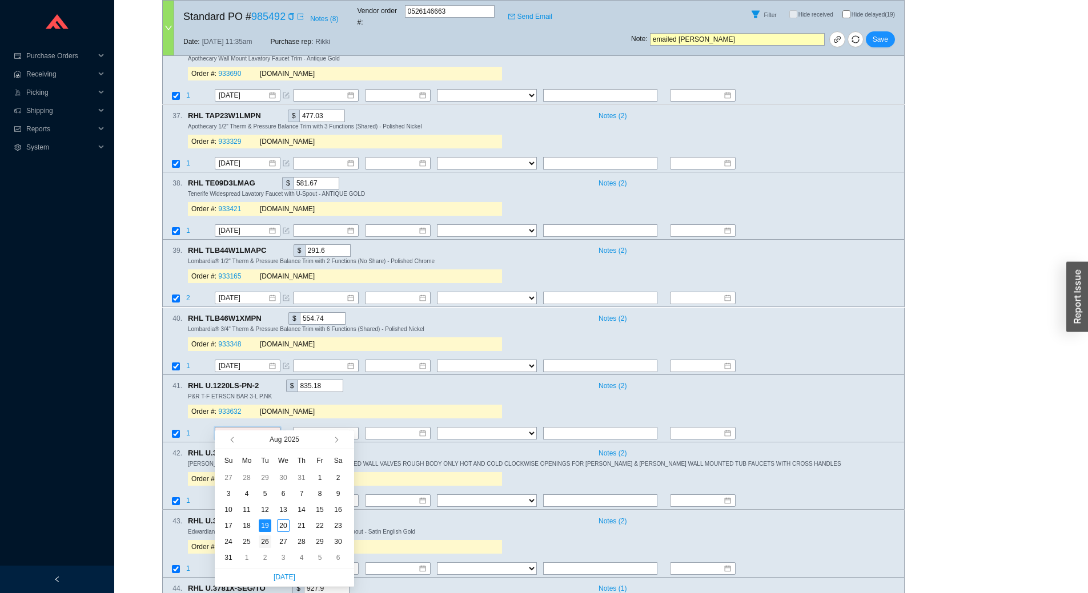
type input "8/26/2025"
click at [267, 538] on div "26" at bounding box center [265, 542] width 13 height 13
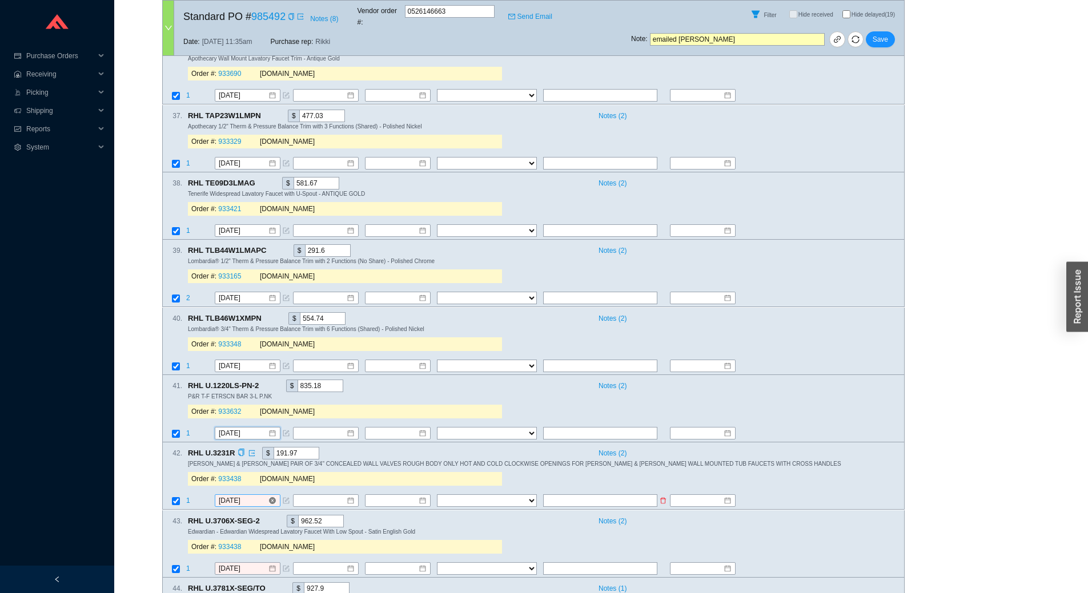
click at [252, 496] on input "[DATE]" at bounding box center [243, 501] width 49 height 11
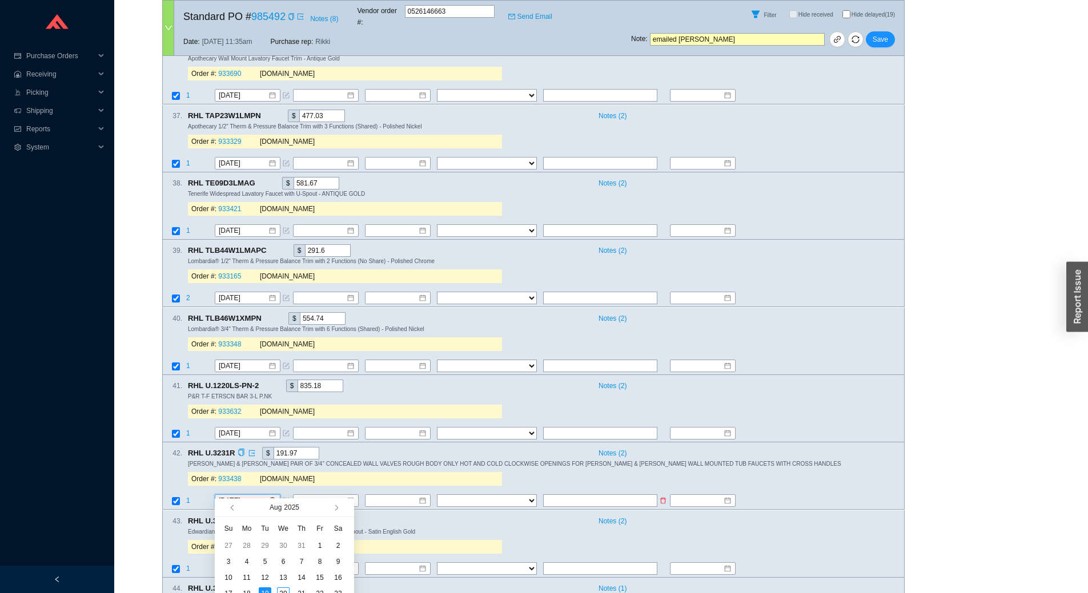
scroll to position [2799, 0]
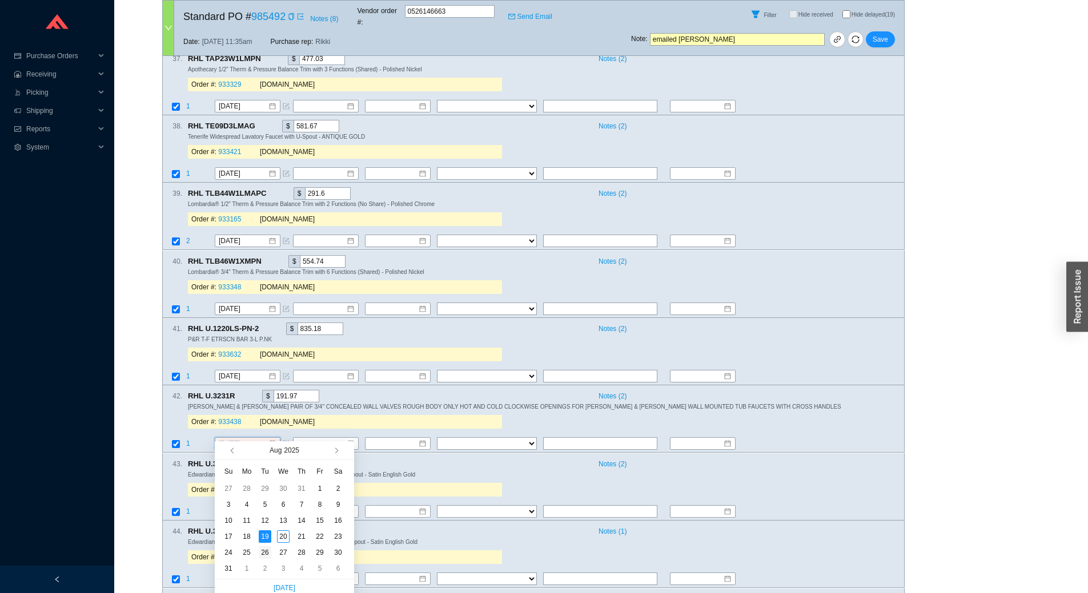
type input "8/26/2025"
drag, startPoint x: 266, startPoint y: 550, endPoint x: 260, endPoint y: 533, distance: 17.5
click at [265, 550] on div "26" at bounding box center [265, 553] width 13 height 13
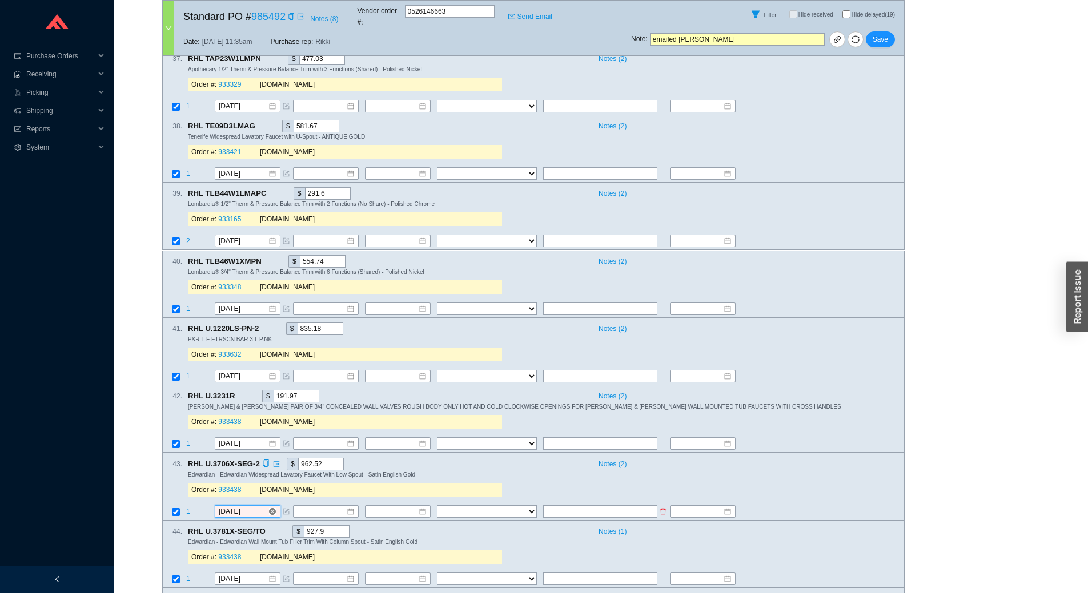
click at [255, 506] on input "[DATE]" at bounding box center [243, 511] width 49 height 11
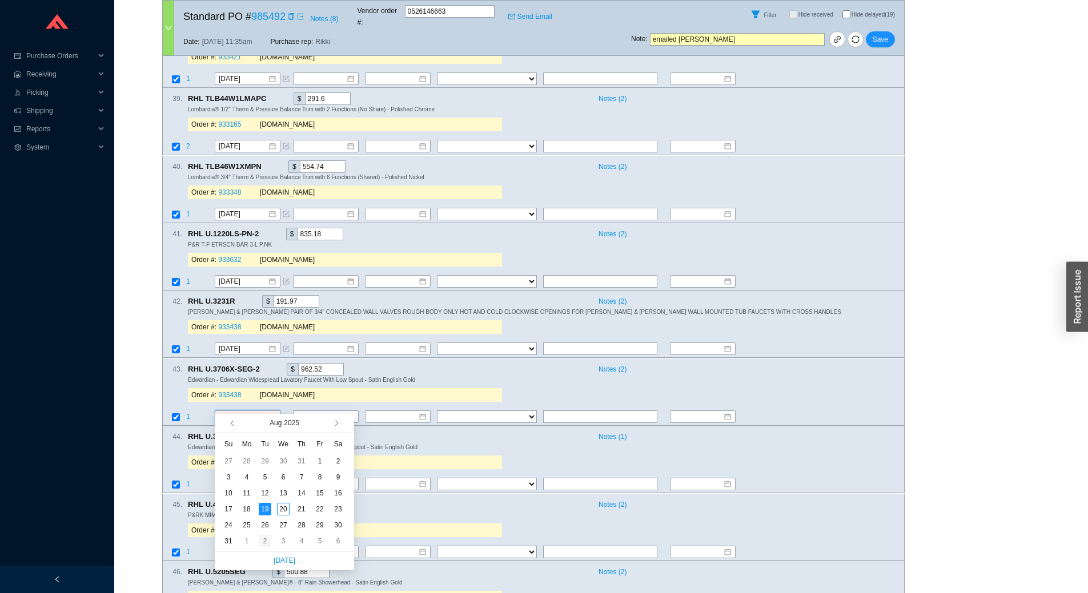
scroll to position [2913, 0]
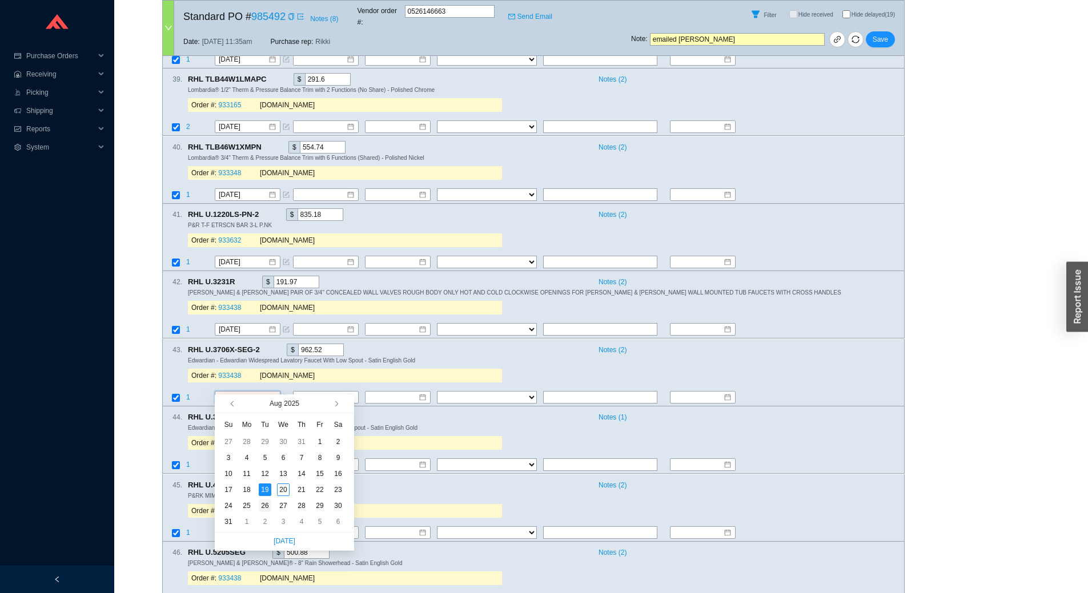
type input "8/26/2025"
click at [267, 504] on div "26" at bounding box center [265, 506] width 13 height 13
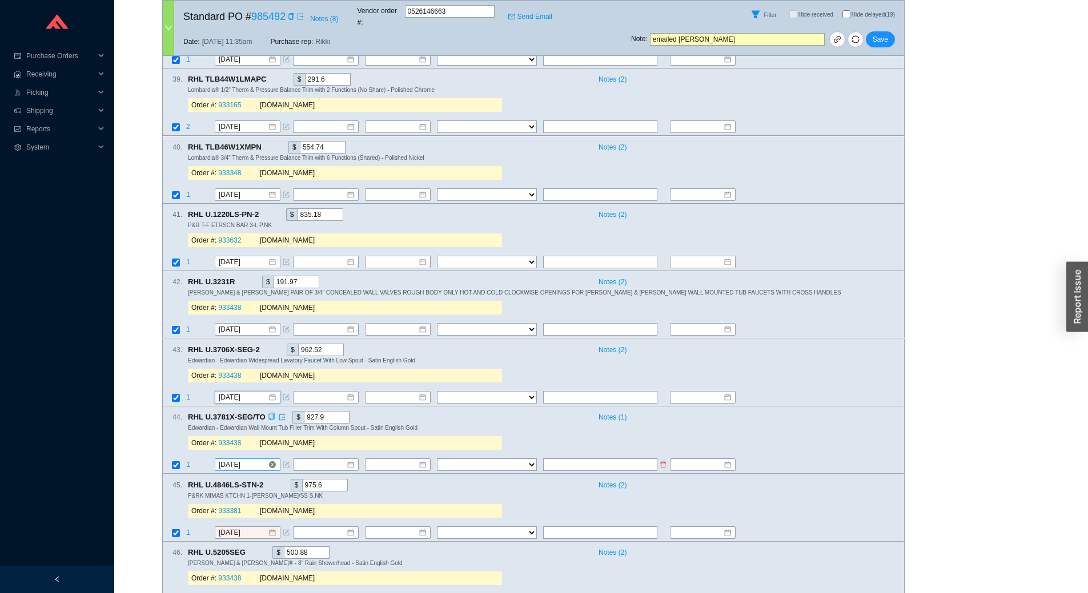
click at [254, 460] on input "1/7/2026" at bounding box center [243, 465] width 49 height 11
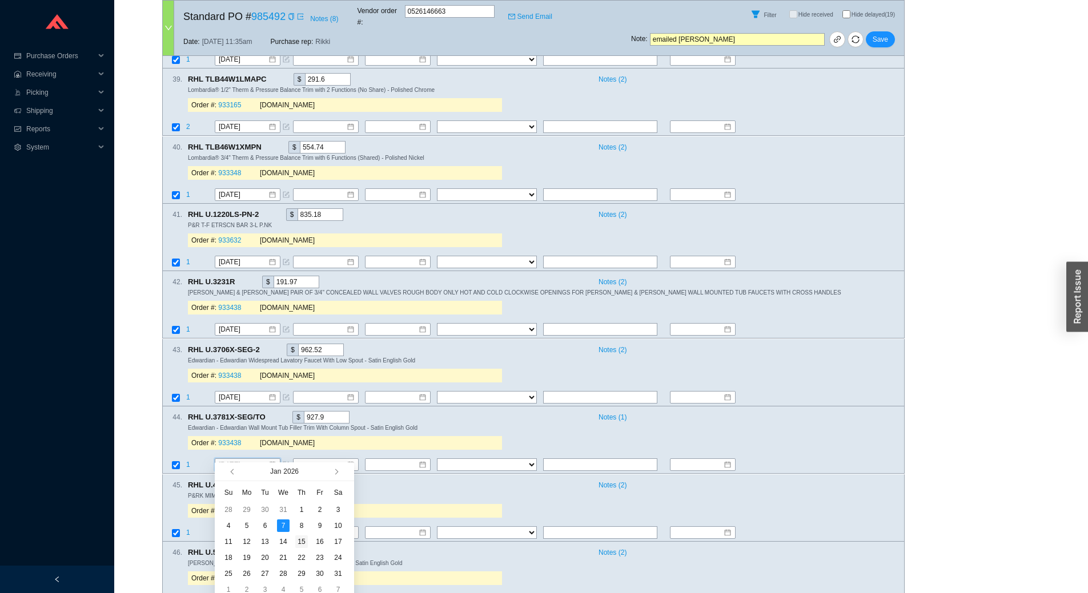
click at [304, 536] on div "15" at bounding box center [301, 542] width 13 height 13
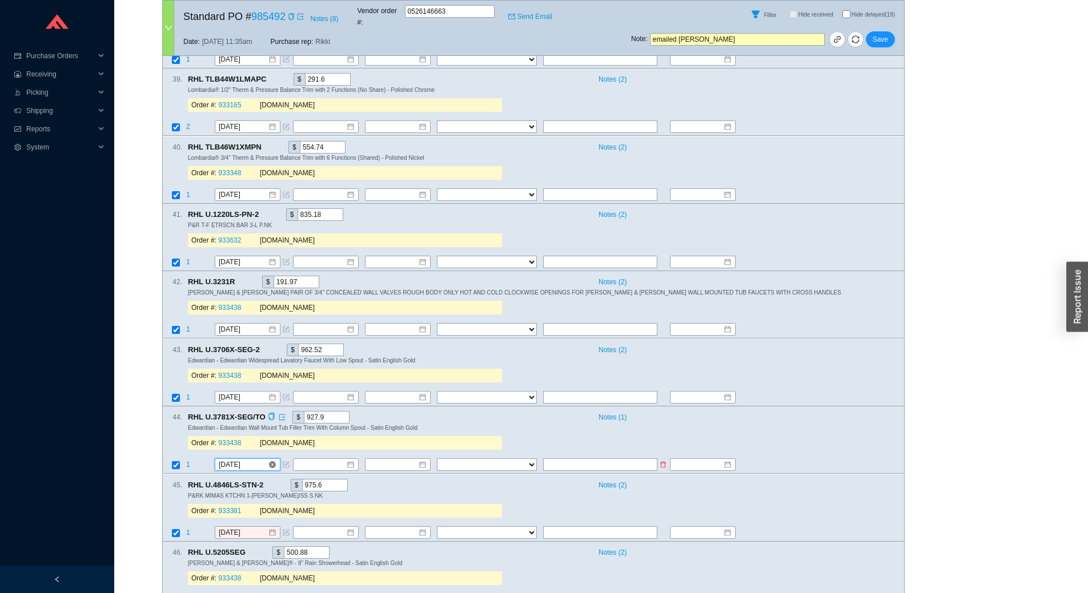
click at [260, 460] on input "1/15/2026" at bounding box center [243, 465] width 49 height 11
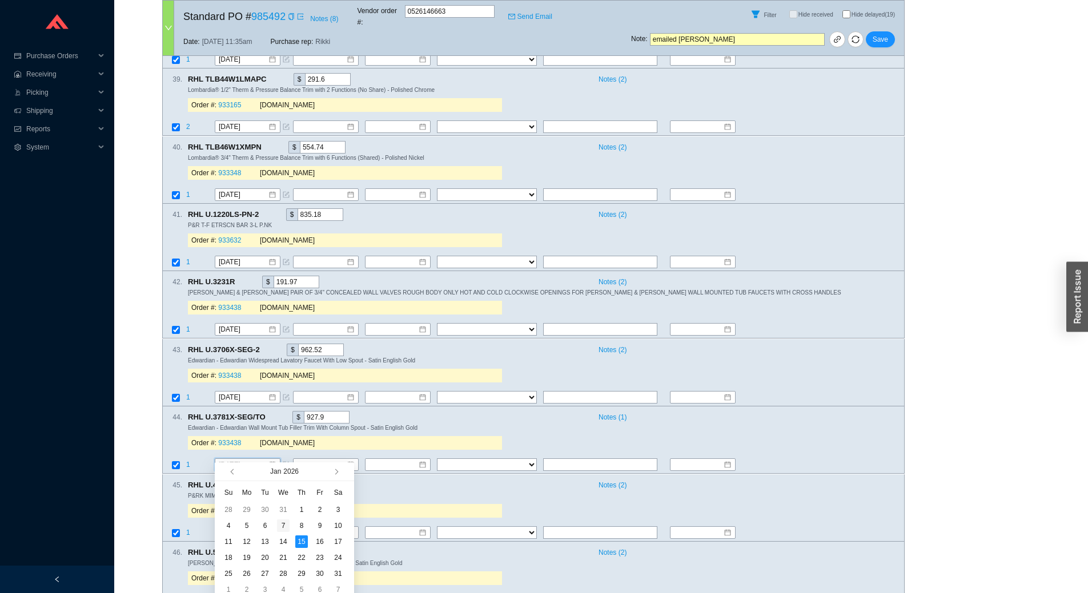
type input "1/7/2026"
click at [281, 529] on div "7" at bounding box center [283, 526] width 13 height 13
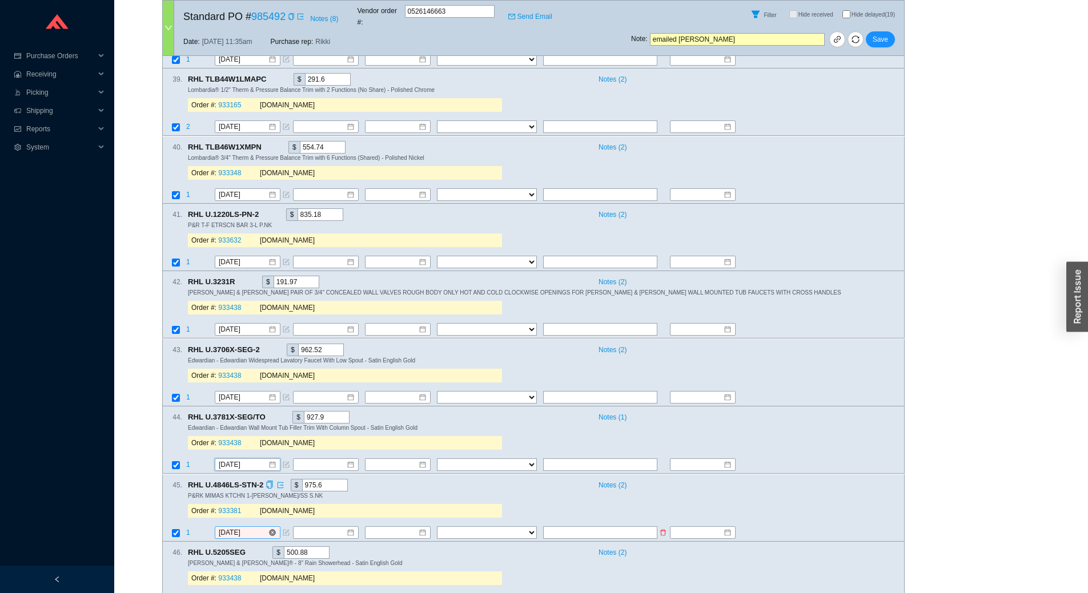
click at [254, 527] on input "[DATE]" at bounding box center [243, 532] width 49 height 11
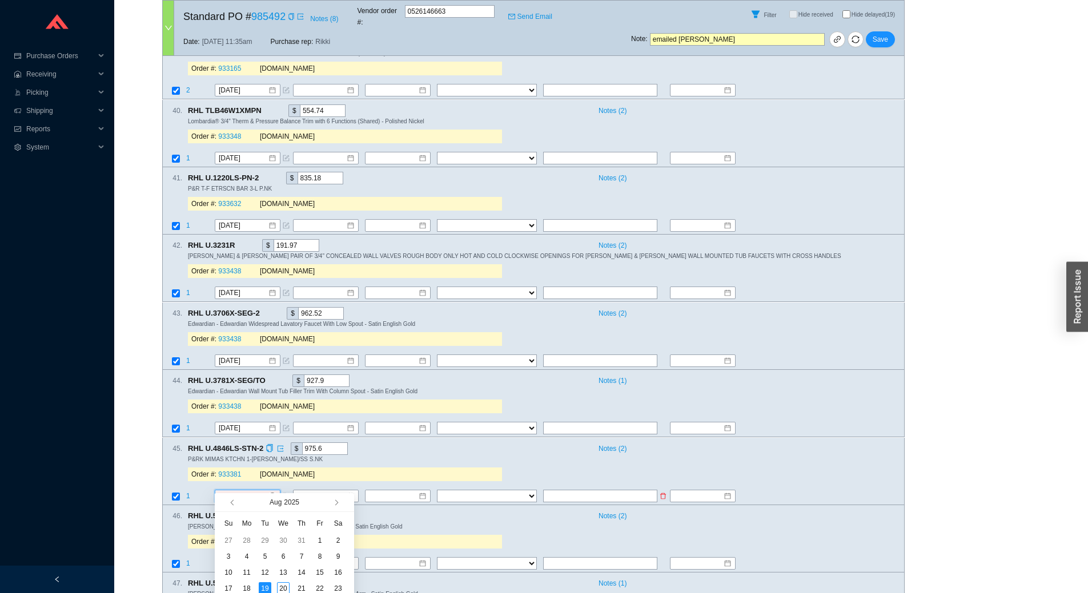
scroll to position [2970, 0]
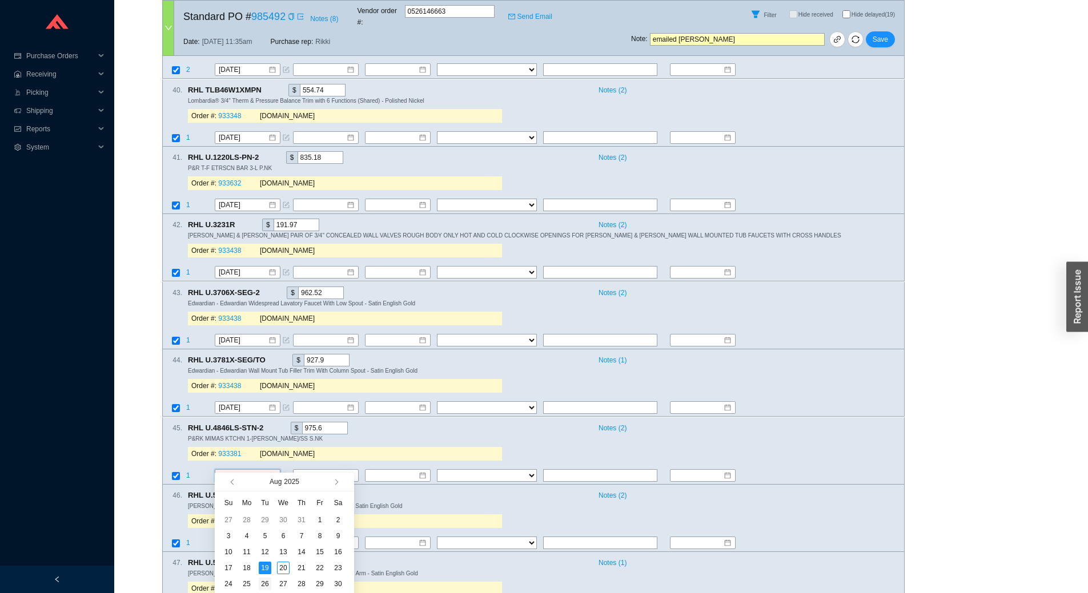
type input "8/26/2025"
click at [267, 584] on div "26" at bounding box center [265, 584] width 13 height 13
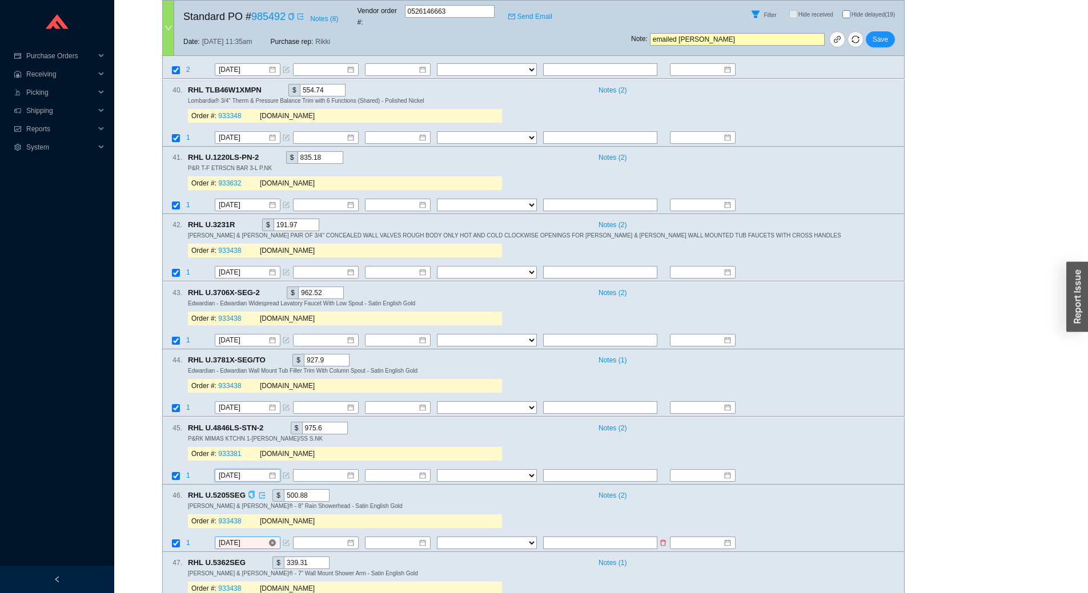
click at [250, 537] on input "[DATE]" at bounding box center [243, 542] width 49 height 11
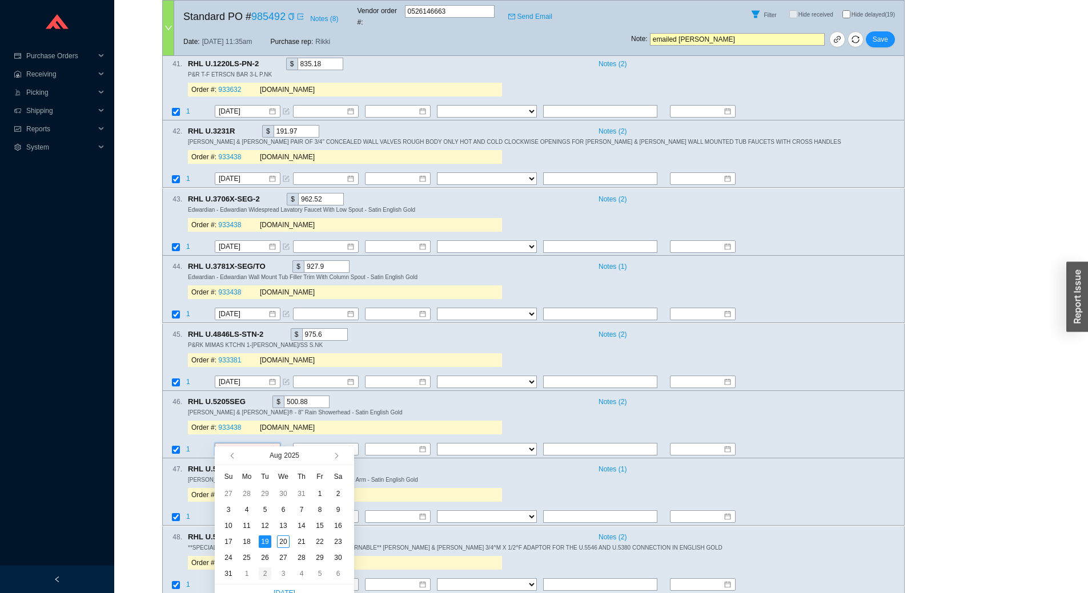
scroll to position [3084, 0]
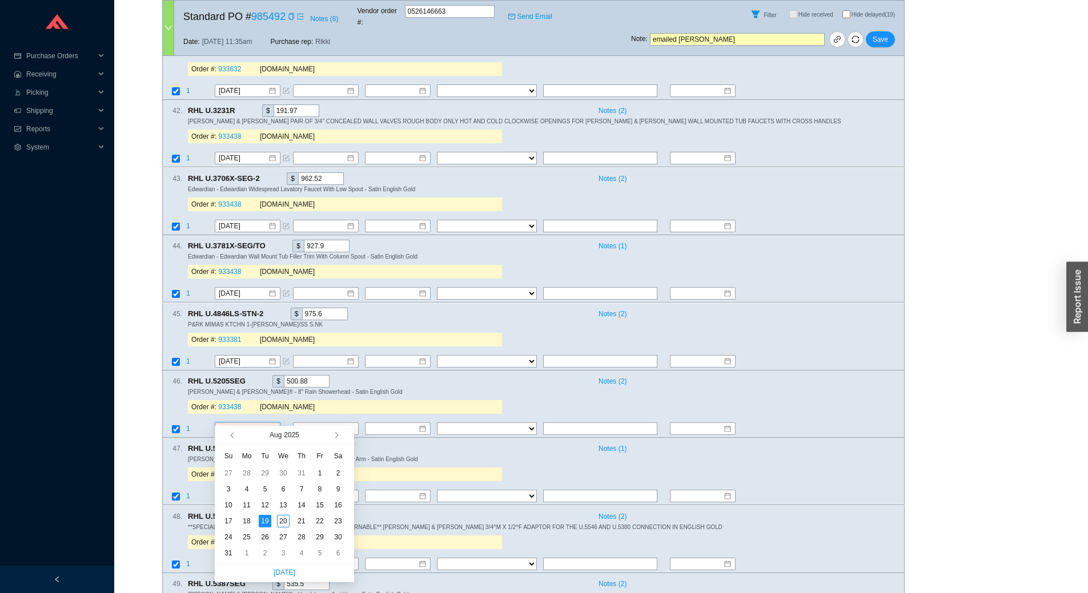
type input "8/26/2025"
click at [263, 539] on div "26" at bounding box center [265, 537] width 13 height 13
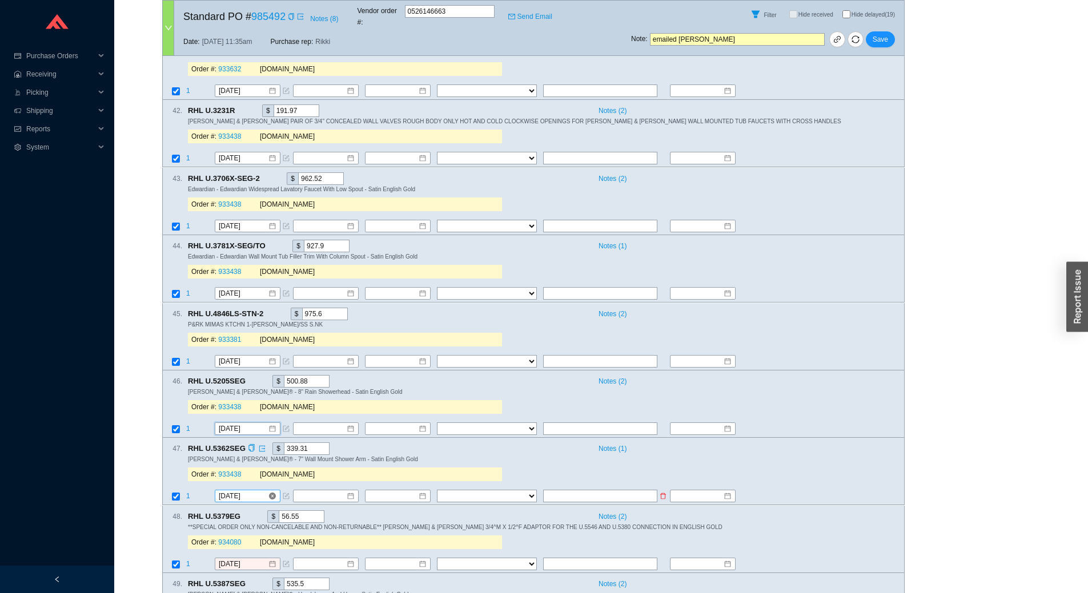
click at [252, 491] on input "9/10/2025" at bounding box center [243, 496] width 49 height 11
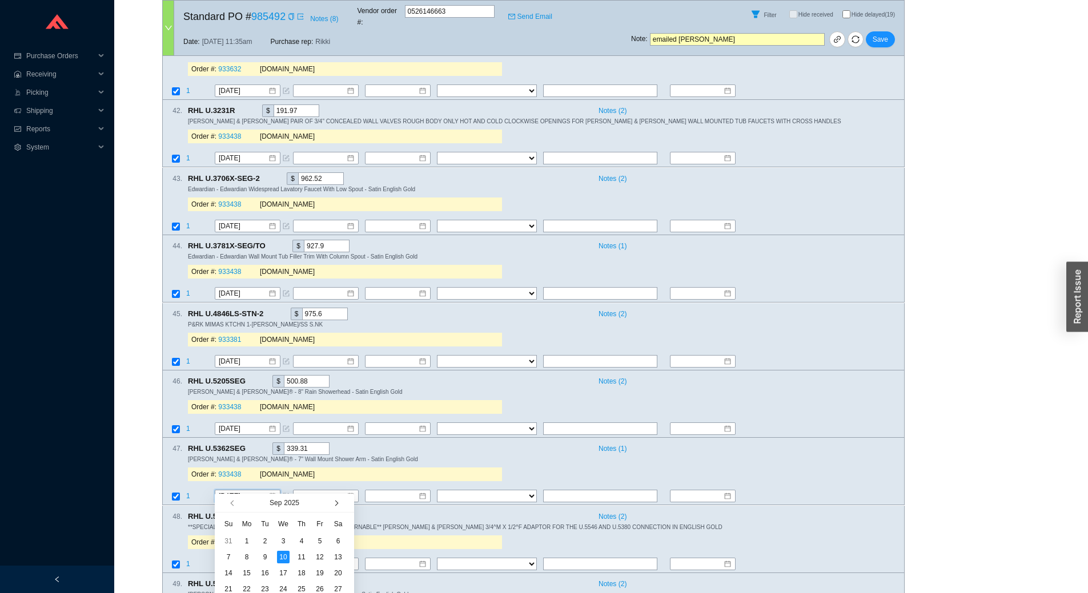
click at [339, 501] on button "button" at bounding box center [335, 503] width 11 height 18
click at [339, 502] on button "button" at bounding box center [335, 503] width 11 height 18
type input "12/15/2025"
click at [250, 571] on div "15" at bounding box center [246, 573] width 13 height 13
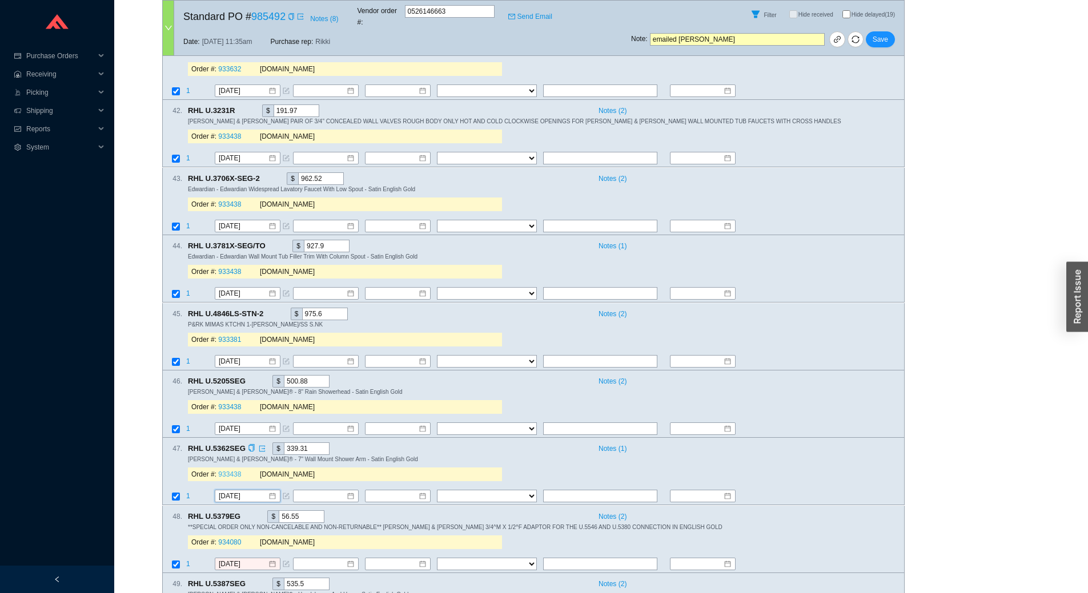
click at [230, 471] on link "933438" at bounding box center [229, 475] width 23 height 8
click at [248, 445] on icon "copy" at bounding box center [251, 448] width 6 height 7
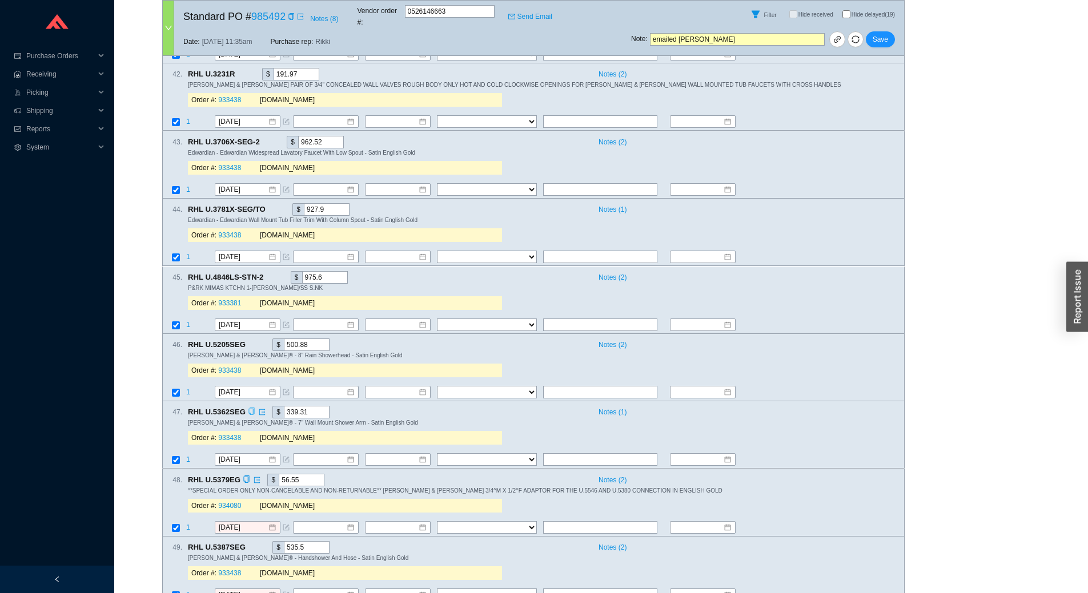
scroll to position [3142, 0]
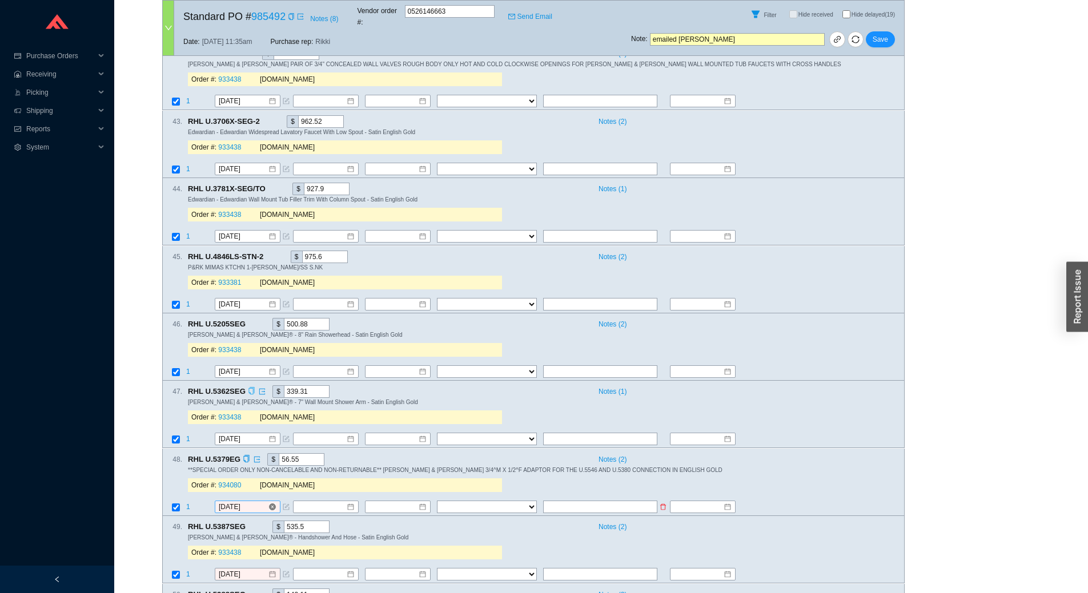
click at [251, 502] on input "[DATE]" at bounding box center [243, 507] width 49 height 11
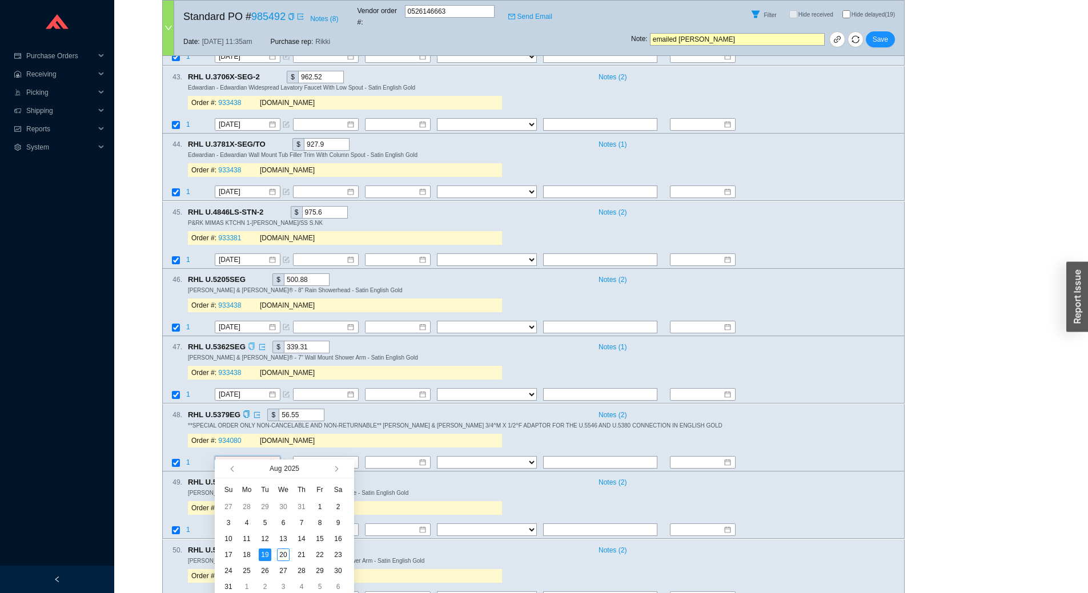
scroll to position [3256, 0]
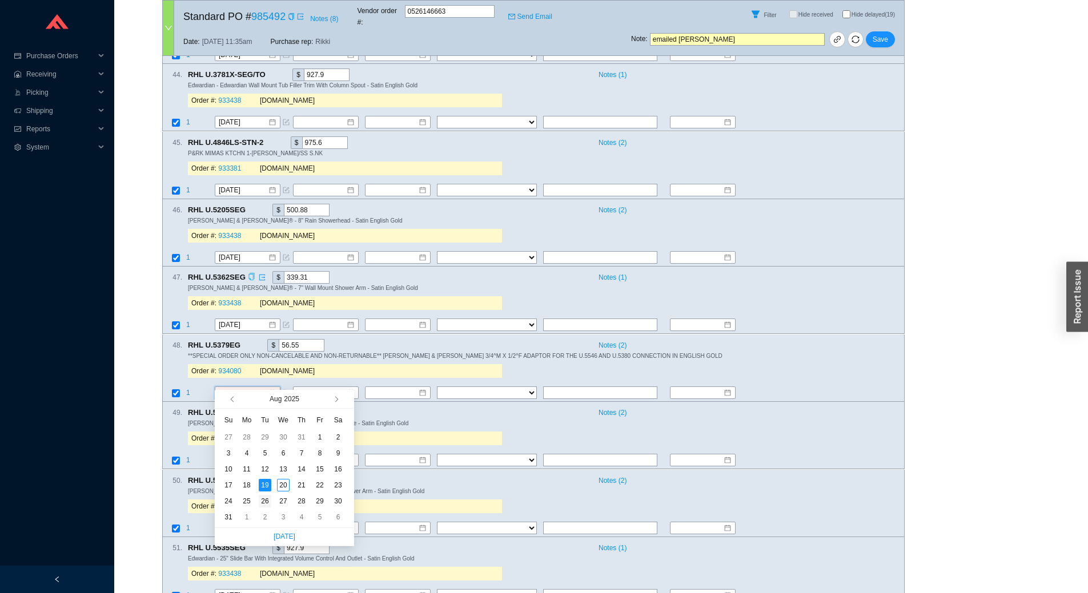
type input "8/26/2025"
click at [267, 499] on div "26" at bounding box center [265, 501] width 13 height 13
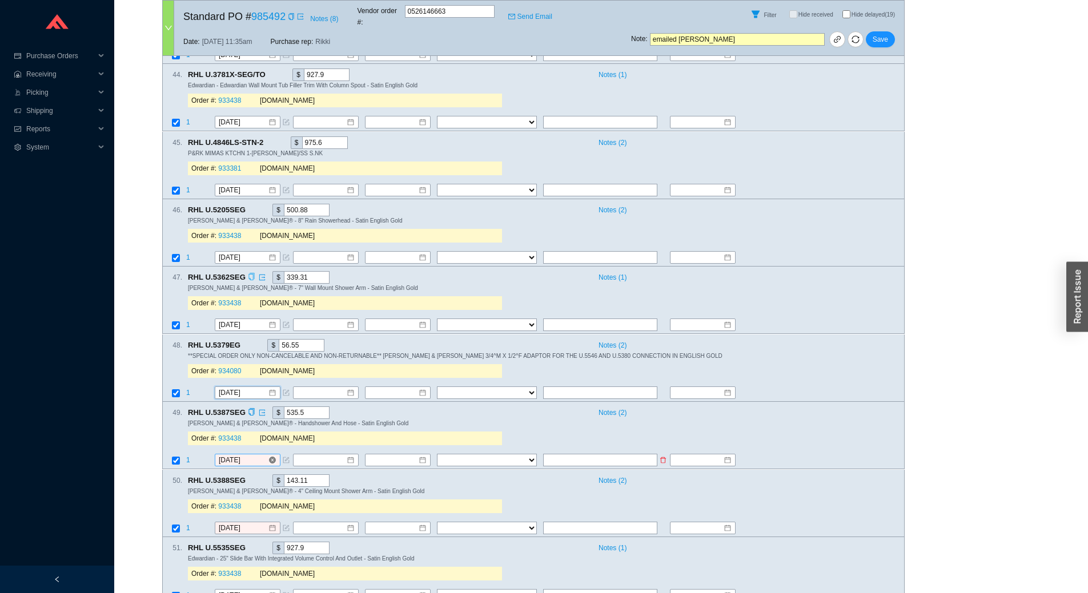
click at [257, 455] on input "[DATE]" at bounding box center [243, 460] width 49 height 11
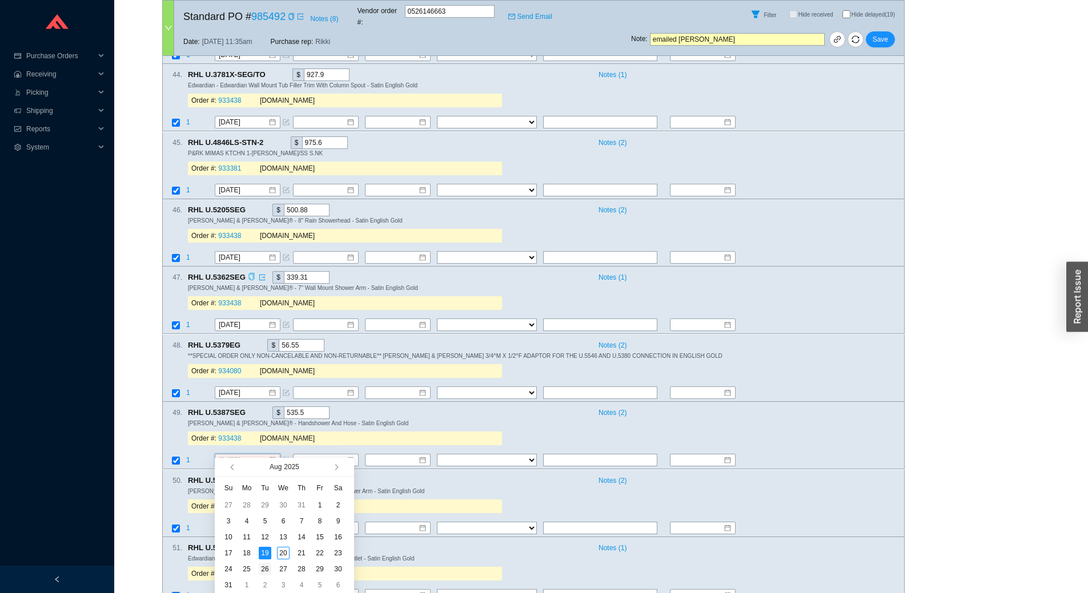
type input "8/26/2025"
click at [266, 568] on div "26" at bounding box center [265, 569] width 13 height 13
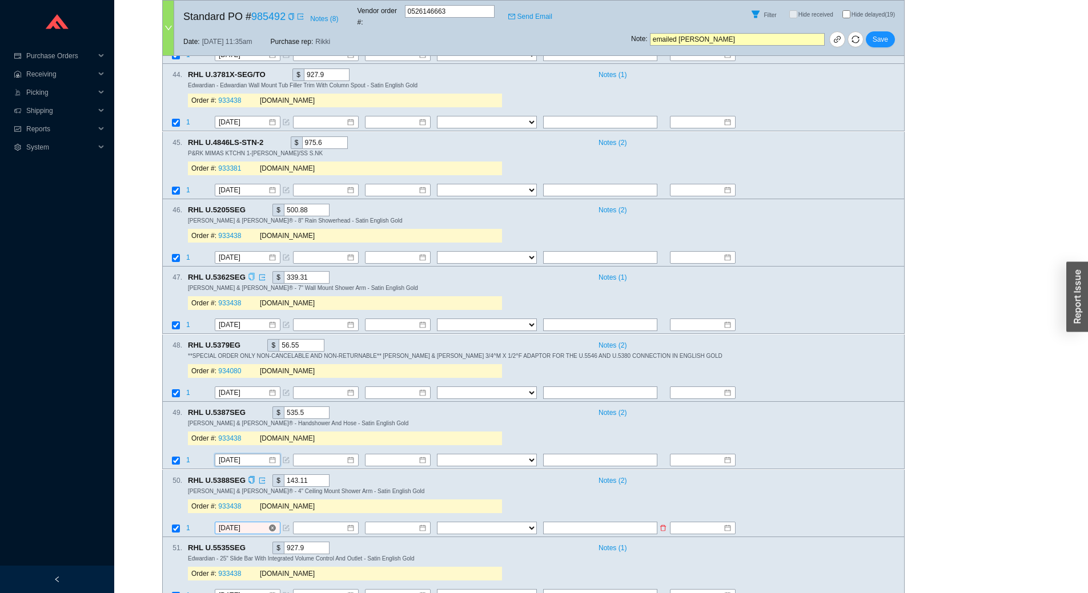
click at [256, 523] on input "[DATE]" at bounding box center [243, 528] width 49 height 11
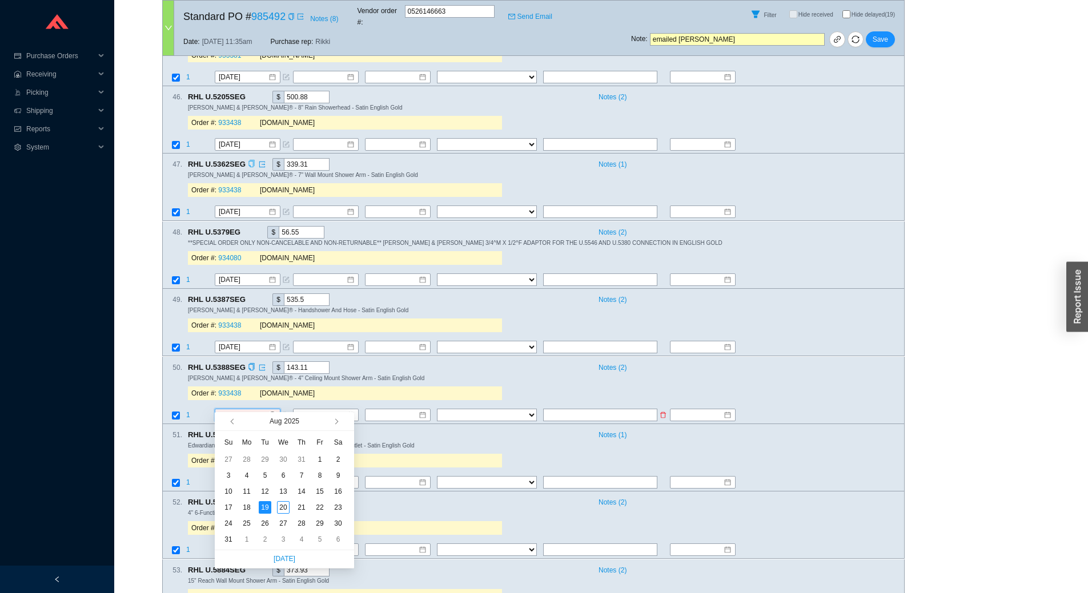
scroll to position [3370, 0]
type input "8/26/2025"
click at [264, 523] on div "26" at bounding box center [265, 522] width 13 height 13
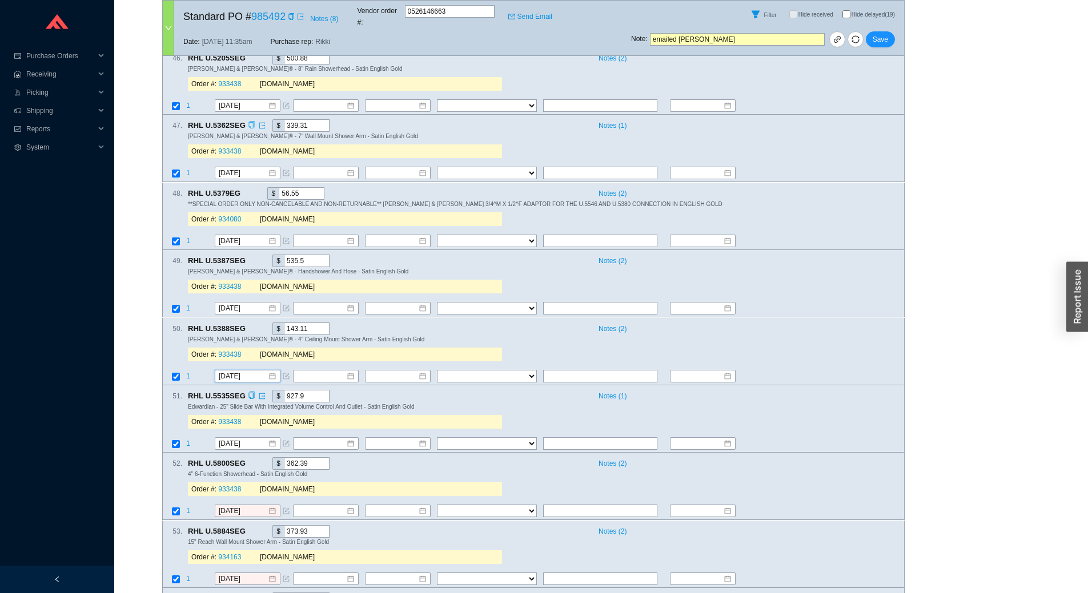
scroll to position [3427, 0]
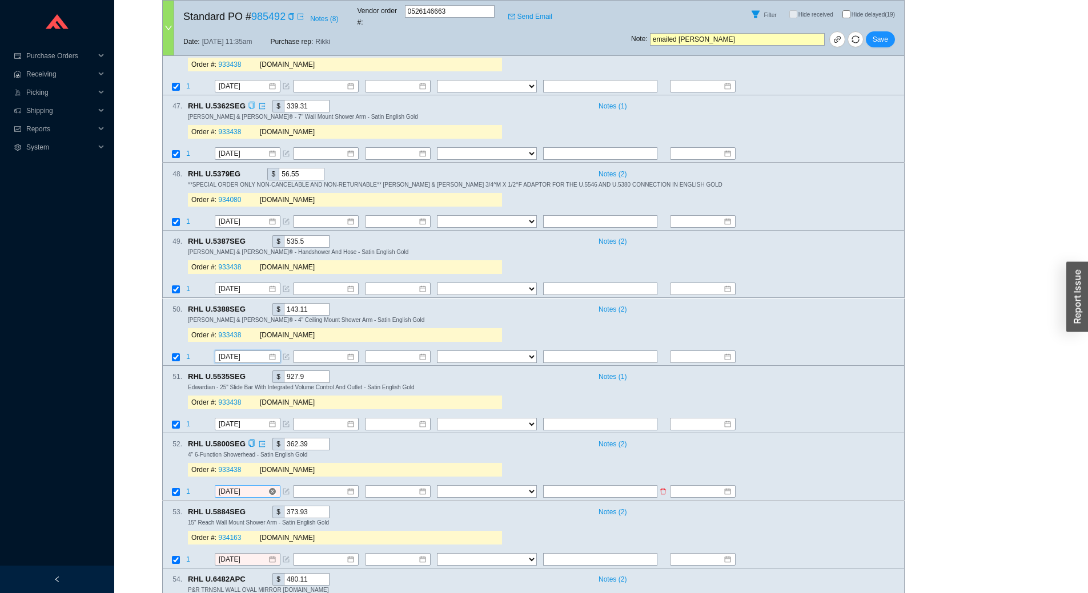
click at [253, 487] on input "[DATE]" at bounding box center [243, 492] width 49 height 11
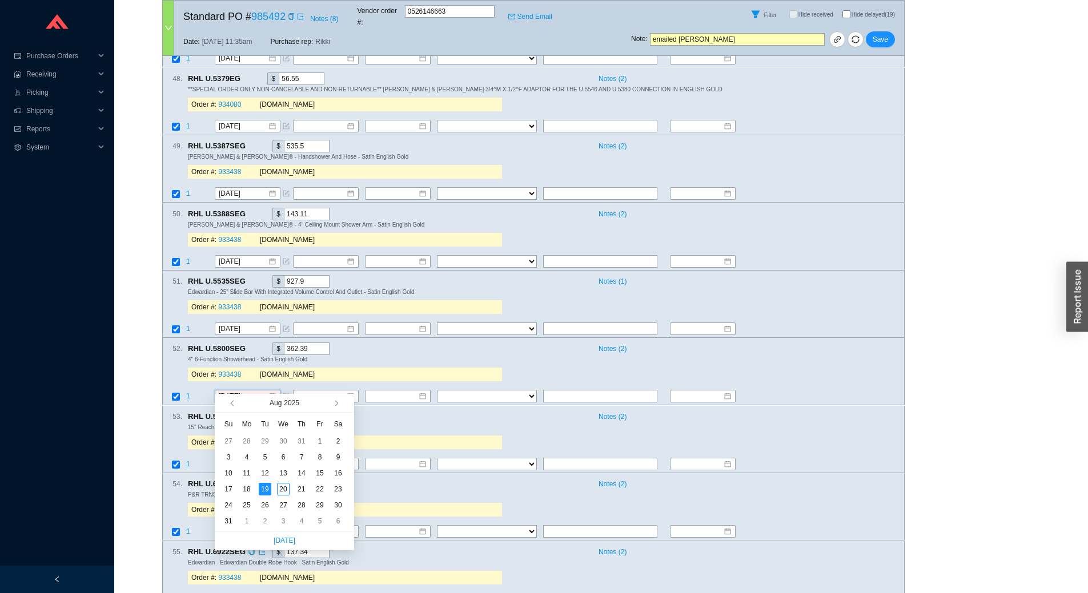
scroll to position [3541, 0]
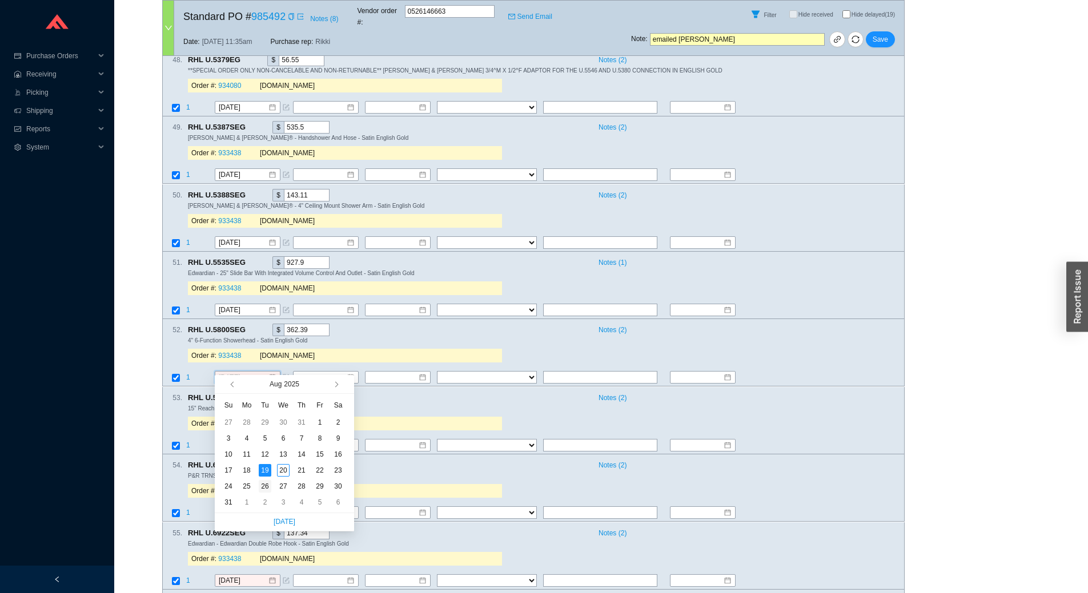
type input "8/26/2025"
click at [266, 486] on div "26" at bounding box center [265, 486] width 13 height 13
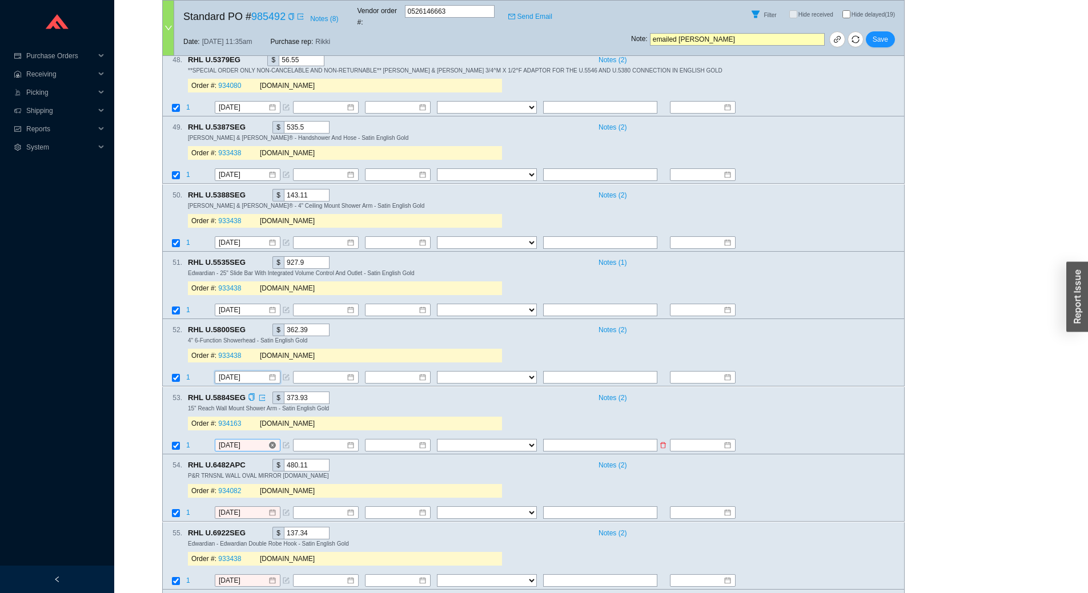
click at [250, 440] on input "[DATE]" at bounding box center [243, 445] width 49 height 11
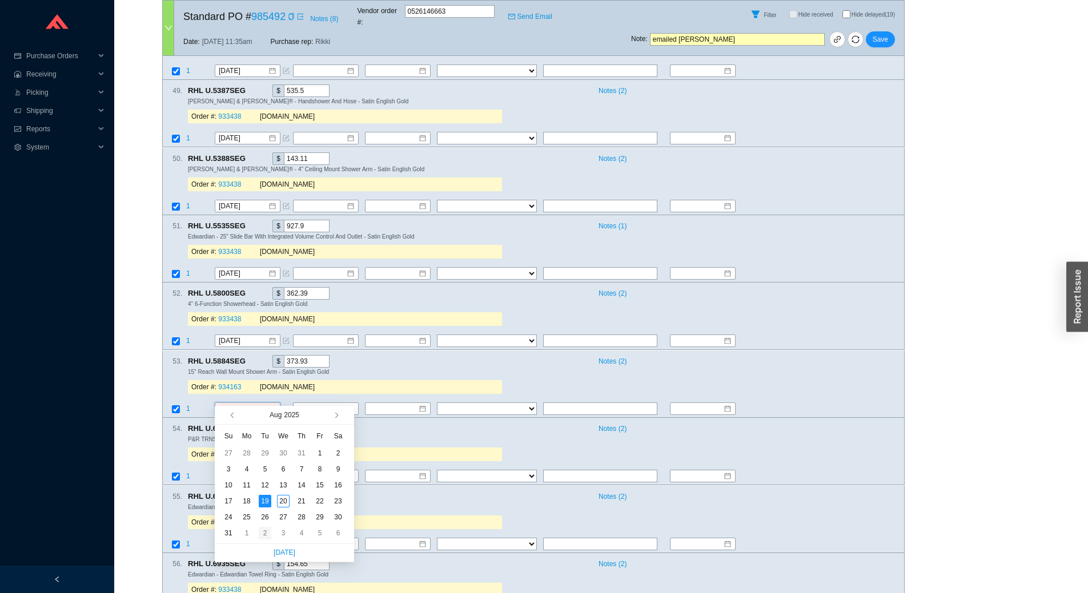
scroll to position [3598, 0]
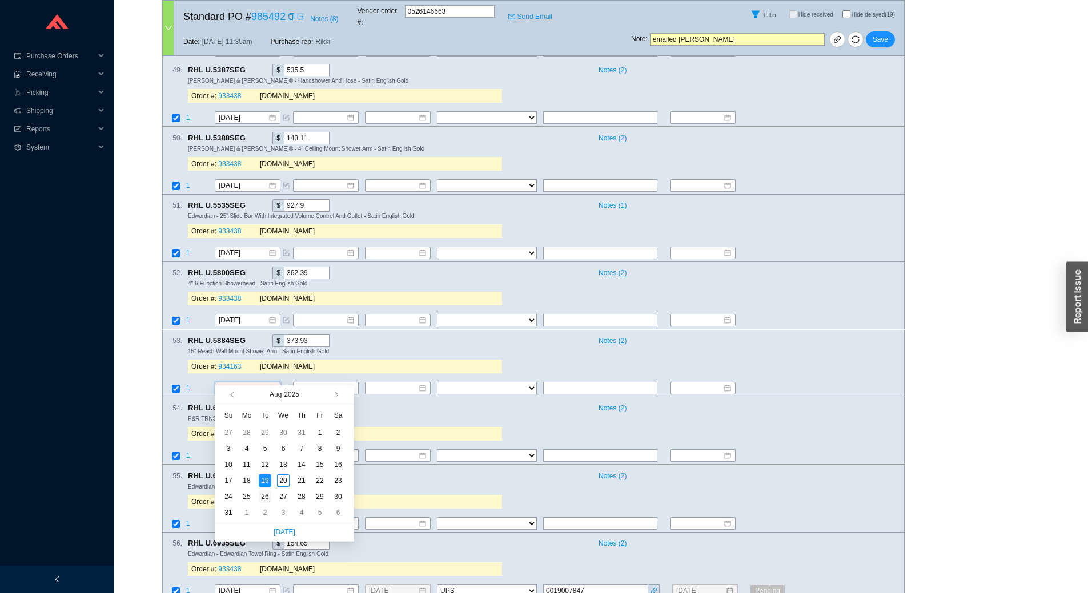
type input "8/26/2025"
click at [269, 496] on div "26" at bounding box center [265, 497] width 13 height 13
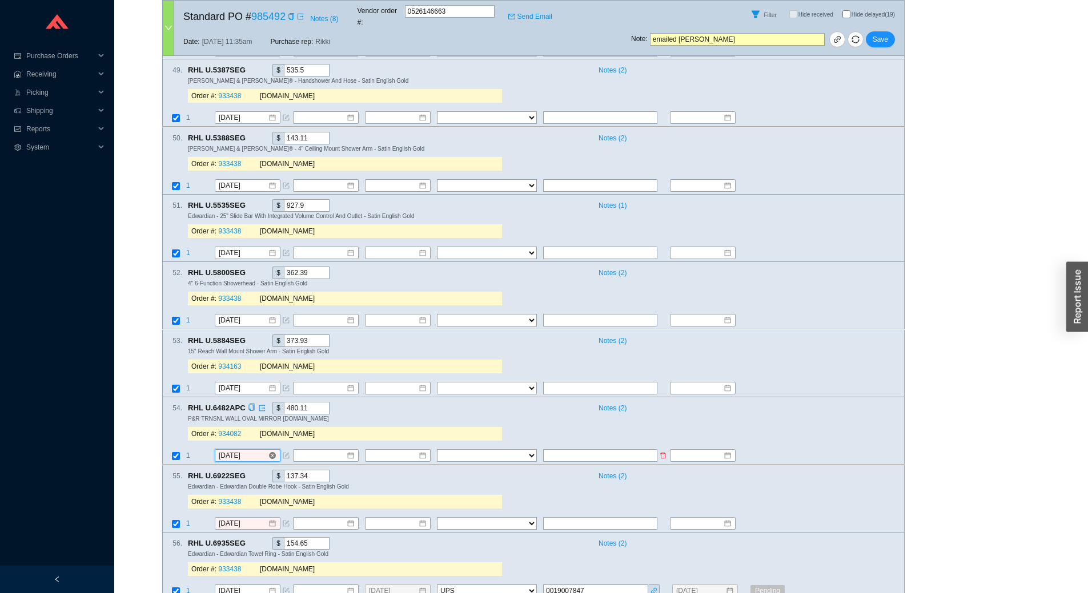
click at [252, 451] on input "[DATE]" at bounding box center [243, 456] width 49 height 11
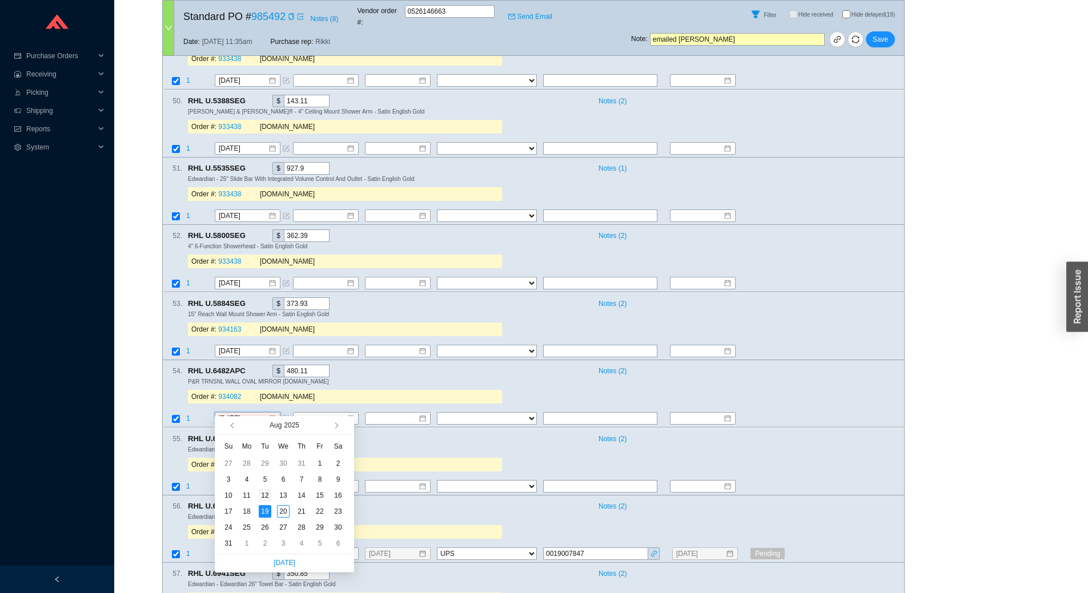
scroll to position [3656, 0]
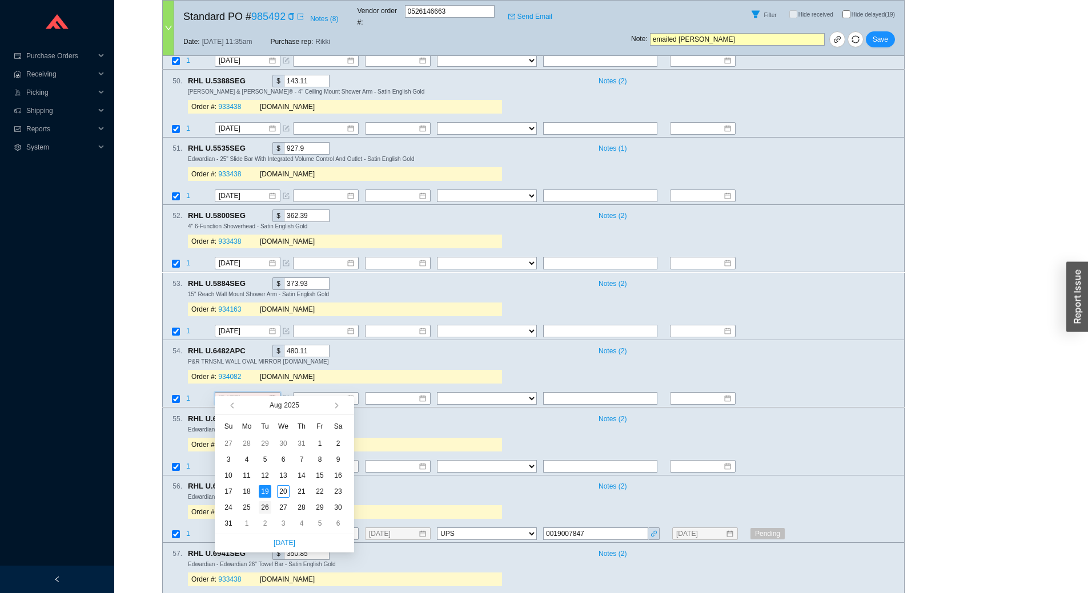
type input "8/26/2025"
click at [265, 502] on div "26" at bounding box center [265, 508] width 13 height 13
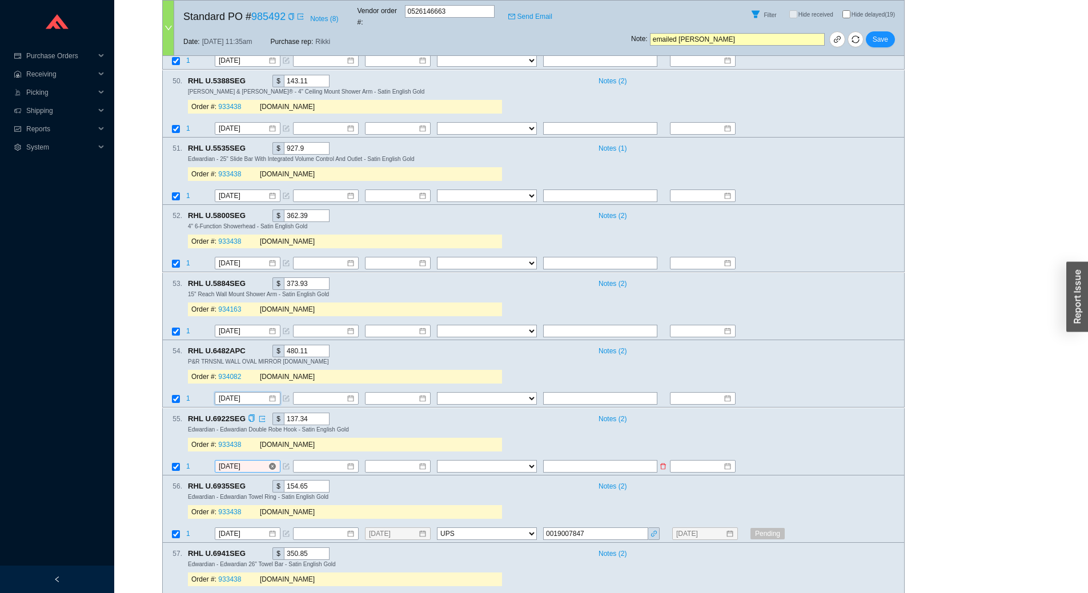
click at [252, 461] on input "[DATE]" at bounding box center [243, 466] width 49 height 11
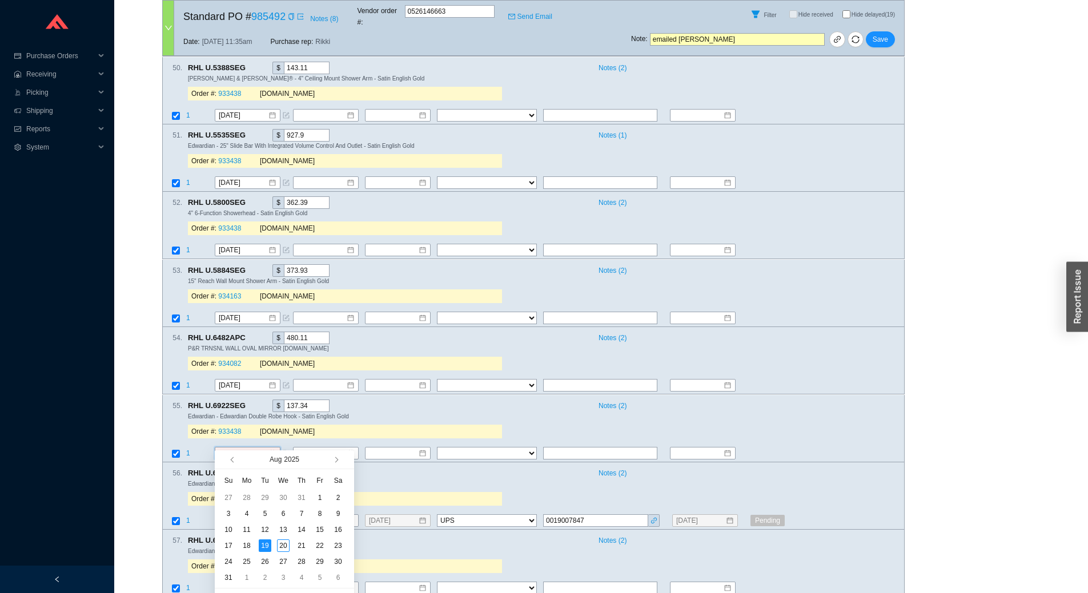
scroll to position [3770, 0]
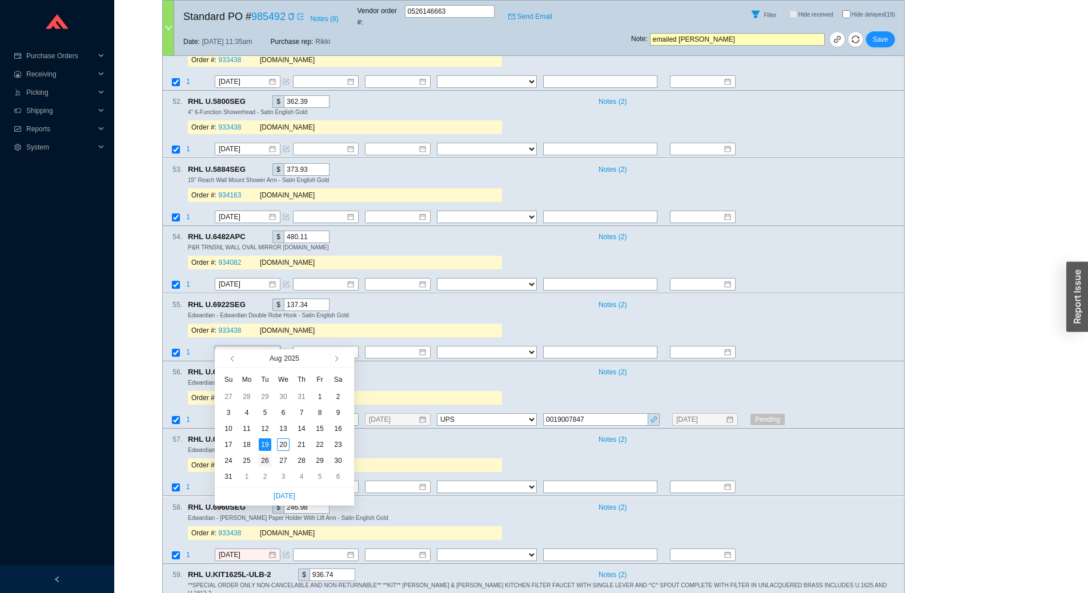
type input "8/26/2025"
click at [265, 463] on div "26" at bounding box center [265, 461] width 13 height 13
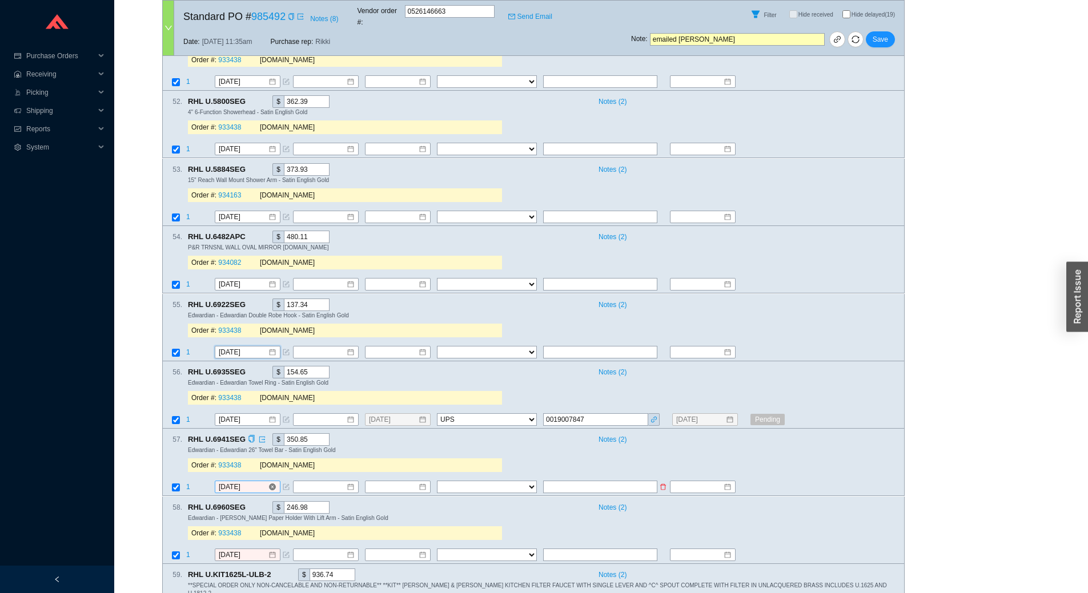
click at [248, 482] on input "[DATE]" at bounding box center [243, 487] width 49 height 11
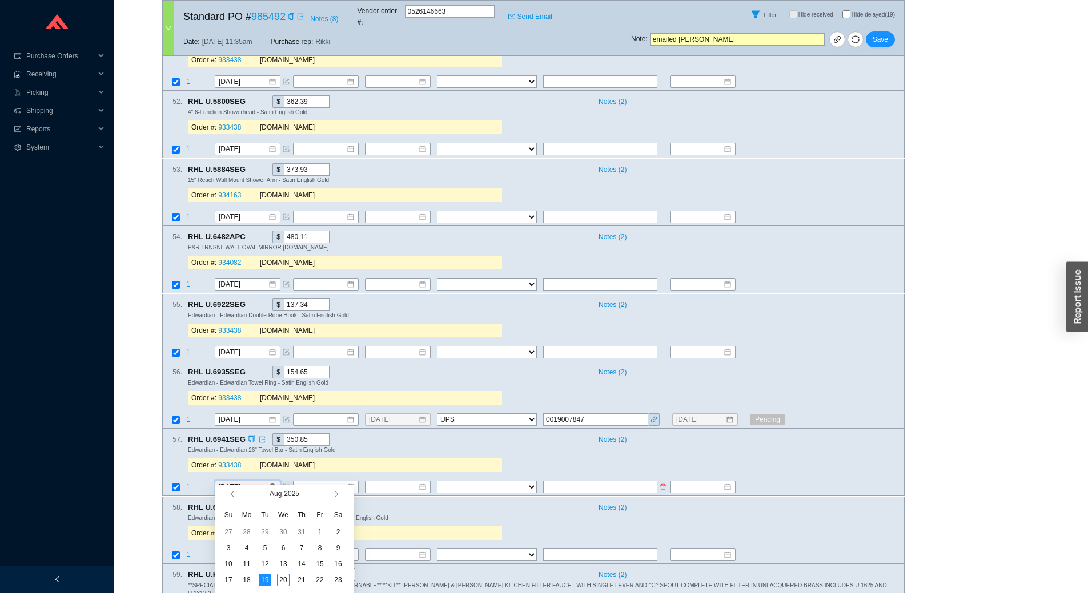
scroll to position [3827, 0]
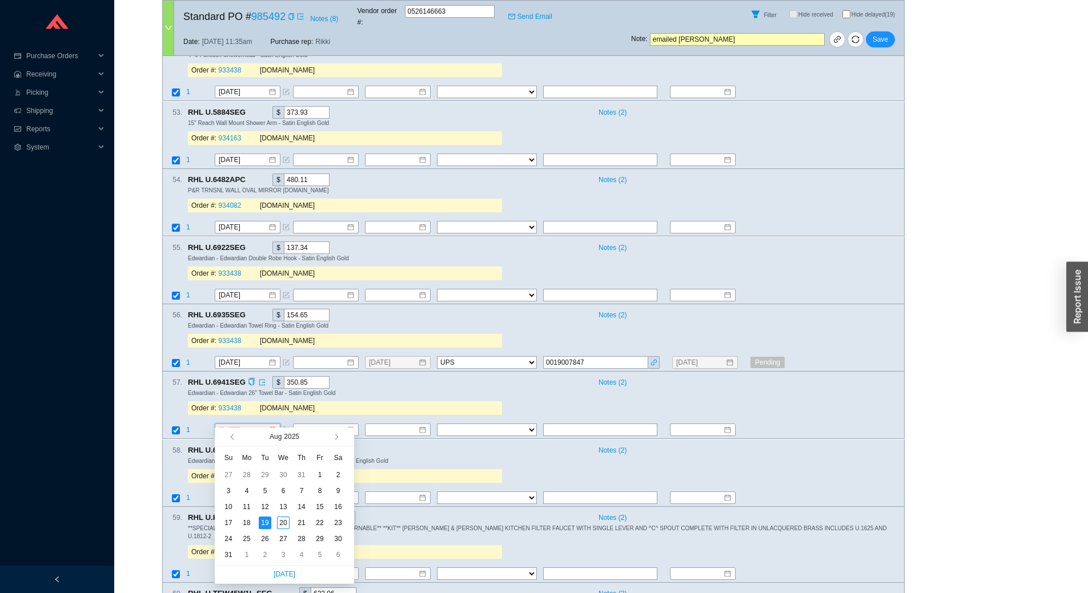
type input "[DATE]"
click at [252, 357] on input "[DATE]" at bounding box center [243, 362] width 49 height 11
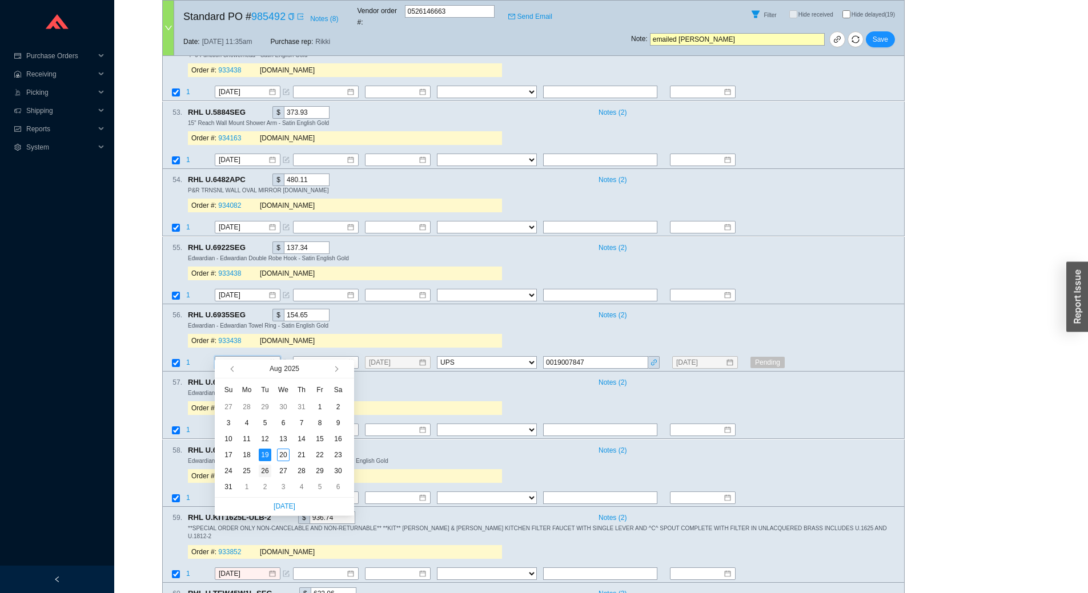
type input "8/26/2025"
click at [265, 471] on div "26" at bounding box center [265, 471] width 13 height 13
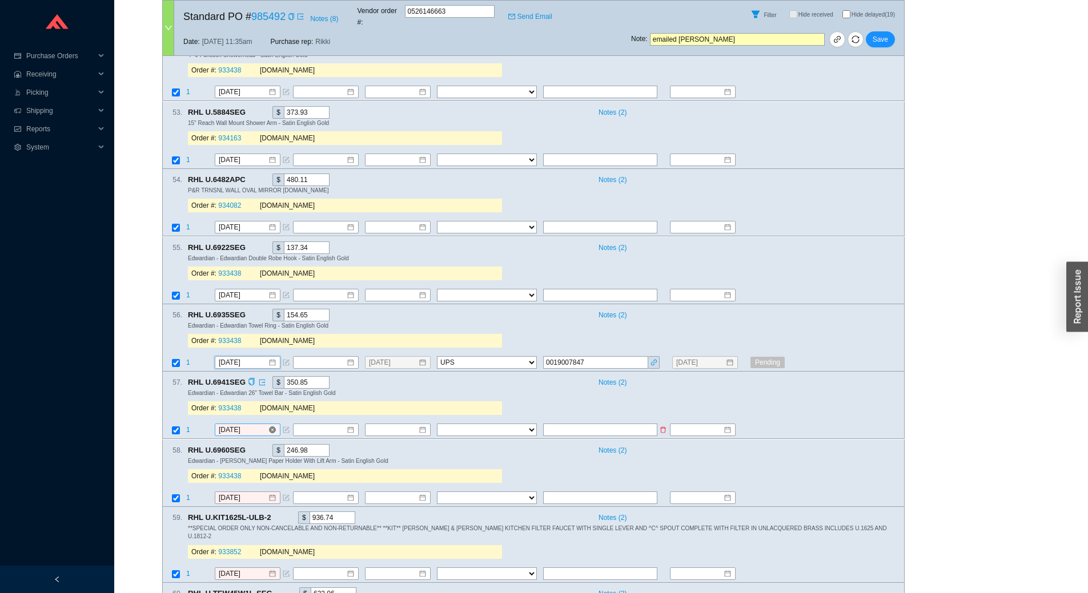
click at [254, 425] on input "[DATE]" at bounding box center [243, 430] width 49 height 11
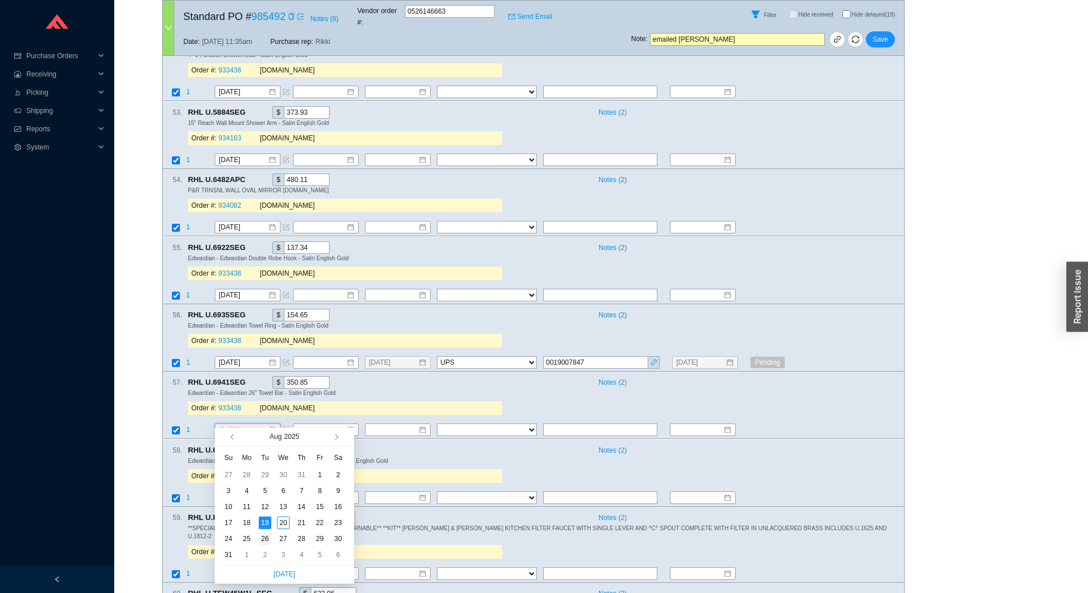
type input "8/26/2025"
click at [263, 534] on div "26" at bounding box center [265, 539] width 13 height 13
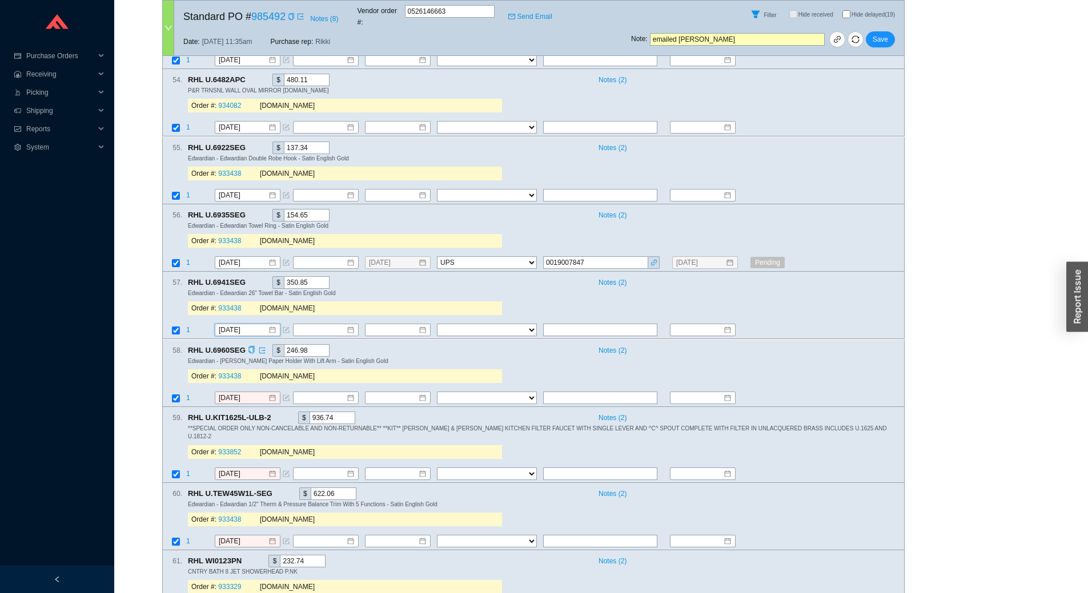
scroll to position [3941, 0]
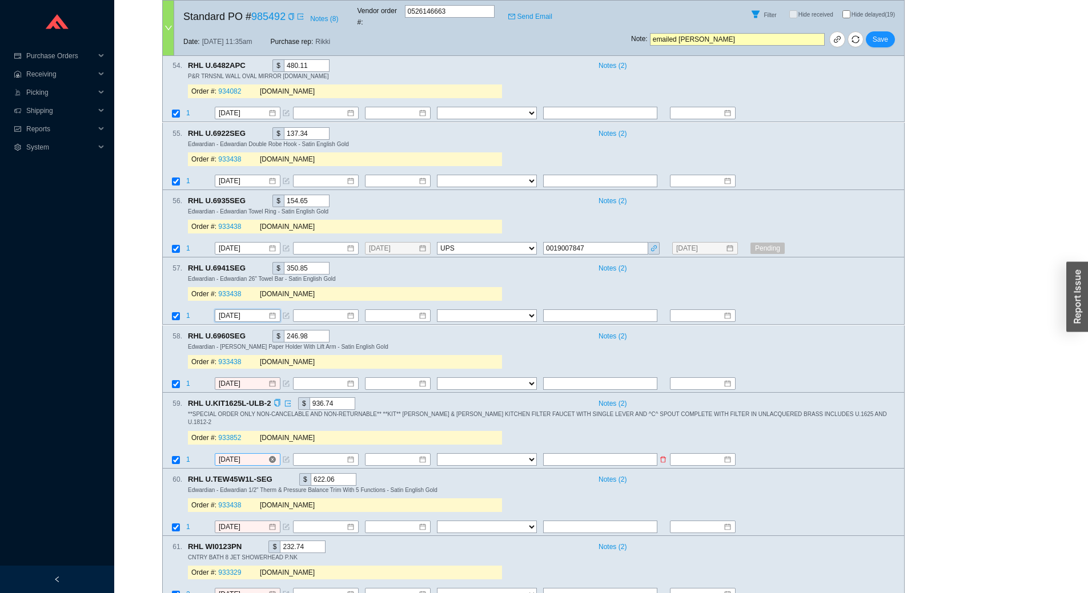
click at [256, 454] on input "[DATE]" at bounding box center [243, 459] width 49 height 11
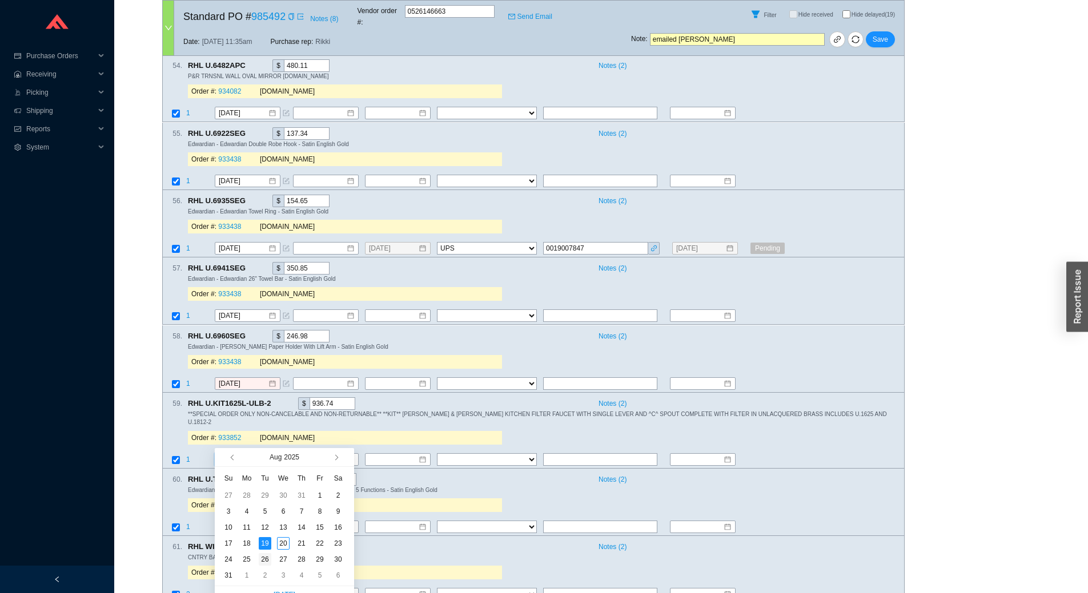
type input "8/26/2025"
click at [265, 557] on div "26" at bounding box center [265, 559] width 13 height 13
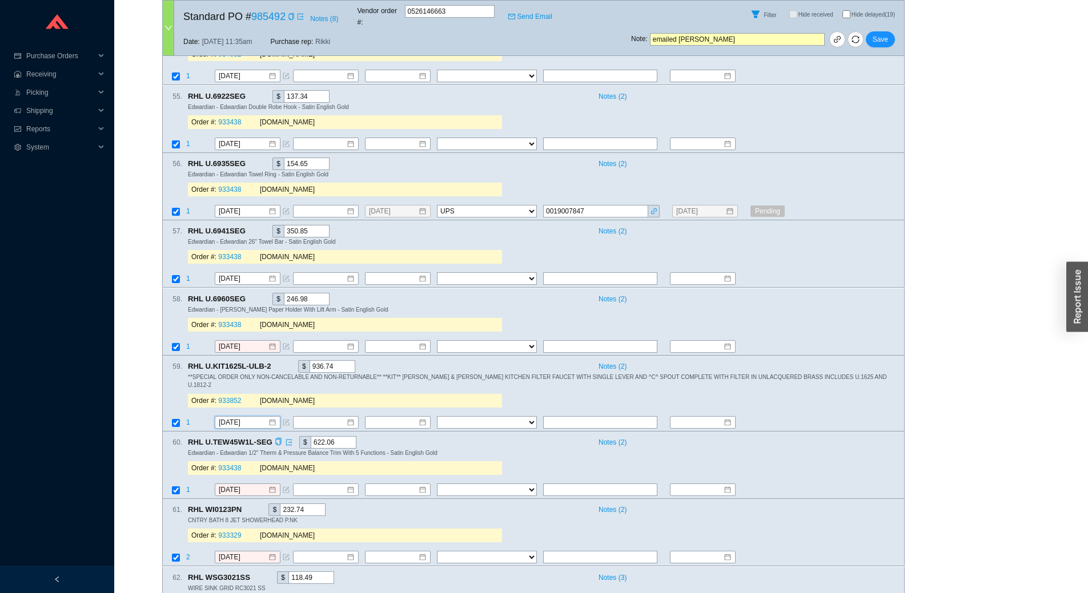
scroll to position [3998, 0]
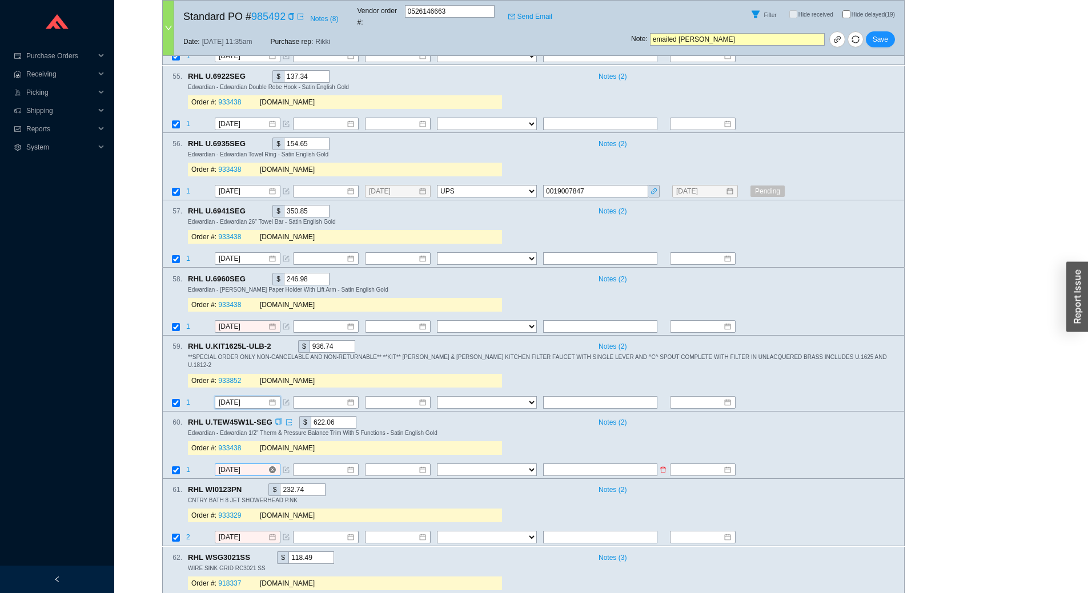
click at [256, 464] on input "[DATE]" at bounding box center [243, 469] width 49 height 11
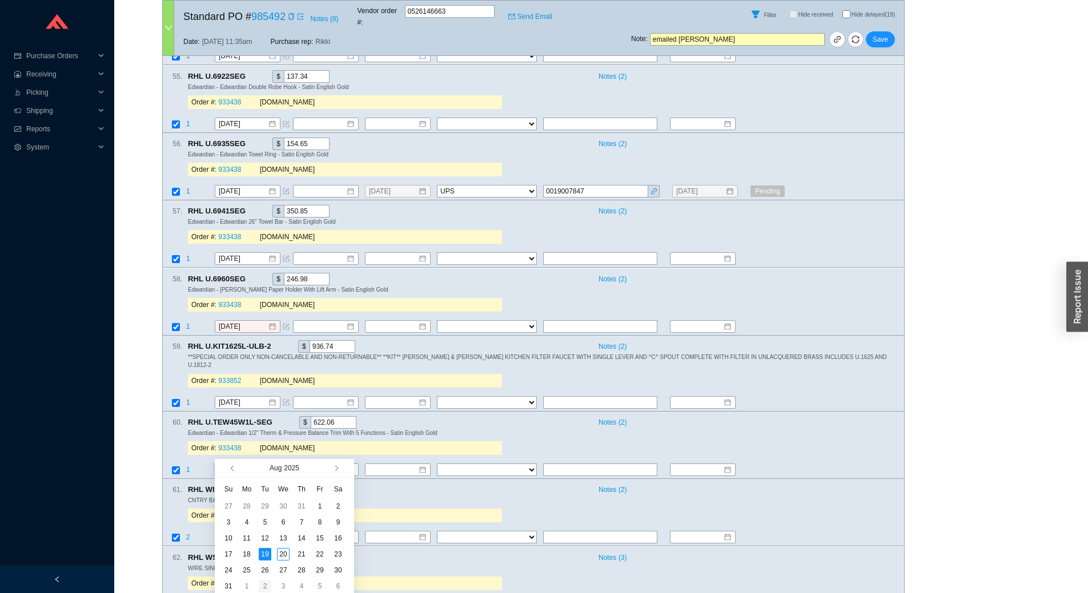
scroll to position [4055, 0]
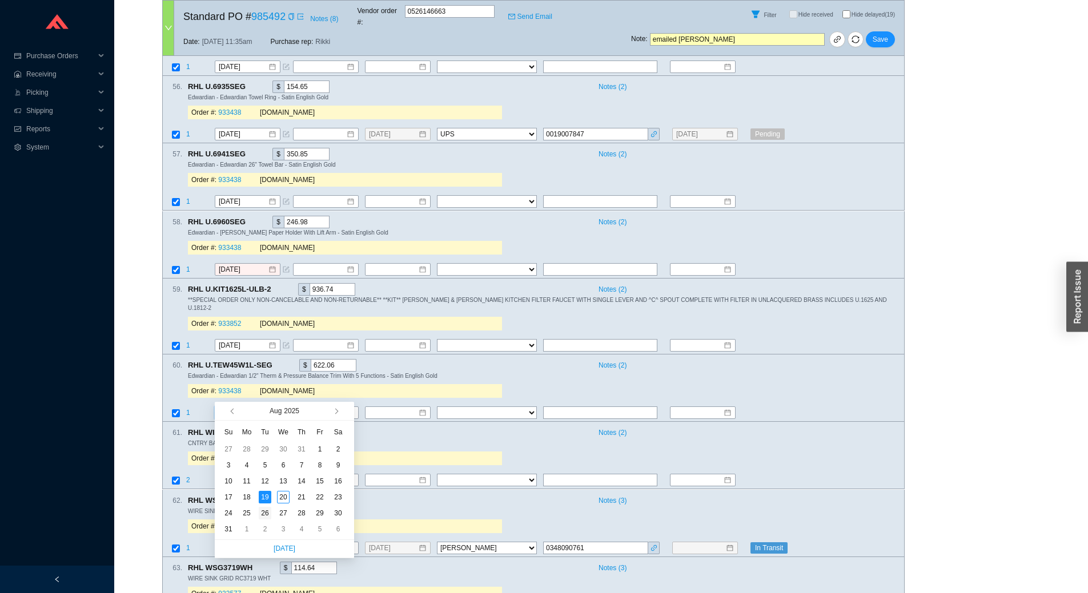
type input "8/26/2025"
click at [268, 511] on div "26" at bounding box center [265, 513] width 13 height 13
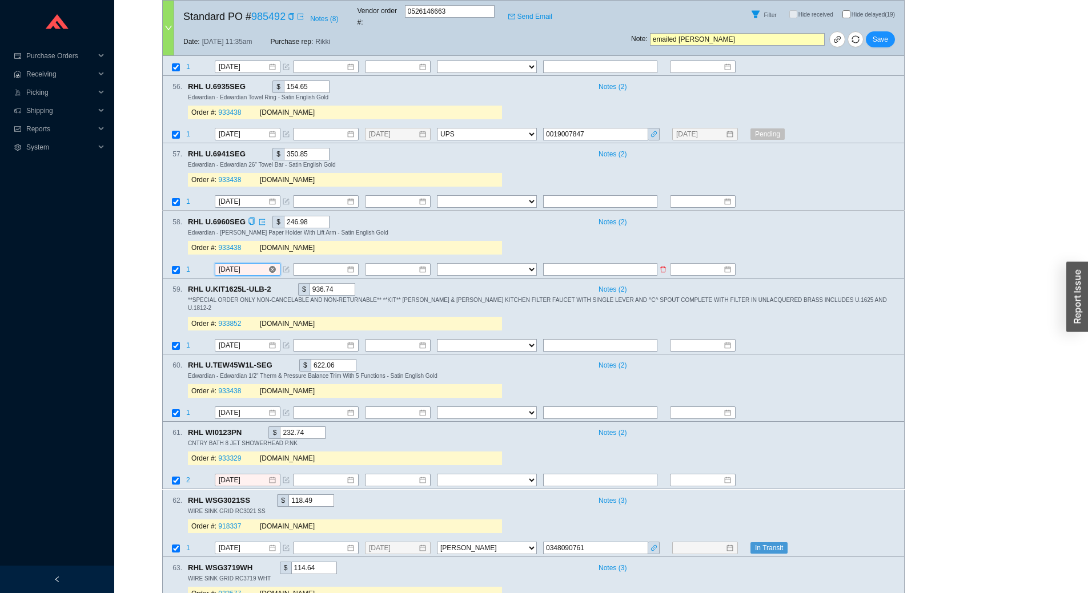
click at [248, 264] on input "[DATE]" at bounding box center [243, 269] width 49 height 11
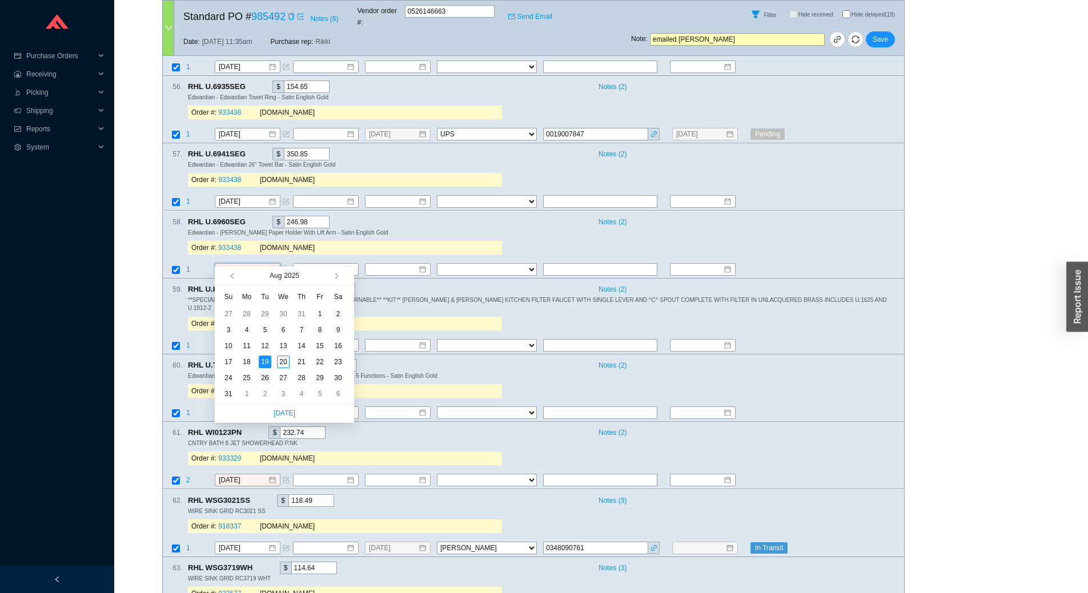
type input "8/26/2025"
click at [267, 376] on div "26" at bounding box center [265, 378] width 13 height 13
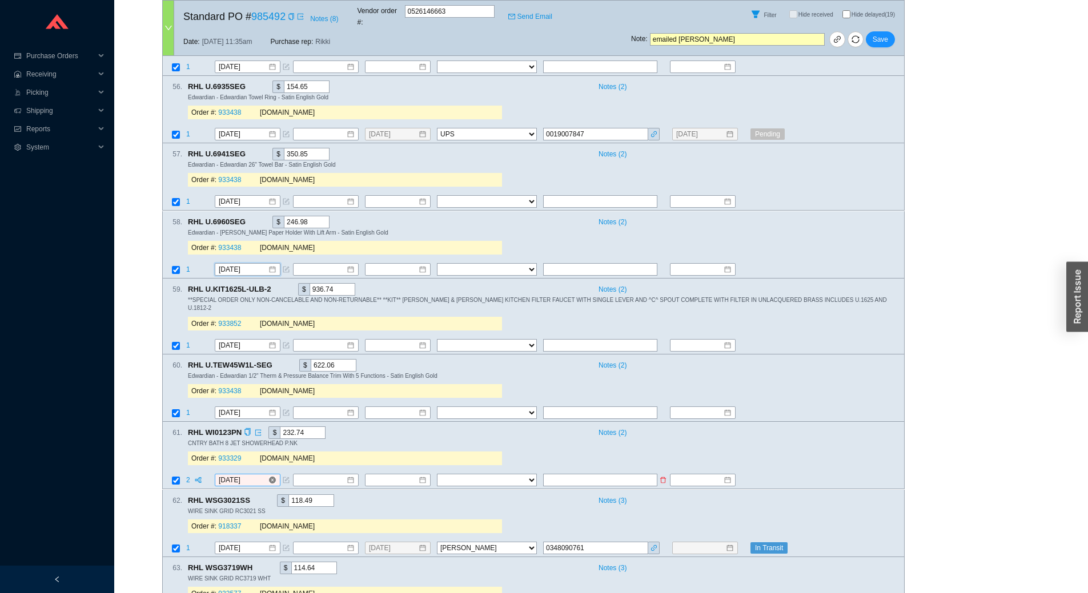
click at [252, 475] on input "[DATE]" at bounding box center [243, 480] width 49 height 11
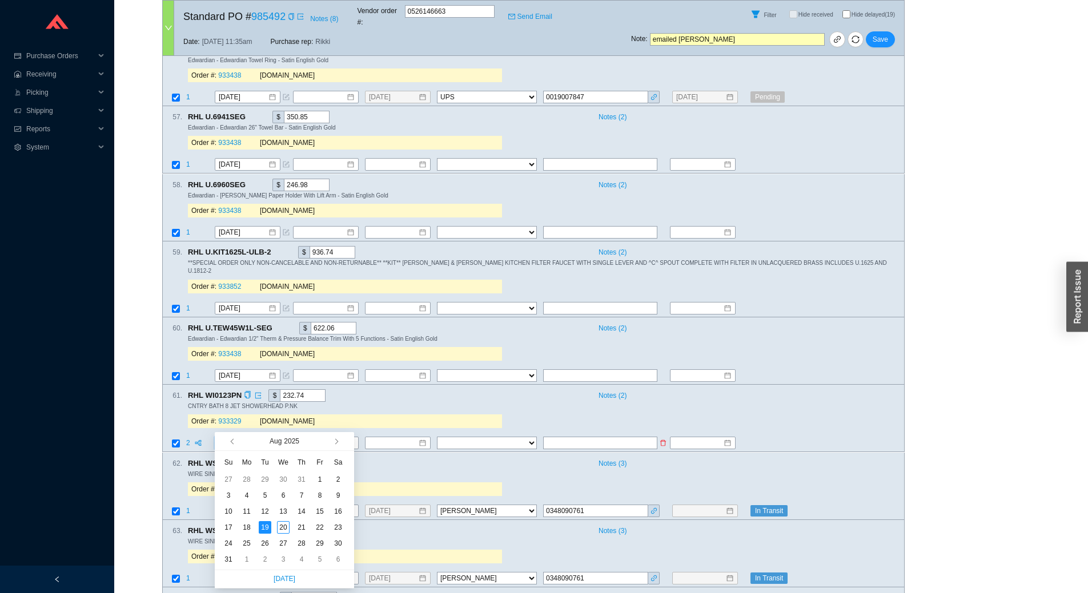
scroll to position [4113, 0]
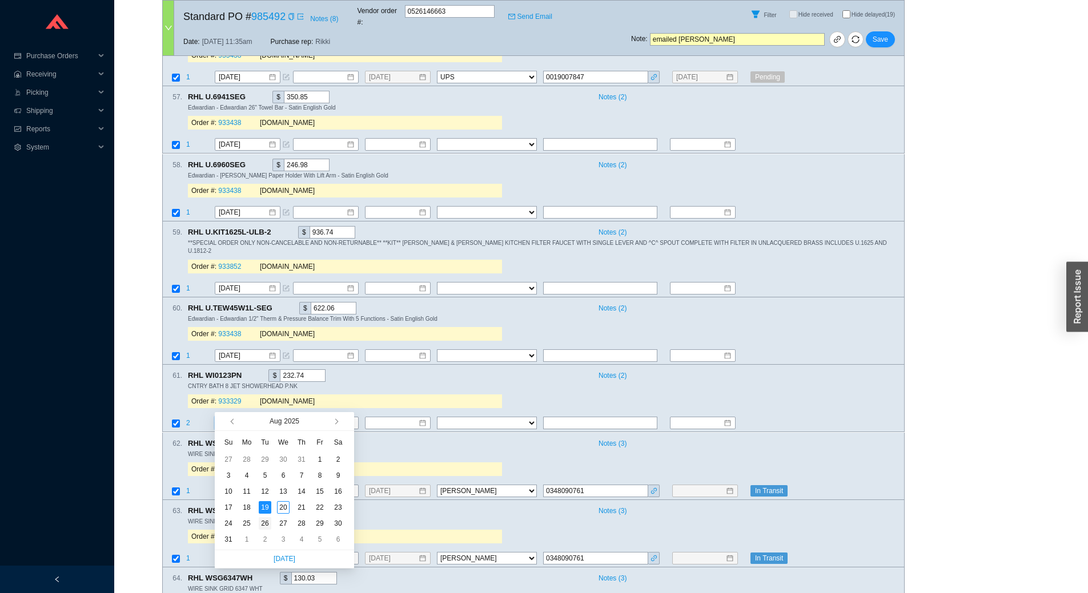
type input "8/26/2025"
click at [263, 523] on div "26" at bounding box center [265, 523] width 13 height 13
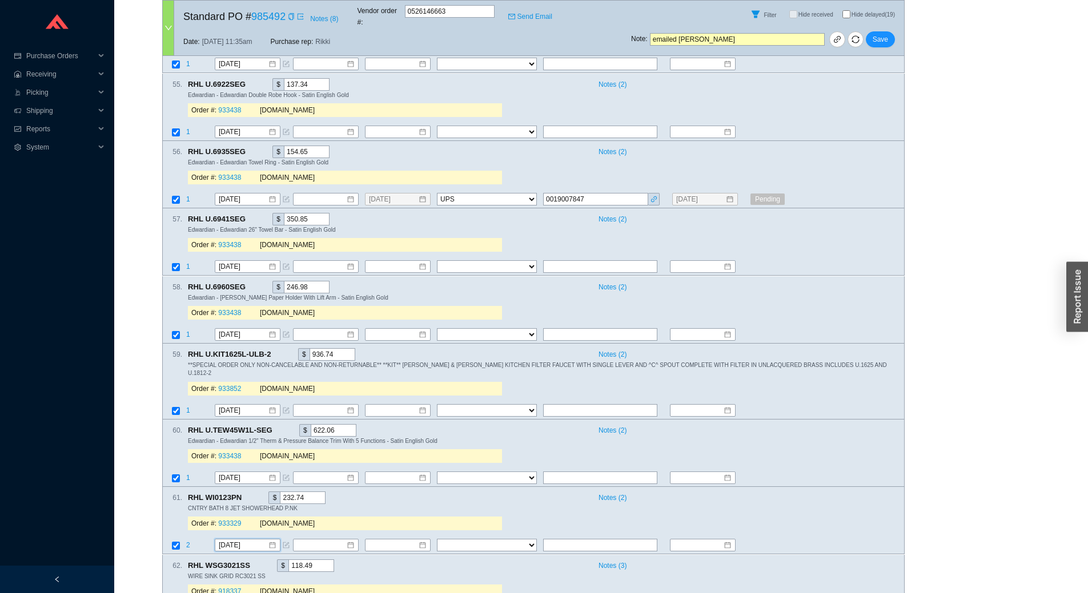
scroll to position [3864, 0]
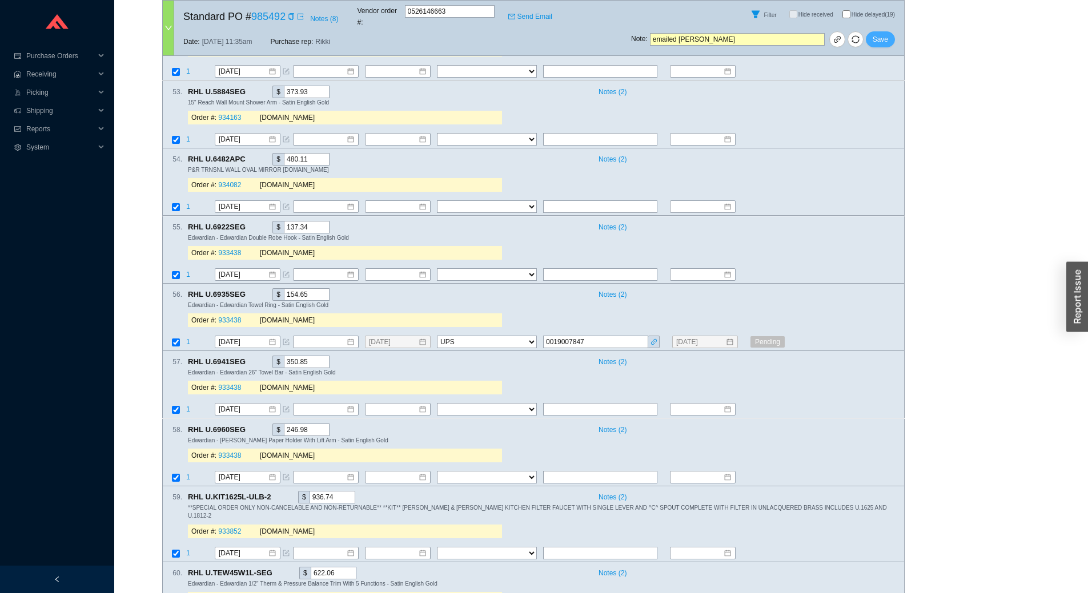
click at [884, 34] on span "Save" at bounding box center [880, 39] width 15 height 11
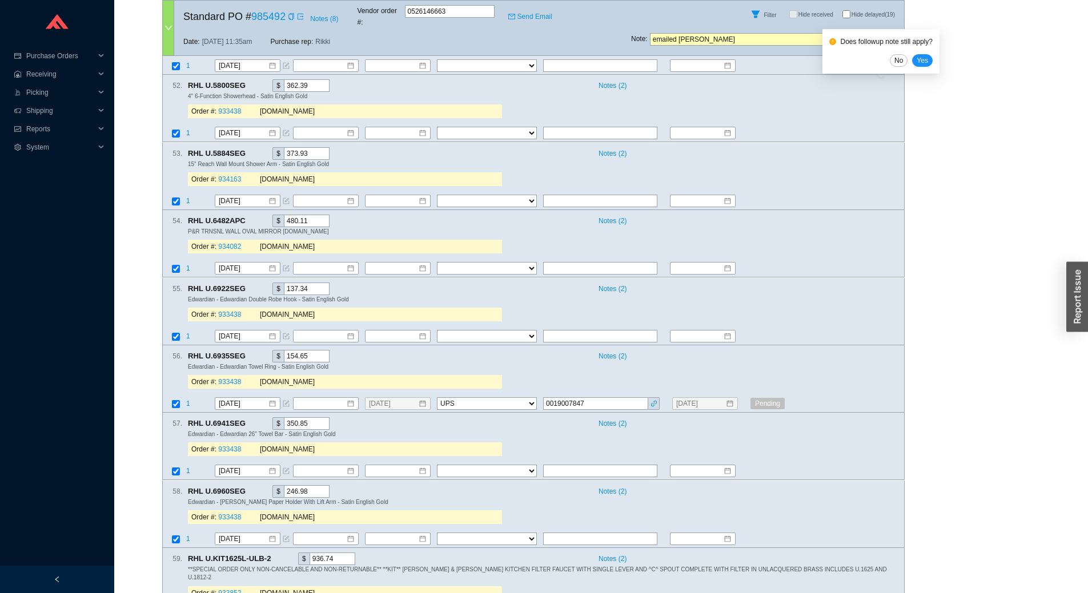
scroll to position [3749, 0]
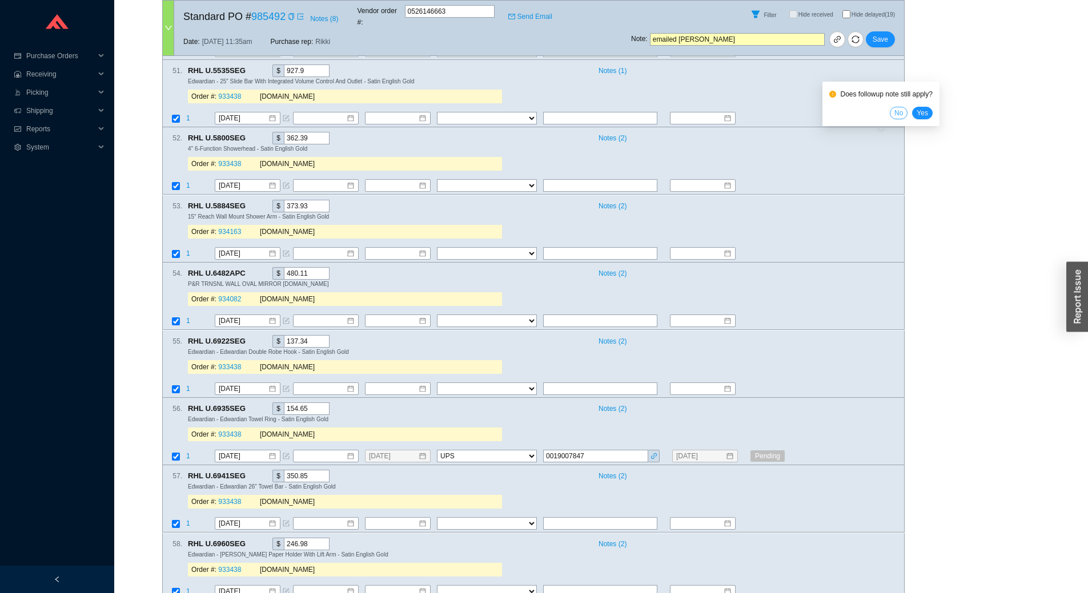
click at [900, 110] on span "No" at bounding box center [898, 112] width 9 height 11
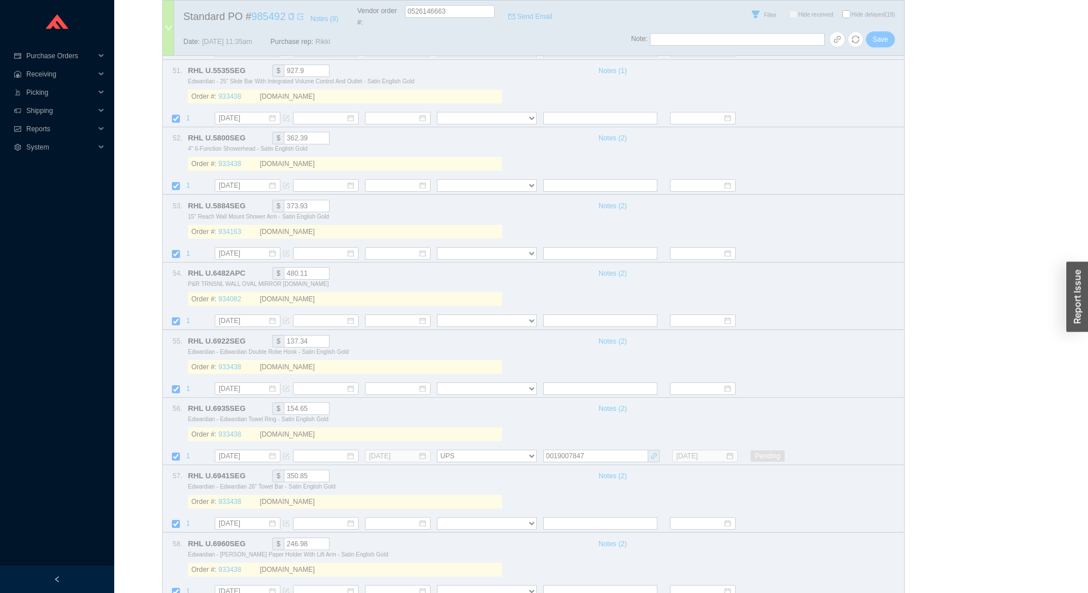
select select "2"
select select "10"
select select "2"
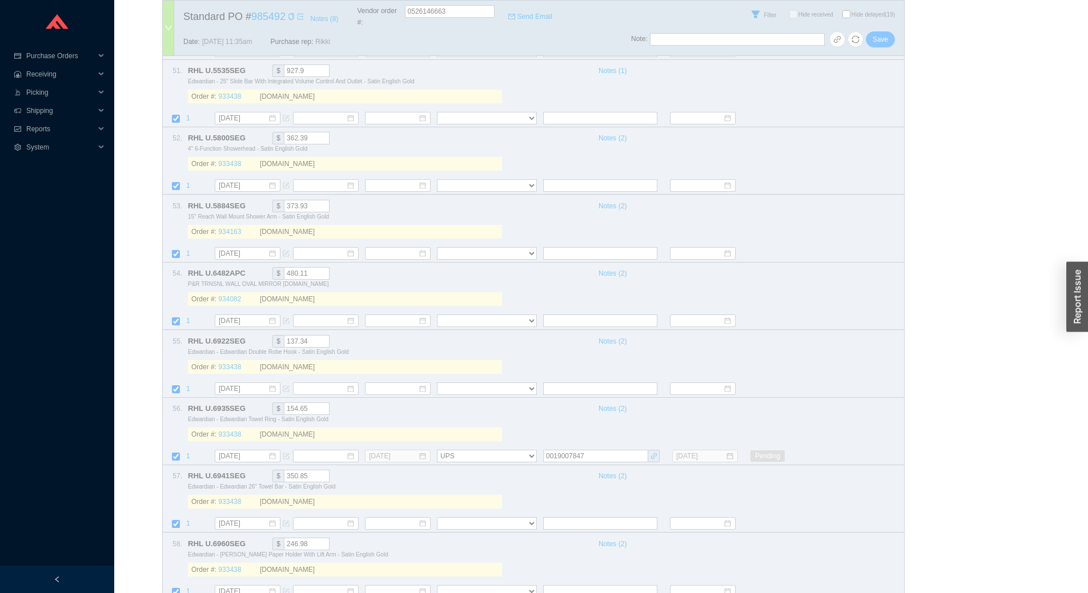
select select "2"
select select "10"
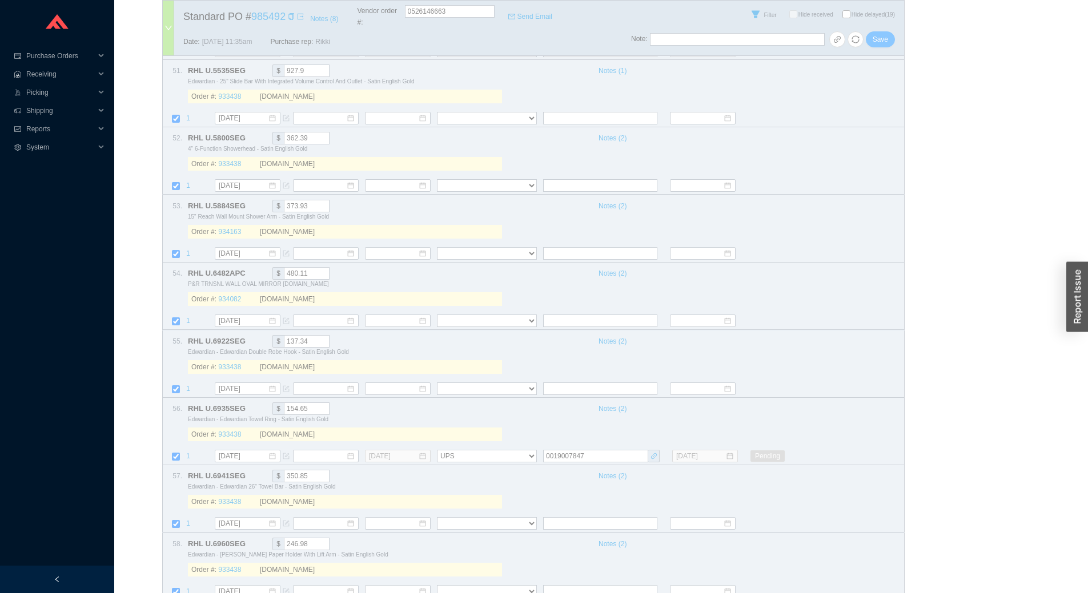
select select "10"
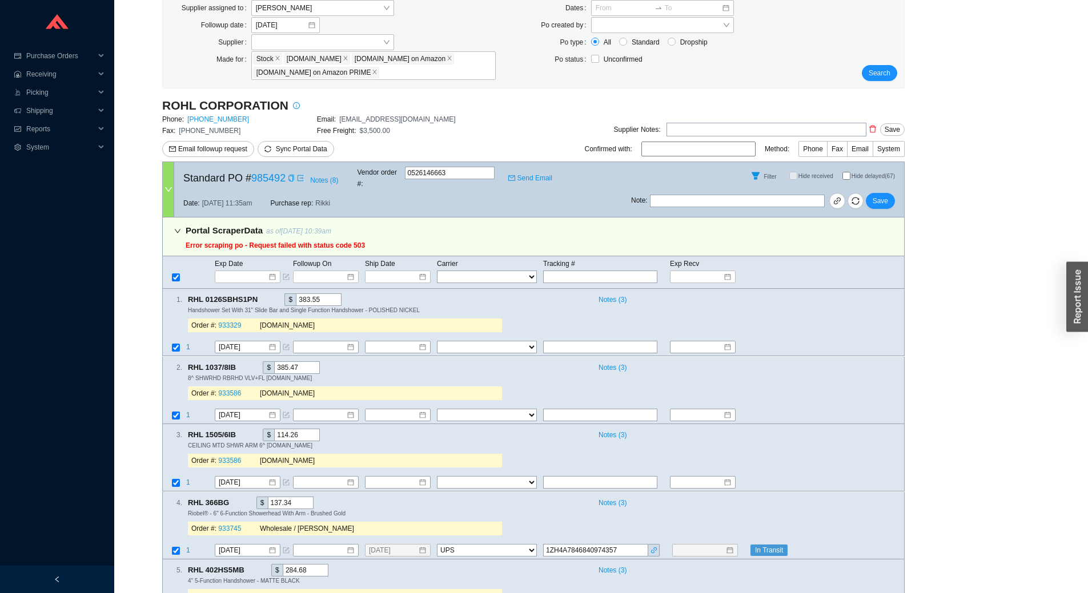
scroll to position [0, 0]
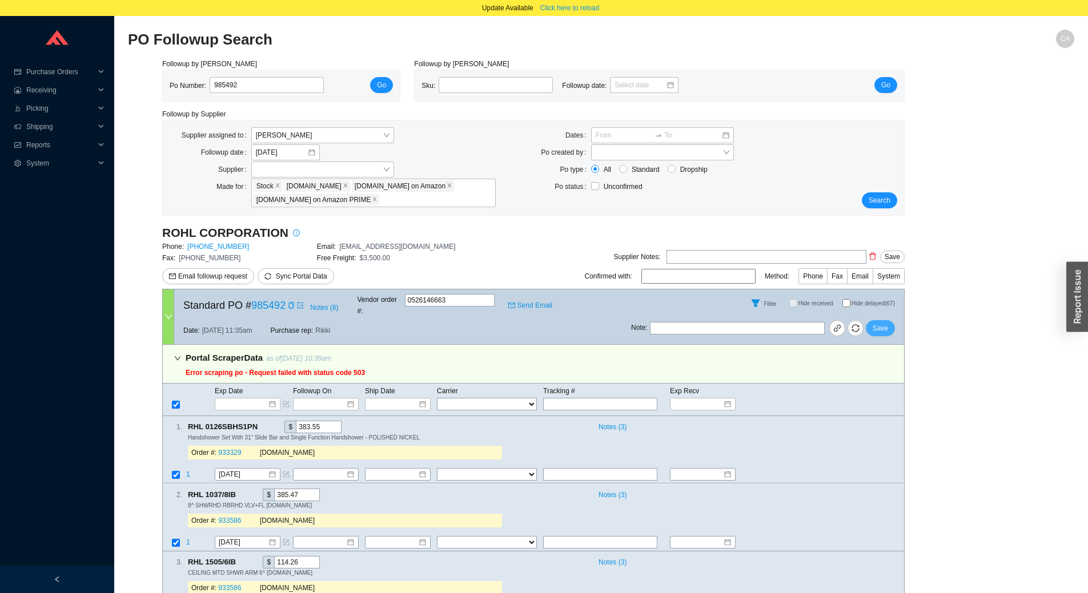
click at [882, 320] on button "Save" at bounding box center [880, 328] width 29 height 16
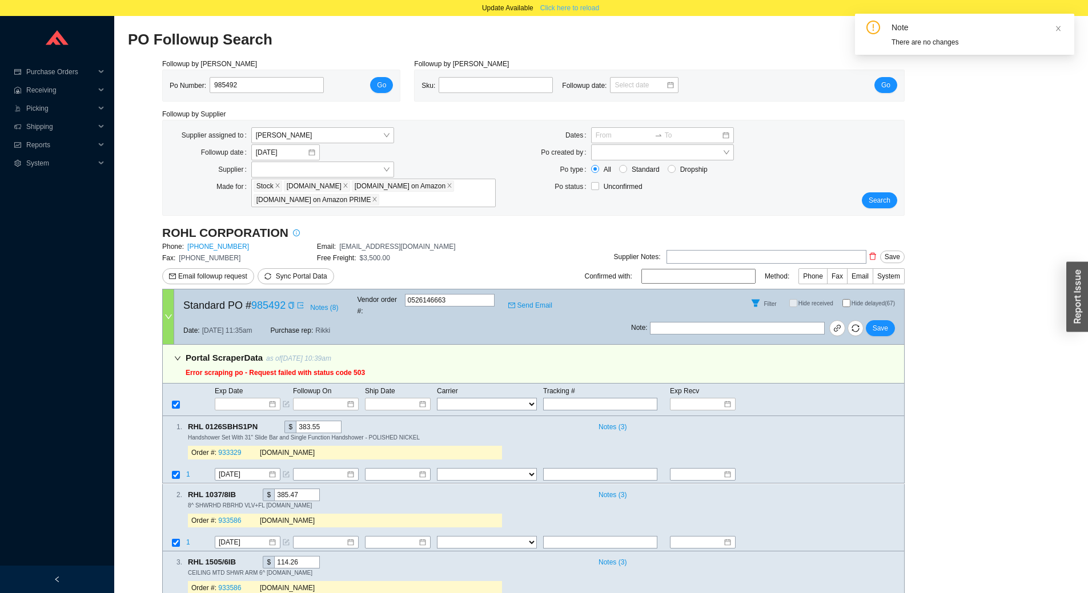
click at [579, 9] on span "Click here to reload" at bounding box center [569, 7] width 59 height 11
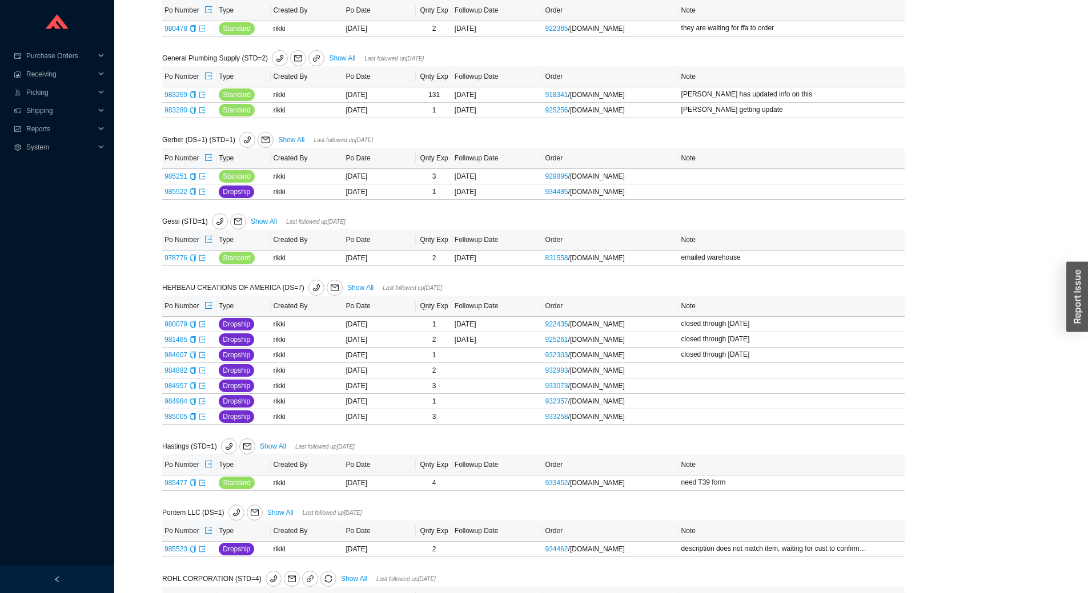
scroll to position [455, 0]
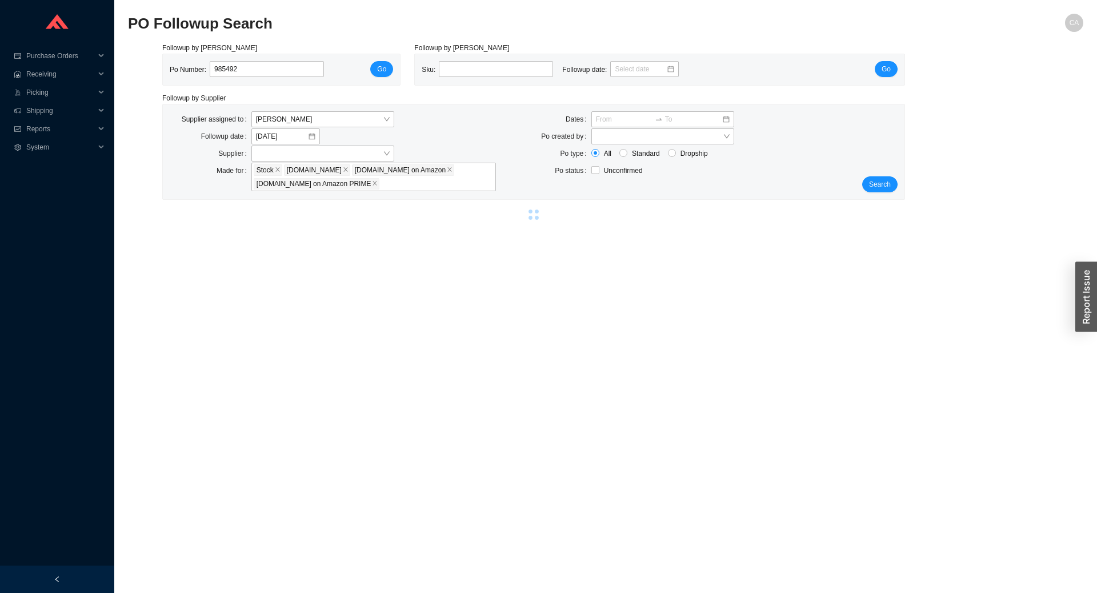
select select "2"
select select "10"
select select "2"
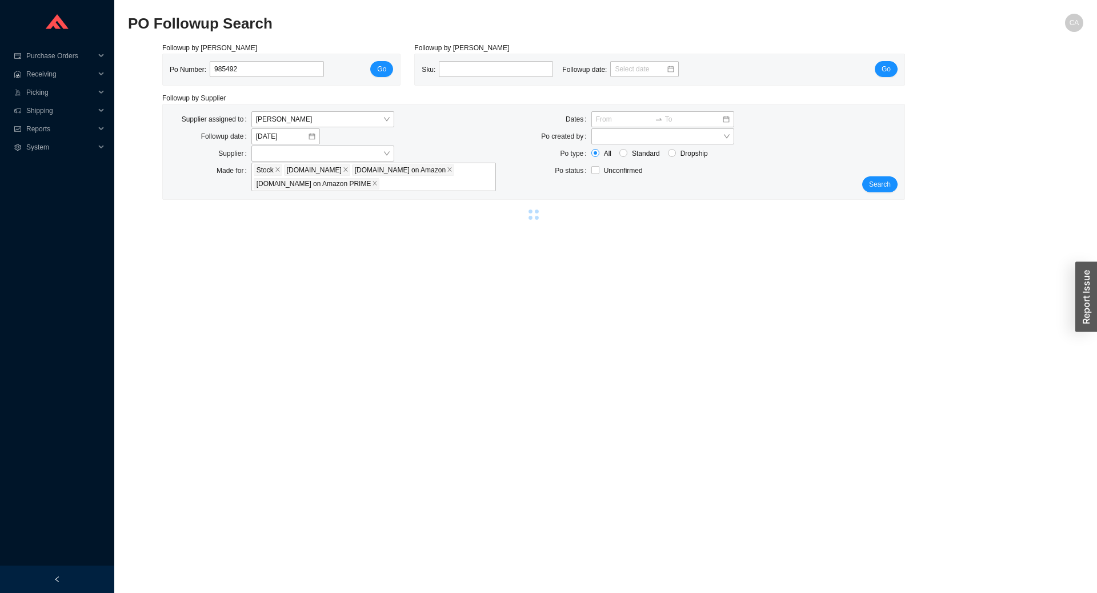
select select "2"
select select "10"
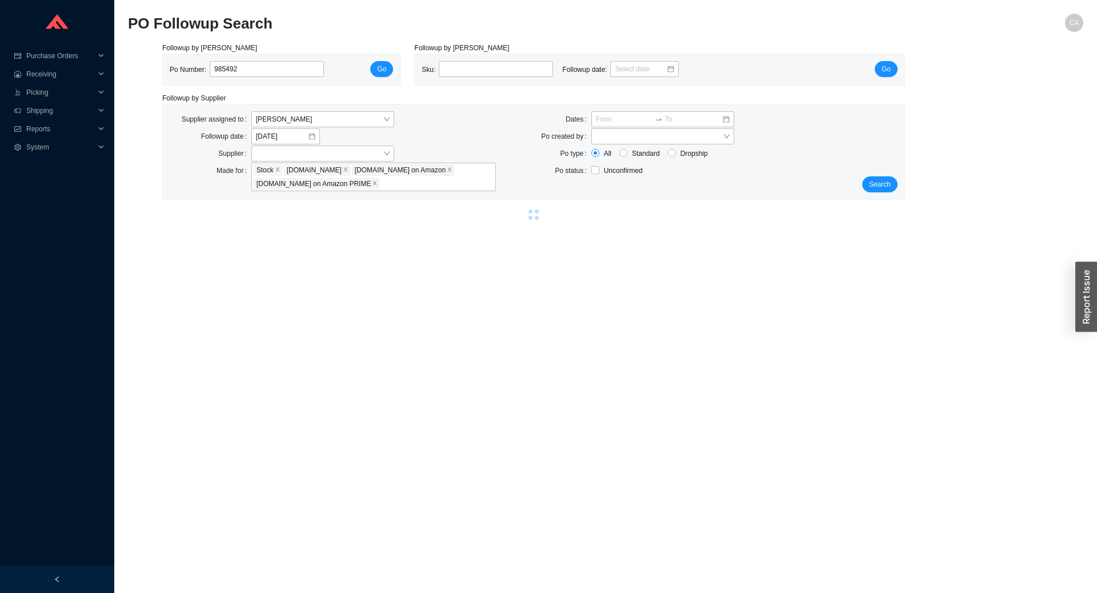
select select "10"
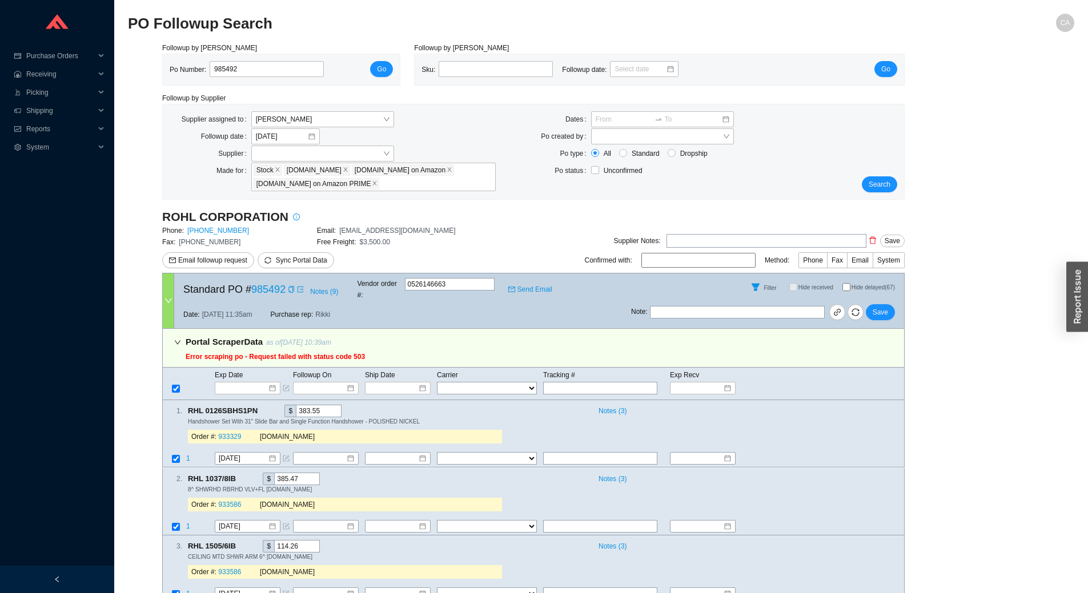
drag, startPoint x: 274, startPoint y: 71, endPoint x: 169, endPoint y: 65, distance: 105.9
click at [169, 65] on div "Po Number: 985492 Go" at bounding box center [281, 69] width 237 height 31
type input "983269"
click at [380, 67] on span "Go" at bounding box center [381, 68] width 9 height 11
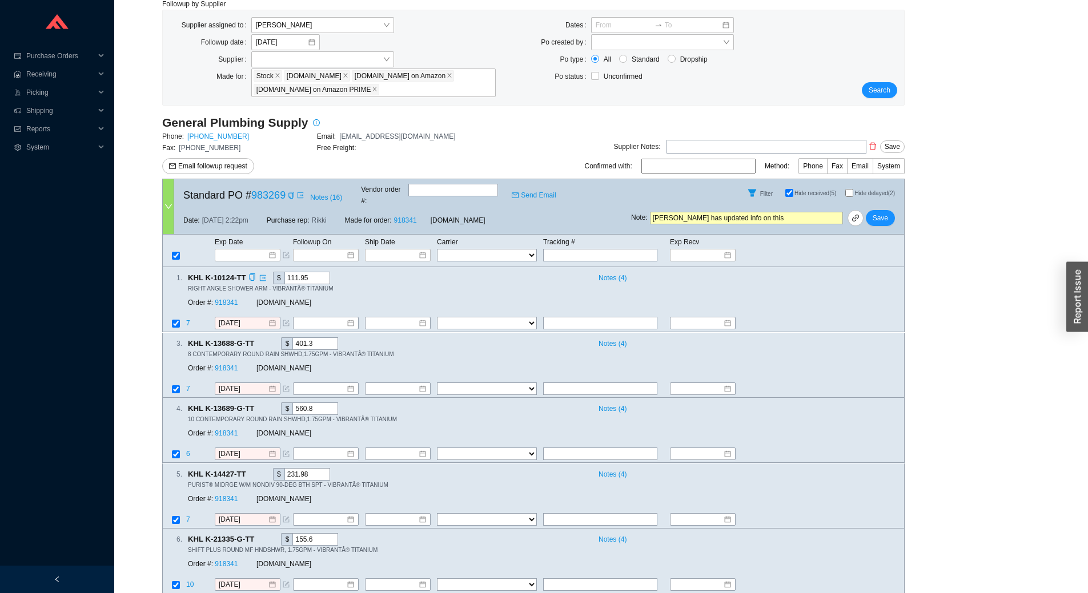
scroll to position [114, 0]
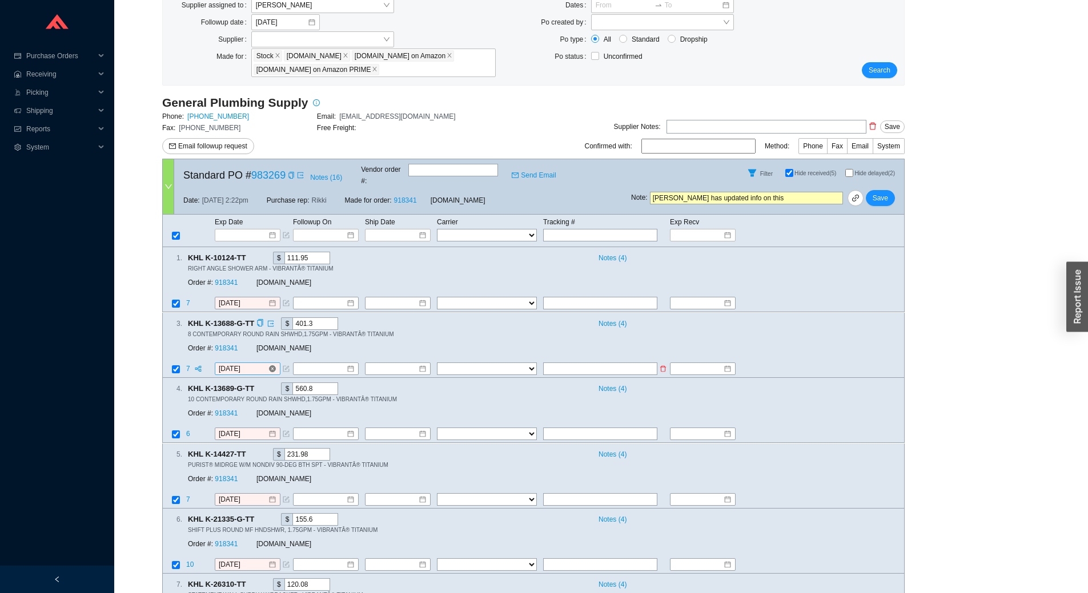
click at [265, 363] on input "[DATE]" at bounding box center [243, 368] width 49 height 11
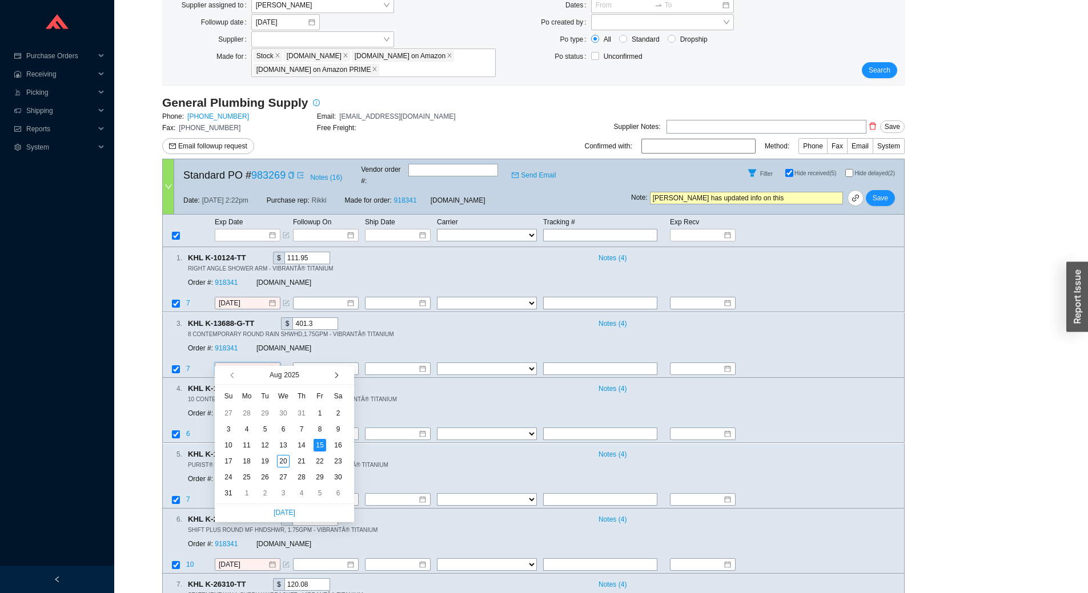
click at [333, 378] on button "button" at bounding box center [335, 375] width 11 height 18
type input "9/30/2025"
click at [269, 480] on div "30" at bounding box center [265, 477] width 13 height 13
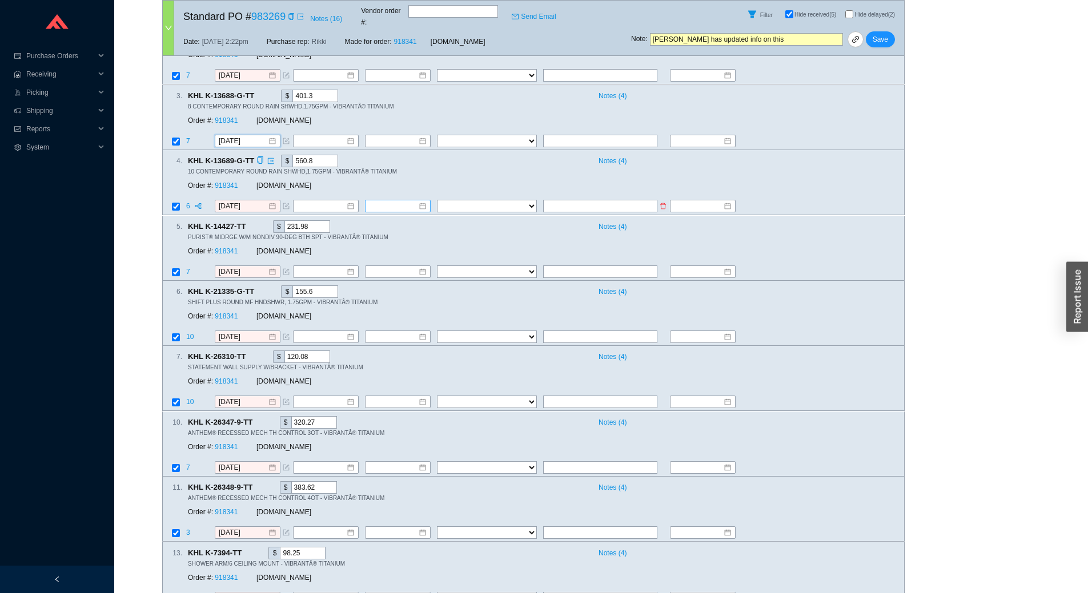
scroll to position [343, 0]
click at [253, 396] on input "8/15/2025" at bounding box center [243, 401] width 49 height 11
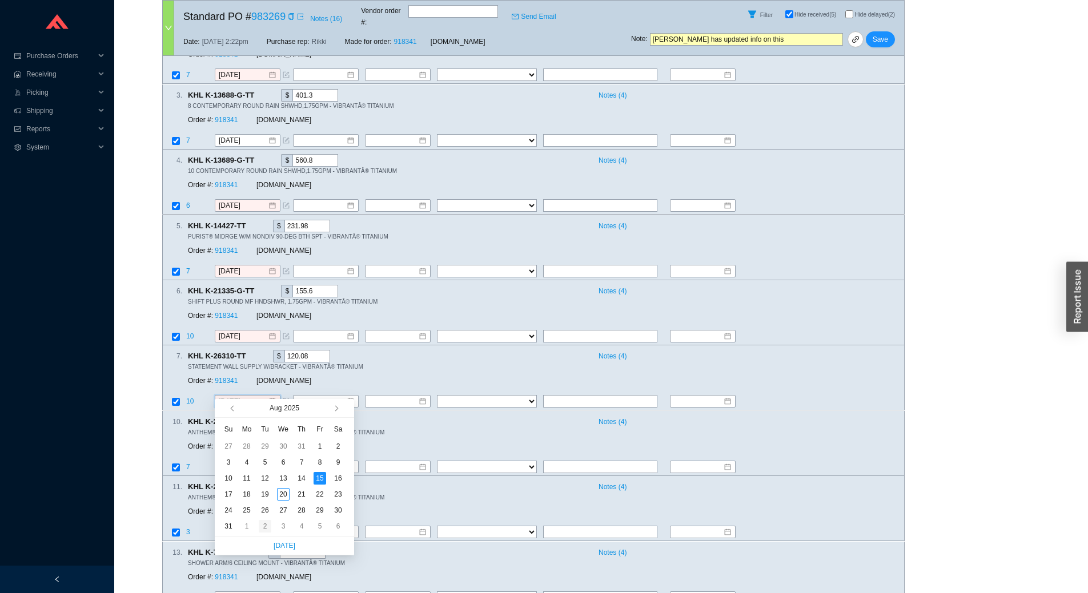
type input "9/2/2025"
click at [259, 527] on div "2" at bounding box center [265, 526] width 13 height 13
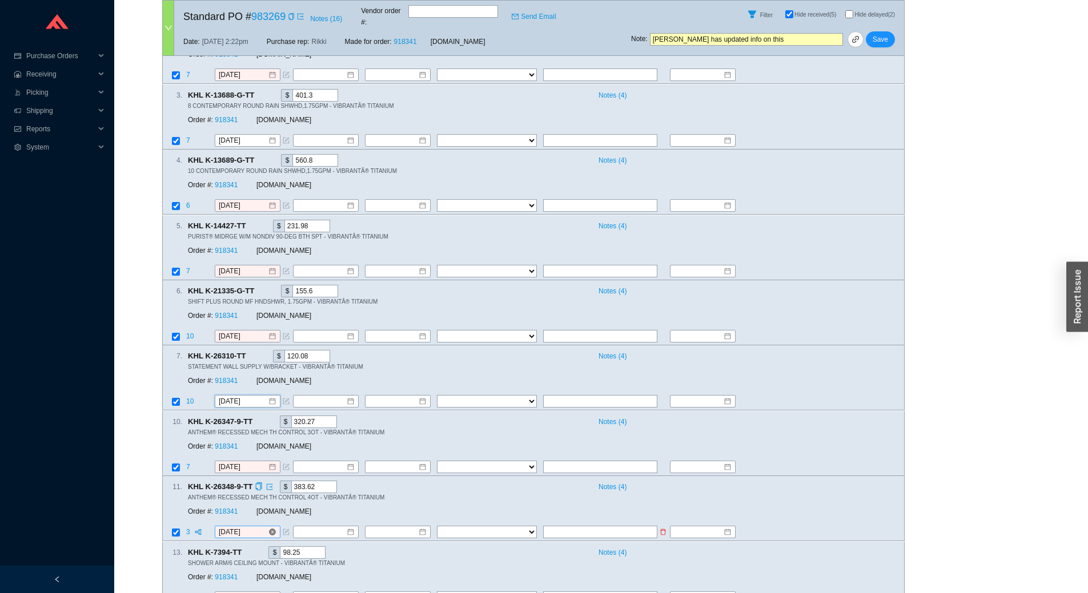
click at [255, 527] on input "8/15/2025" at bounding box center [243, 532] width 49 height 11
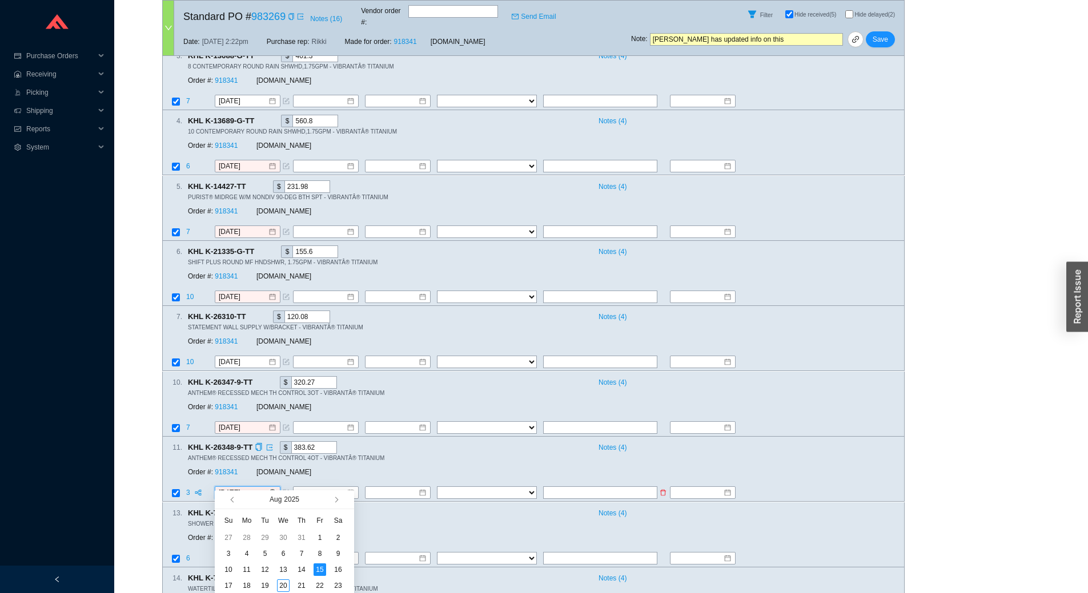
scroll to position [400, 0]
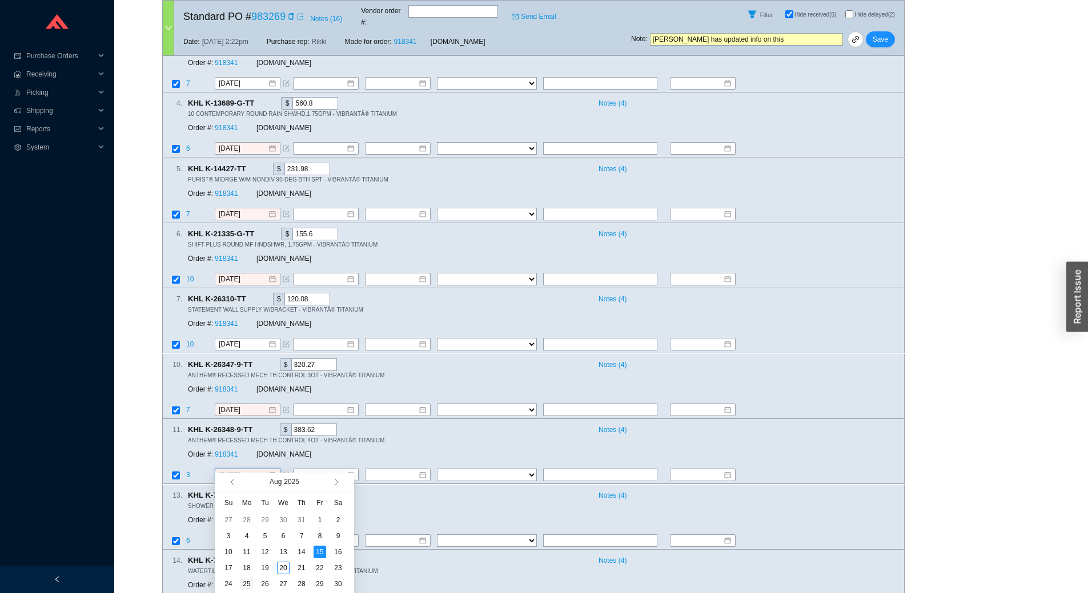
type input "8/25/2025"
click at [249, 584] on div "25" at bounding box center [246, 584] width 13 height 13
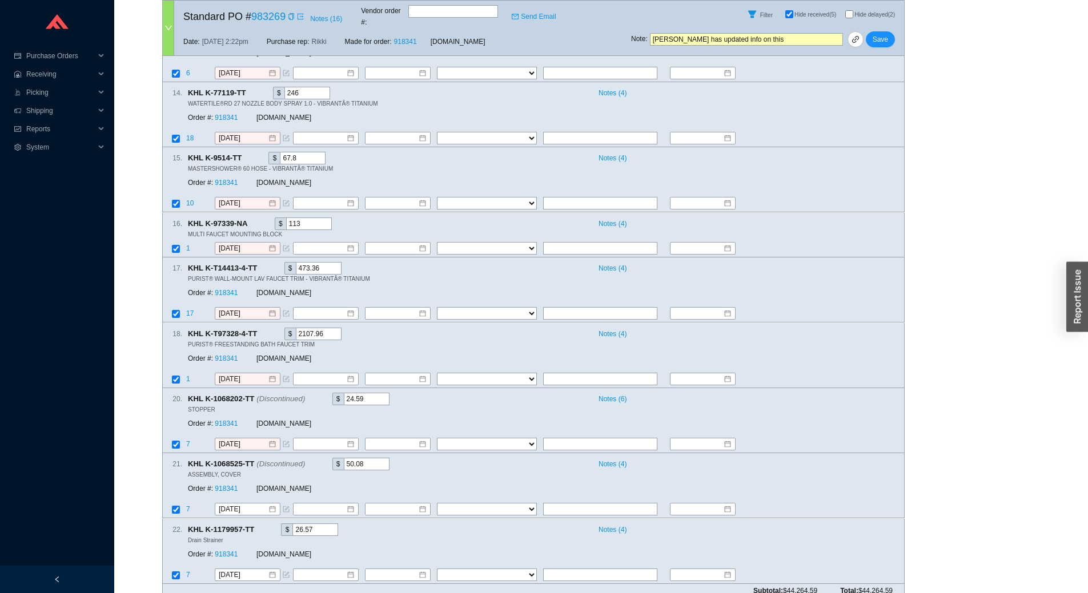
scroll to position [870, 0]
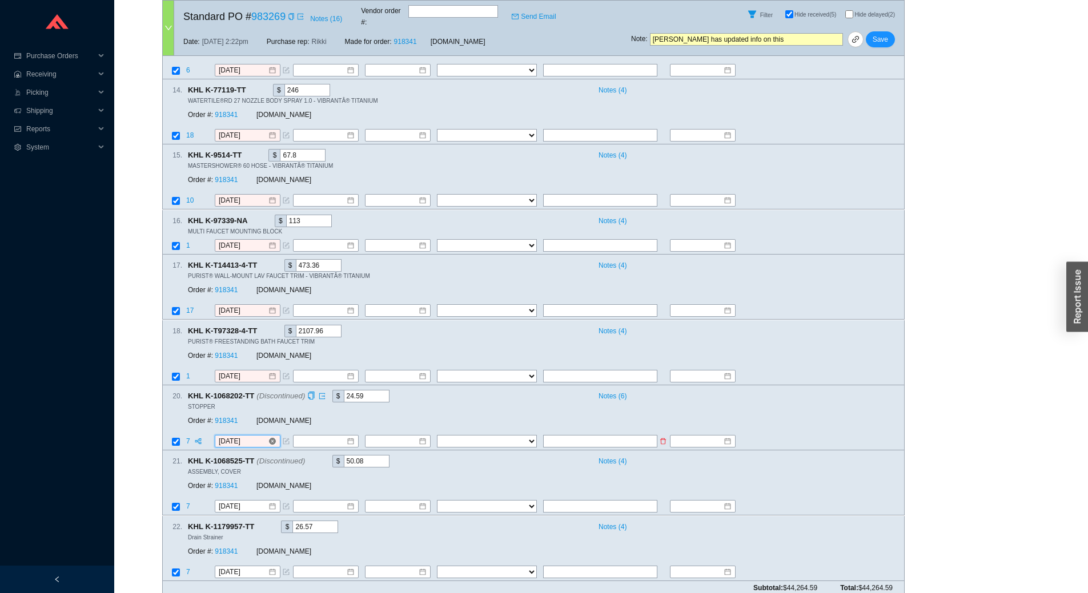
click at [256, 436] on input "8/15/2025" at bounding box center [243, 441] width 49 height 11
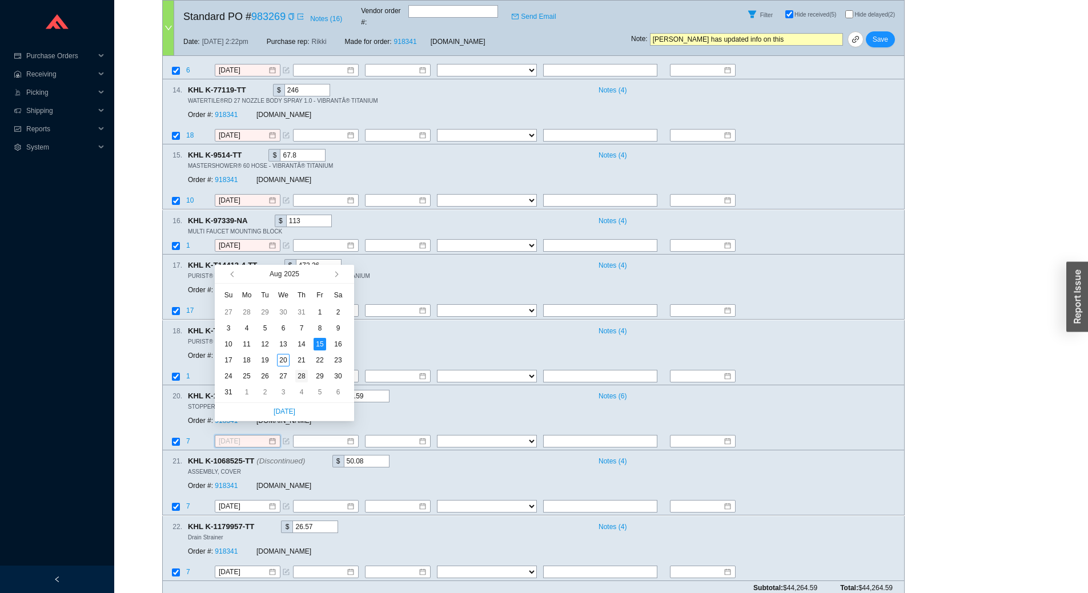
type input "8/28/2025"
click at [302, 373] on div "28" at bounding box center [301, 376] width 13 height 13
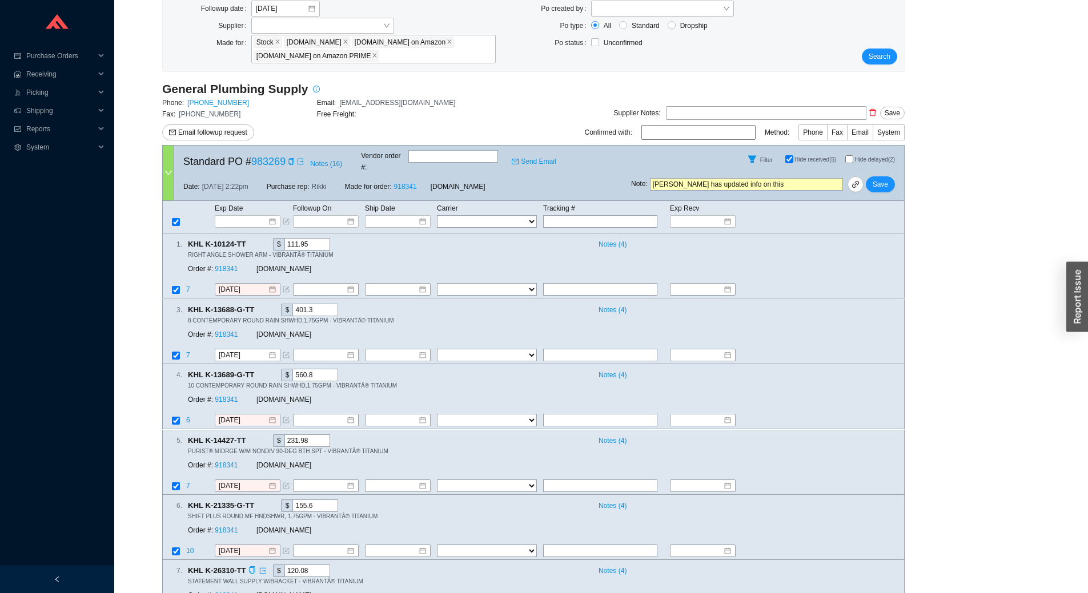
scroll to position [71, 0]
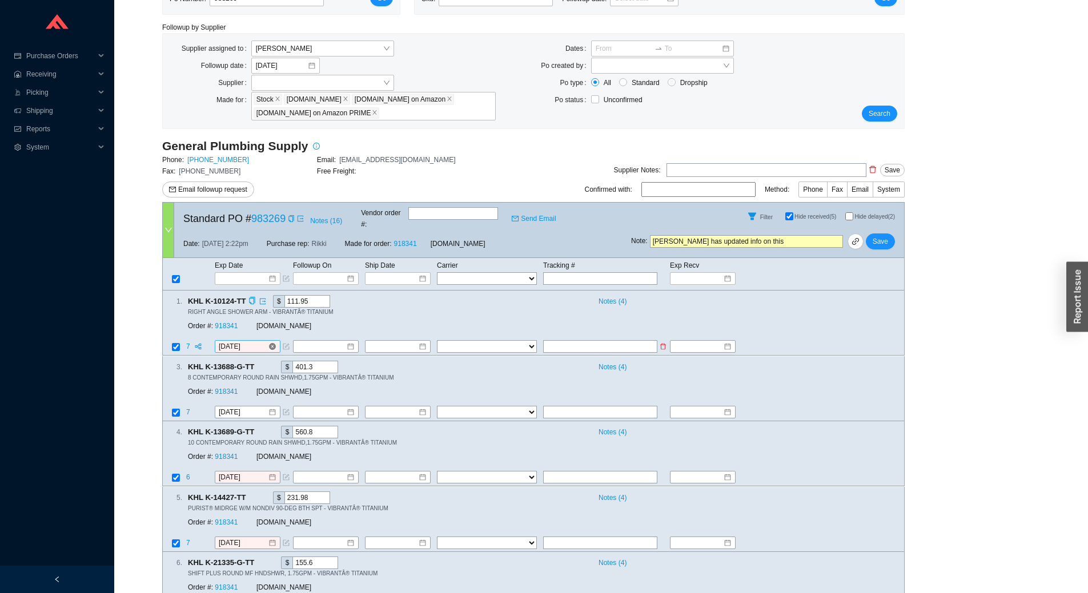
click at [260, 342] on input "8/15/2025" at bounding box center [243, 347] width 49 height 11
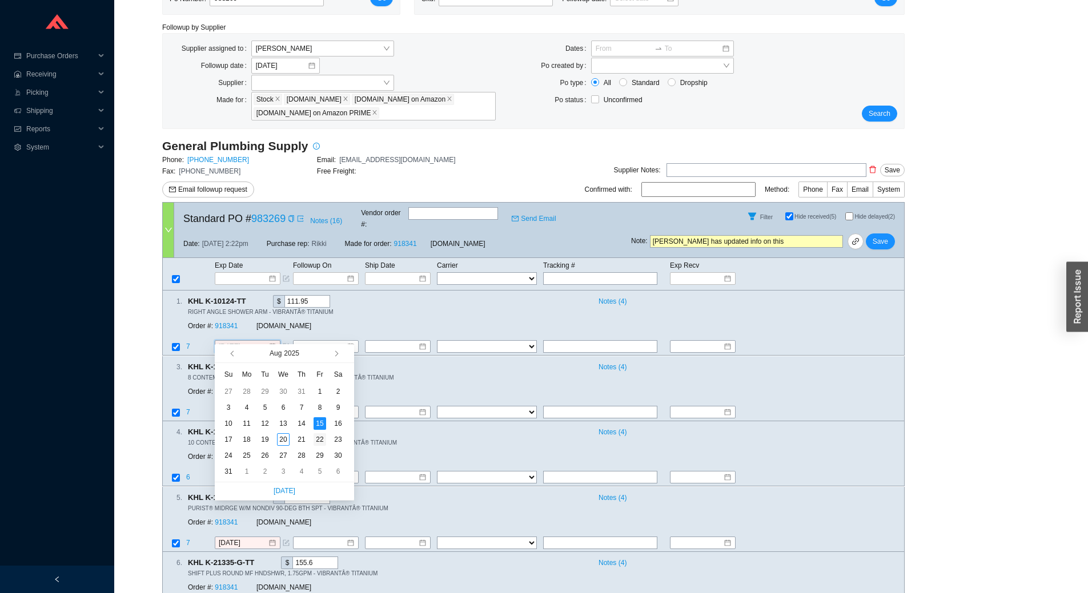
type input "8/22/2025"
click at [320, 442] on div "22" at bounding box center [320, 440] width 13 height 13
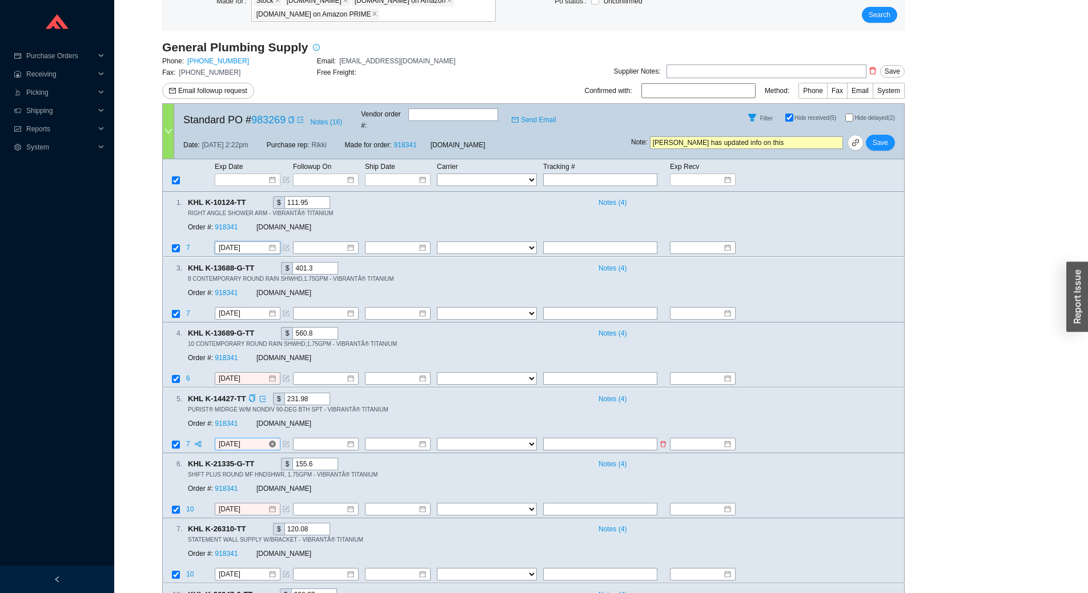
scroll to position [185, 0]
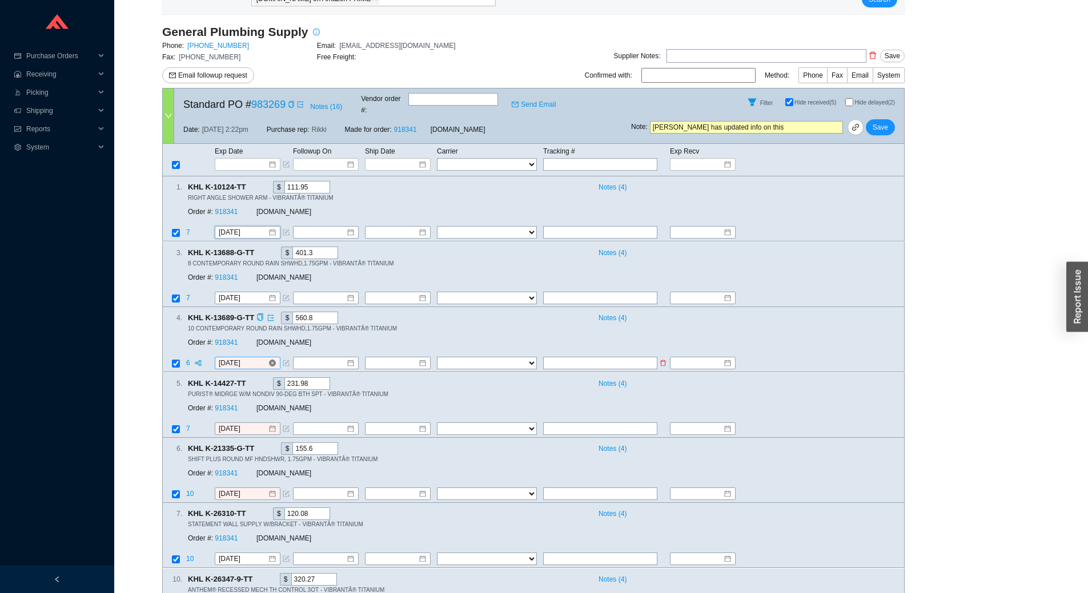
click at [249, 358] on input "8/15/2025" at bounding box center [243, 363] width 49 height 11
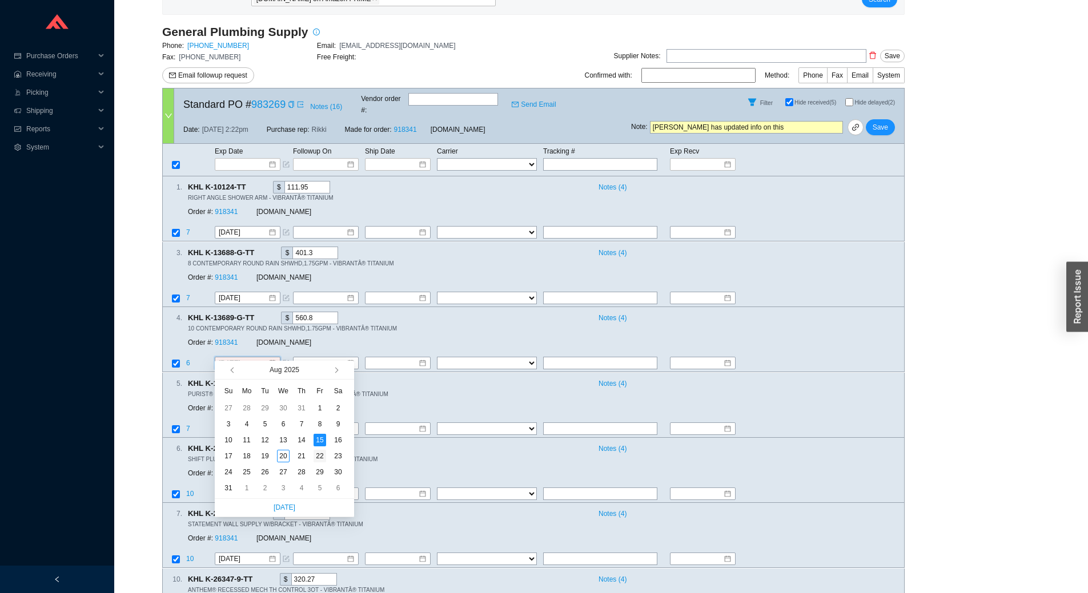
type input "8/22/2025"
click at [322, 455] on div "22" at bounding box center [320, 456] width 13 height 13
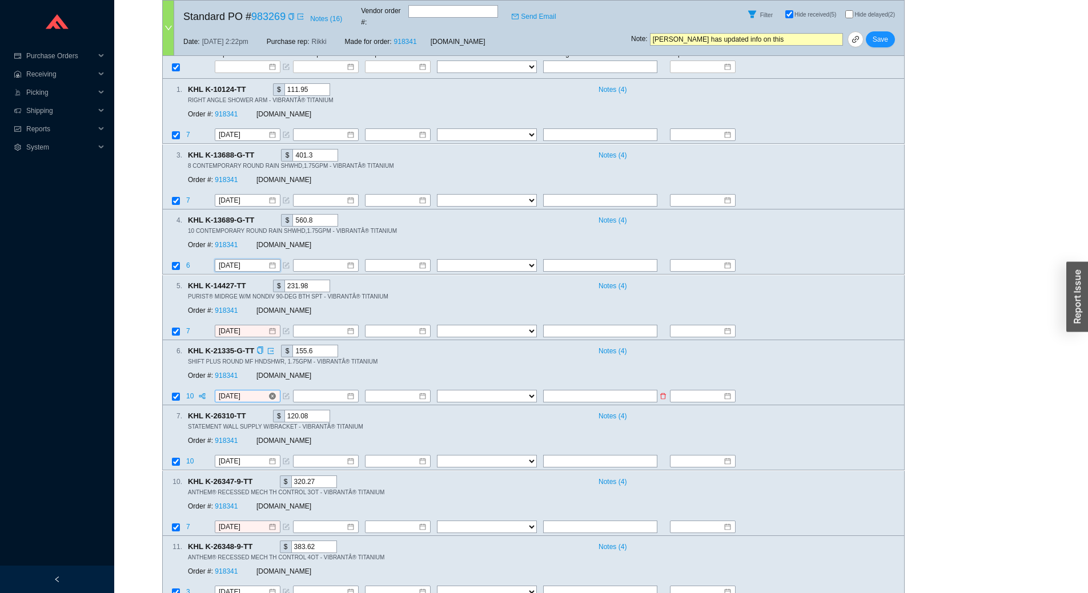
scroll to position [299, 0]
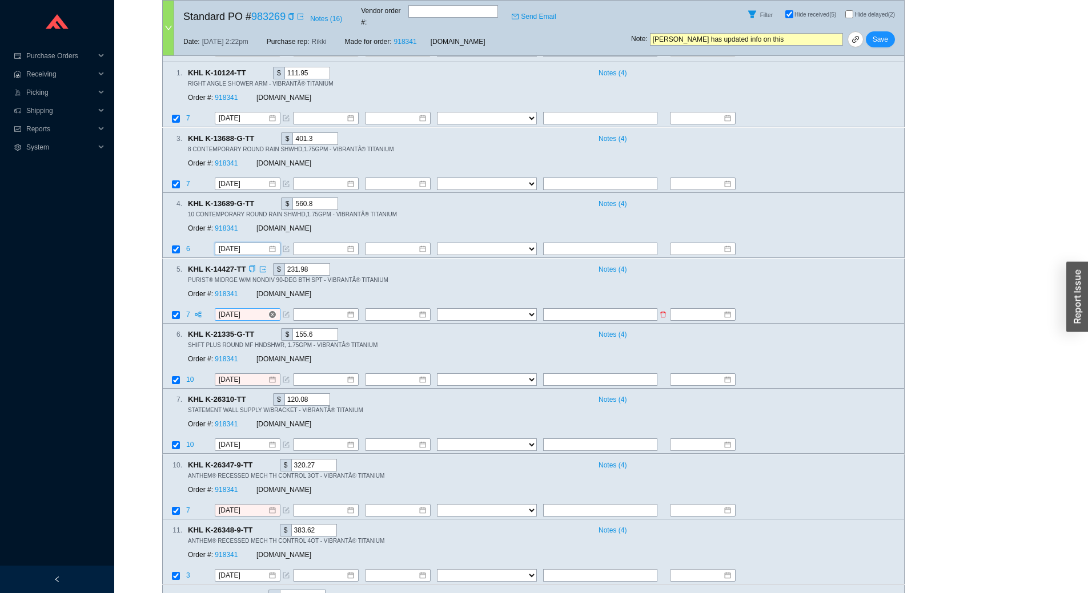
click at [252, 309] on input "8/15/2025" at bounding box center [243, 314] width 49 height 11
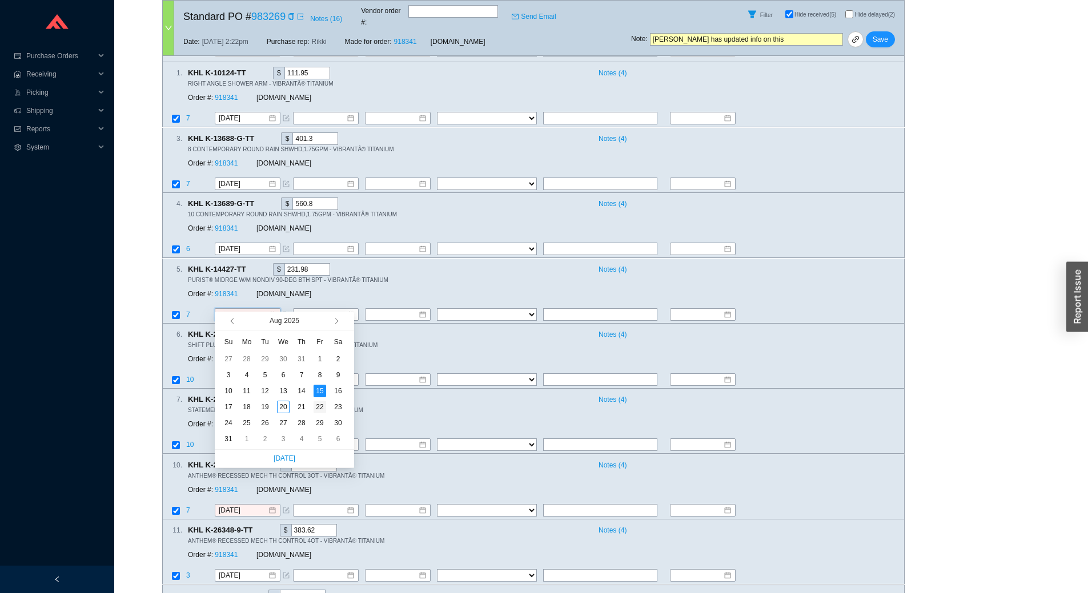
type input "8/22/2025"
click at [319, 406] on div "22" at bounding box center [320, 407] width 13 height 13
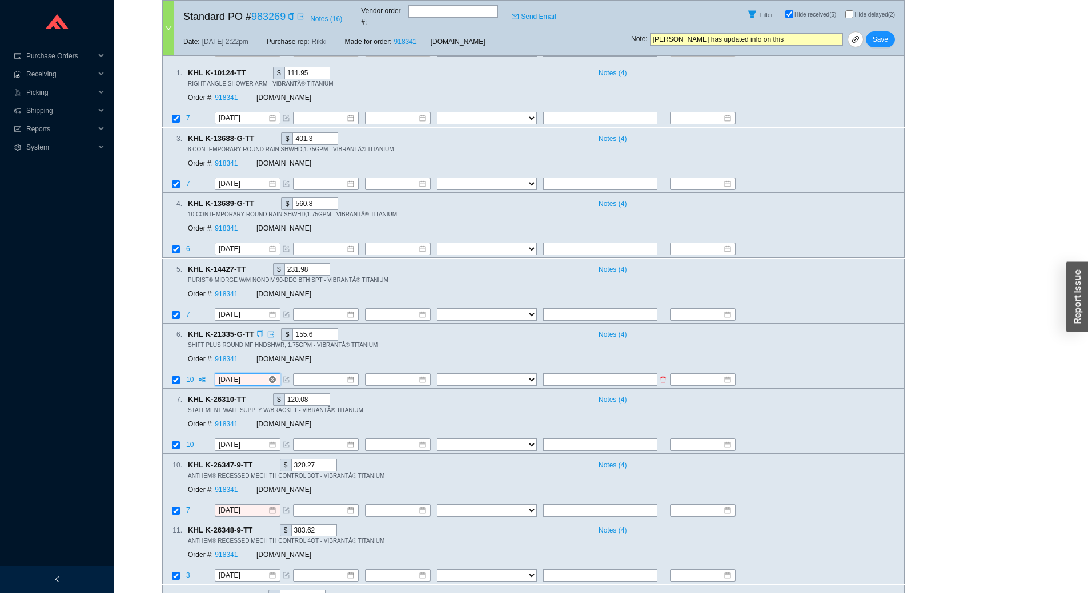
click at [261, 374] on input "8/15/2025" at bounding box center [243, 379] width 49 height 11
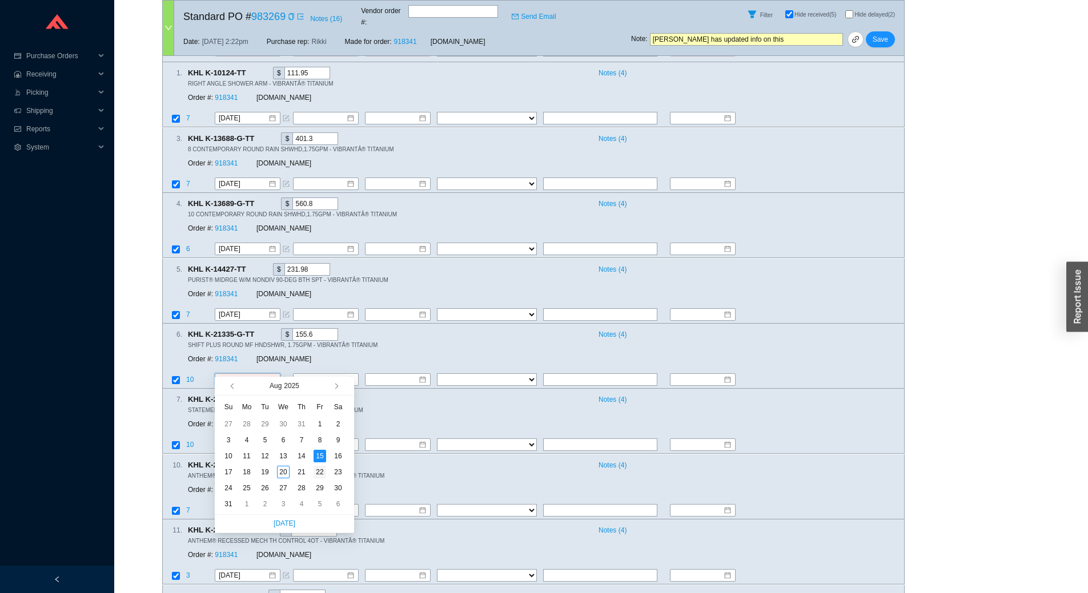
type input "8/22/2025"
click at [321, 471] on div "22" at bounding box center [320, 472] width 13 height 13
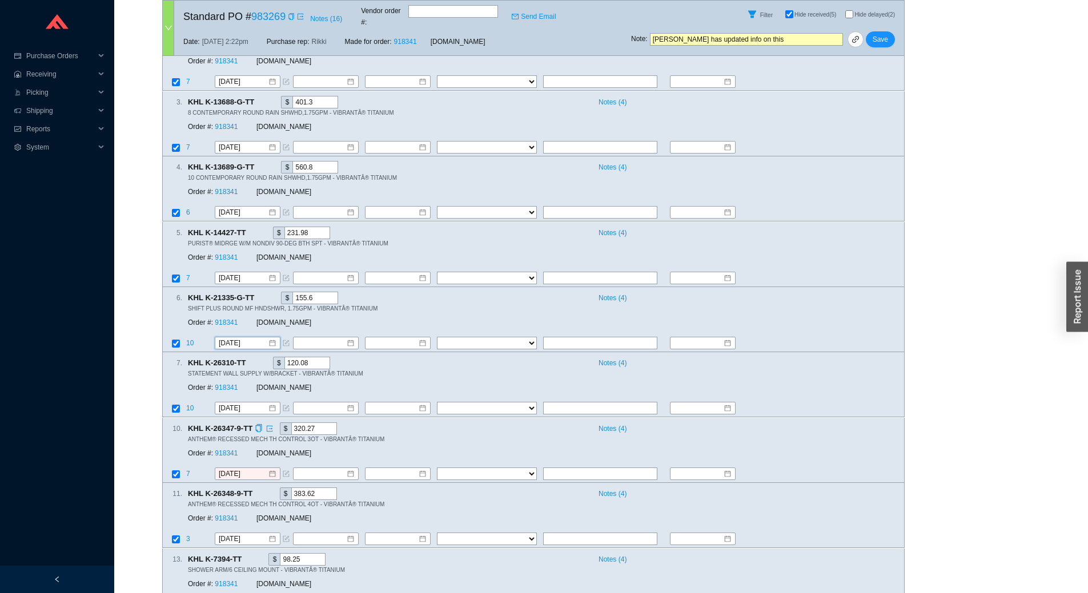
scroll to position [356, 0]
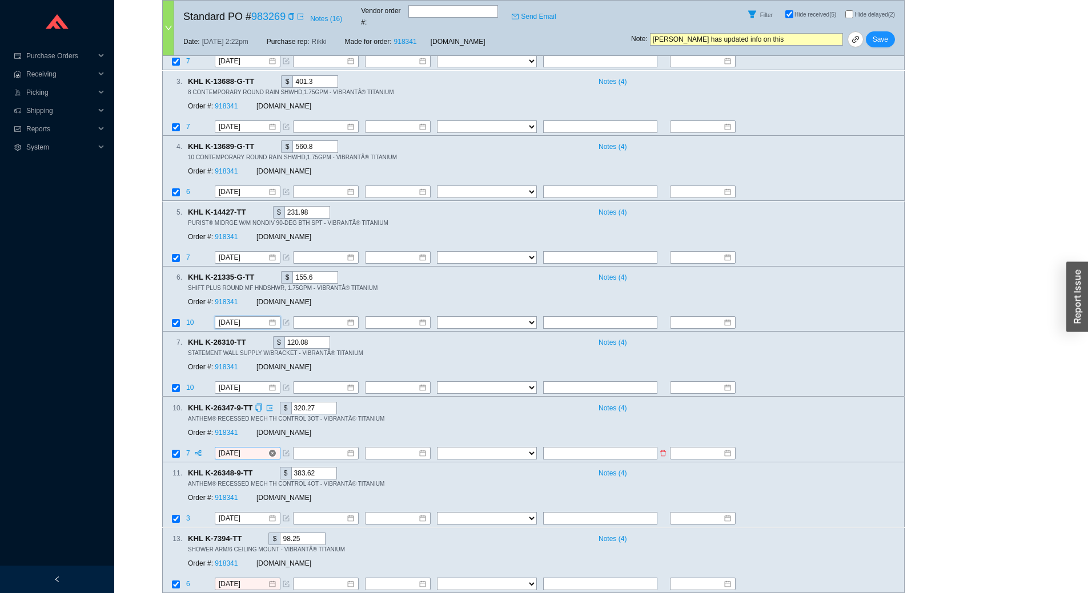
click at [250, 448] on input "8/15/2025" at bounding box center [243, 453] width 49 height 11
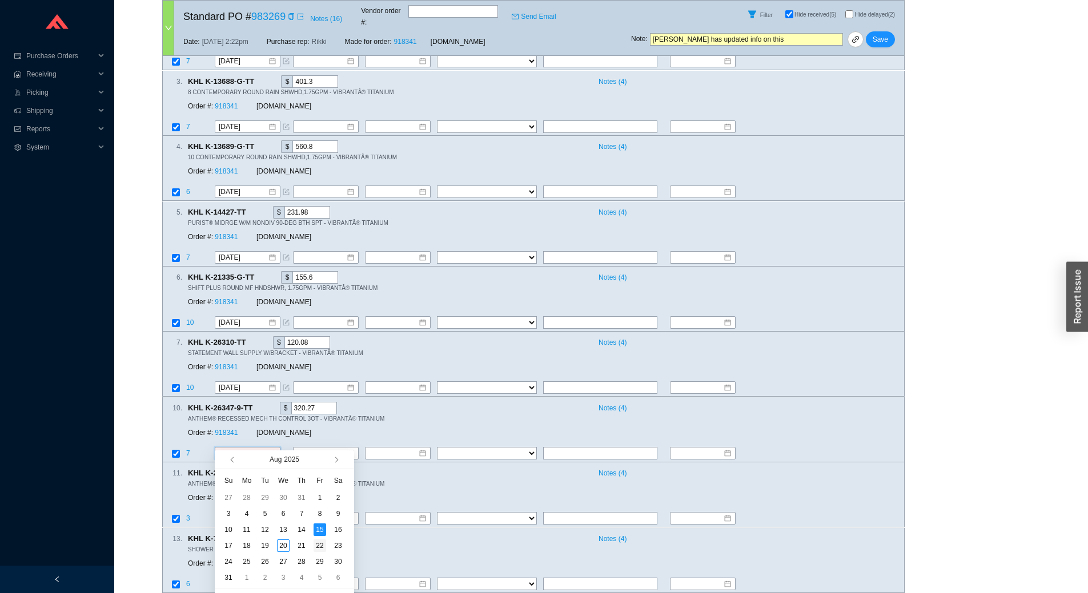
type input "8/22/2025"
click at [323, 549] on div "22" at bounding box center [320, 546] width 13 height 13
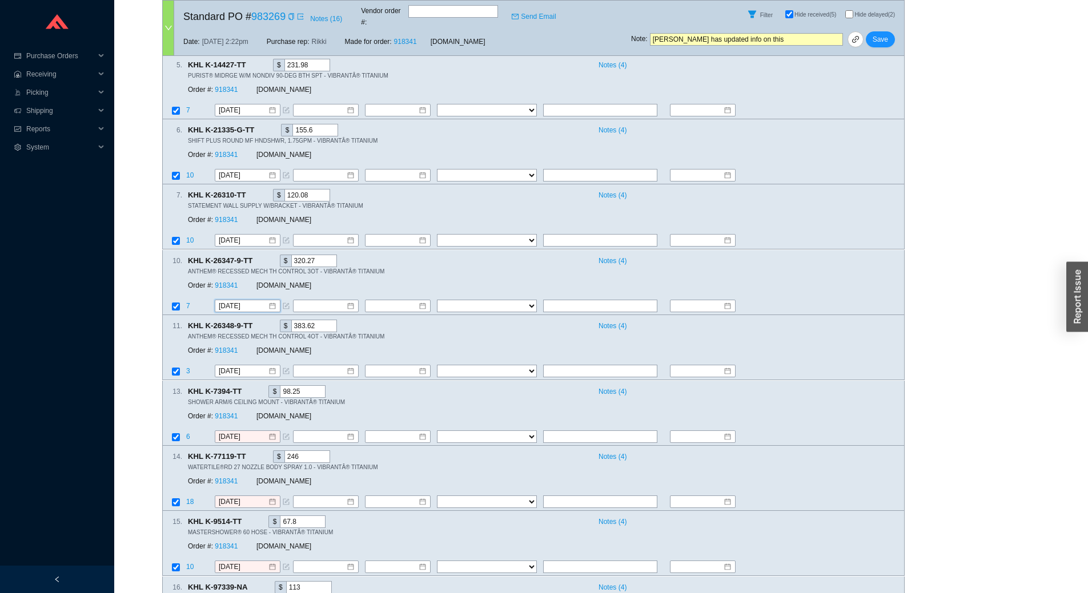
scroll to position [528, 0]
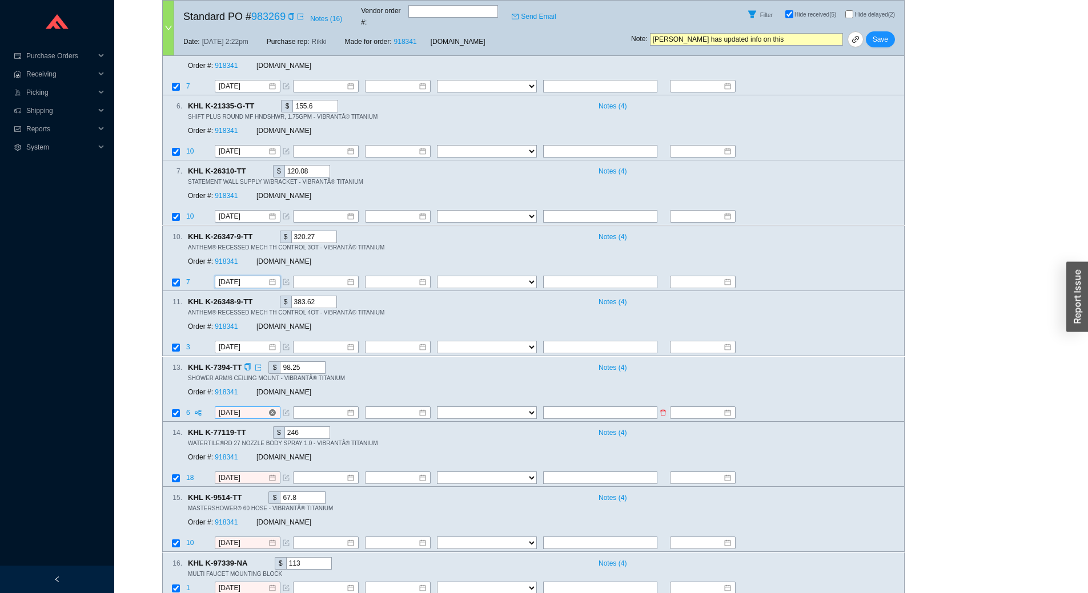
click at [253, 407] on input "8/15/2025" at bounding box center [243, 412] width 49 height 11
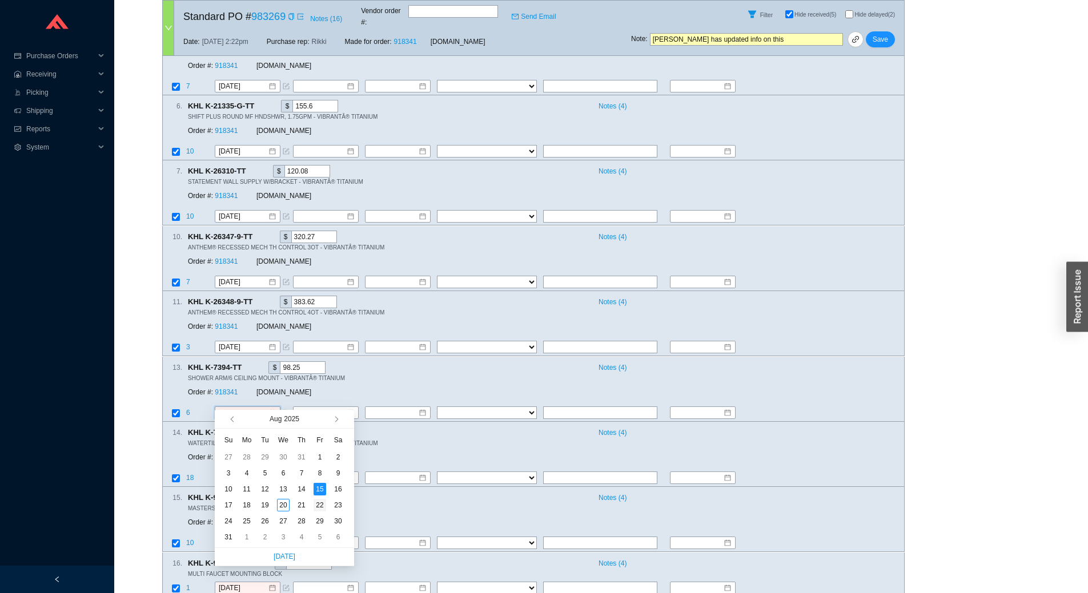
type input "8/22/2025"
click at [320, 507] on div "22" at bounding box center [320, 505] width 13 height 13
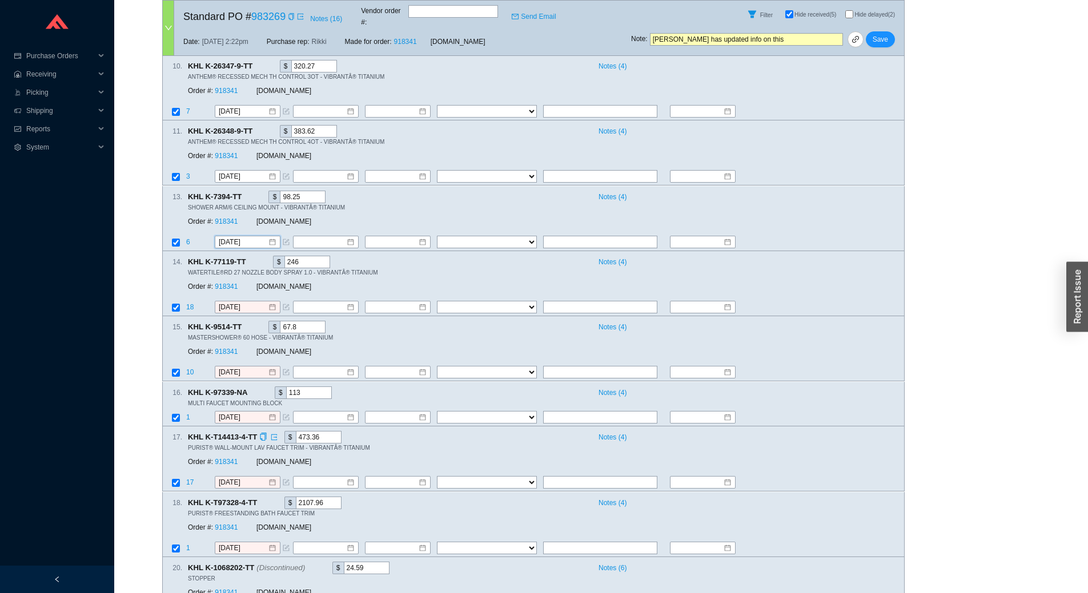
scroll to position [699, 0]
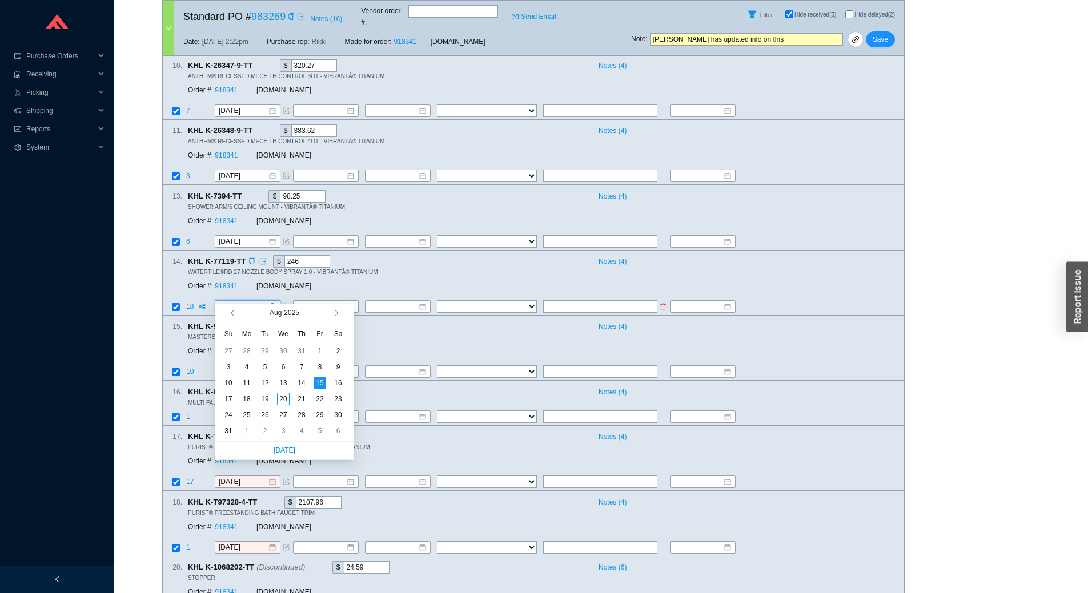
click at [259, 301] on input "8/15/2025" at bounding box center [243, 306] width 49 height 11
type input "8/22/2025"
click at [319, 398] on div "22" at bounding box center [320, 399] width 13 height 13
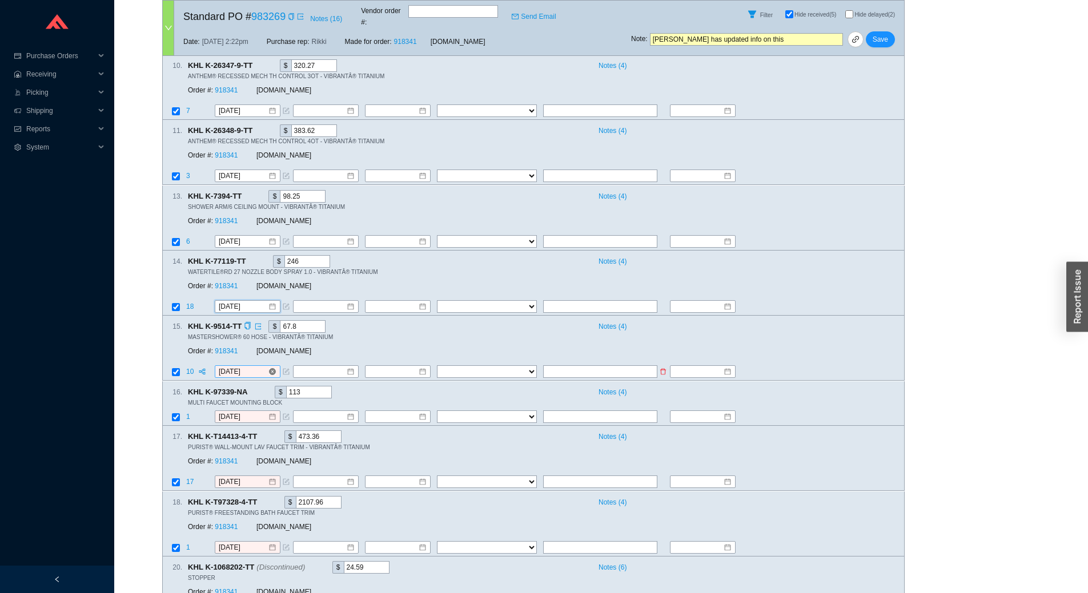
click at [251, 367] on input "8/15/2025" at bounding box center [243, 372] width 49 height 11
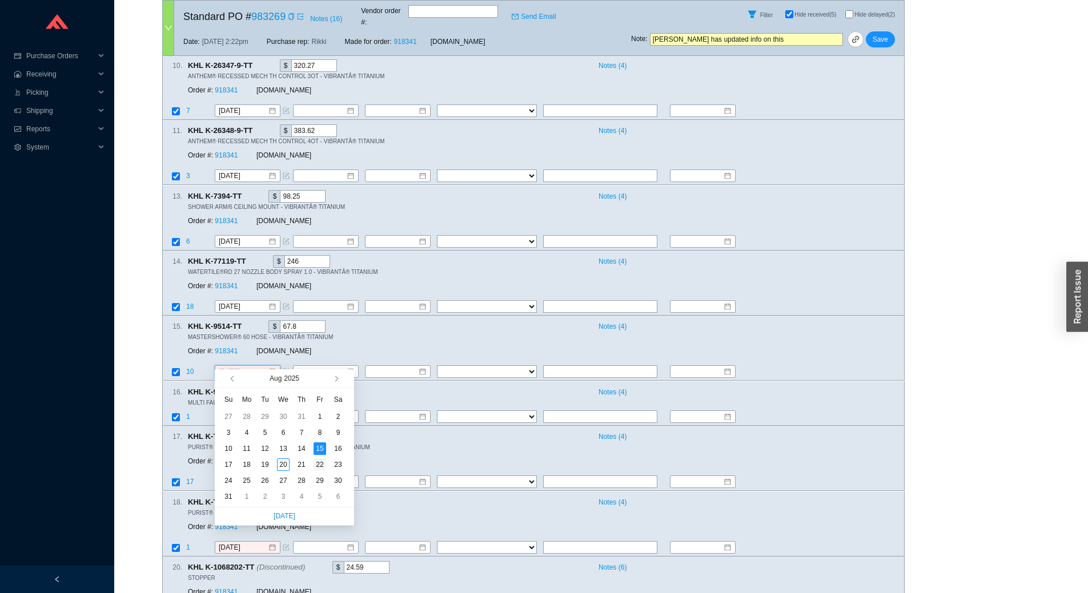
type input "8/22/2025"
click at [318, 464] on div "22" at bounding box center [320, 465] width 13 height 13
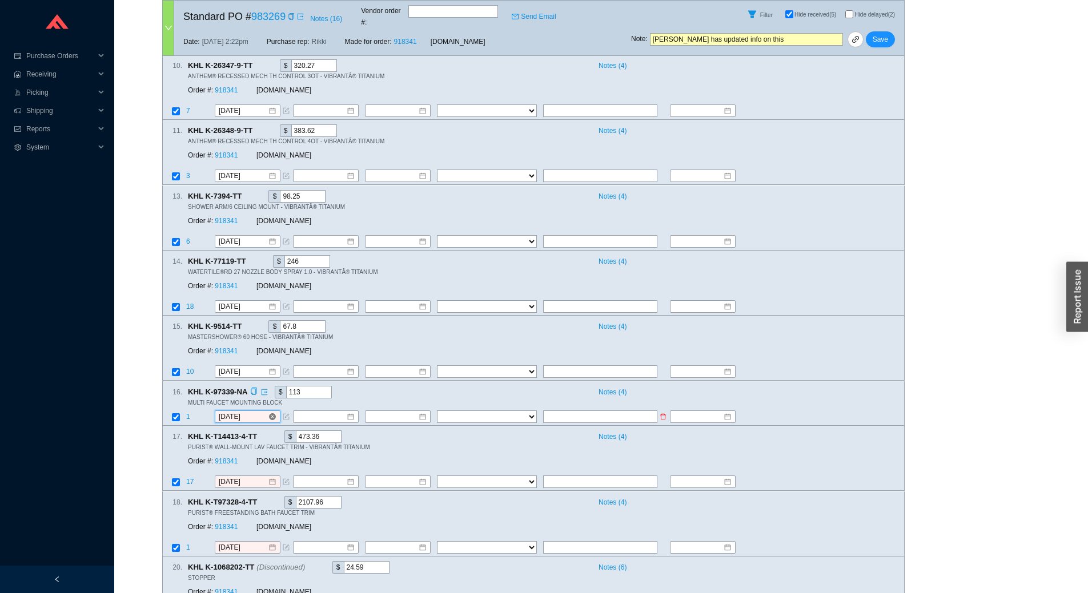
click at [253, 411] on input "8/15/2025" at bounding box center [243, 416] width 49 height 11
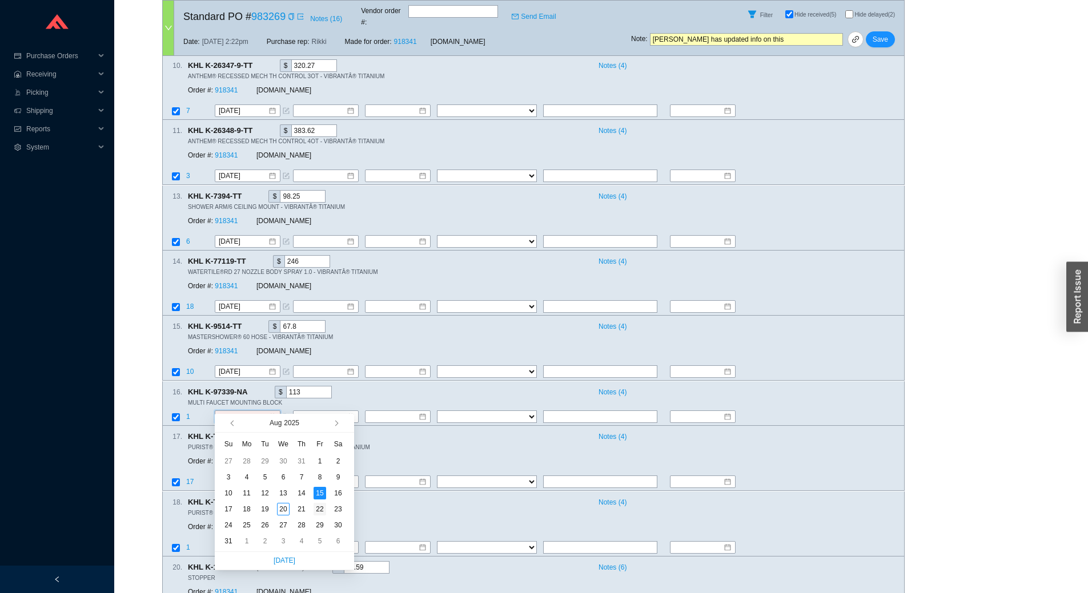
type input "8/22/2025"
drag, startPoint x: 319, startPoint y: 507, endPoint x: 306, endPoint y: 506, distance: 13.8
click at [319, 507] on div "22" at bounding box center [320, 509] width 13 height 13
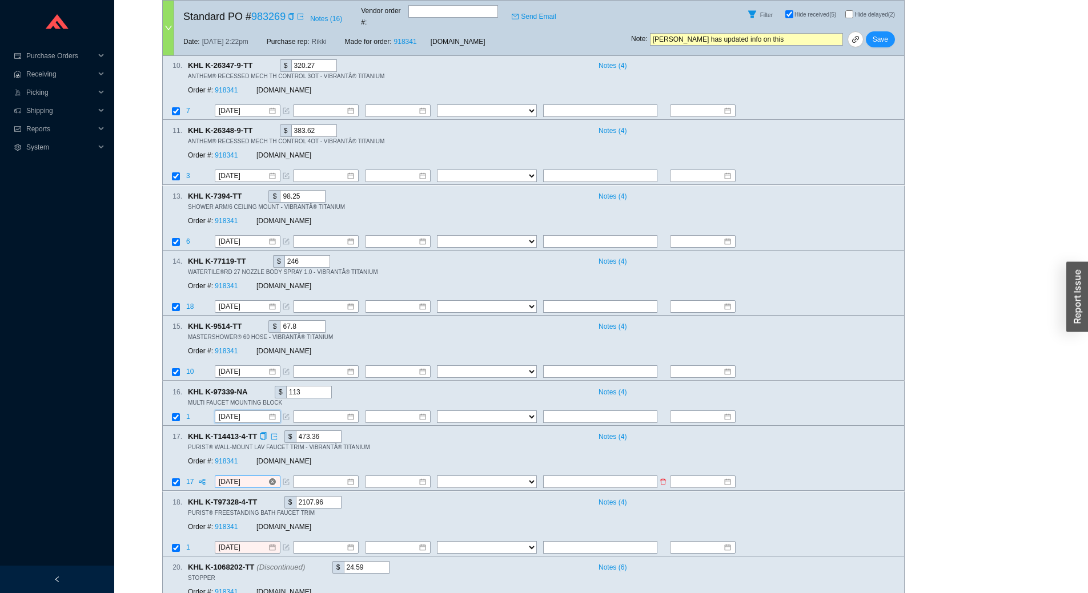
click at [255, 477] on input "8/15/2025" at bounding box center [243, 482] width 49 height 11
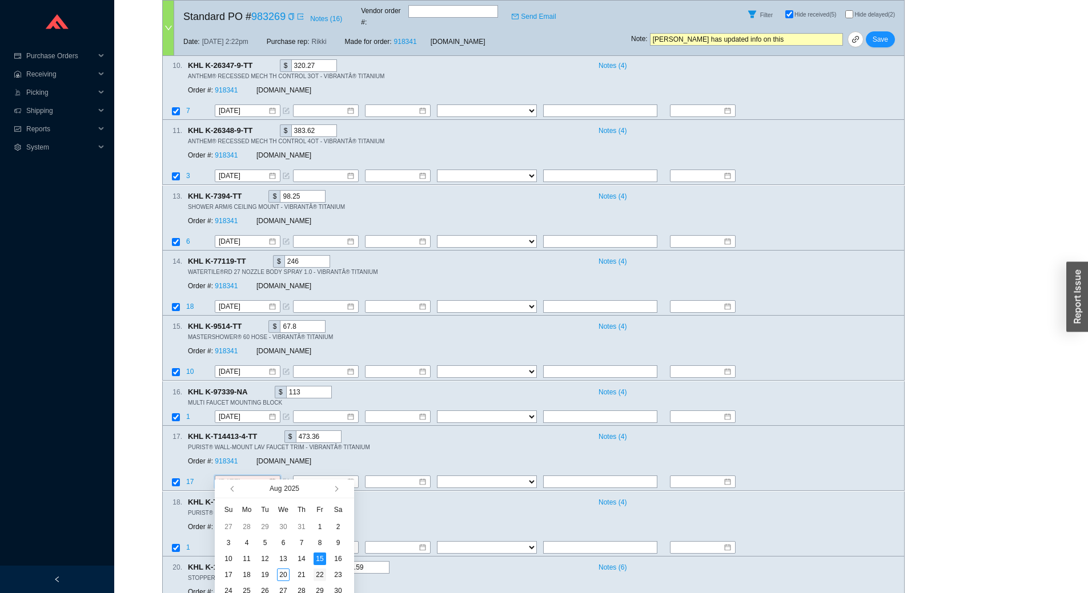
type input "8/22/2025"
click at [324, 569] on div "22" at bounding box center [320, 575] width 13 height 13
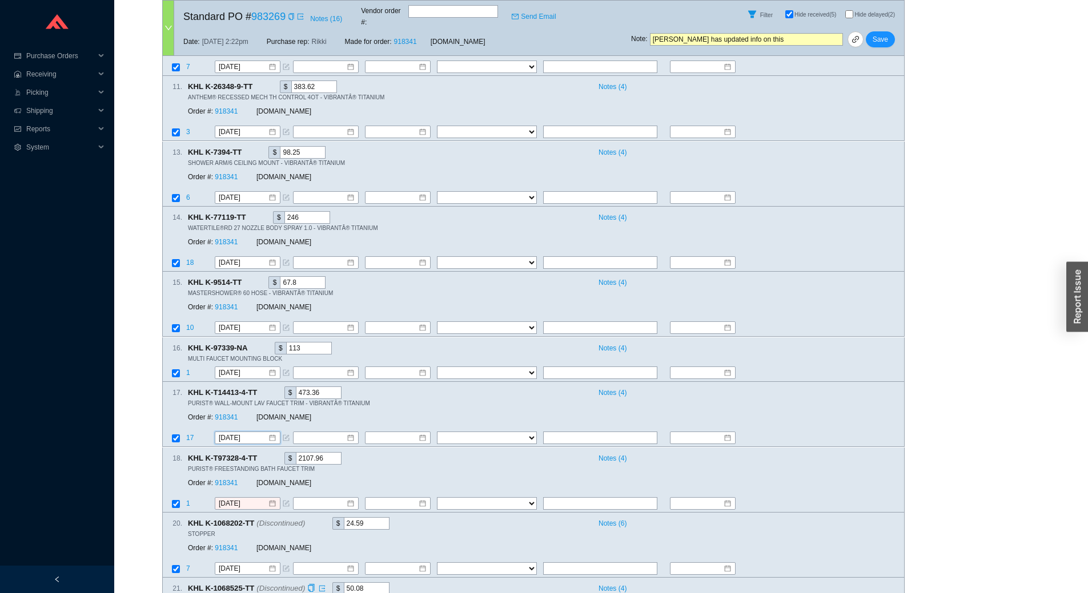
scroll to position [813, 0]
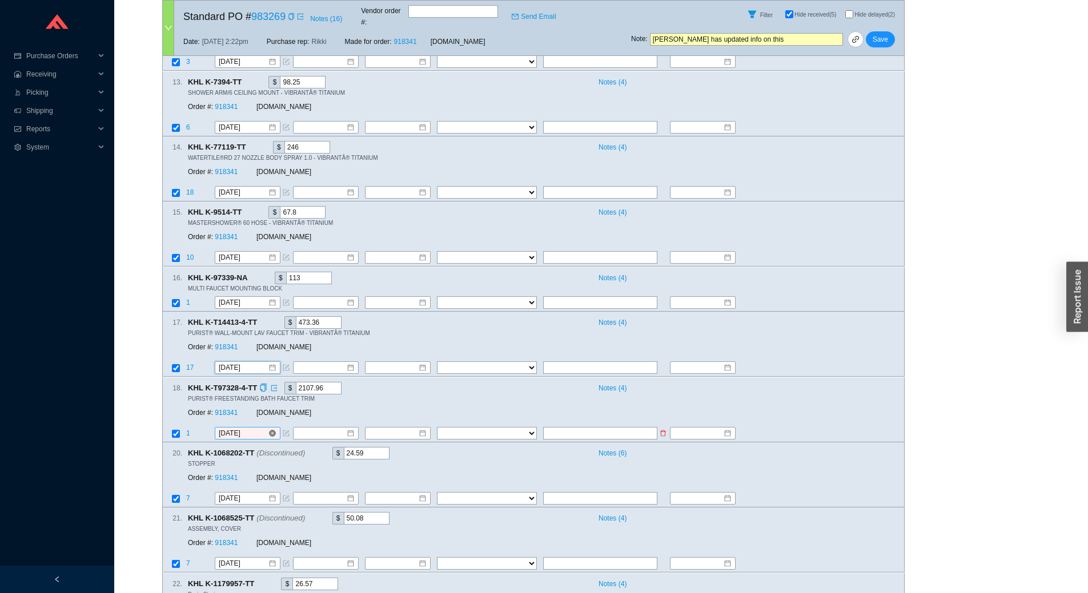
click at [253, 428] on input "8/15/2025" at bounding box center [243, 433] width 49 height 11
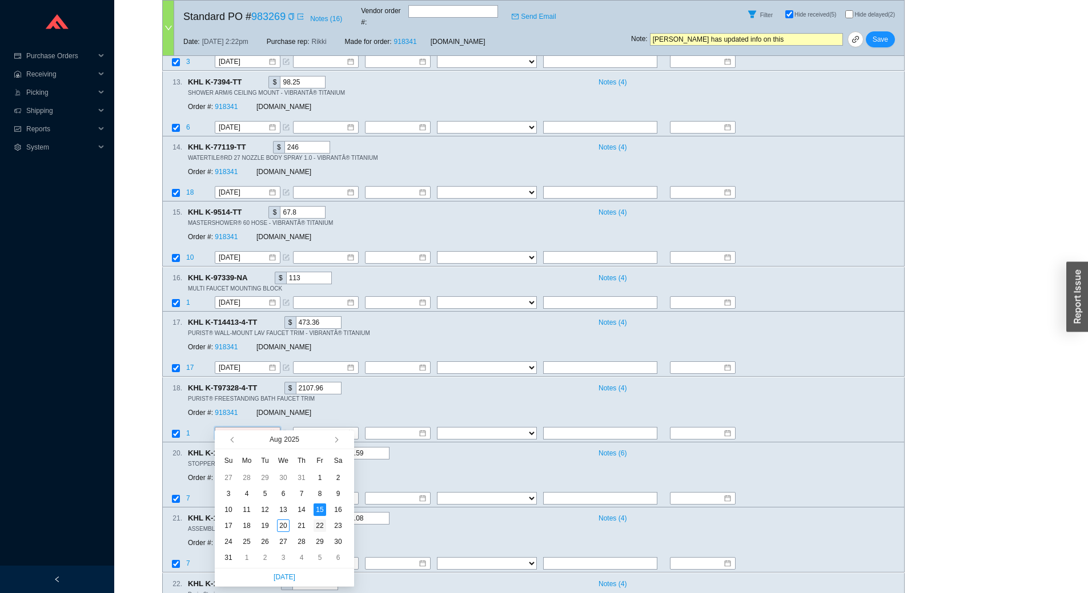
type input "8/22/2025"
click at [318, 527] on div "22" at bounding box center [320, 526] width 13 height 13
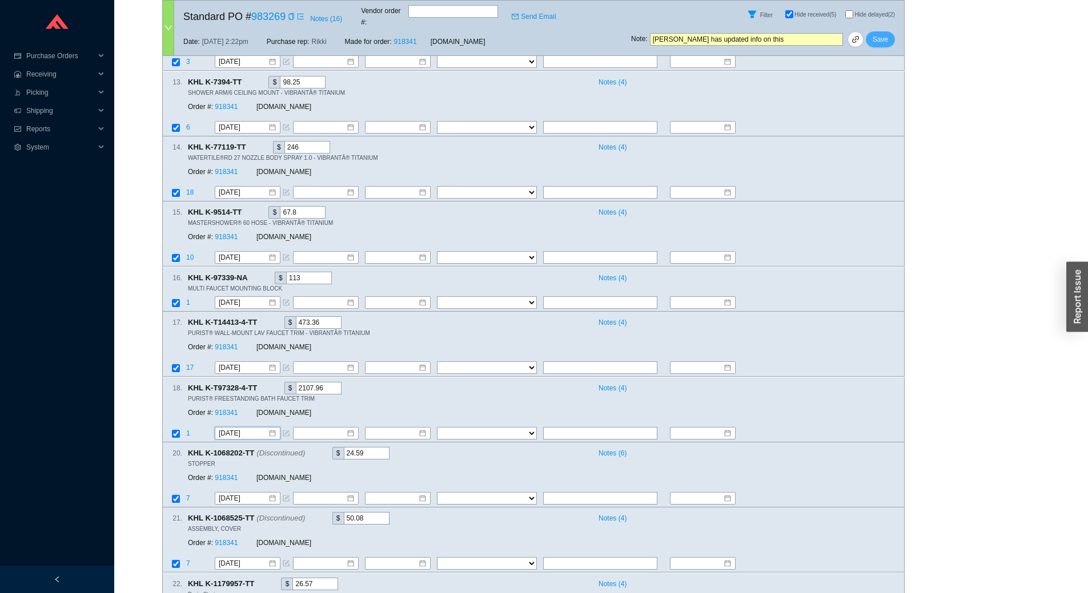
click at [889, 31] on button "Save" at bounding box center [880, 39] width 29 height 16
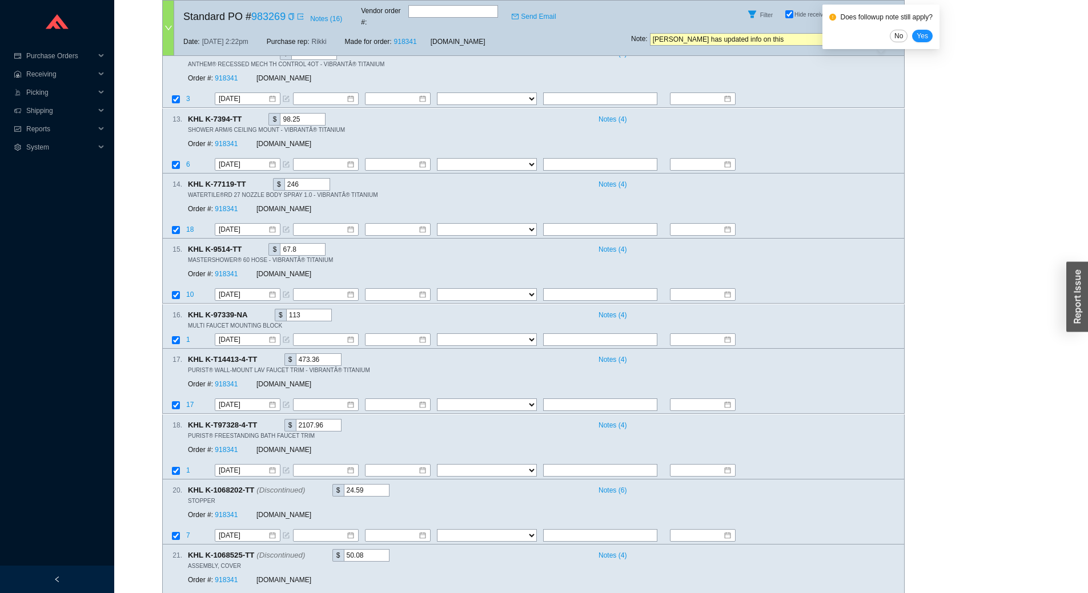
scroll to position [756, 0]
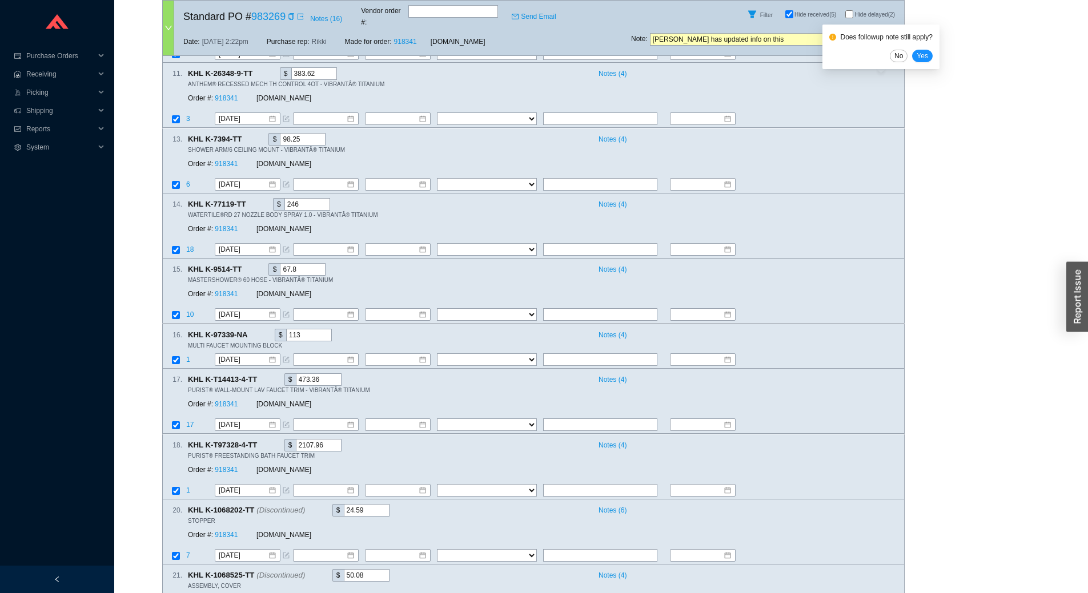
click at [901, 63] on div "Does followup note still apply? No Yes" at bounding box center [881, 47] width 117 height 45
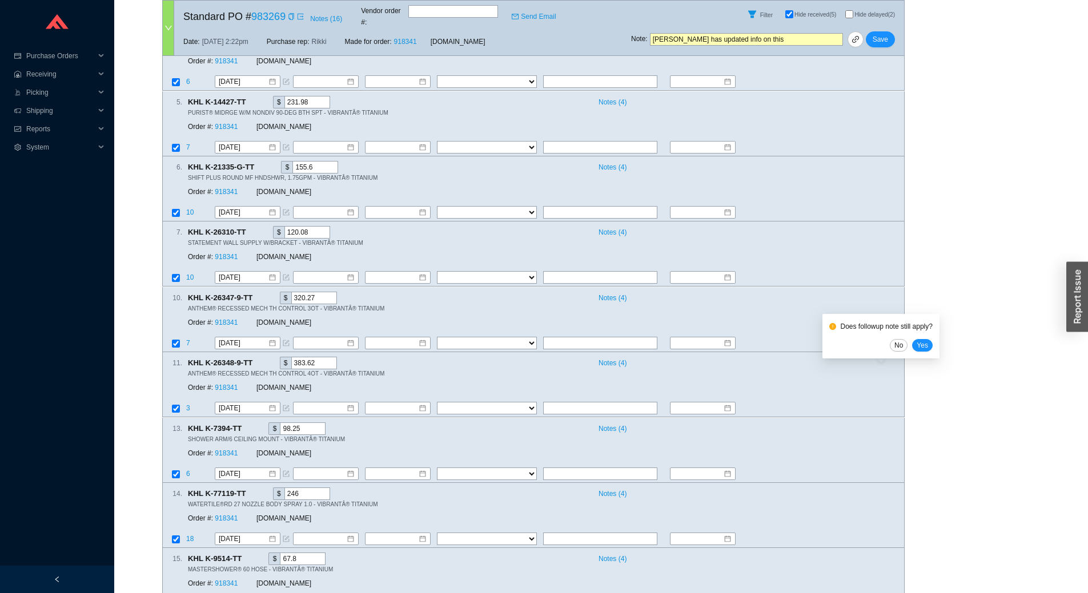
scroll to position [471, 0]
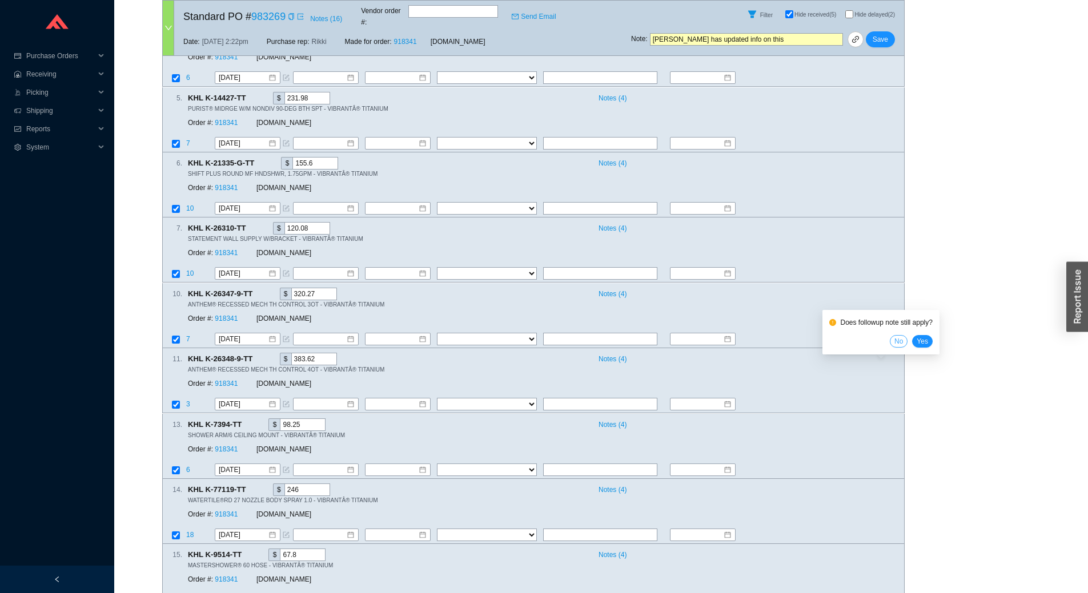
click at [897, 339] on span "No" at bounding box center [898, 341] width 9 height 11
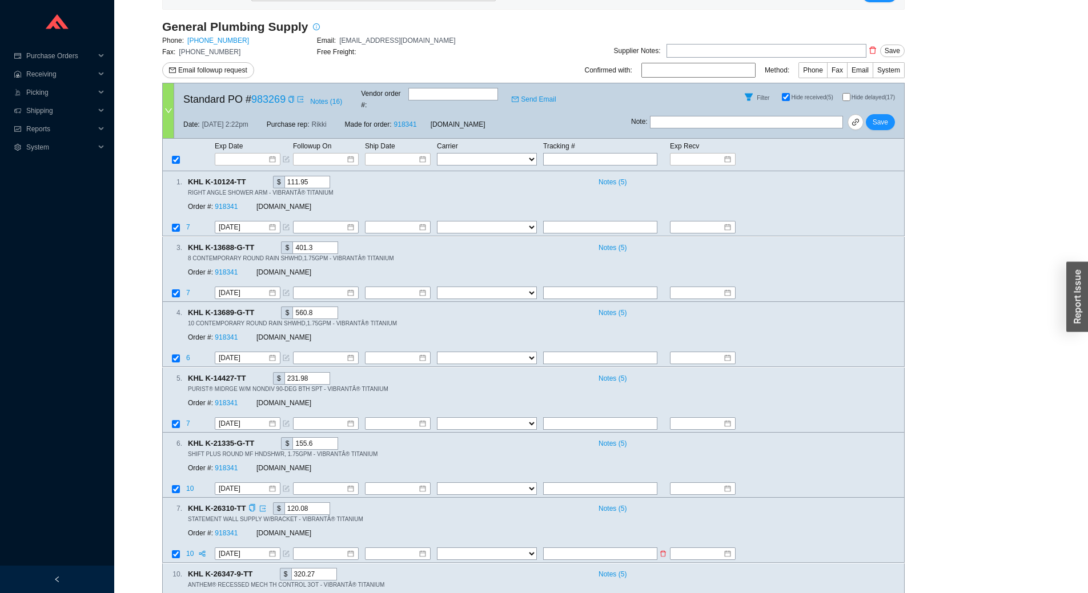
scroll to position [0, 0]
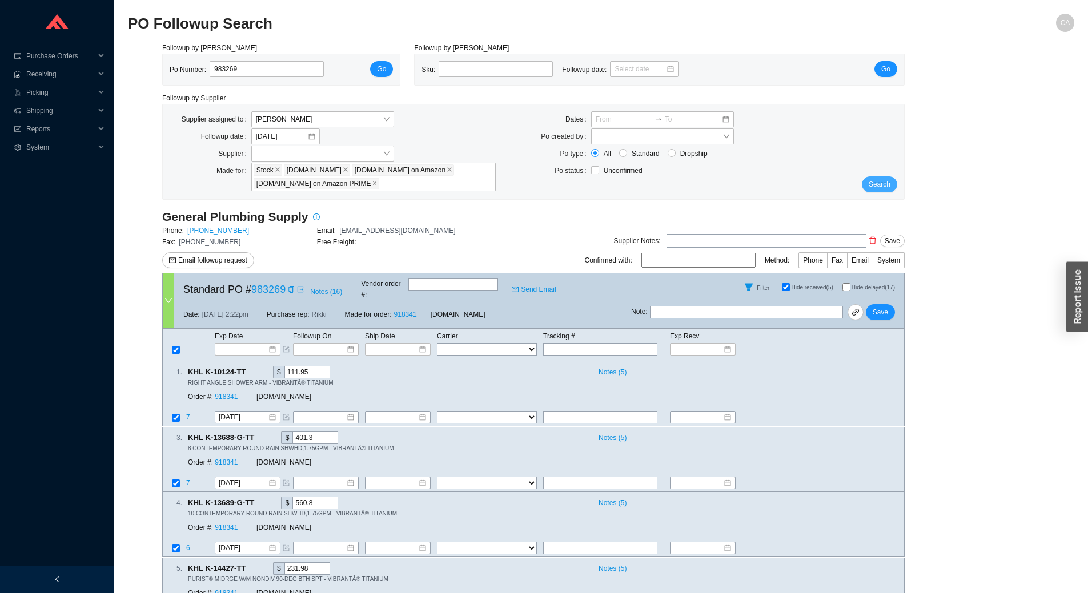
click at [887, 180] on span "Search" at bounding box center [880, 184] width 22 height 11
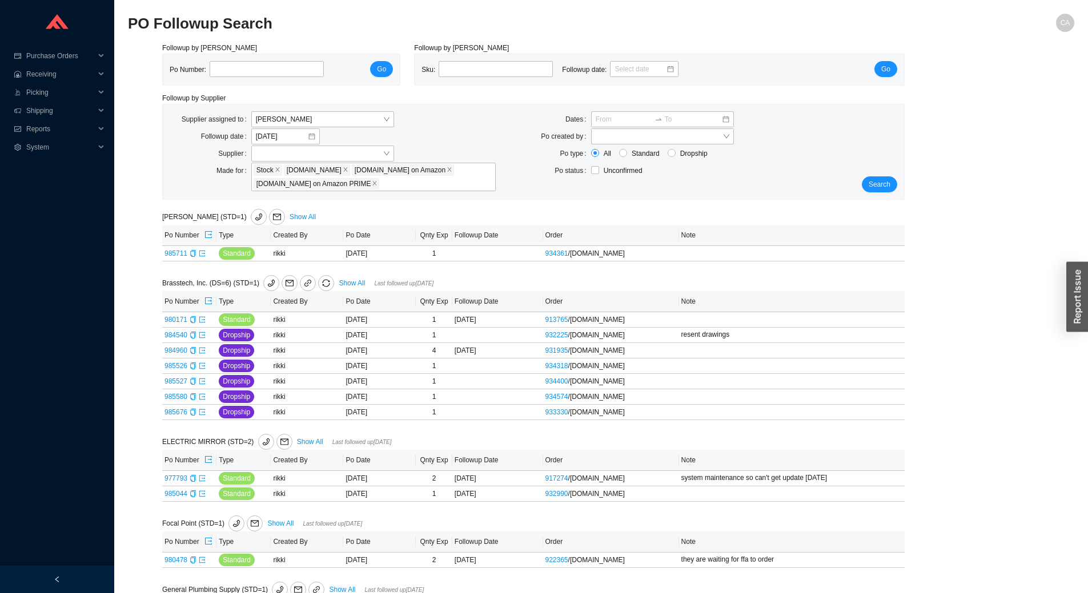
type input "985857"
click at [375, 71] on button "Go" at bounding box center [381, 69] width 23 height 16
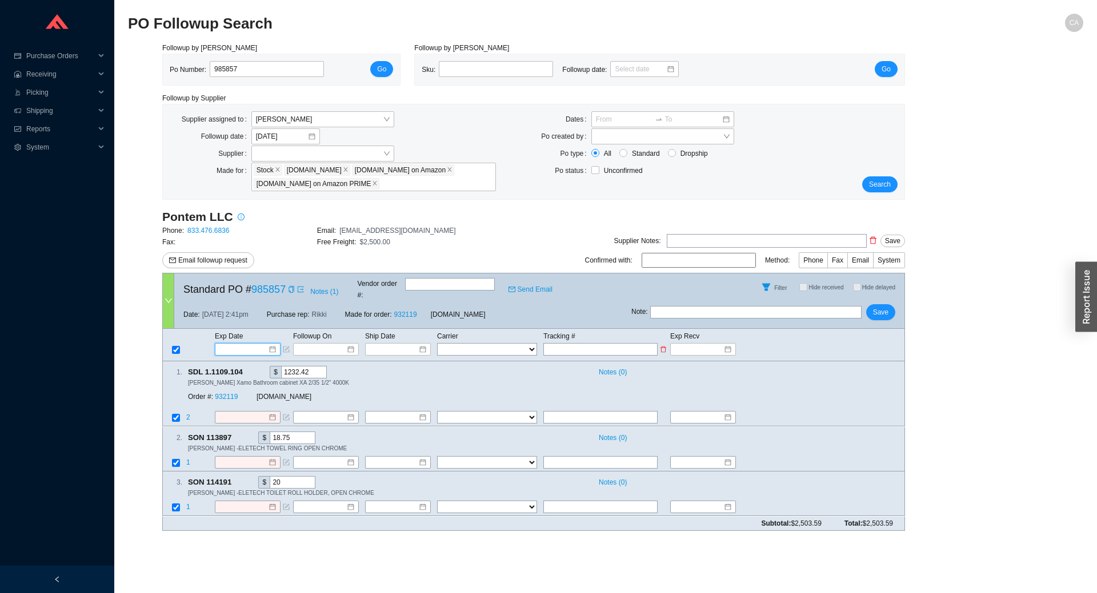
click at [228, 344] on input at bounding box center [243, 349] width 49 height 11
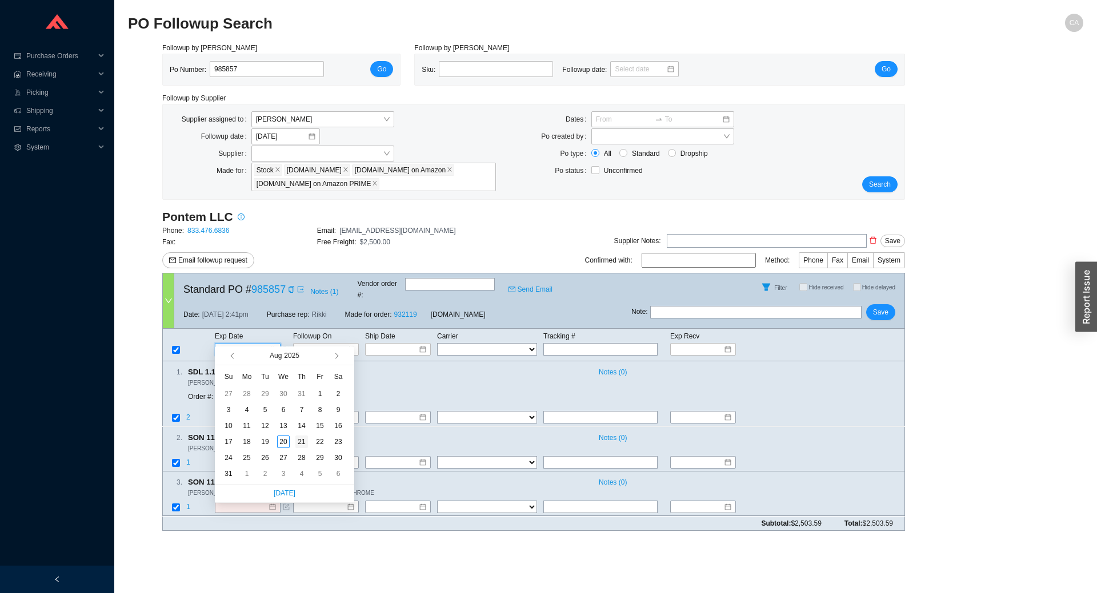
type input "8/21/2025"
click at [299, 447] on div "21" at bounding box center [301, 442] width 13 height 13
type input "8/21/2025"
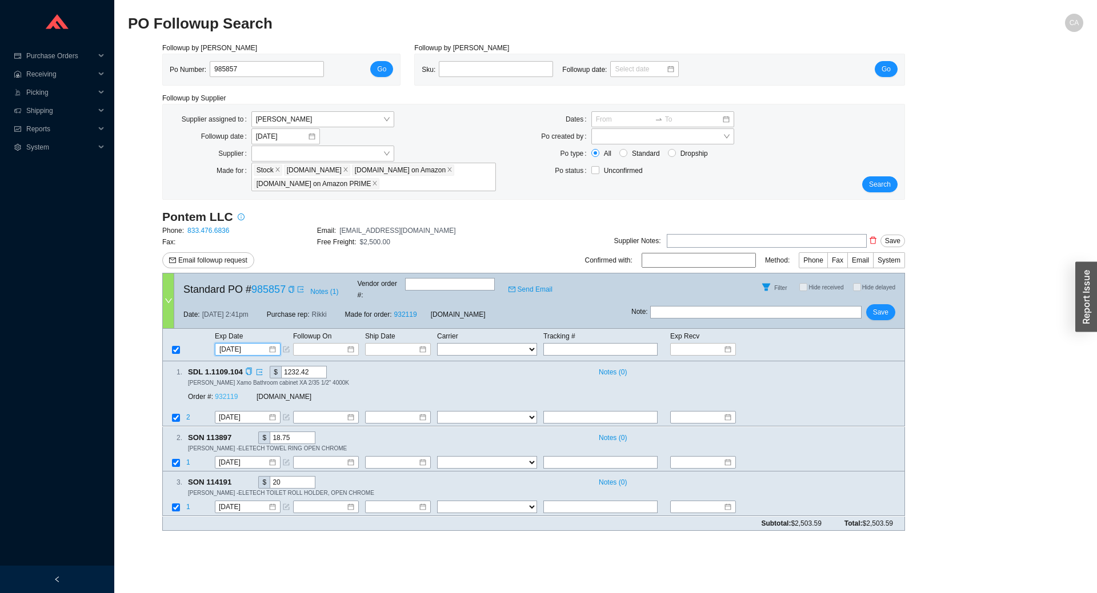
click at [236, 394] on link "932119" at bounding box center [226, 398] width 23 height 8
click at [885, 307] on span "Save" at bounding box center [880, 312] width 15 height 11
click at [277, 66] on input "985857" at bounding box center [267, 69] width 114 height 16
paste input "676"
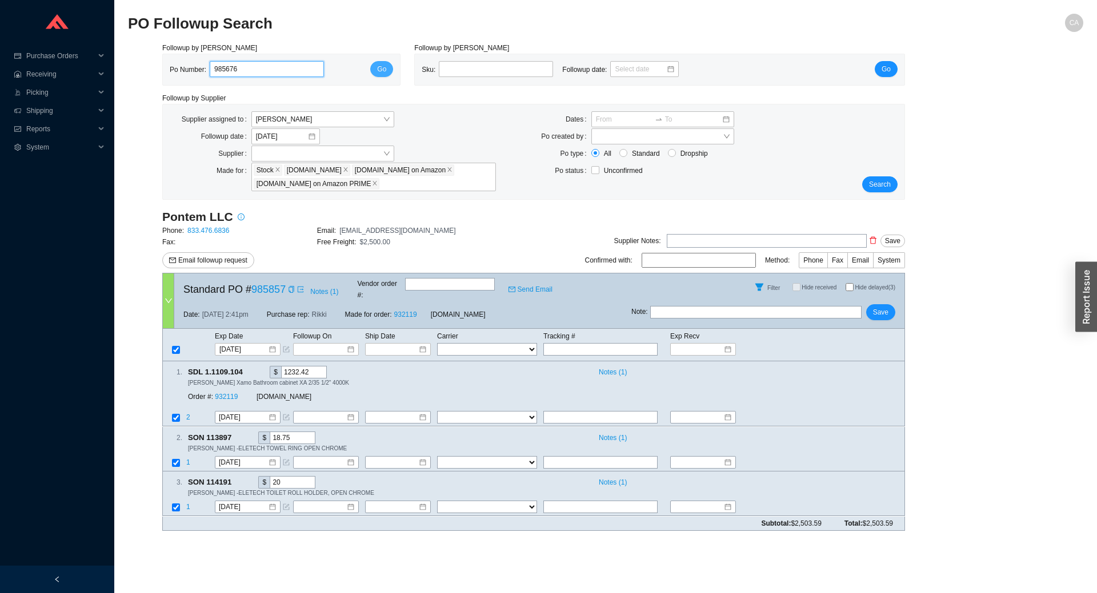
type input "985676"
click at [383, 75] on span "Go" at bounding box center [381, 68] width 9 height 11
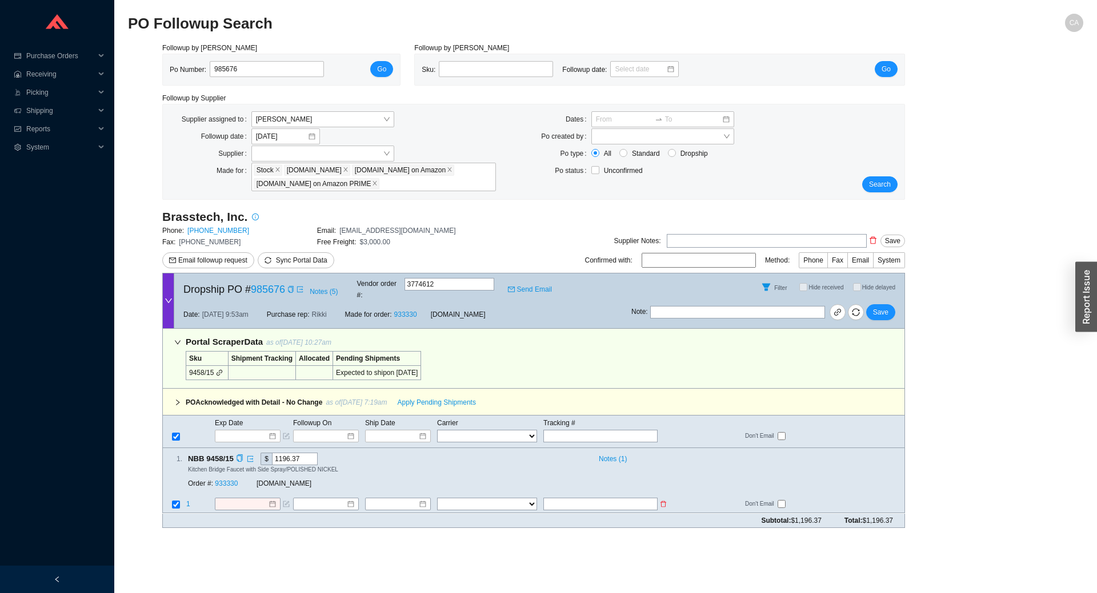
click at [584, 499] on input "text" at bounding box center [600, 505] width 114 height 13
paste input "476309793810"
type input "476309793810"
click at [491, 499] on select "FedEx UPS ---------------- 2 Day Transportation INC A&B Freight A. Duie Pyle AA…" at bounding box center [487, 505] width 100 height 13
select select "1"
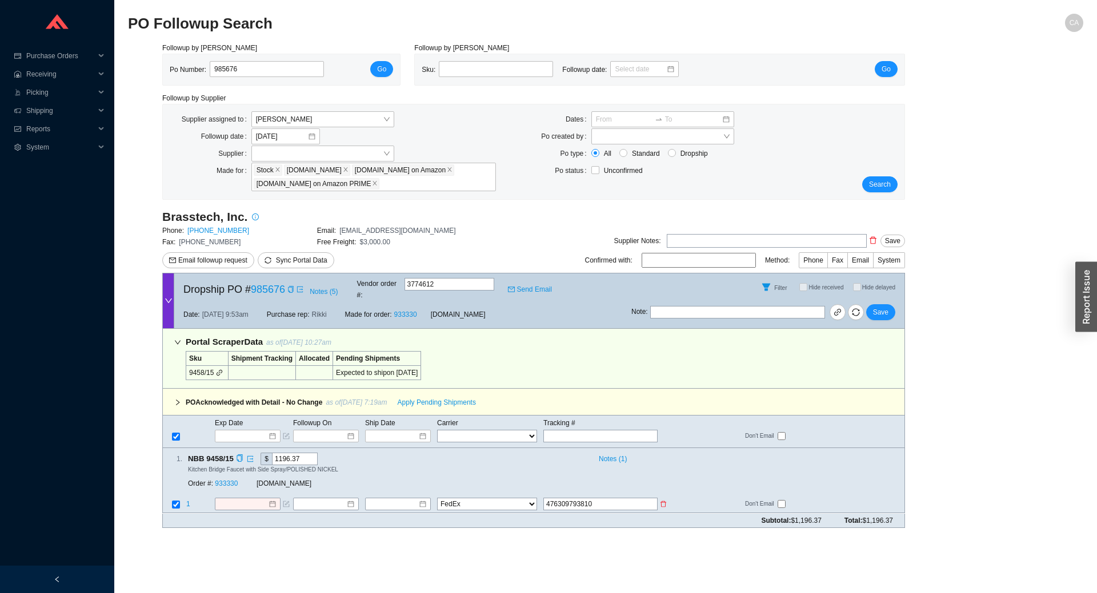
click at [437, 499] on select "FedEx UPS ---------------- 2 Day Transportation INC A&B Freight A. Duie Pyle AA…" at bounding box center [487, 505] width 100 height 13
click at [410, 499] on input at bounding box center [393, 504] width 49 height 11
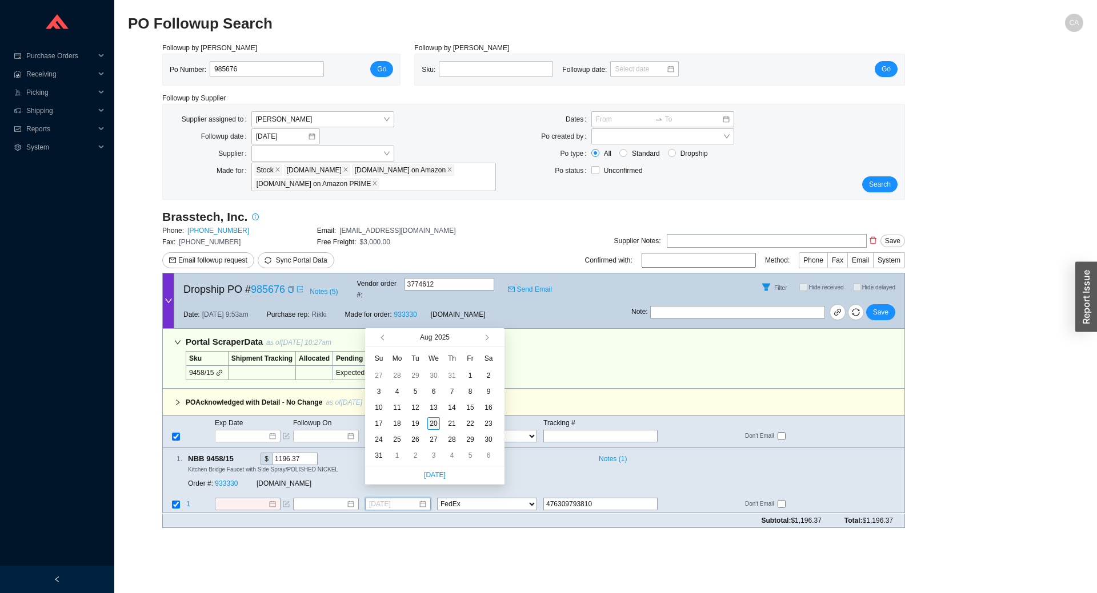
type input "8/20/2025"
click at [438, 425] on div "20" at bounding box center [433, 424] width 13 height 13
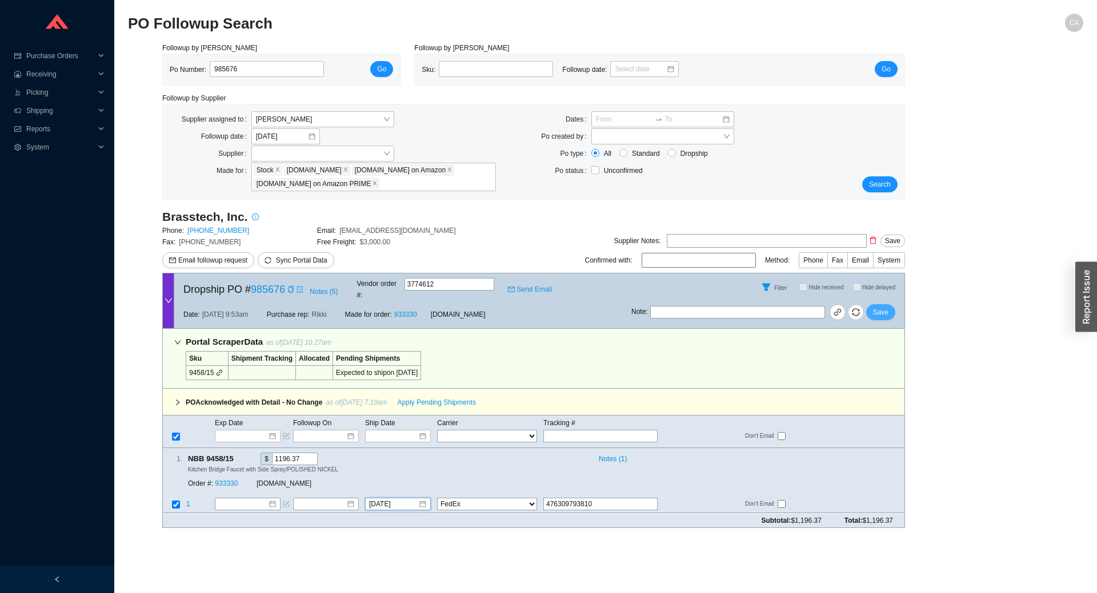
click at [878, 307] on span "Save" at bounding box center [880, 312] width 15 height 11
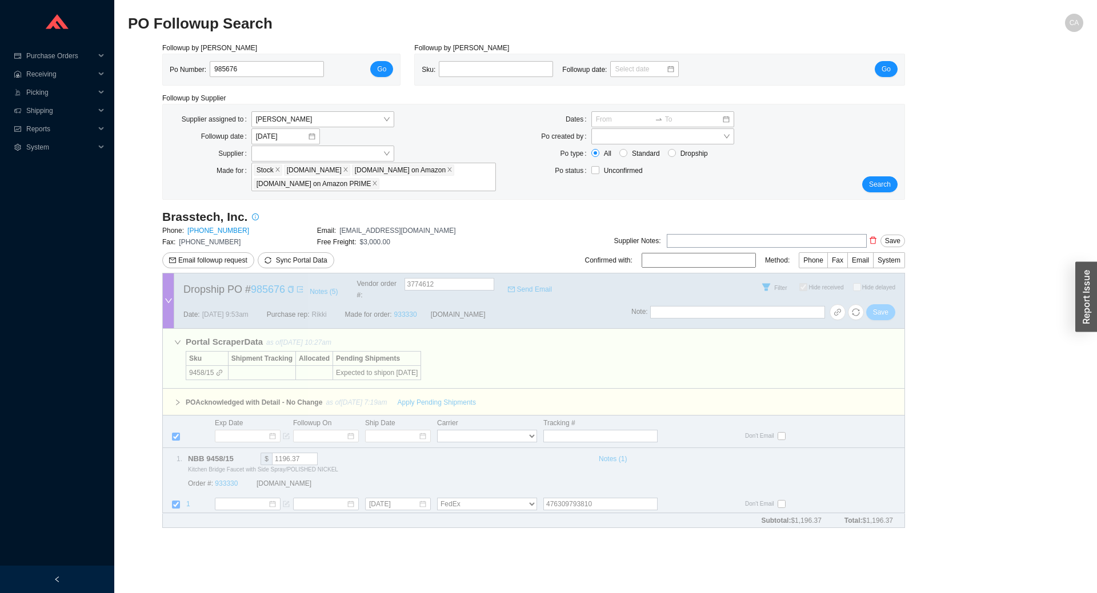
checkbox input "true"
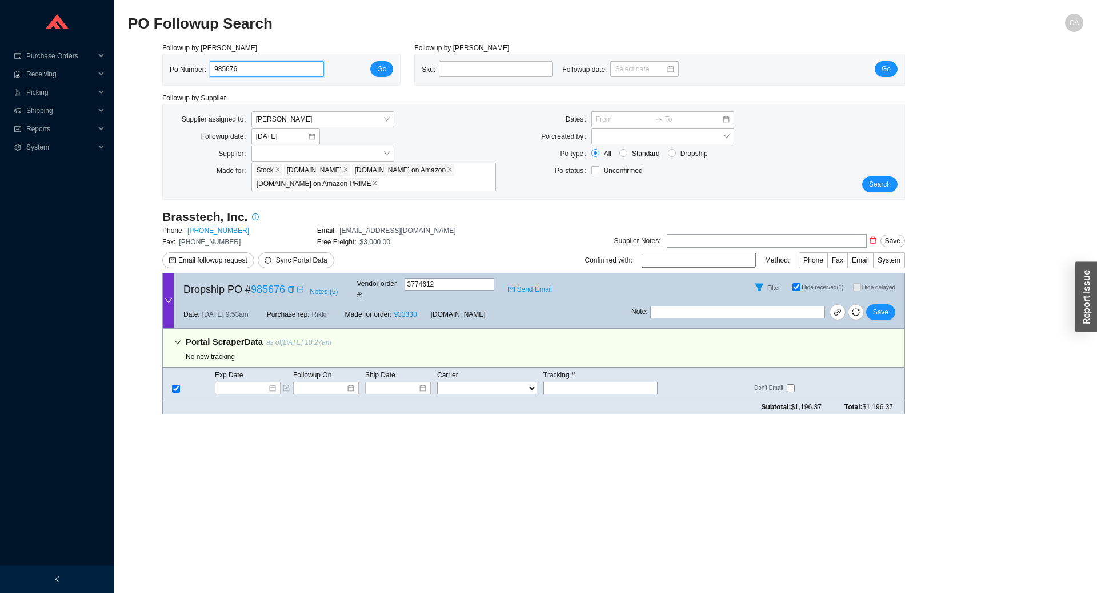
click at [243, 71] on input "985676" at bounding box center [267, 69] width 114 height 16
click at [241, 71] on input "985676" at bounding box center [267, 69] width 114 height 16
paste input "0171"
type input "980171"
click at [382, 68] on span "Go" at bounding box center [381, 68] width 9 height 11
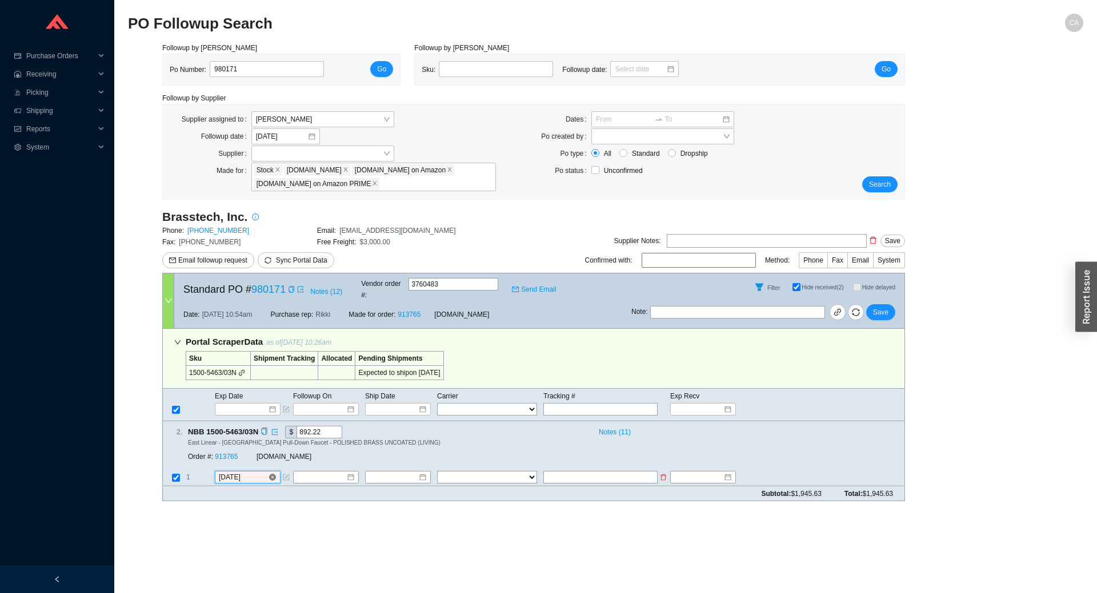
click at [251, 472] on input "8/18/2025" at bounding box center [243, 477] width 49 height 11
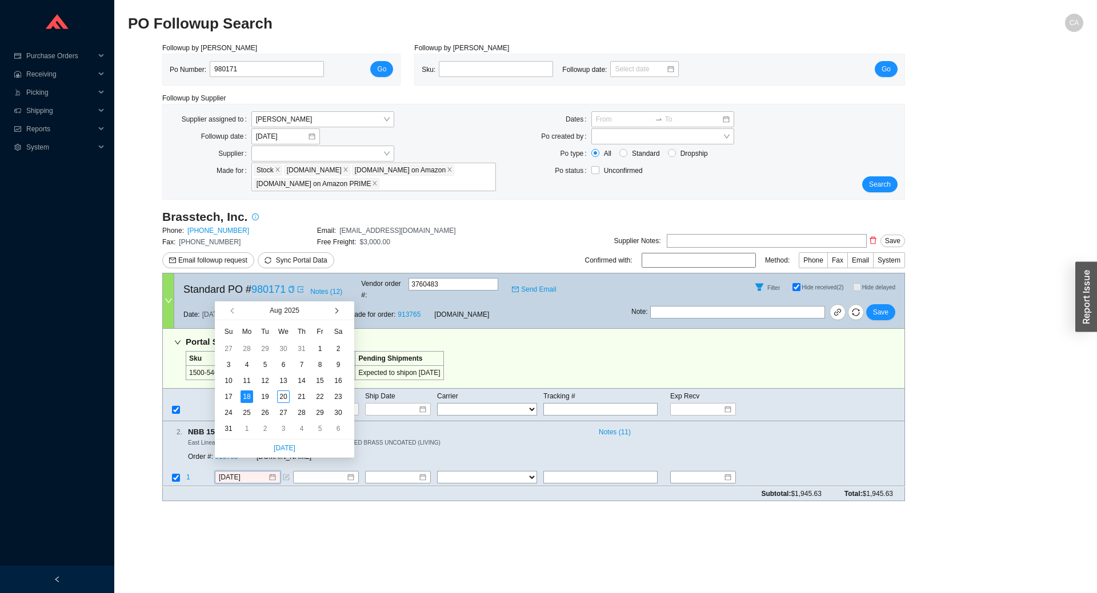
click at [338, 308] on button "button" at bounding box center [335, 311] width 11 height 18
type input "10/15/2025"
click at [288, 382] on div "15" at bounding box center [283, 381] width 13 height 13
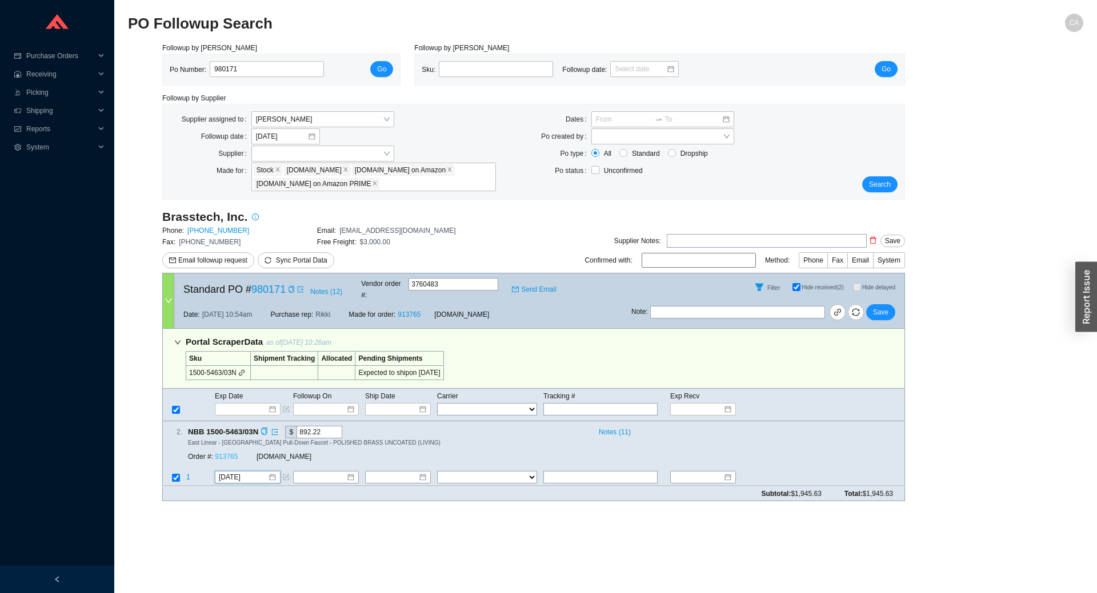
click at [230, 454] on link "913765" at bounding box center [226, 458] width 23 height 8
click at [884, 307] on span "Save" at bounding box center [880, 312] width 15 height 11
click at [888, 304] on button "Save" at bounding box center [880, 312] width 29 height 16
drag, startPoint x: 264, startPoint y: 74, endPoint x: 122, endPoint y: 75, distance: 142.2
click at [122, 75] on section "PO Followup Search CA Followup by PO Po Number: 980171 Go Followup by Sku Sku: …" at bounding box center [605, 296] width 982 height 593
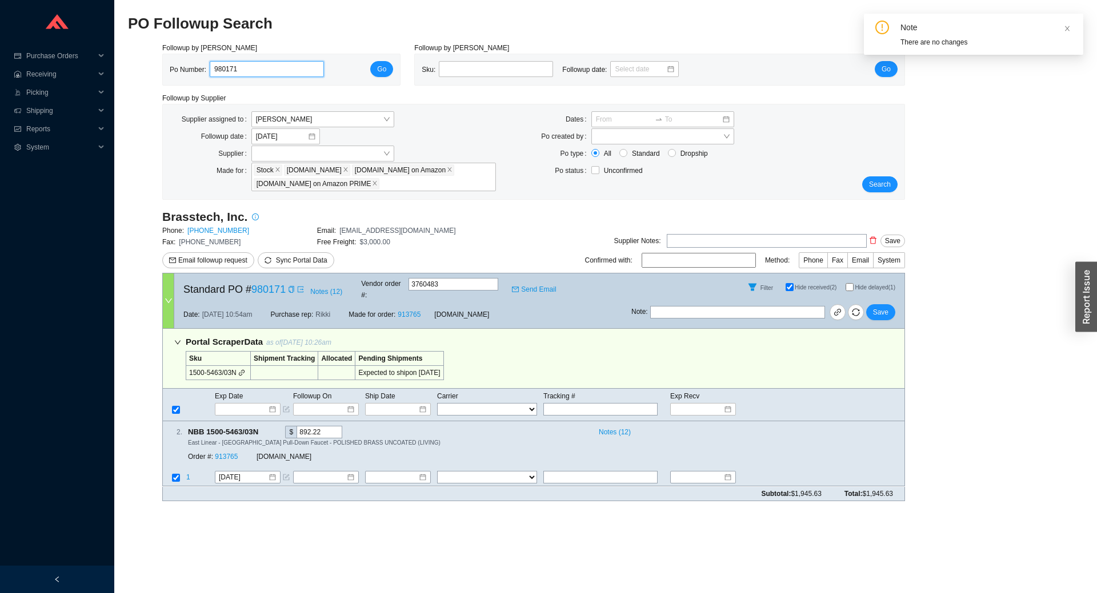
paste input "5760"
type input "985760"
click at [376, 65] on button "Go" at bounding box center [381, 69] width 23 height 16
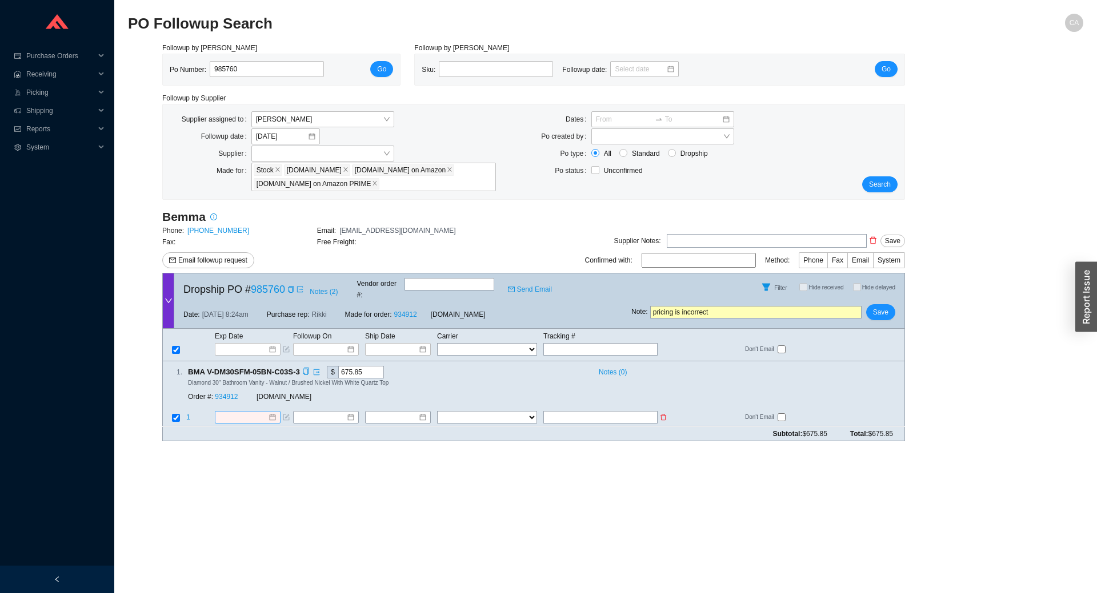
click at [242, 412] on input at bounding box center [243, 417] width 49 height 11
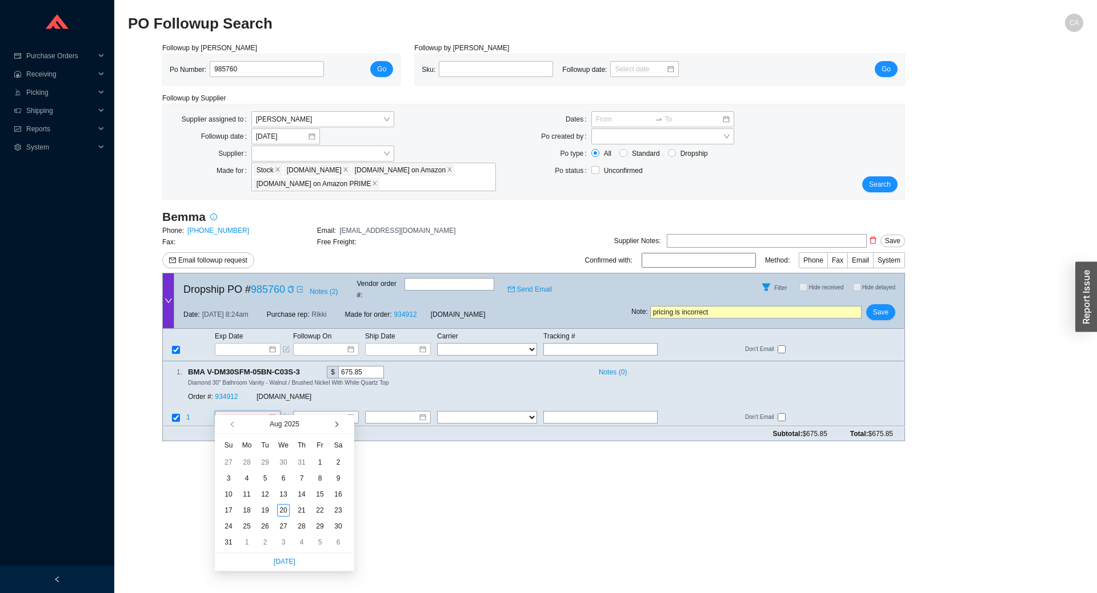
click at [338, 423] on button "button" at bounding box center [335, 424] width 11 height 18
type input "12/17/2025"
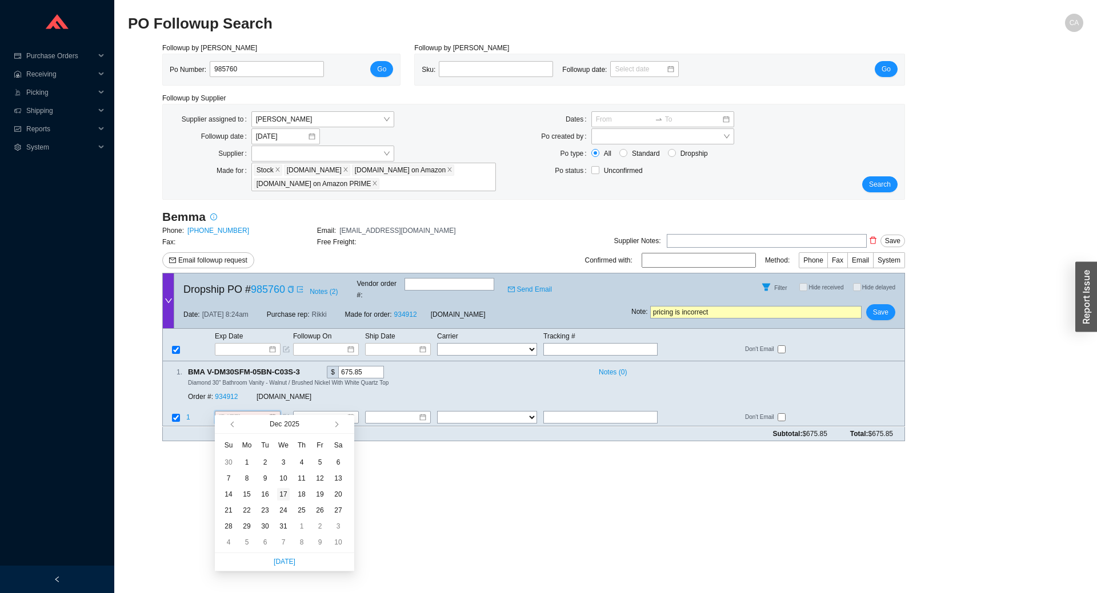
click at [285, 495] on div "17" at bounding box center [283, 494] width 13 height 13
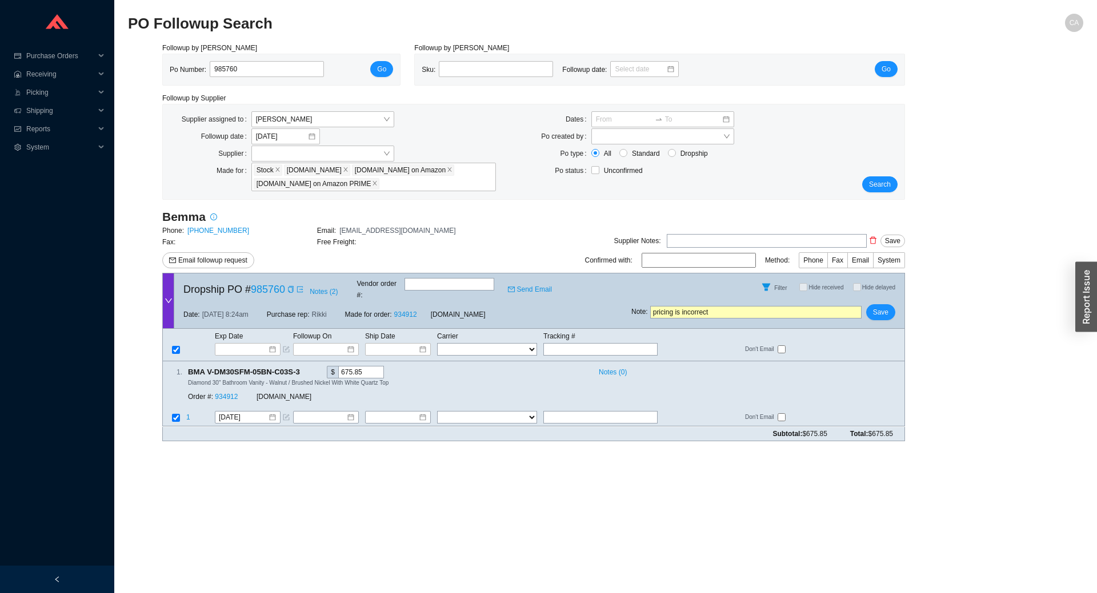
drag, startPoint x: 717, startPoint y: 303, endPoint x: 459, endPoint y: 310, distance: 258.3
click at [459, 310] on div "Dropship PO # 985760 Notes ( 2 ) Vendor order # : Send Email Filter Hide receiv…" at bounding box center [533, 301] width 743 height 56
click at [223, 394] on link "934912" at bounding box center [226, 398] width 23 height 8
click at [883, 307] on span "Save" at bounding box center [880, 312] width 15 height 11
drag, startPoint x: 261, startPoint y: 70, endPoint x: 101, endPoint y: 70, distance: 159.9
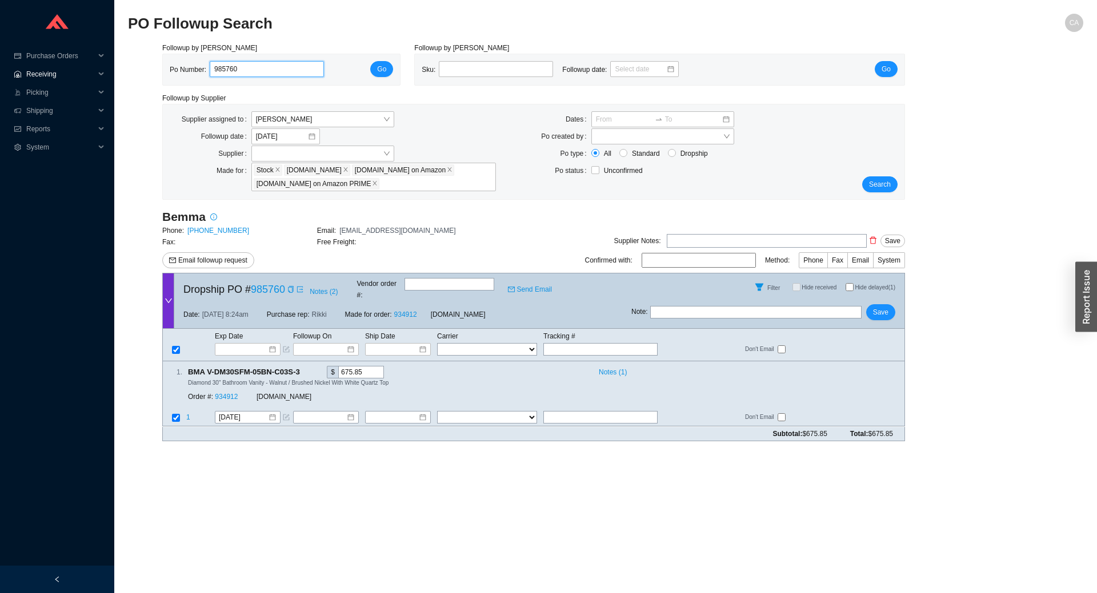
click at [101, 71] on section "Purchase Orders .warehouse_svg__a{fill:none;stroke:currentColor;stroke-linecap:…" at bounding box center [548, 296] width 1097 height 593
paste input "523"
type input "985523"
click at [380, 63] on span "Go" at bounding box center [381, 68] width 9 height 11
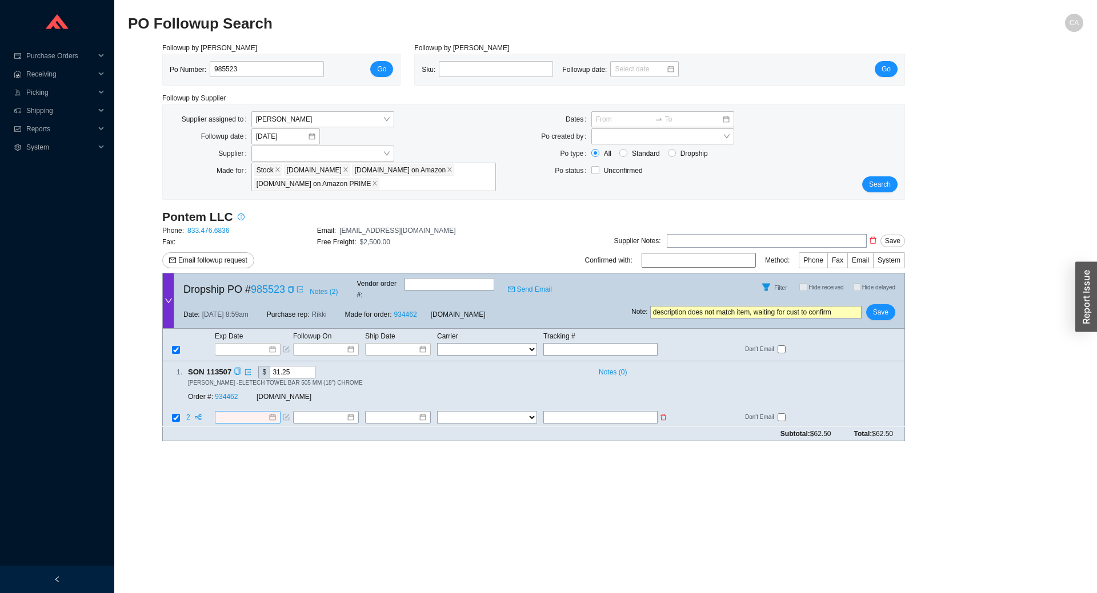
click at [244, 412] on input at bounding box center [243, 417] width 49 height 11
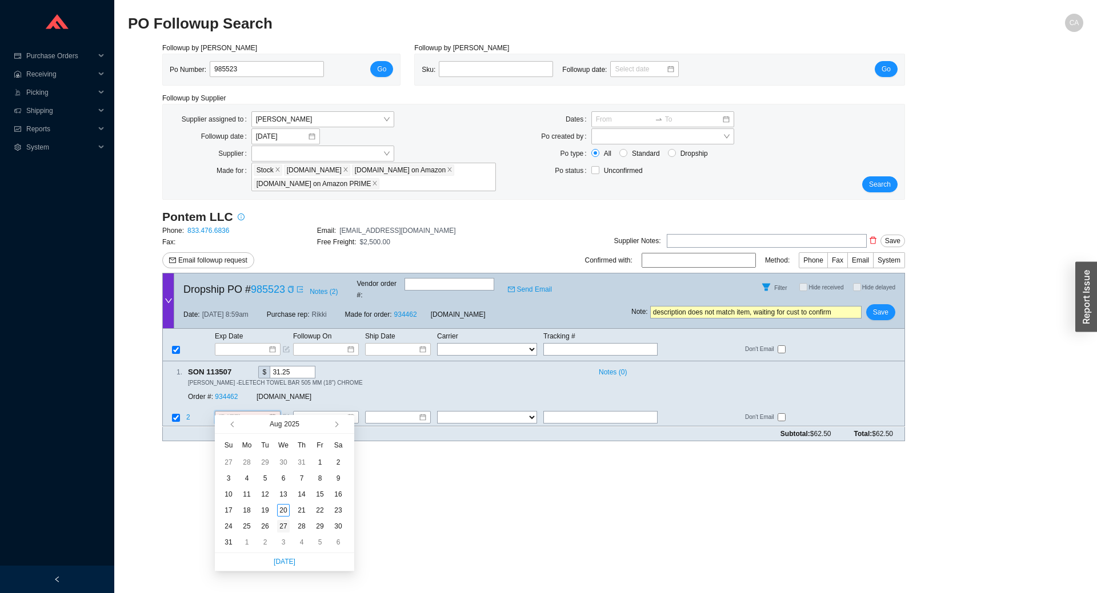
type input "8/27/2025"
click at [286, 529] on div "27" at bounding box center [283, 526] width 13 height 13
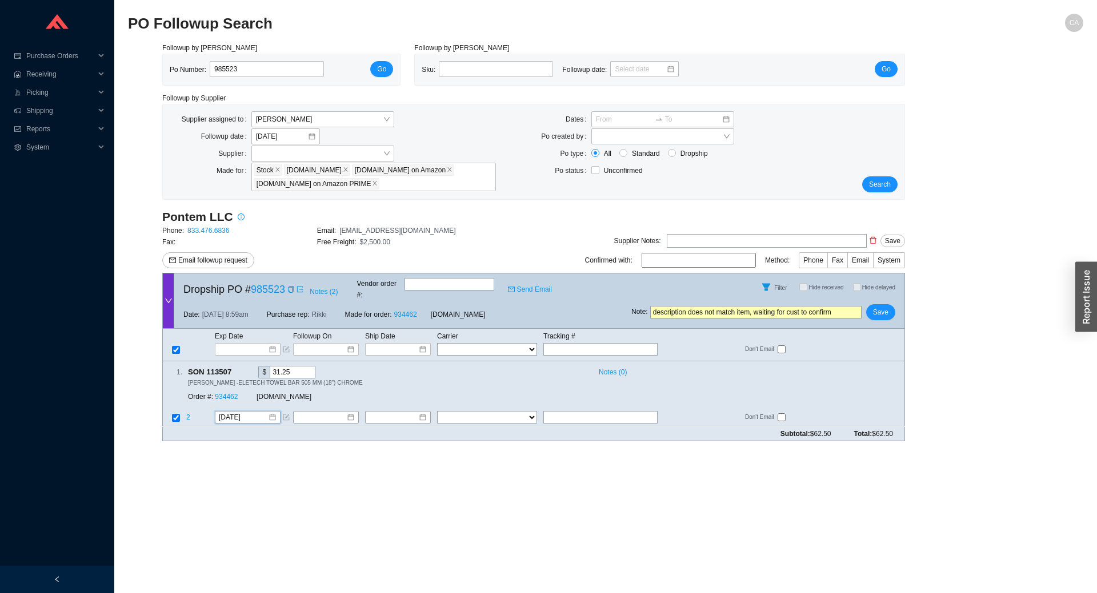
drag, startPoint x: 851, startPoint y: 298, endPoint x: 98, endPoint y: 308, distance: 752.3
click at [98, 308] on section "Purchase Orders .warehouse_svg__a{fill:none;stroke:currentColor;stroke-linecap:…" at bounding box center [548, 296] width 1097 height 593
click at [878, 307] on span "Save" at bounding box center [880, 312] width 15 height 11
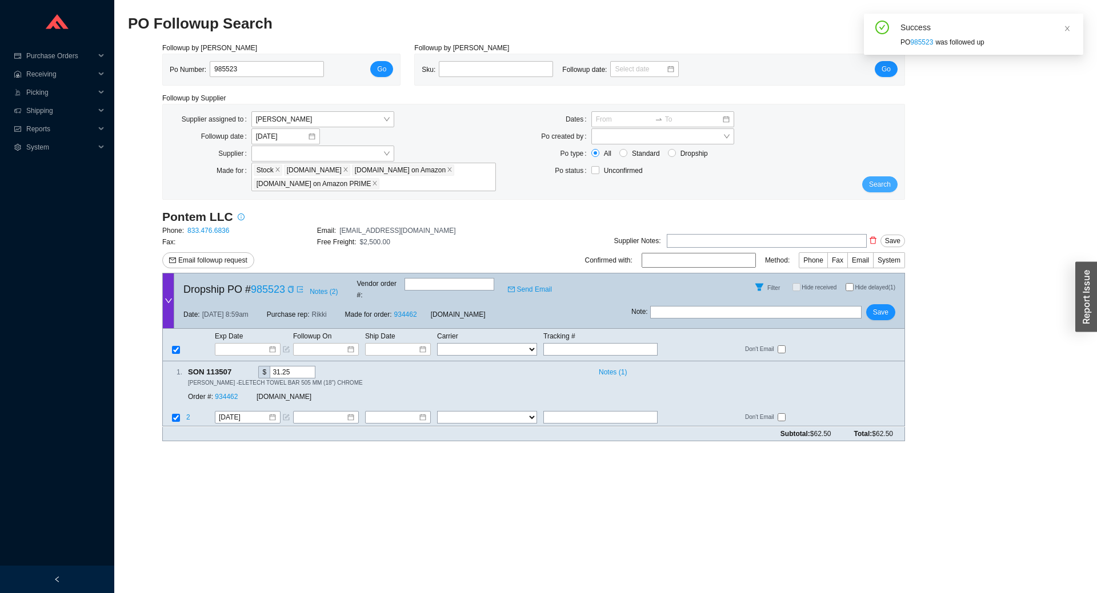
click at [883, 183] on span "Search" at bounding box center [880, 184] width 22 height 11
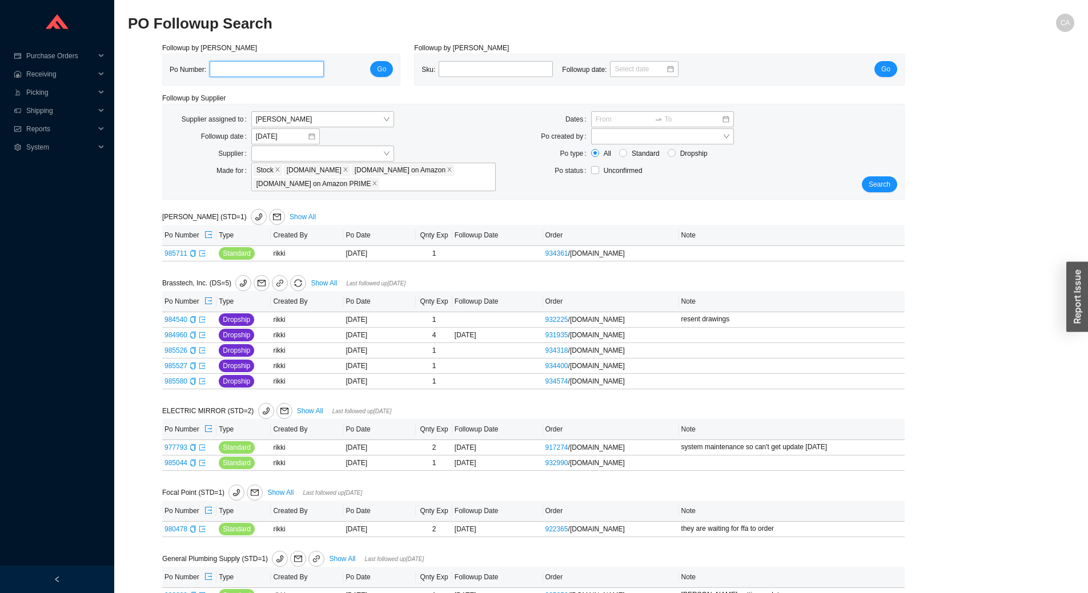
click at [252, 70] on input "tel" at bounding box center [267, 69] width 114 height 16
paste input "985216"
type input "985216"
click at [380, 69] on span "Go" at bounding box center [381, 68] width 9 height 11
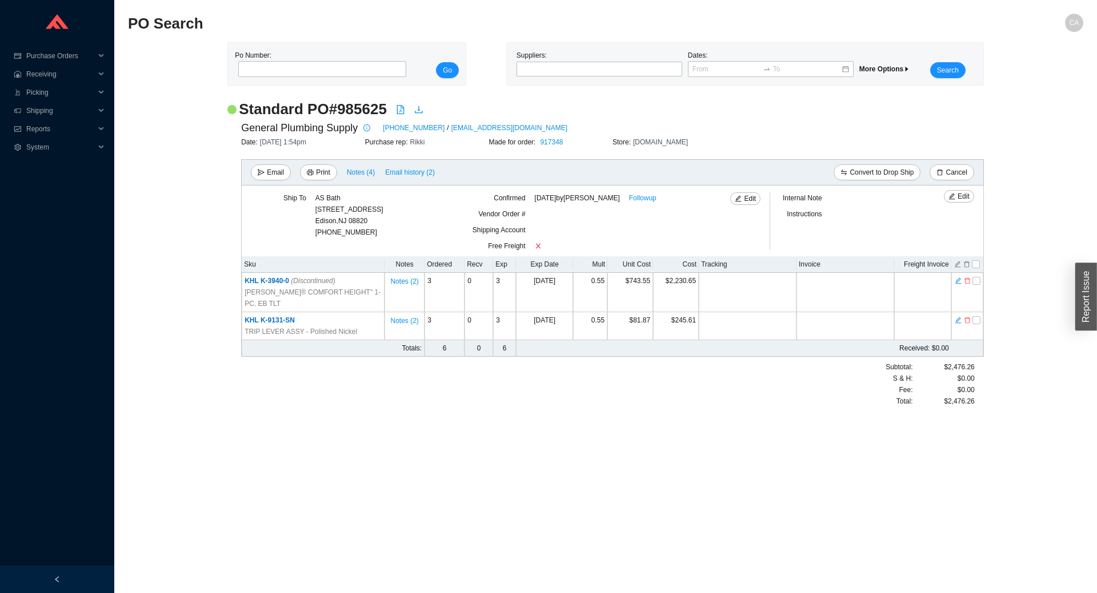
click at [621, 403] on div "Standard PO # 985625 General Plumbing Supply [PHONE_NUMBER] / [EMAIL_ADDRESS][D…" at bounding box center [605, 258] width 756 height 319
click at [275, 174] on span "Email" at bounding box center [275, 172] width 17 height 11
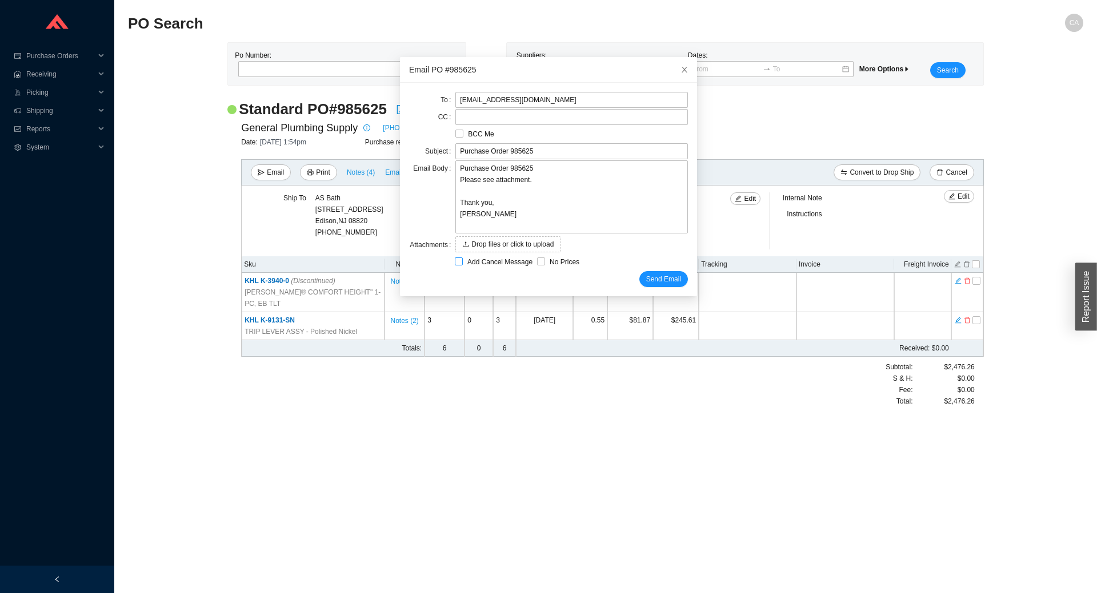
click at [456, 263] on input "Add Cancel Message" at bounding box center [459, 262] width 8 height 8
checkbox input "true"
type input "Purchase Order 985625 - PLEASE CANCEL"
type textarea "Please cancel and confirm via email. Thank you, [PERSON_NAME]"
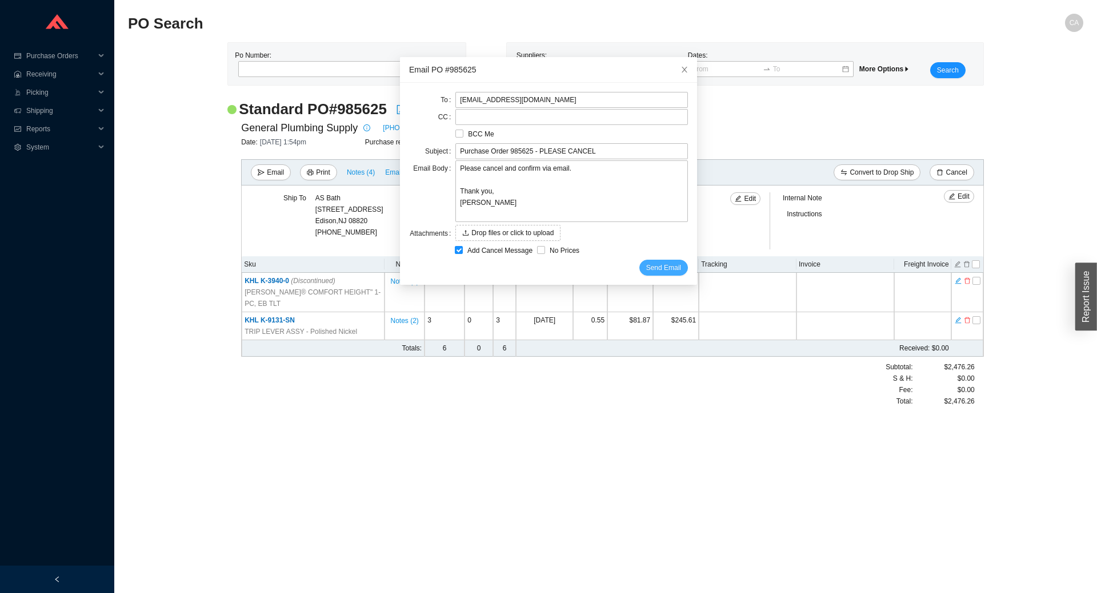
click at [653, 270] on span "Send Email" at bounding box center [663, 267] width 35 height 11
